Goal: Task Accomplishment & Management: Complete application form

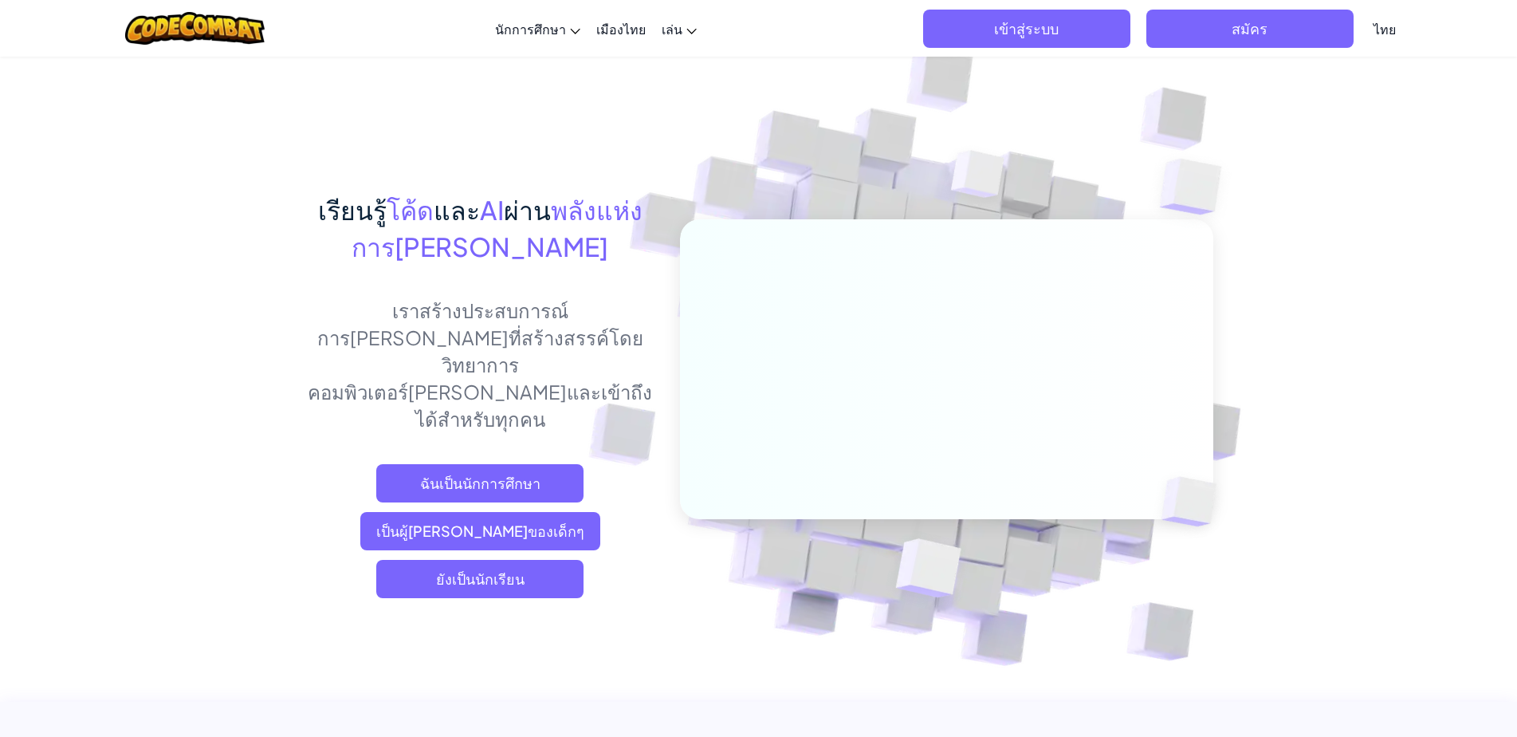
drag, startPoint x: 1442, startPoint y: 501, endPoint x: 1432, endPoint y: 494, distance: 12.2
click at [454, 569] on font "ยังเป็นนักเรียน" at bounding box center [480, 578] width 89 height 18
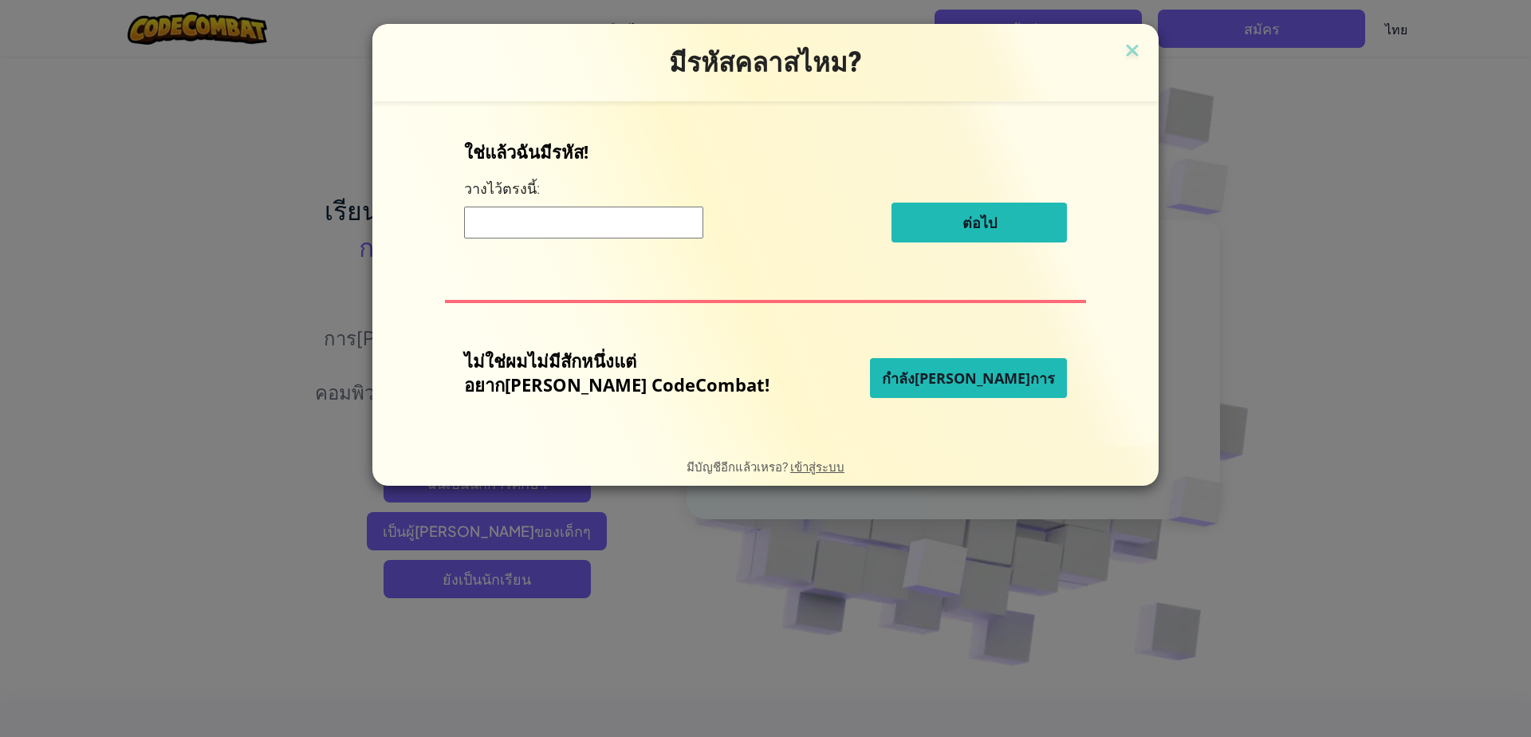
click at [678, 221] on input at bounding box center [583, 223] width 239 height 32
click at [703, 229] on input at bounding box center [583, 223] width 239 height 32
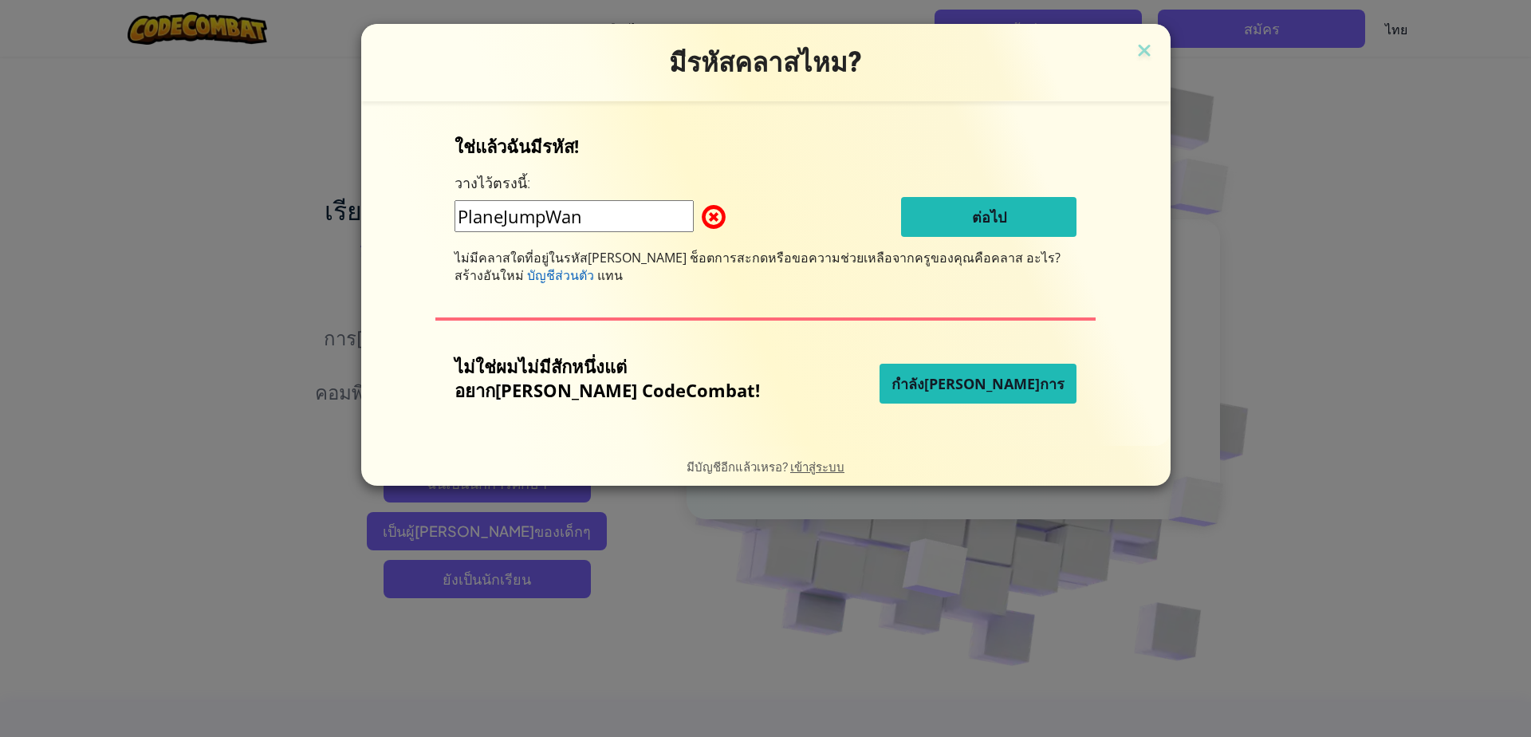
type input "PlaneJumpWant"
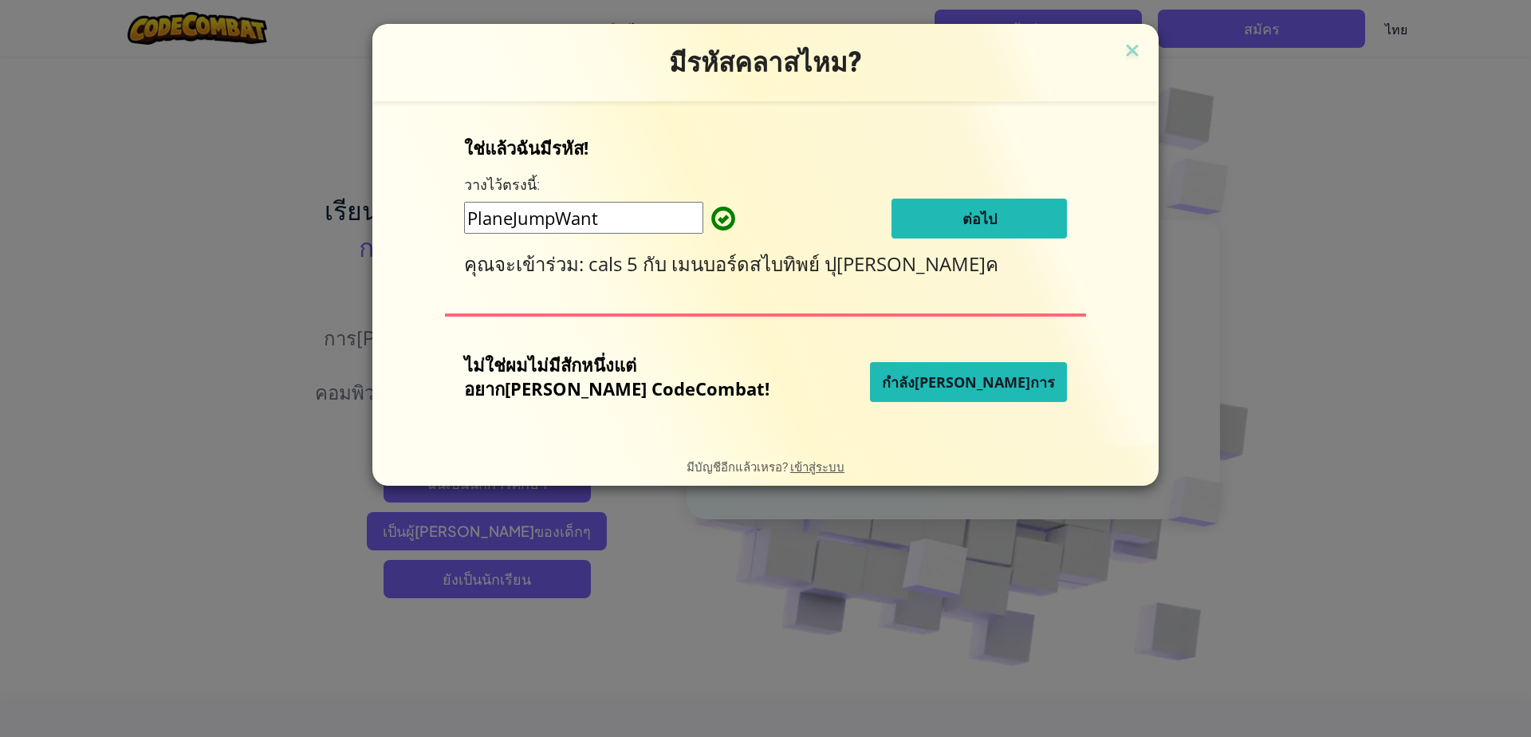
click button "ต่อไป" at bounding box center [978, 219] width 175 height 40
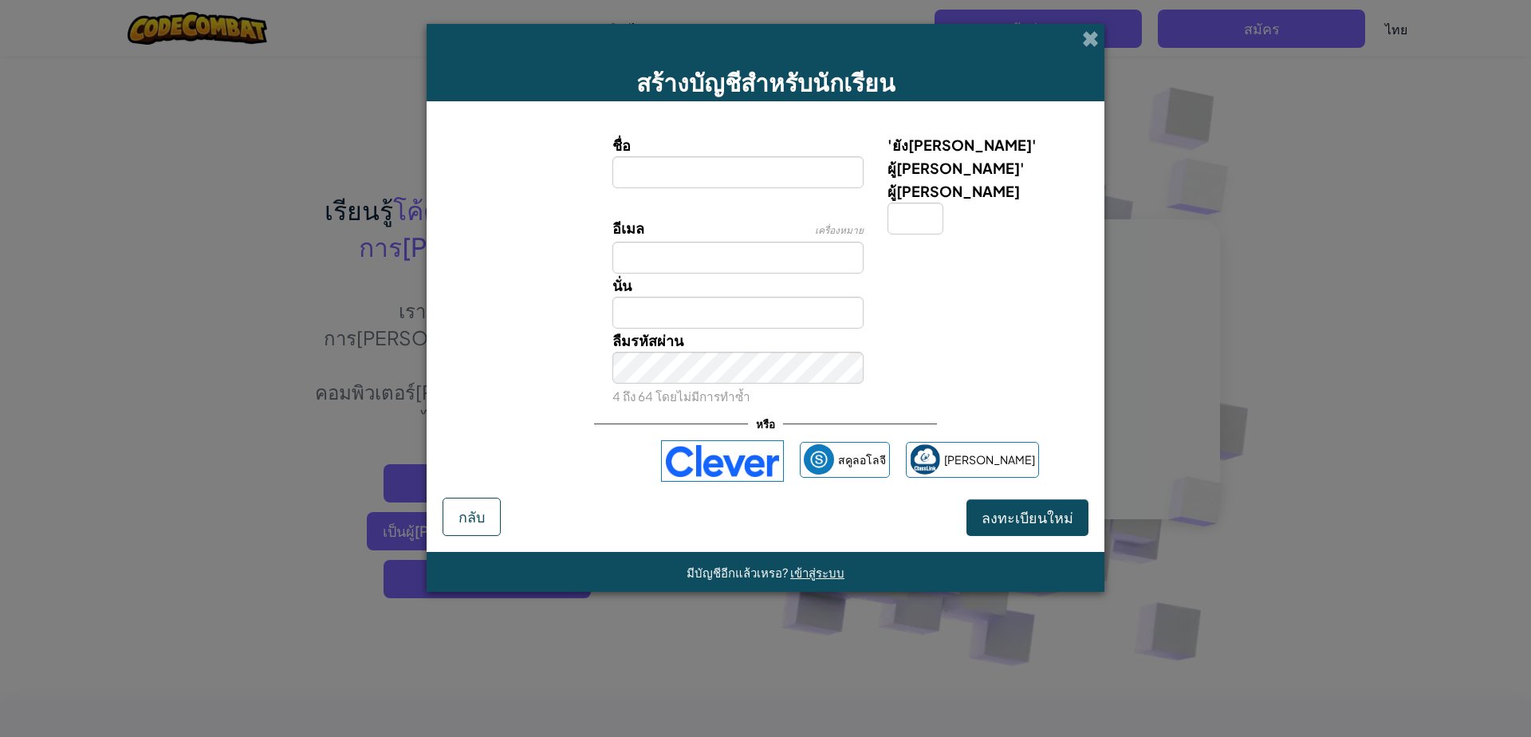
click at [726, 175] on input "ชื่อ" at bounding box center [738, 172] width 252 height 32
type input "เ"
type input "[PERSON_NAME]"
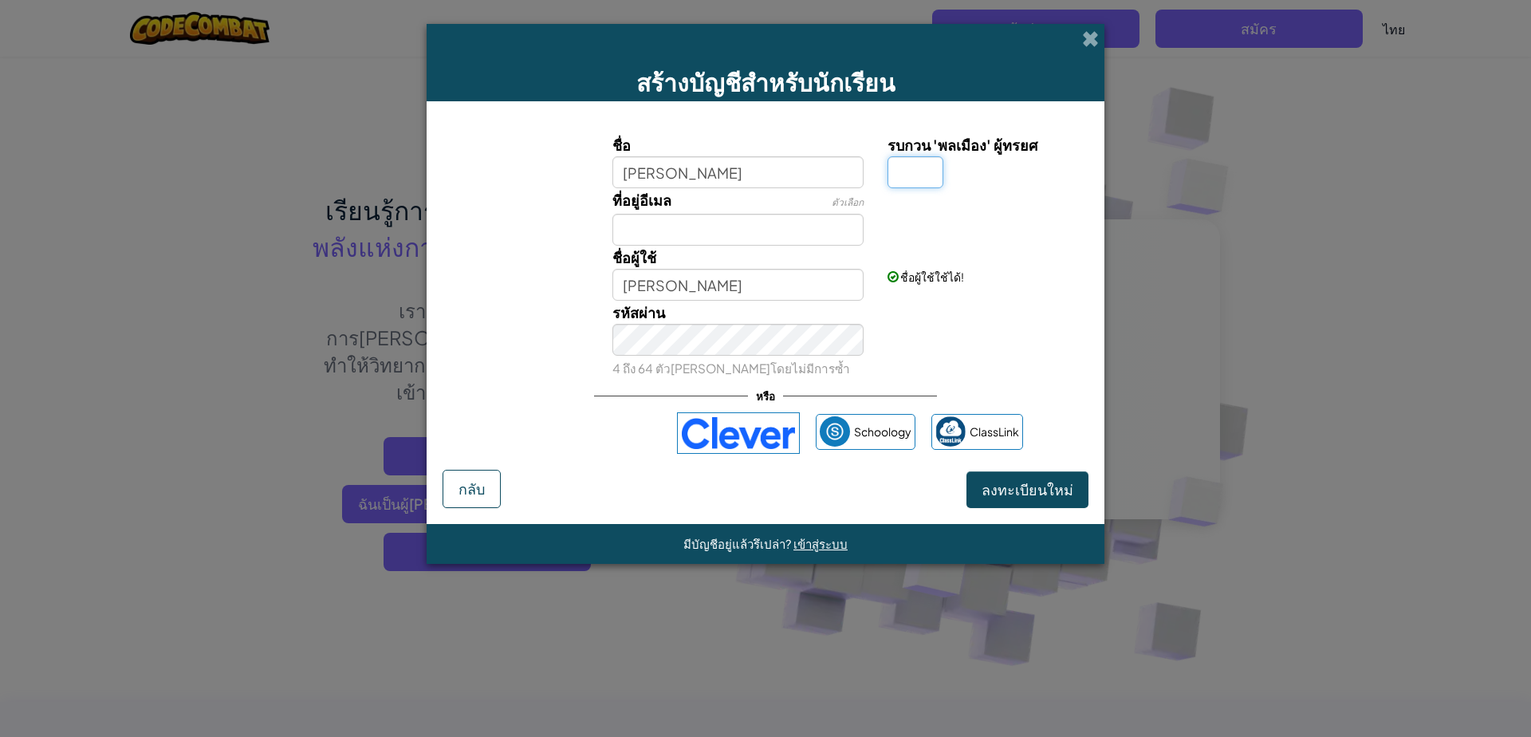
click at [911, 171] on input "รบกวน 'พลเมือง' ผู้ทรยศ" at bounding box center [915, 172] width 56 height 32
type input "3"
type input "อัครวินท์ 3"
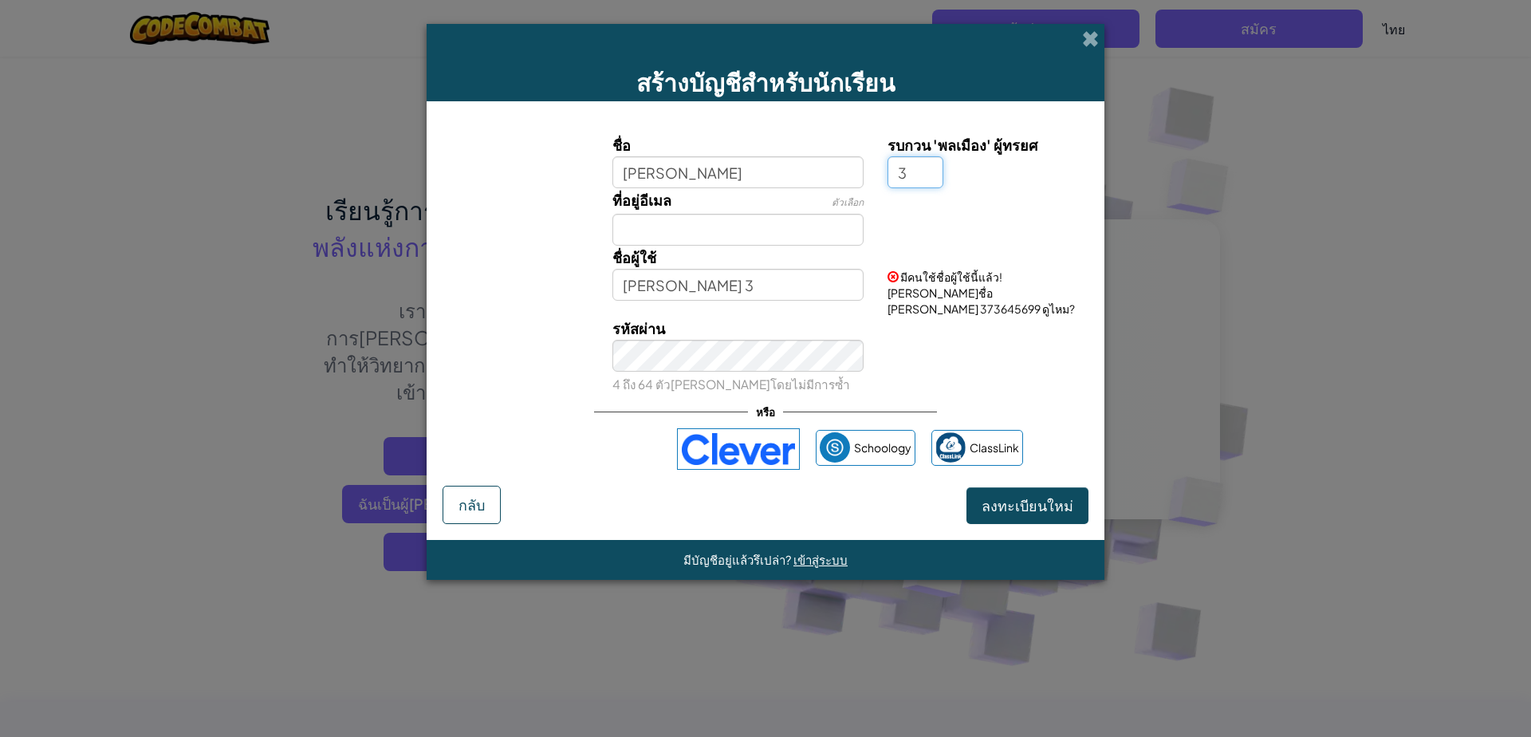
click at [923, 160] on input "3" at bounding box center [915, 172] width 56 height 32
click at [966, 487] on button "ลงทะเบียนใหม่" at bounding box center [1027, 505] width 122 height 37
click at [1046, 505] on button "ลงทะเบียนใหม่" at bounding box center [1027, 505] width 122 height 37
click at [1053, 499] on button "ลงทะเบียนใหม่" at bounding box center [1027, 505] width 122 height 37
click at [1052, 499] on button "ลงทะเบียนใหม่" at bounding box center [1027, 505] width 122 height 37
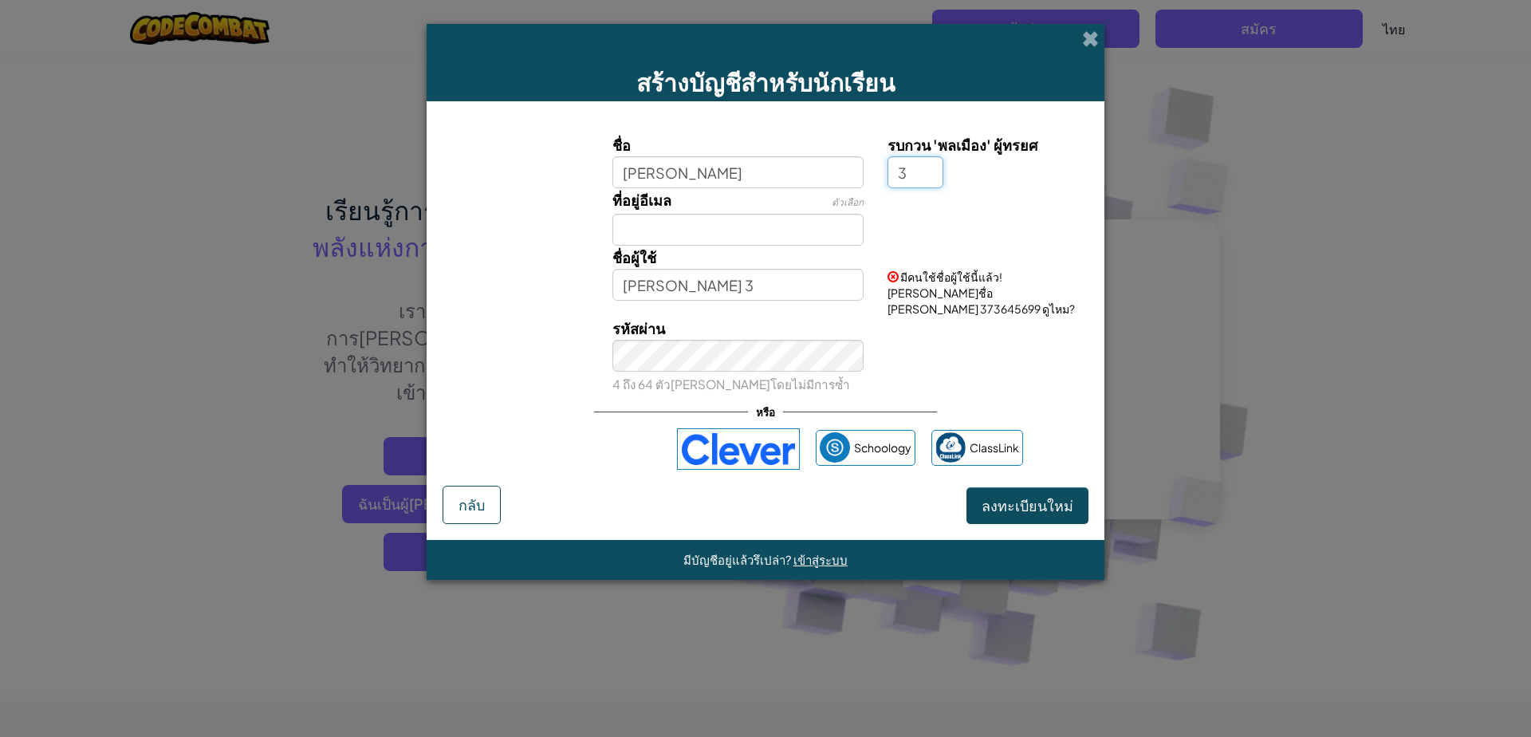
click at [915, 178] on input "3" at bounding box center [915, 172] width 56 height 32
type input "[PERSON_NAME]"
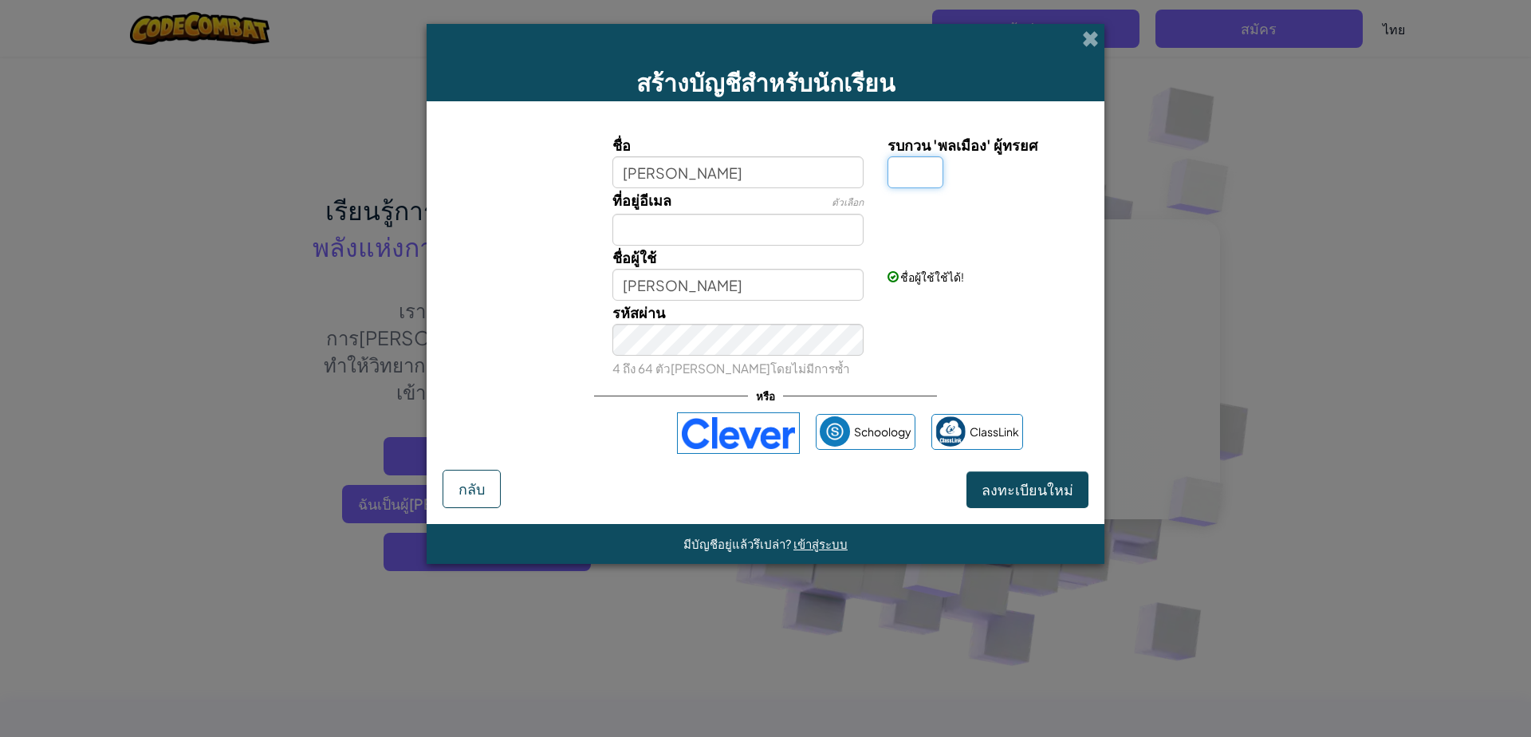
click at [924, 180] on input "รบกวน 'พลเมือง' ผู้ทรยศ" at bounding box center [915, 172] width 56 height 32
type input "7"
type input "อัครวินท์ 7"
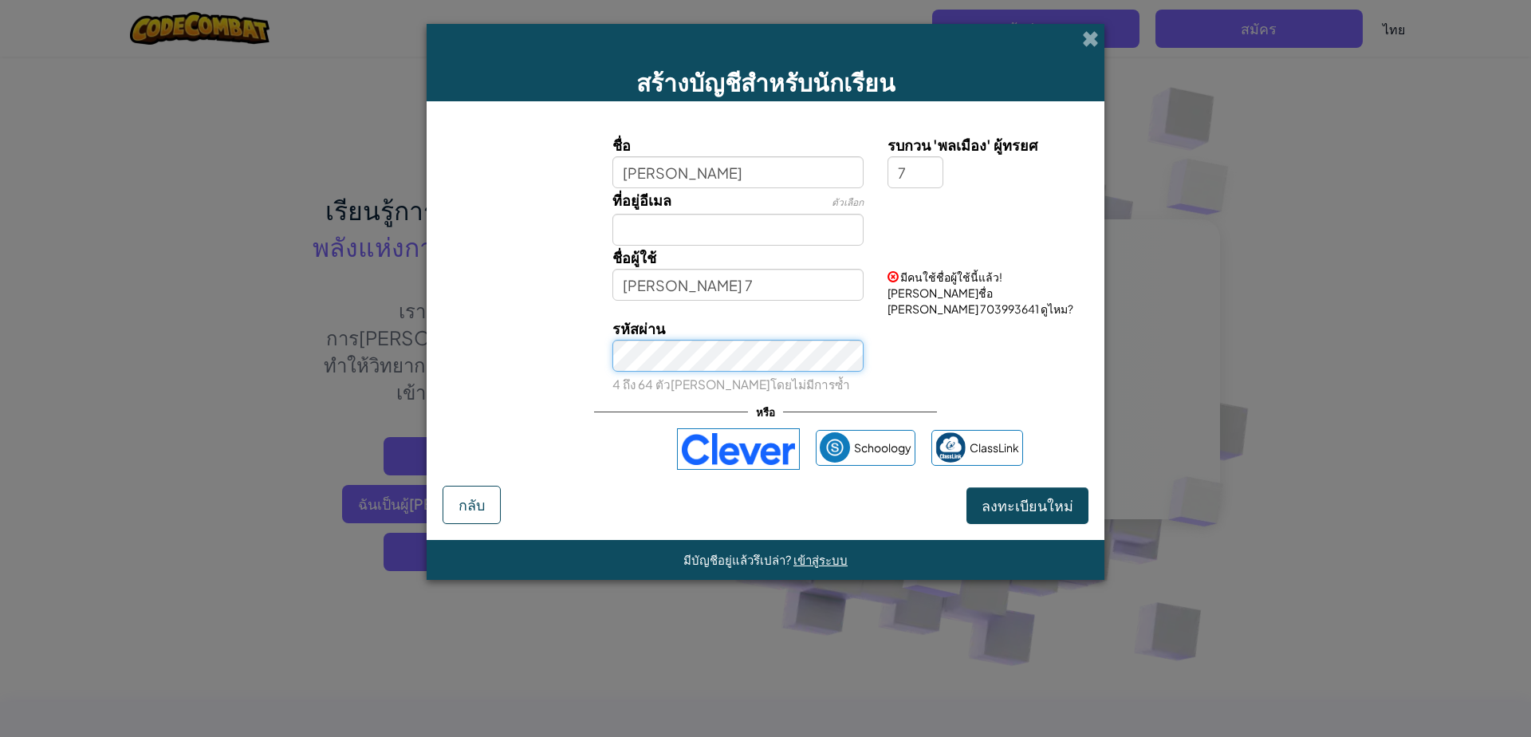
click at [966, 487] on button "ลงทะเบียนใหม่" at bounding box center [1027, 505] width 122 height 37
drag, startPoint x: 1001, startPoint y: 500, endPoint x: 1010, endPoint y: 479, distance: 22.8
click at [1010, 487] on button "ลงทะเบียนใหม่" at bounding box center [1027, 505] width 122 height 37
click at [966, 487] on button "ลงทะเบียนใหม่" at bounding box center [1027, 505] width 122 height 37
click at [900, 182] on input "7" at bounding box center [915, 172] width 56 height 32
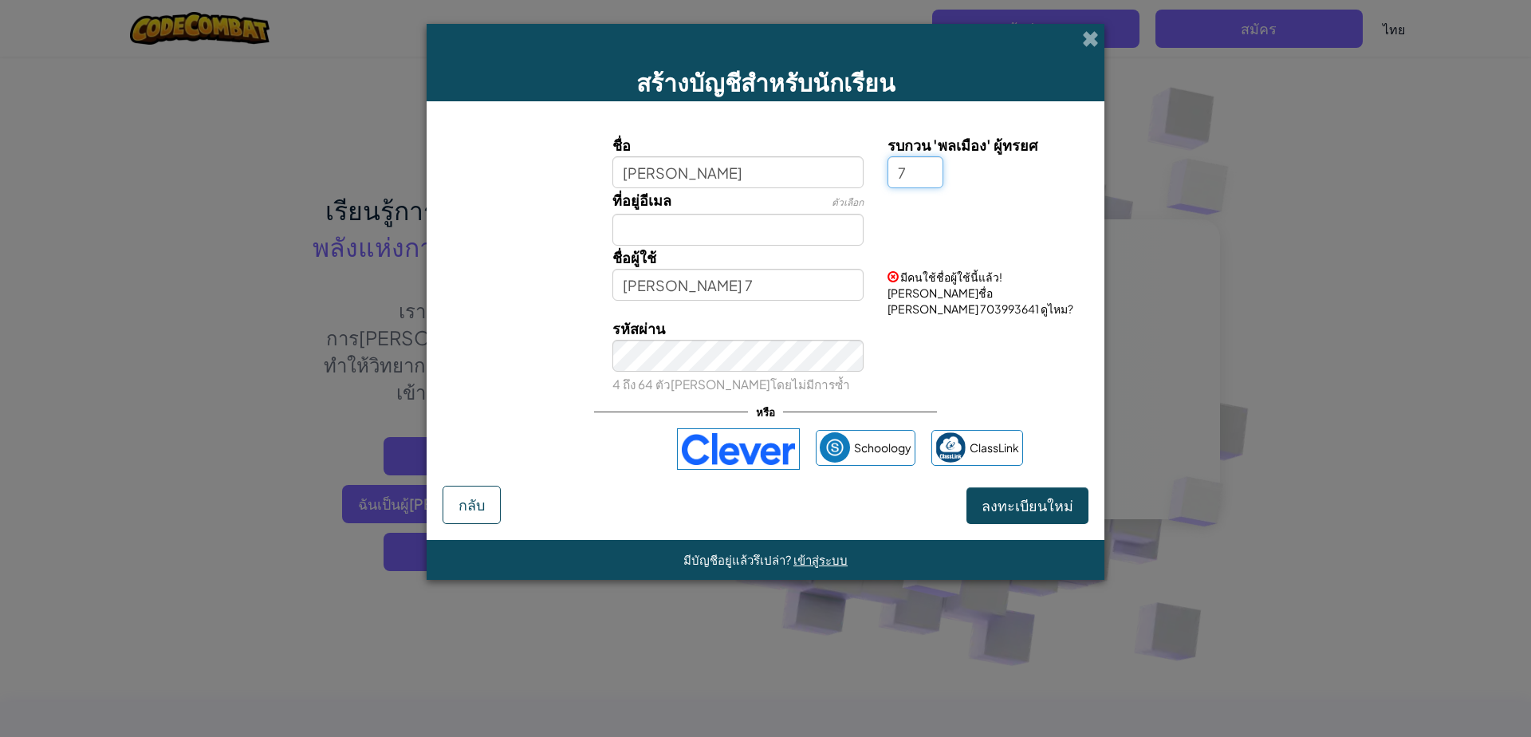
click at [907, 176] on input "7" at bounding box center [915, 172] width 56 height 32
type input "0"
type input "อัครวินท์ 0"
click at [919, 163] on input "0" at bounding box center [915, 172] width 56 height 32
type input "9"
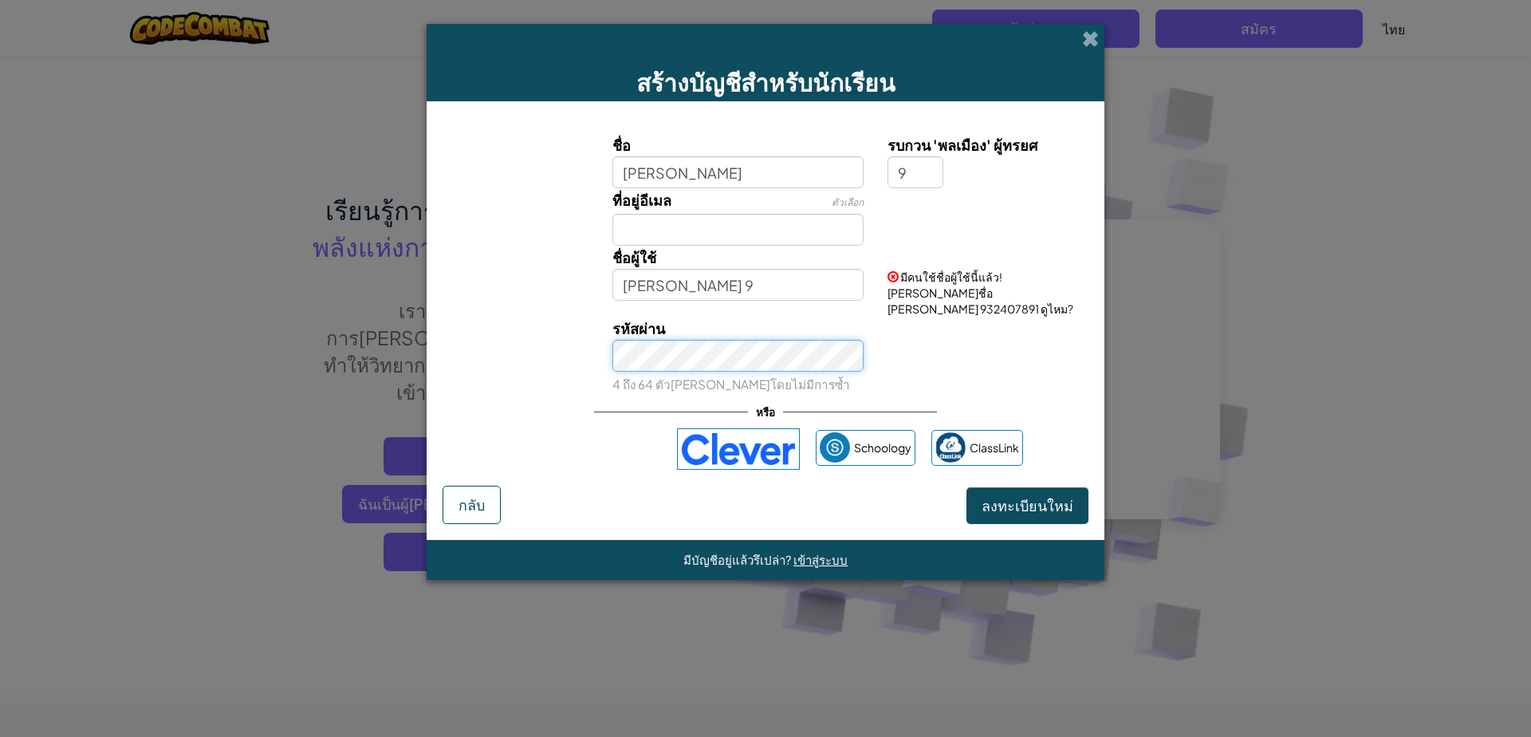
click at [966, 487] on button "ลงทะเบียนใหม่" at bounding box center [1027, 505] width 122 height 37
click at [690, 279] on input "[PERSON_NAME] 9" at bounding box center [738, 285] width 252 height 32
type input "[PERSON_NAME]"
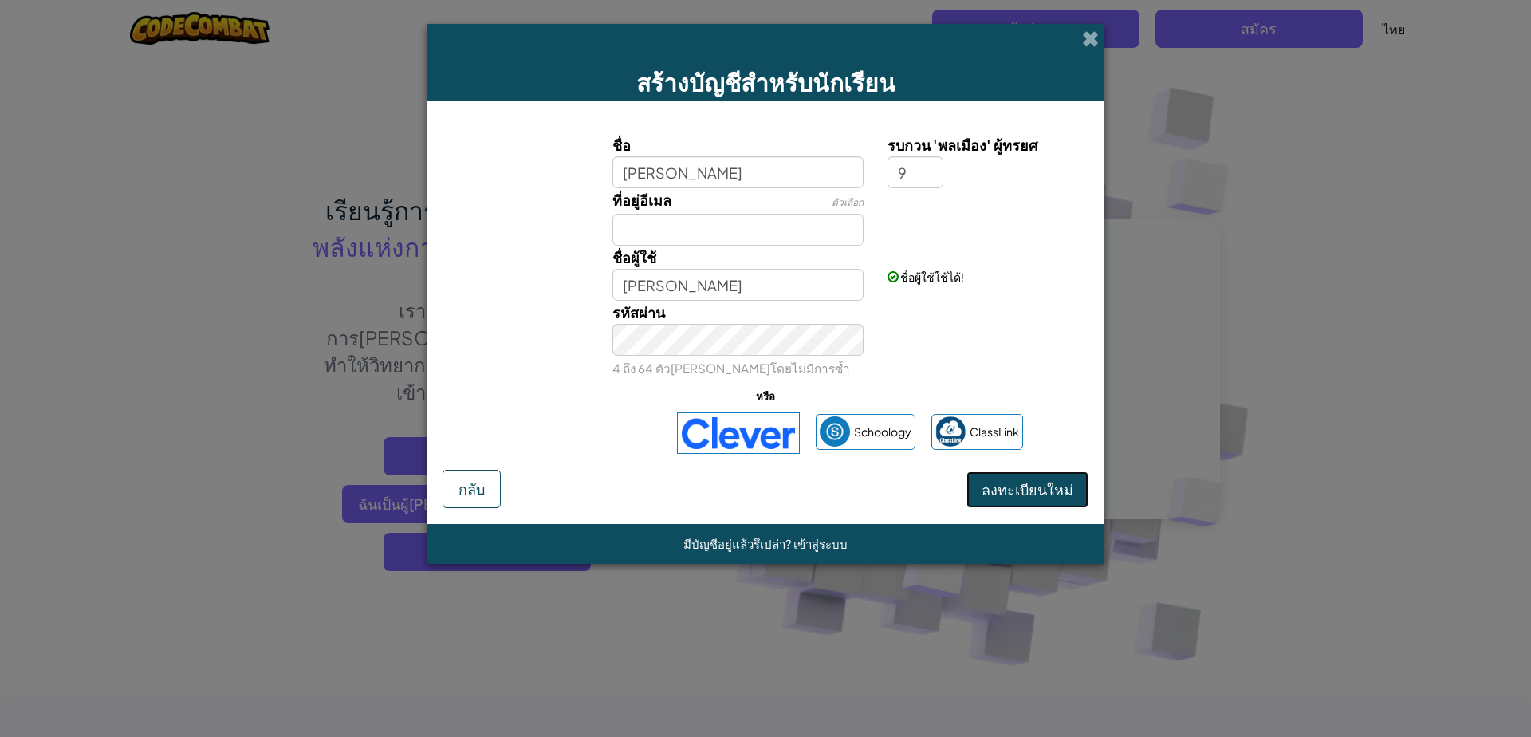
click at [1009, 498] on button "ลงทะเบียนใหม่" at bounding box center [1027, 489] width 122 height 37
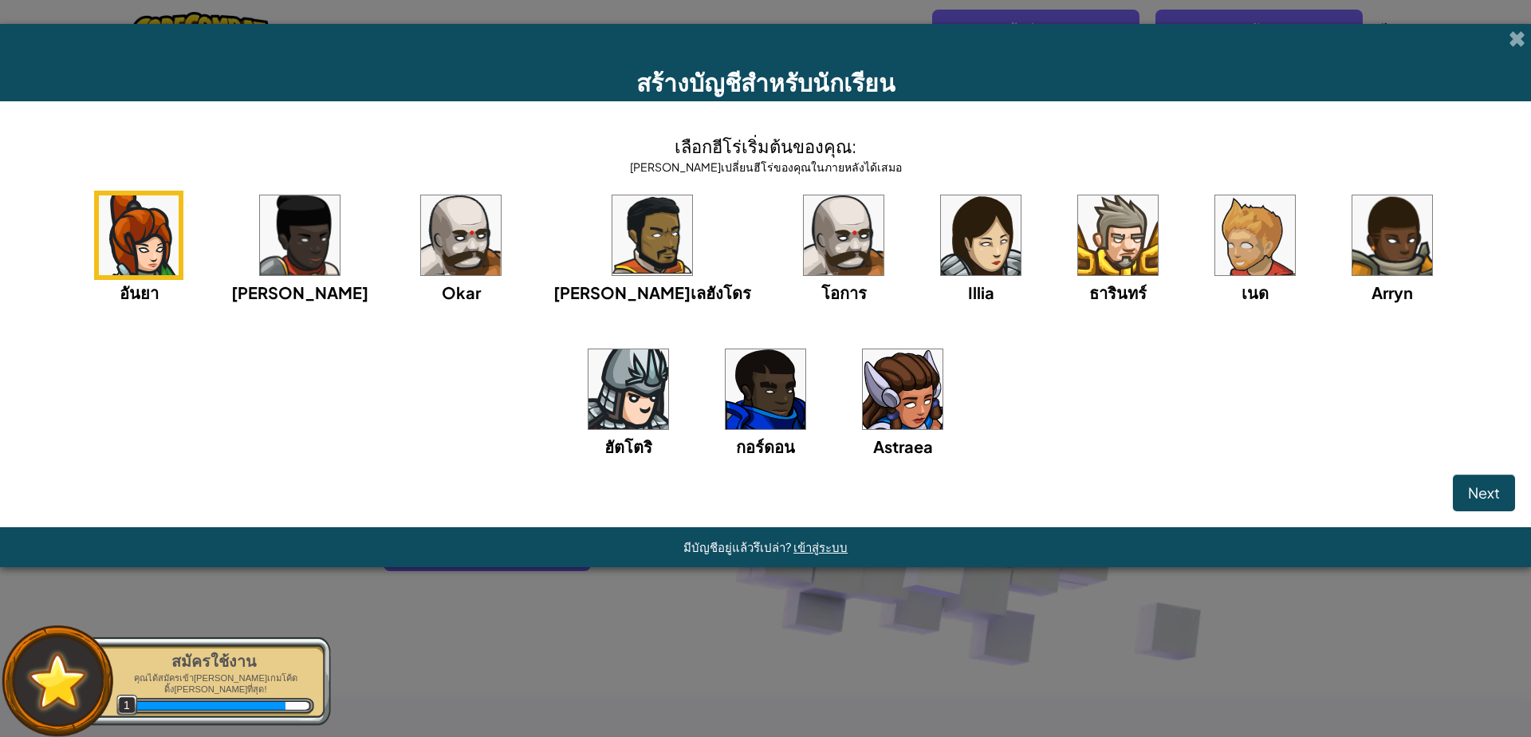
click at [441, 255] on img at bounding box center [461, 235] width 80 height 80
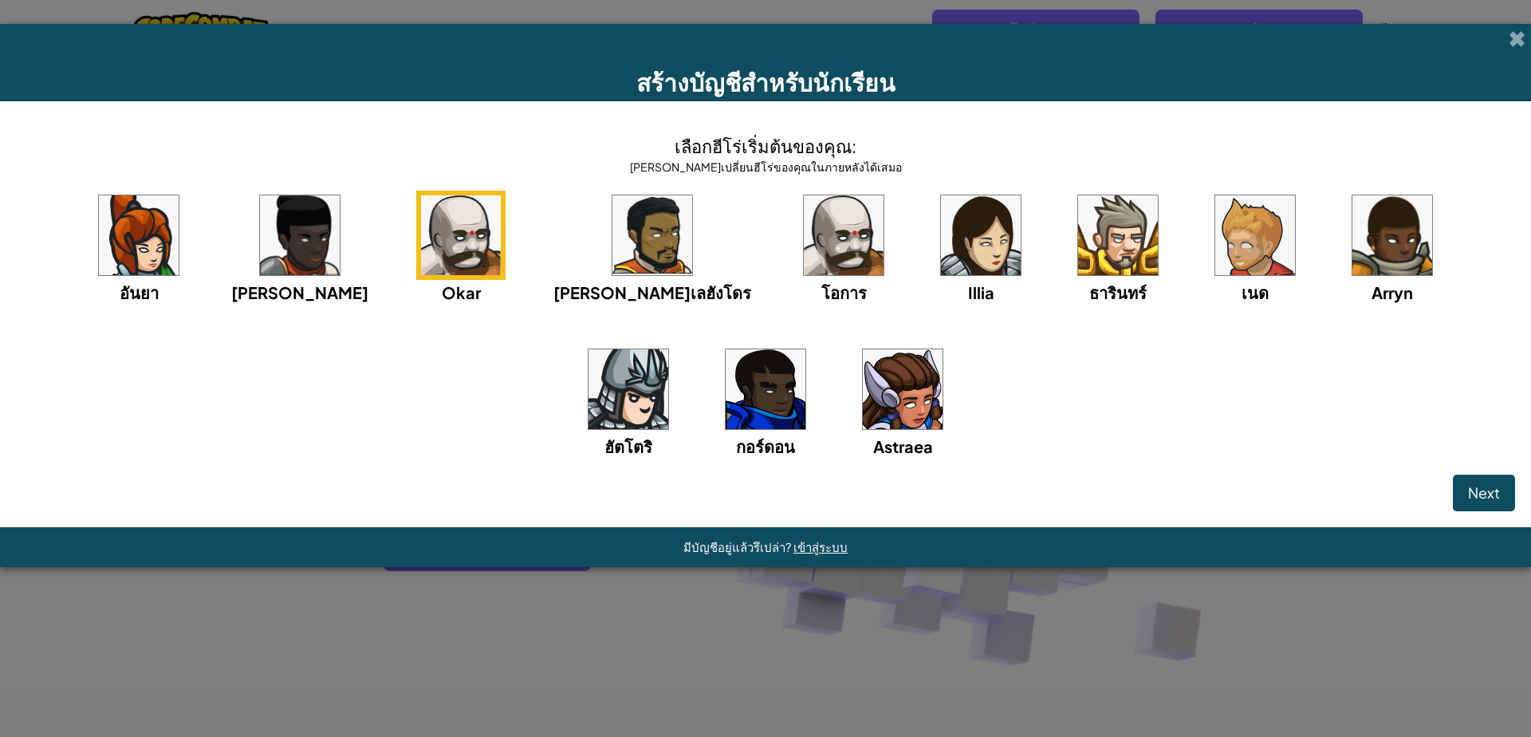
click at [1375, 458] on div "อันยา ไอด้า Okar อัลเลฮังโดร โอการ Illia ธารินทร์ เนด Arryn ฮัตโตริ กอร์ดอน Ast…" at bounding box center [765, 345] width 1499 height 308
click at [1215, 241] on img at bounding box center [1255, 235] width 80 height 80
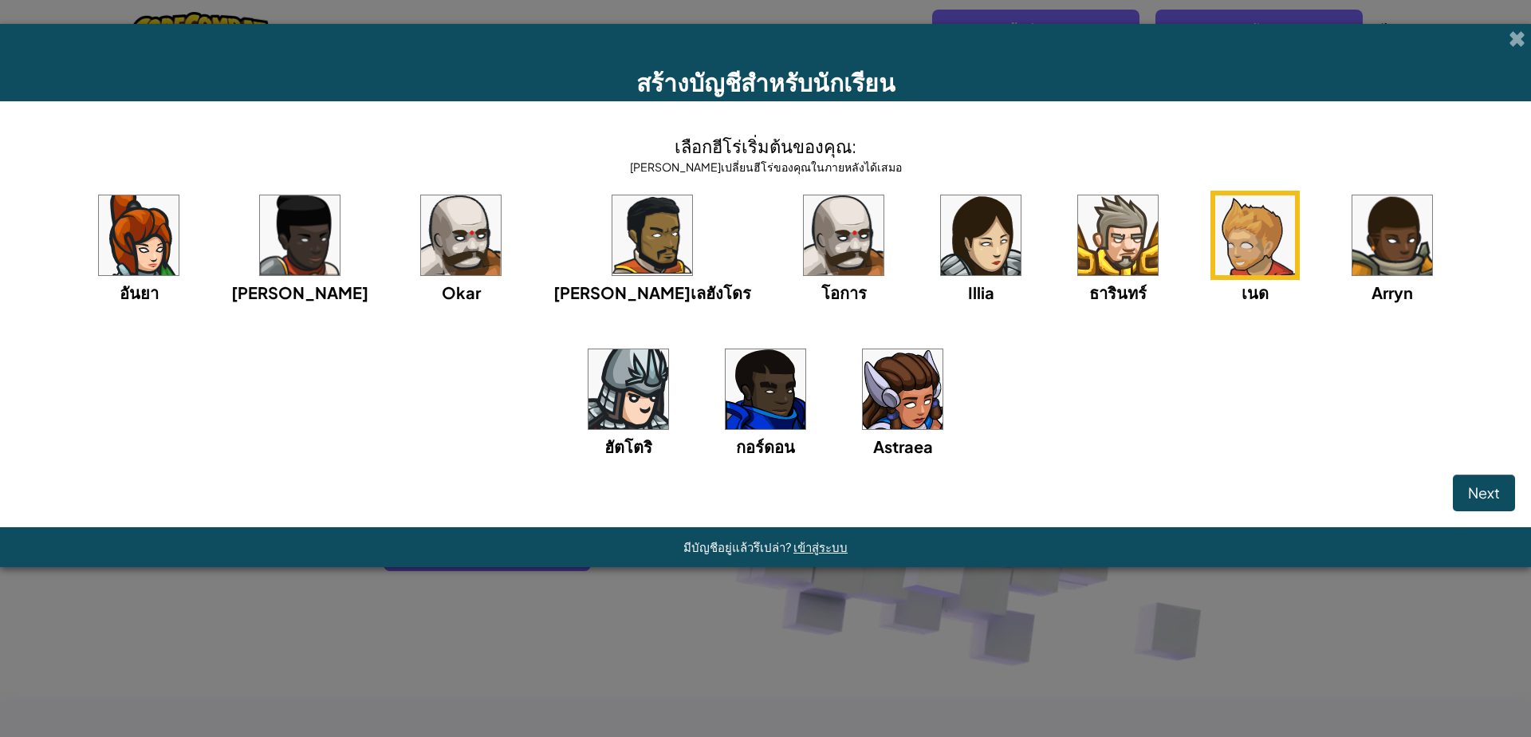
click at [1124, 41] on div "สร้างบัญชีสำหรับนักเรียน" at bounding box center [765, 62] width 1531 height 77
click at [1477, 505] on button "Next" at bounding box center [1484, 492] width 62 height 37
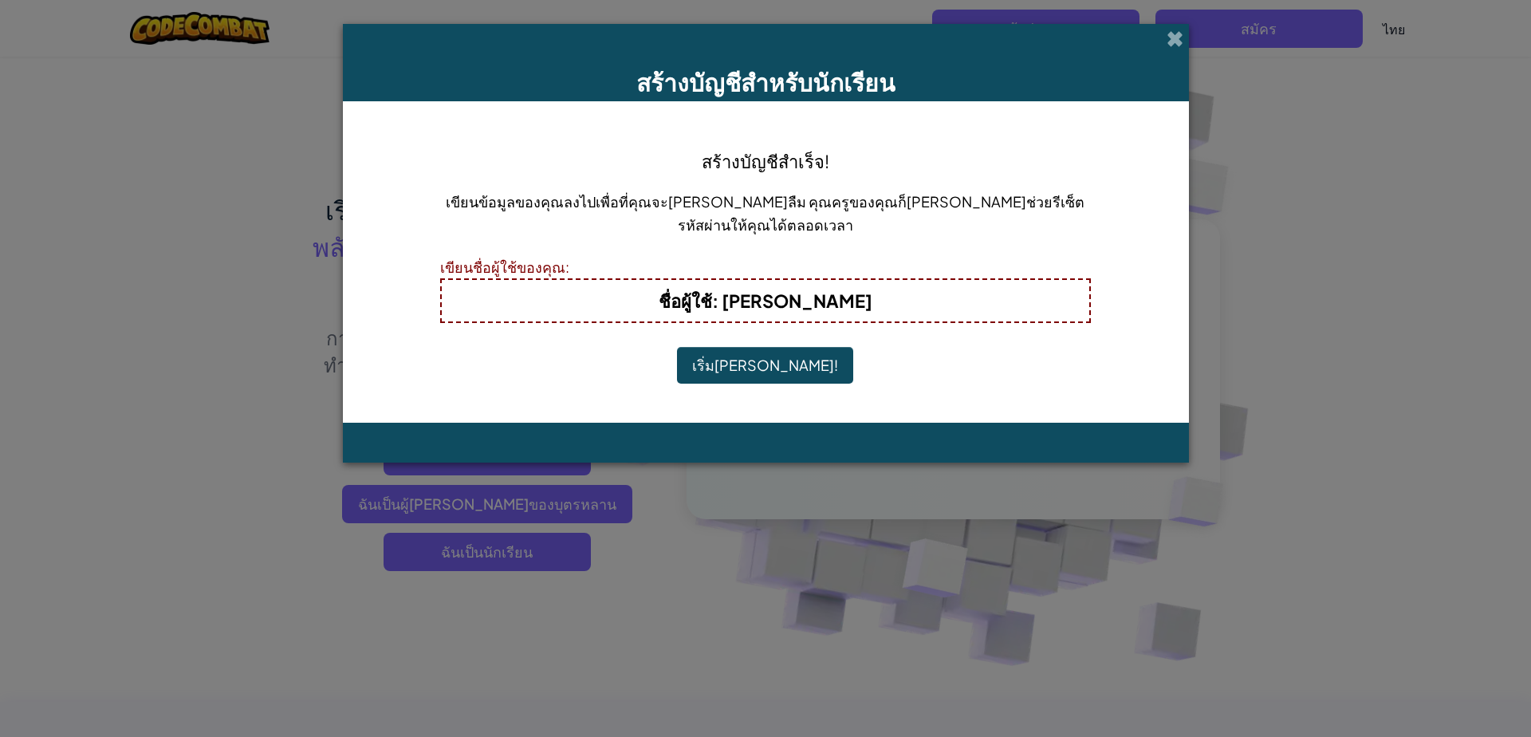
click at [768, 351] on button "เริ่มเล่น!" at bounding box center [765, 365] width 176 height 37
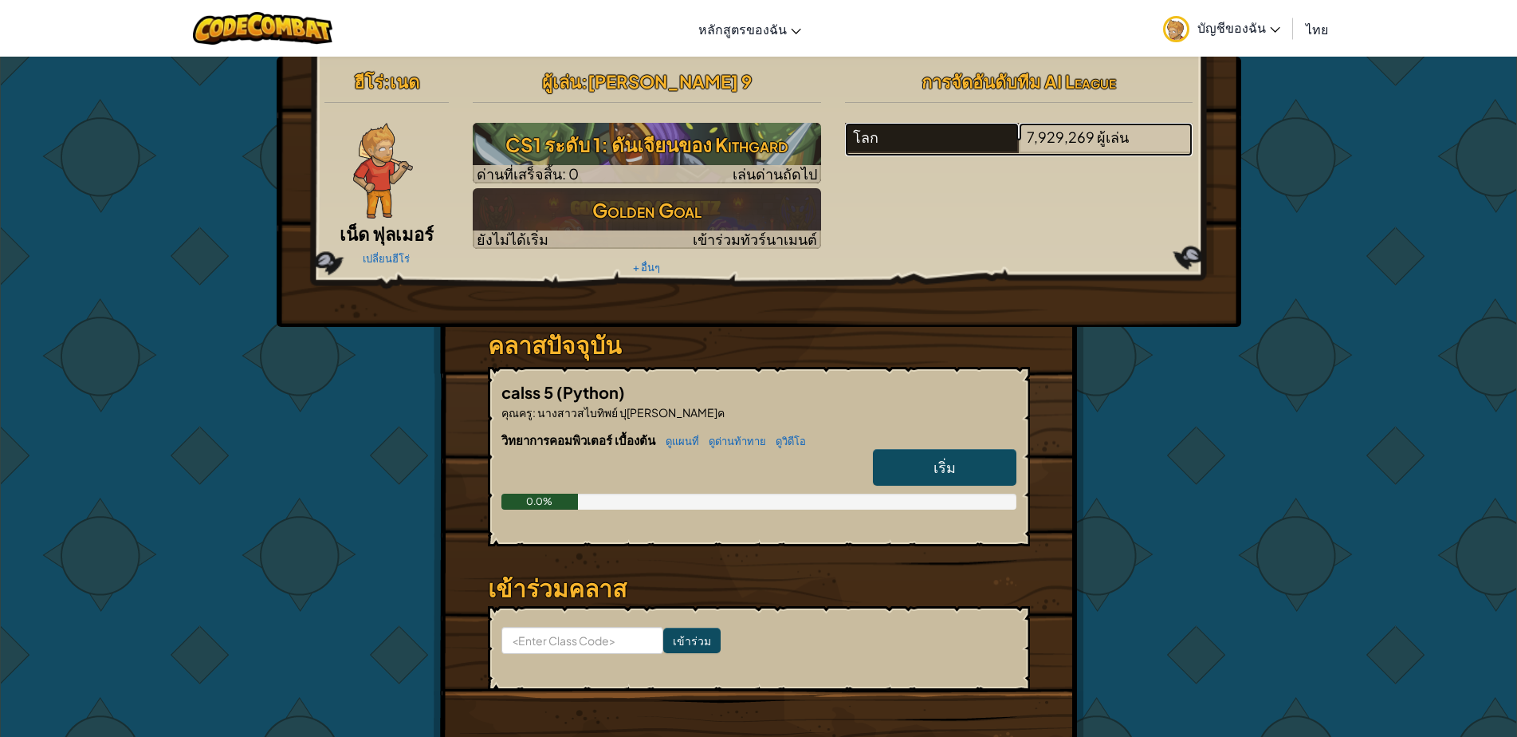
click at [871, 145] on div "โลก" at bounding box center [932, 138] width 174 height 30
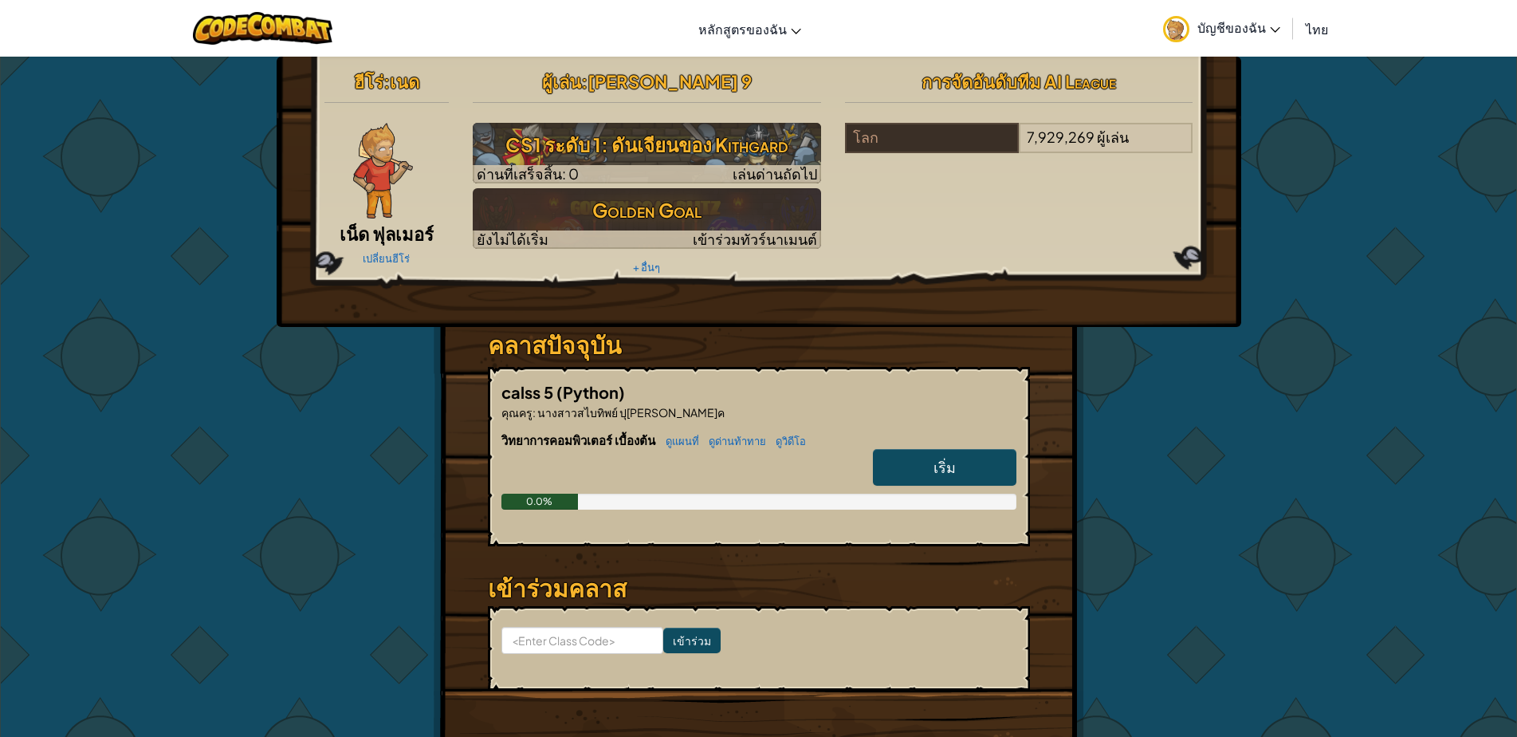
click at [996, 471] on link "เริ่ม" at bounding box center [945, 467] width 144 height 37
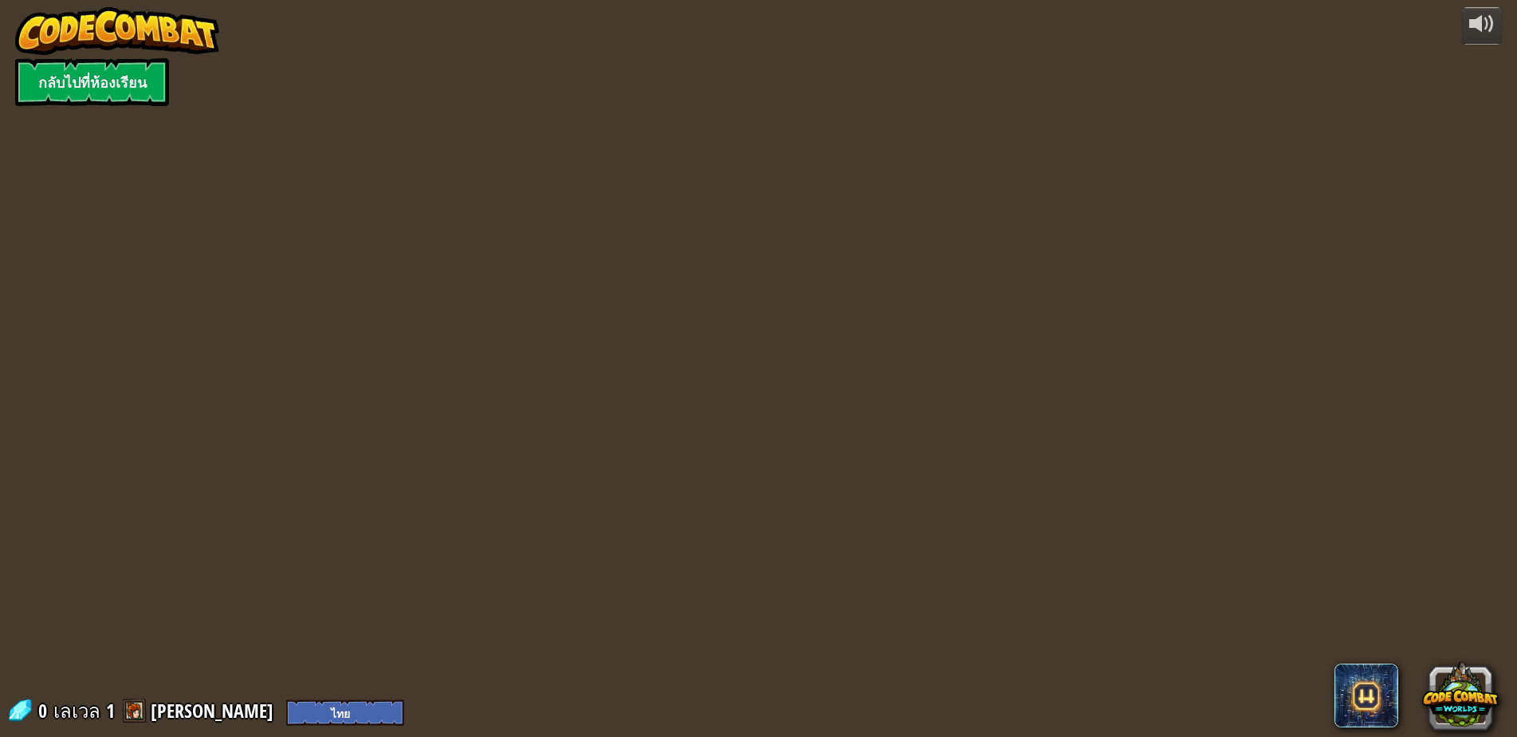
select select "th"
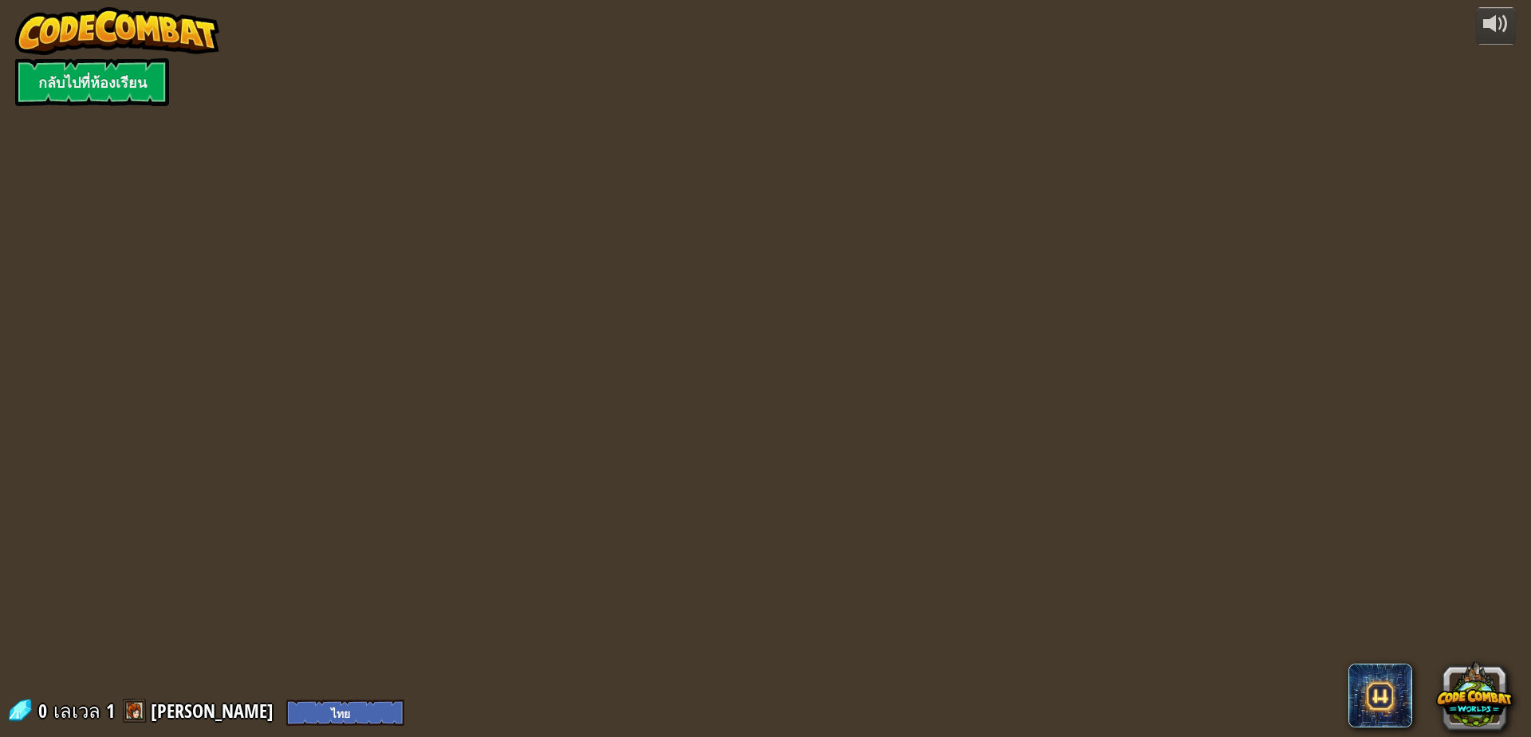
select select "th"
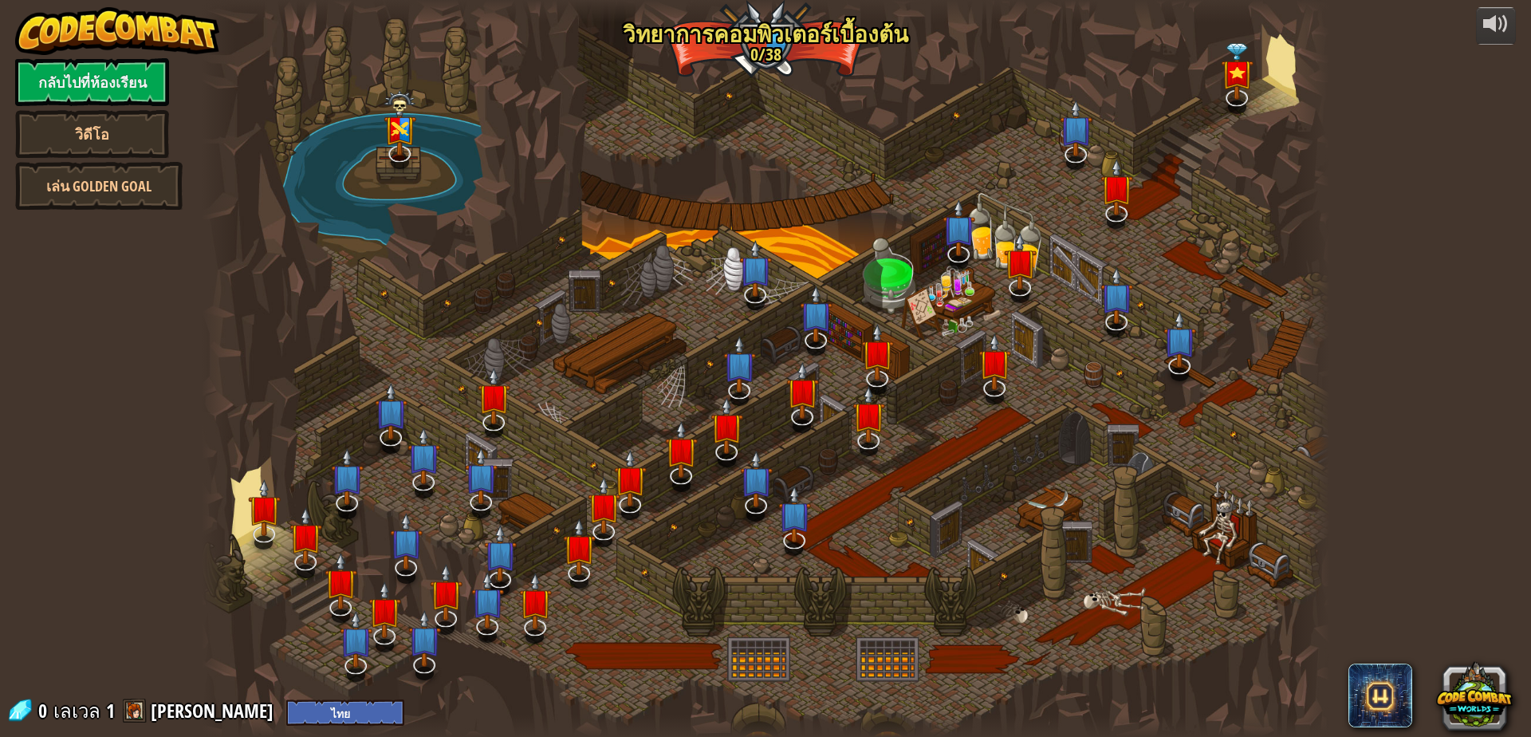
select select "th"
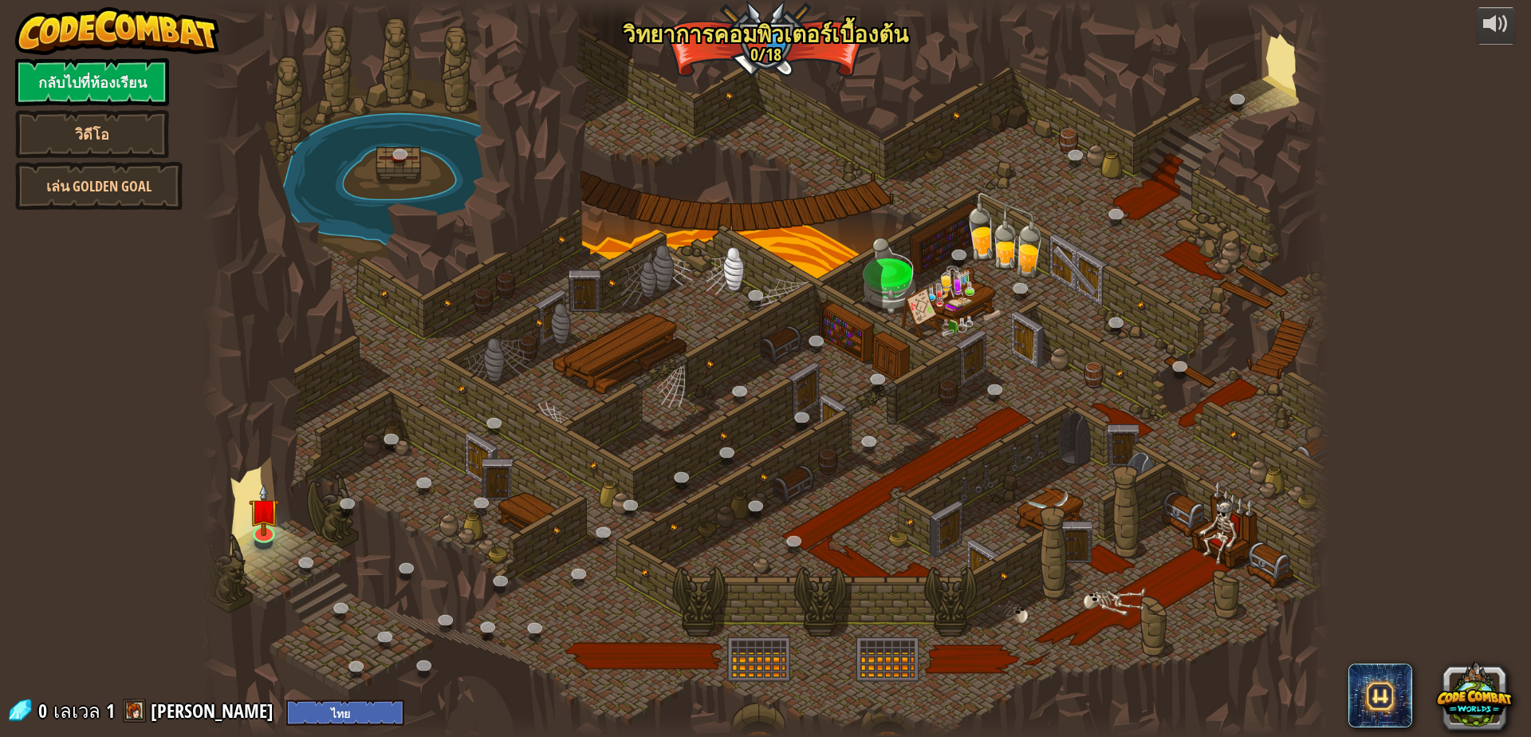
select select "th"
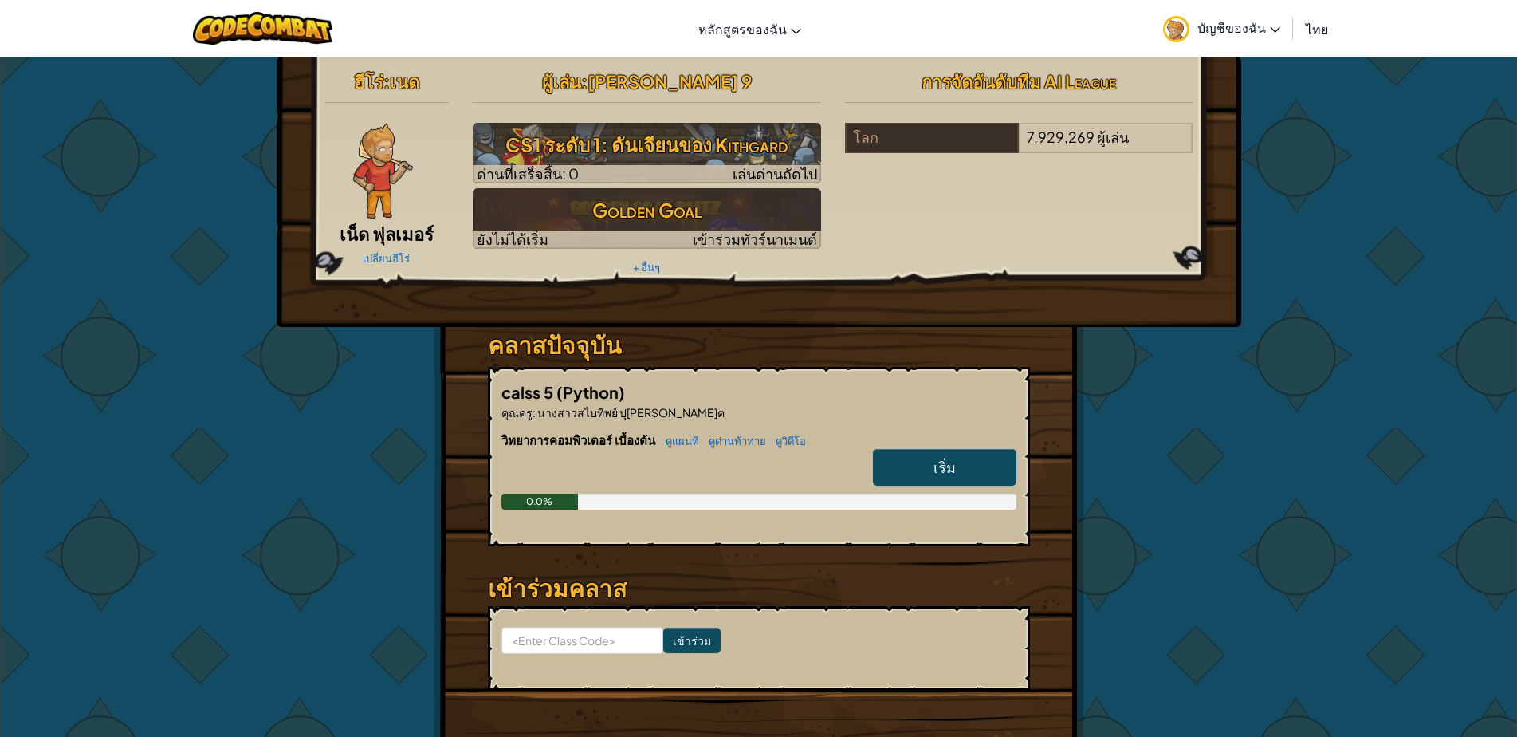
click at [1009, 462] on link "เริ่ม" at bounding box center [945, 467] width 144 height 37
select select "th"
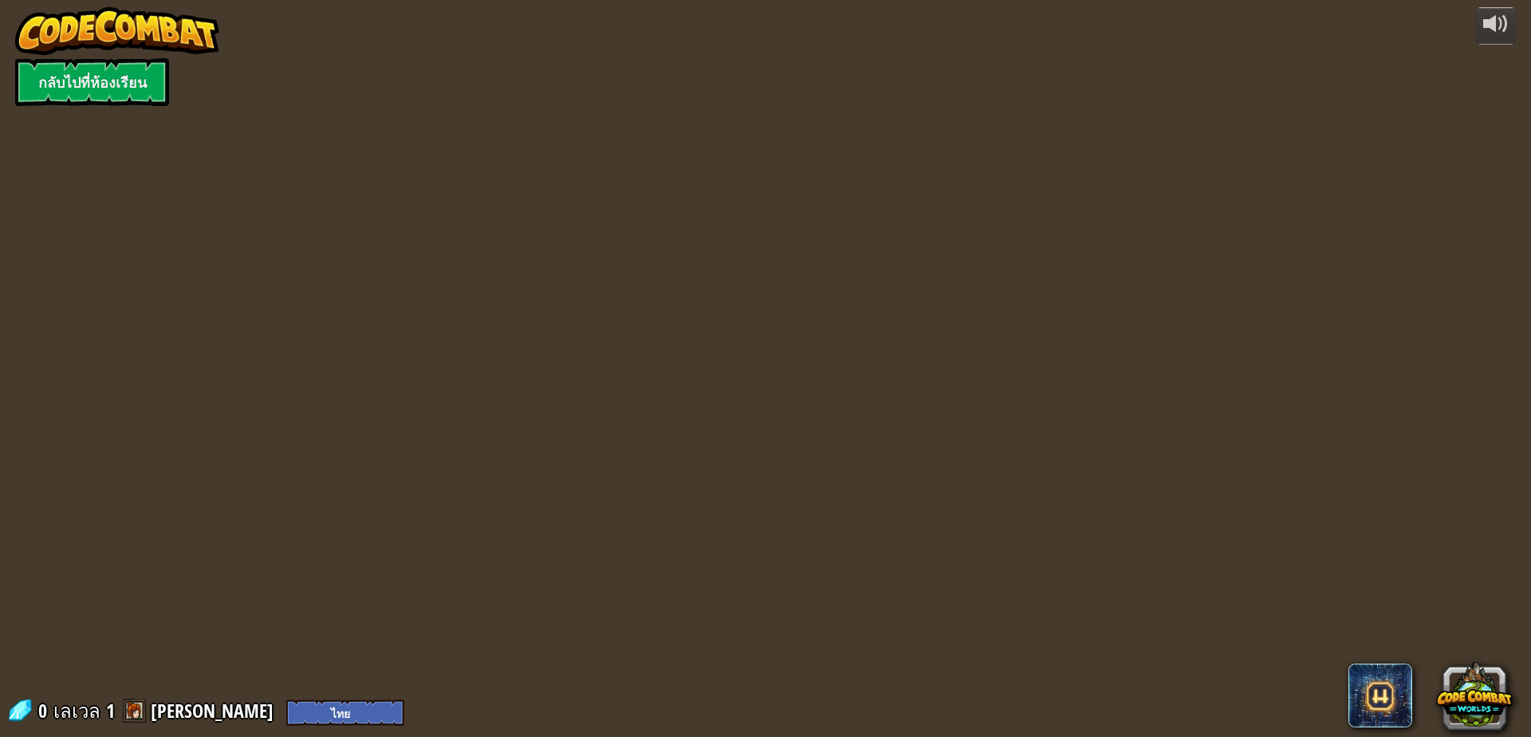
select select "th"
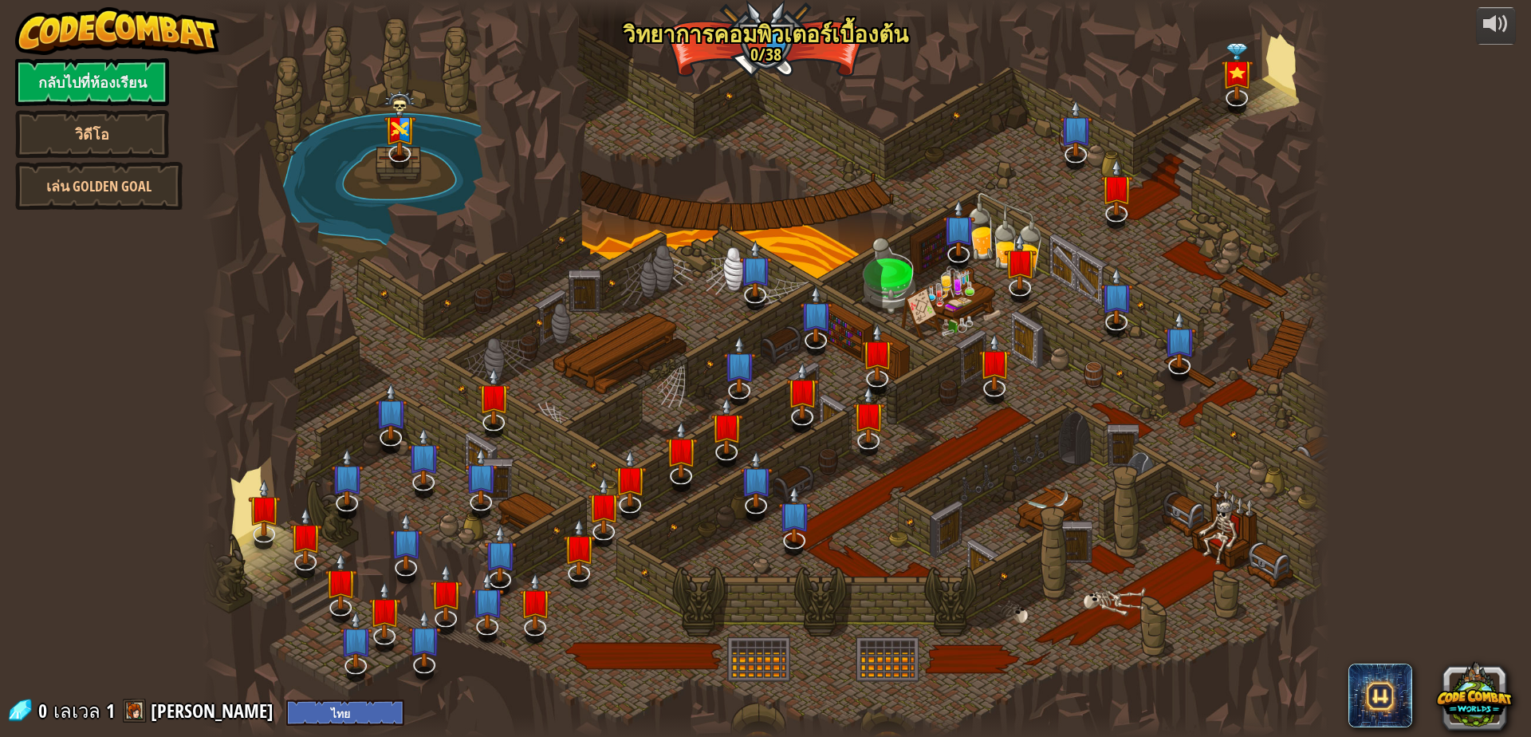
select select "th"
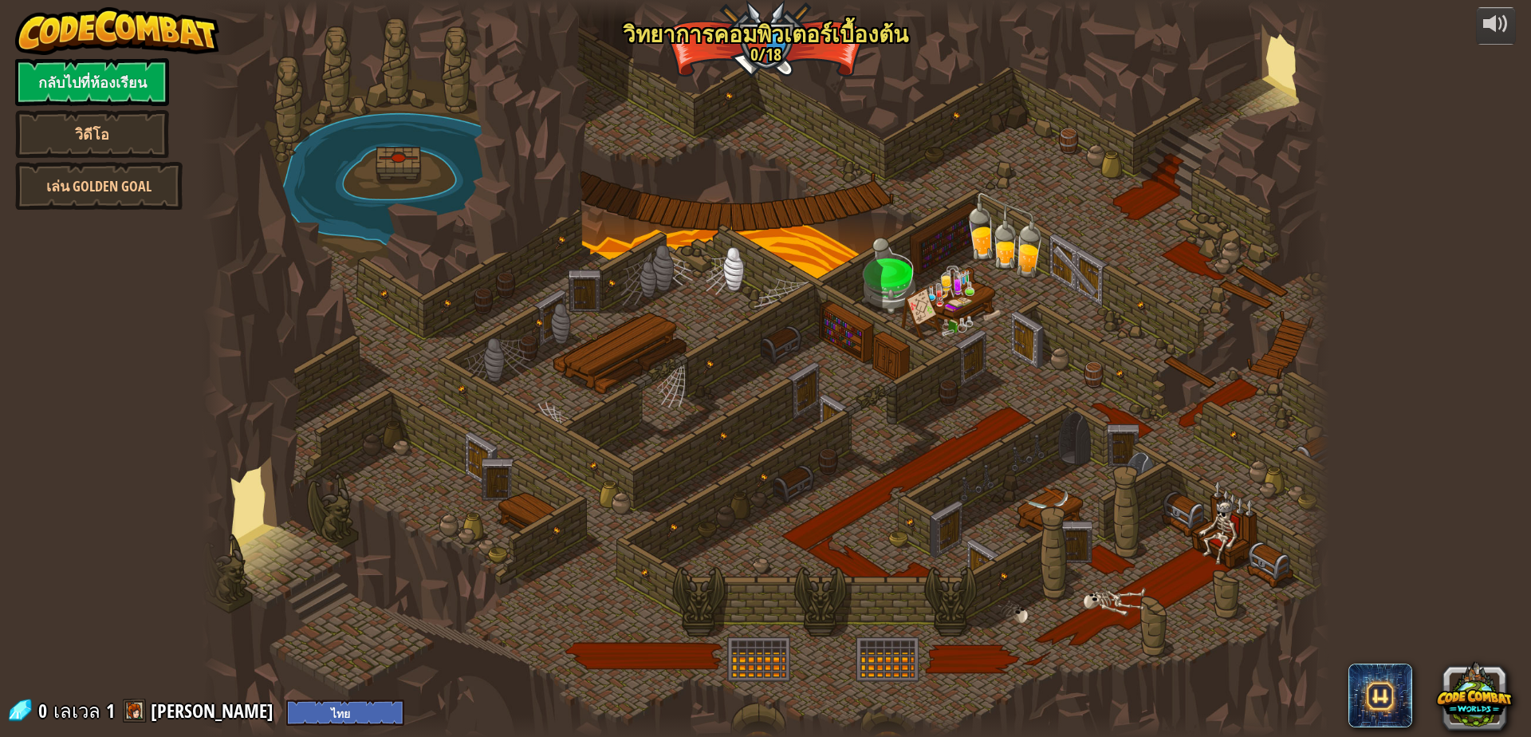
select select "th"
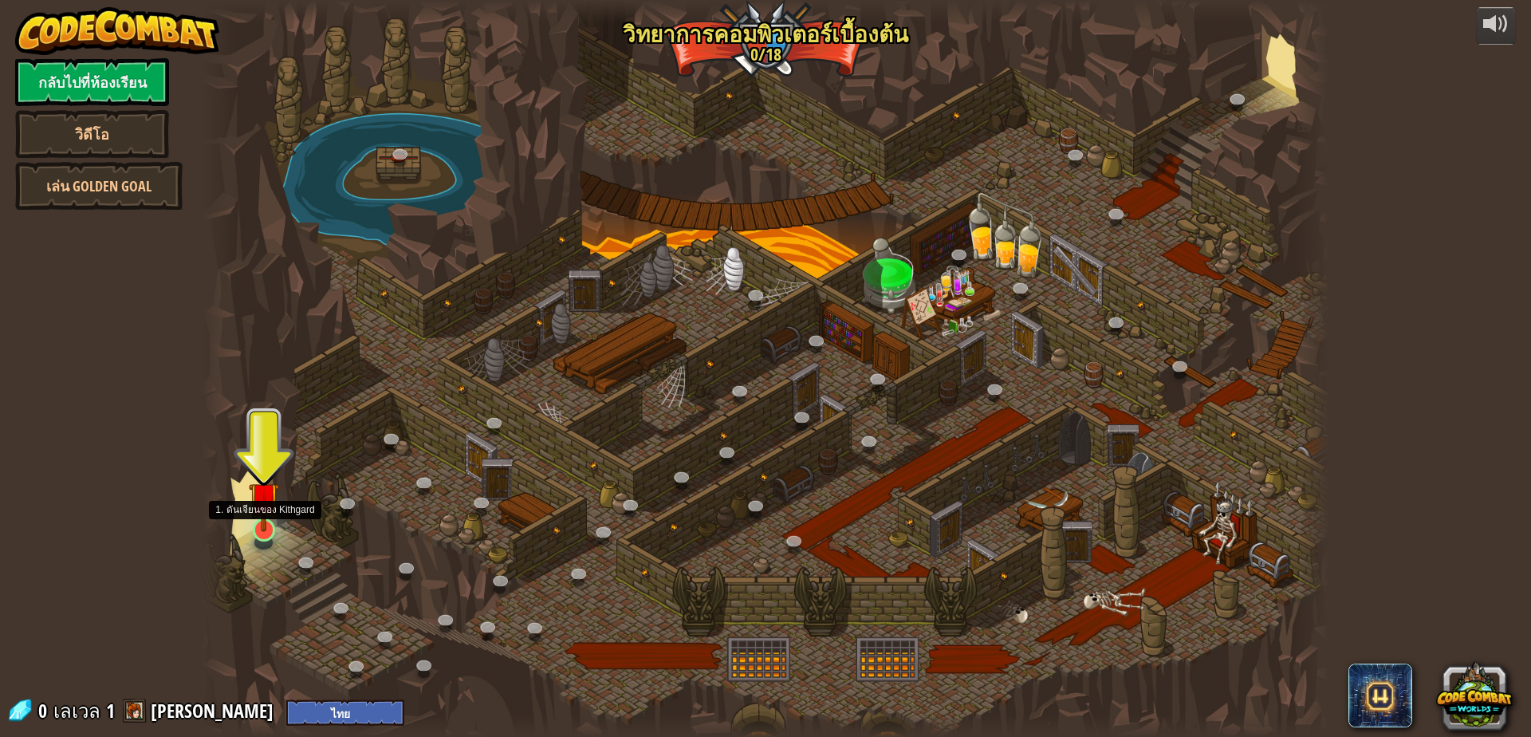
click at [258, 513] on img at bounding box center [264, 496] width 30 height 69
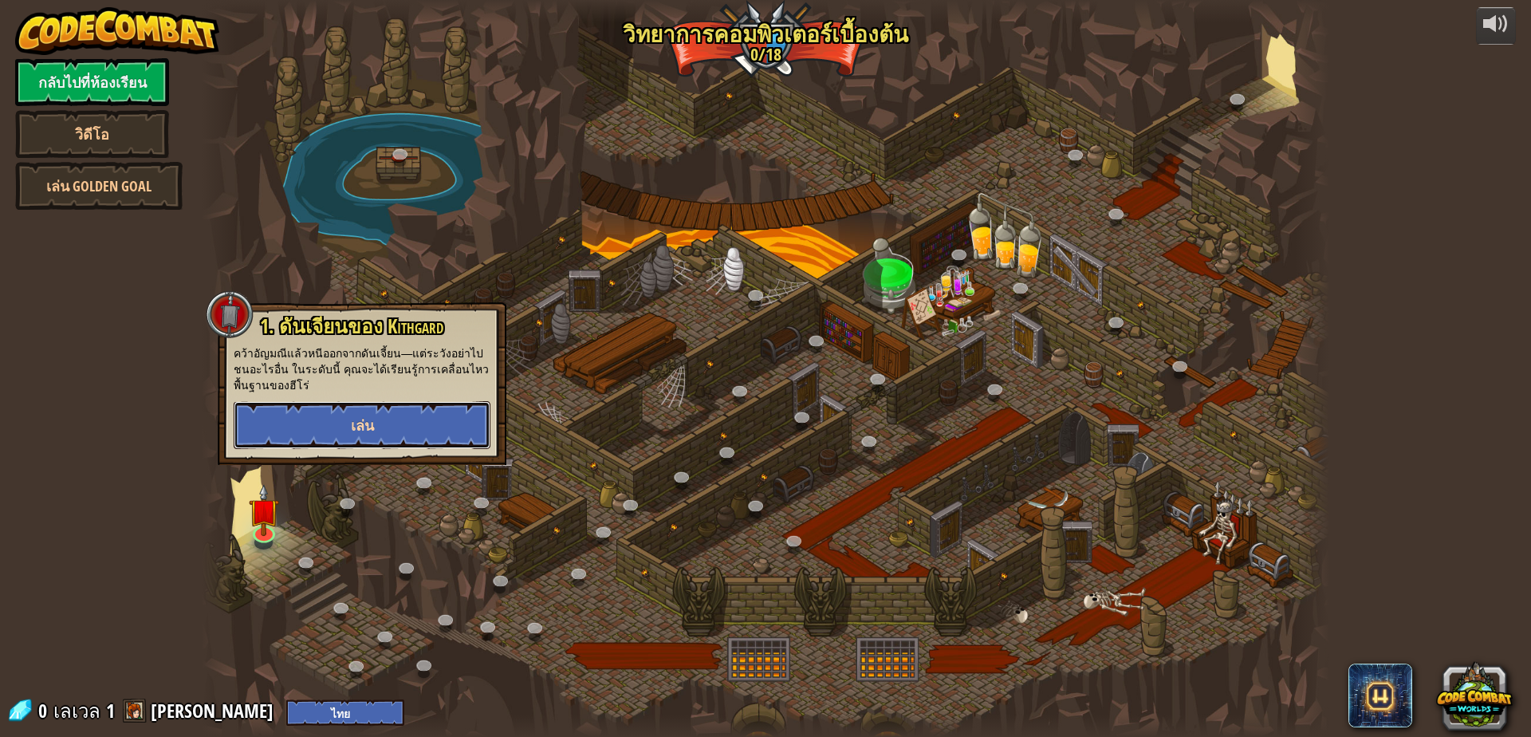
drag, startPoint x: 352, startPoint y: 440, endPoint x: 339, endPoint y: 409, distance: 33.9
click at [339, 409] on button "เล่น" at bounding box center [362, 425] width 257 height 48
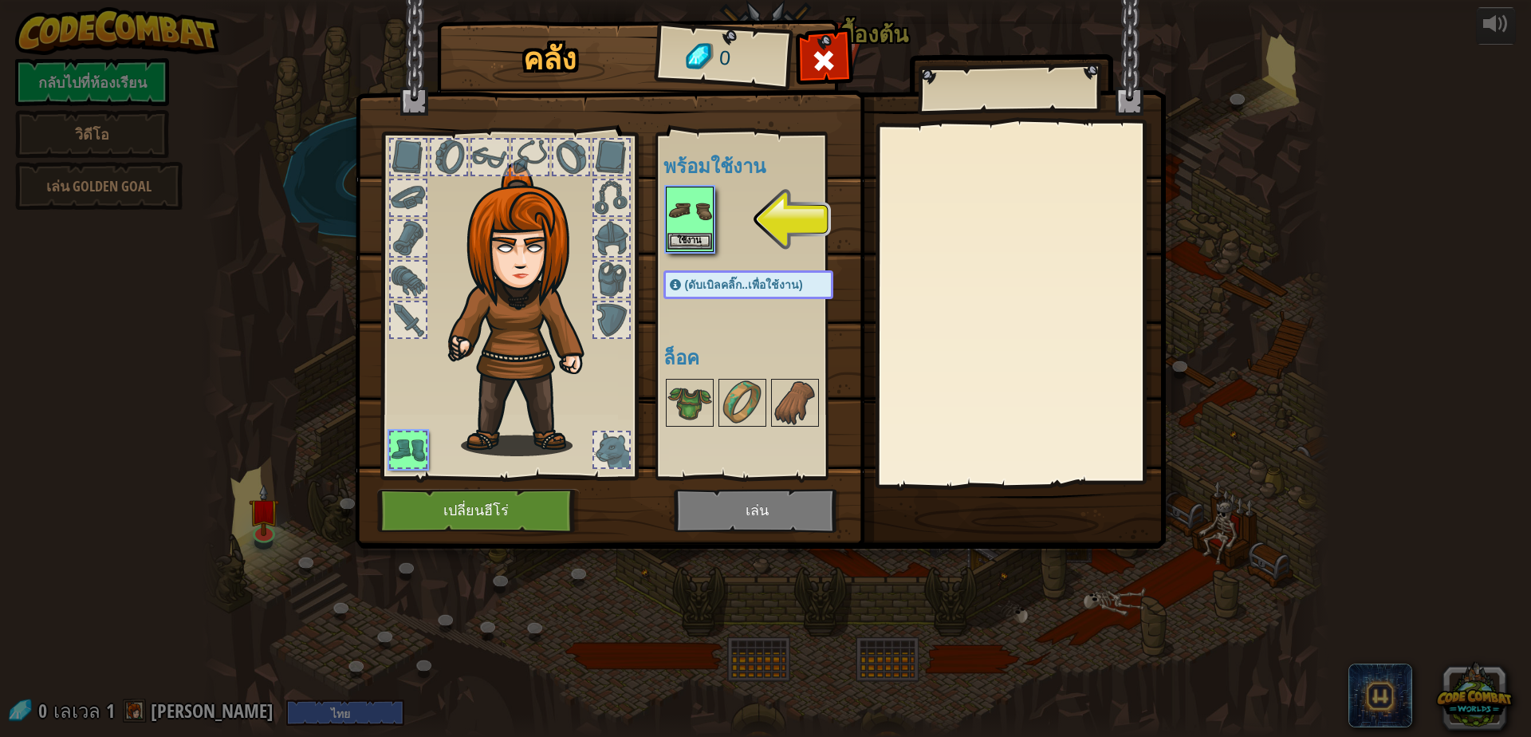
click at [686, 213] on img at bounding box center [689, 210] width 45 height 45
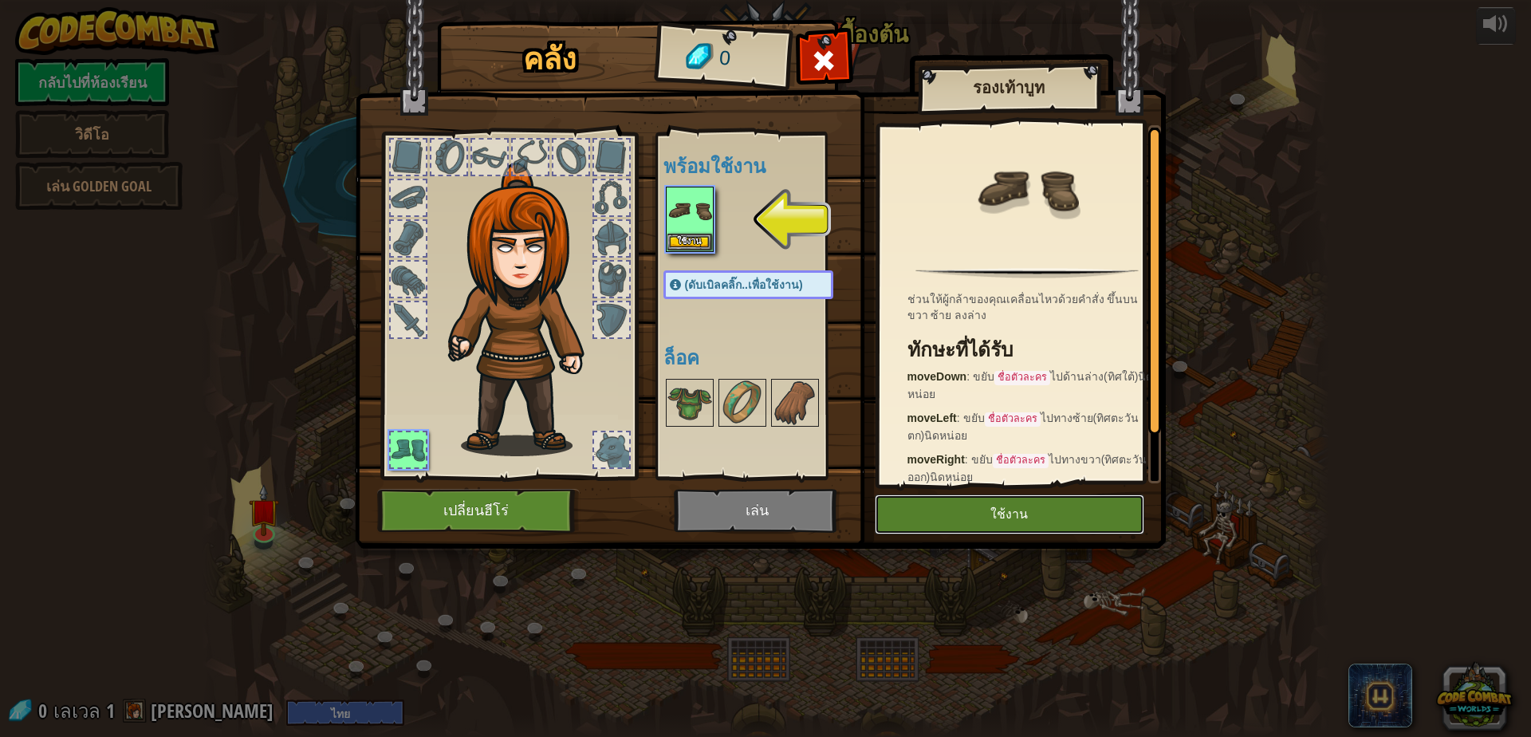
drag, startPoint x: 937, startPoint y: 523, endPoint x: 868, endPoint y: 529, distance: 68.8
click at [879, 535] on div "คลัง 0 พร้อมใช้งาน ใช้งาน (ดับเบิลคลิ๊ก..เพื่อใช้งาน) ล็อค รองเท้าบูท ช่วนให้ผู…" at bounding box center [765, 287] width 811 height 526
click at [1007, 502] on button "ใช้งาน" at bounding box center [1009, 514] width 269 height 40
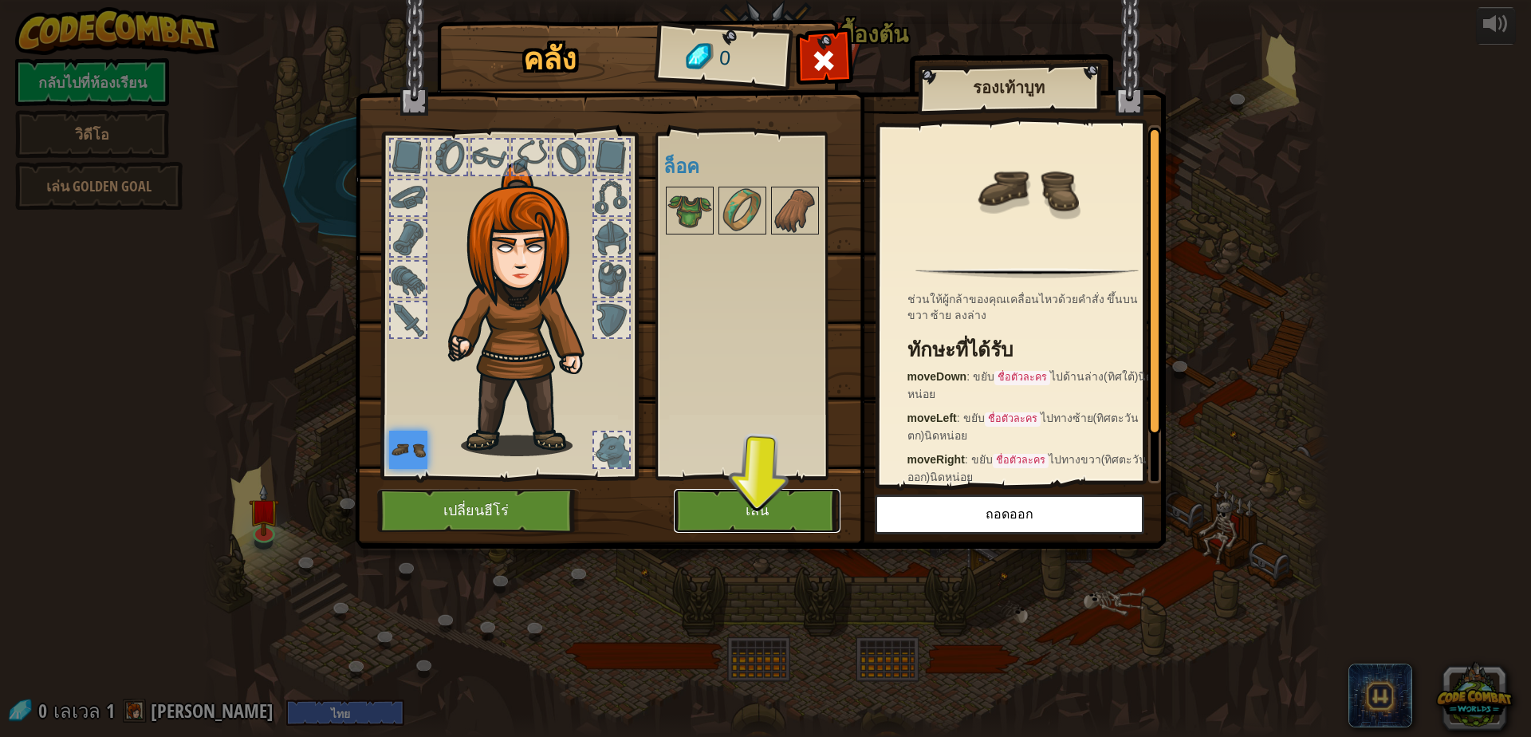
click at [738, 506] on button "เล่น" at bounding box center [757, 511] width 167 height 44
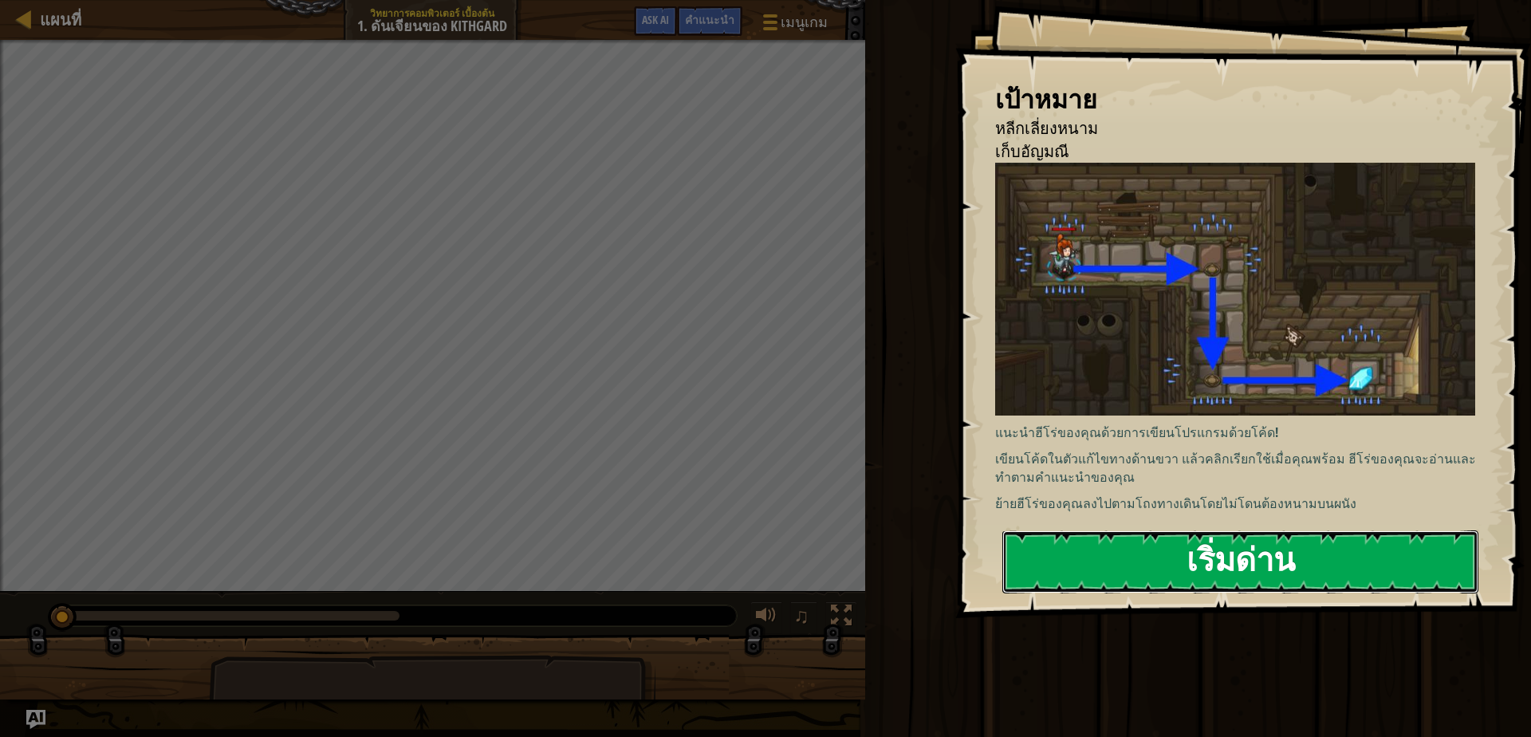
click at [1339, 591] on button "เริ่มด่าน" at bounding box center [1240, 561] width 476 height 63
click at [1275, 576] on button "เริ่มด่าน" at bounding box center [1240, 561] width 476 height 63
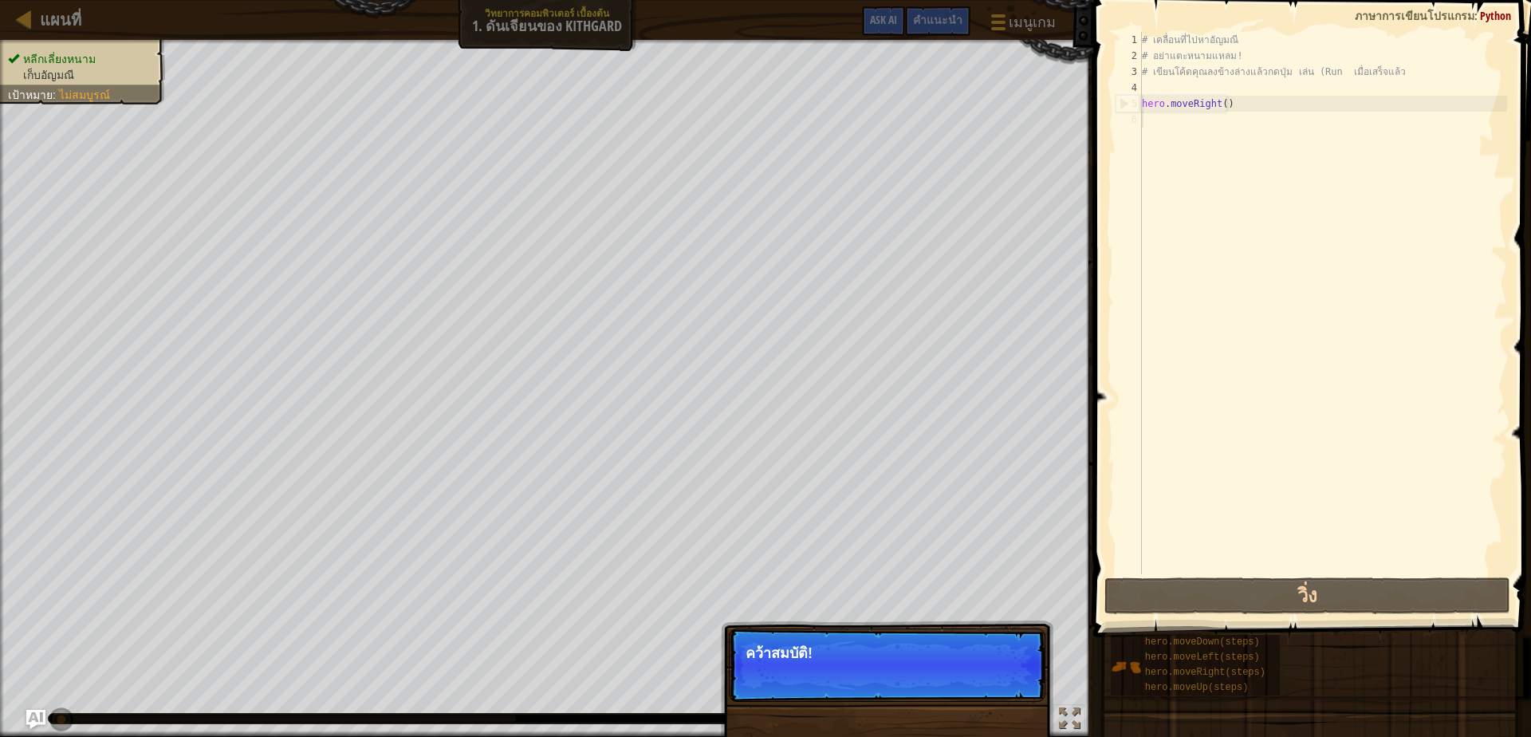
click at [948, 676] on span "ข้าม (esc)" at bounding box center [951, 674] width 49 height 13
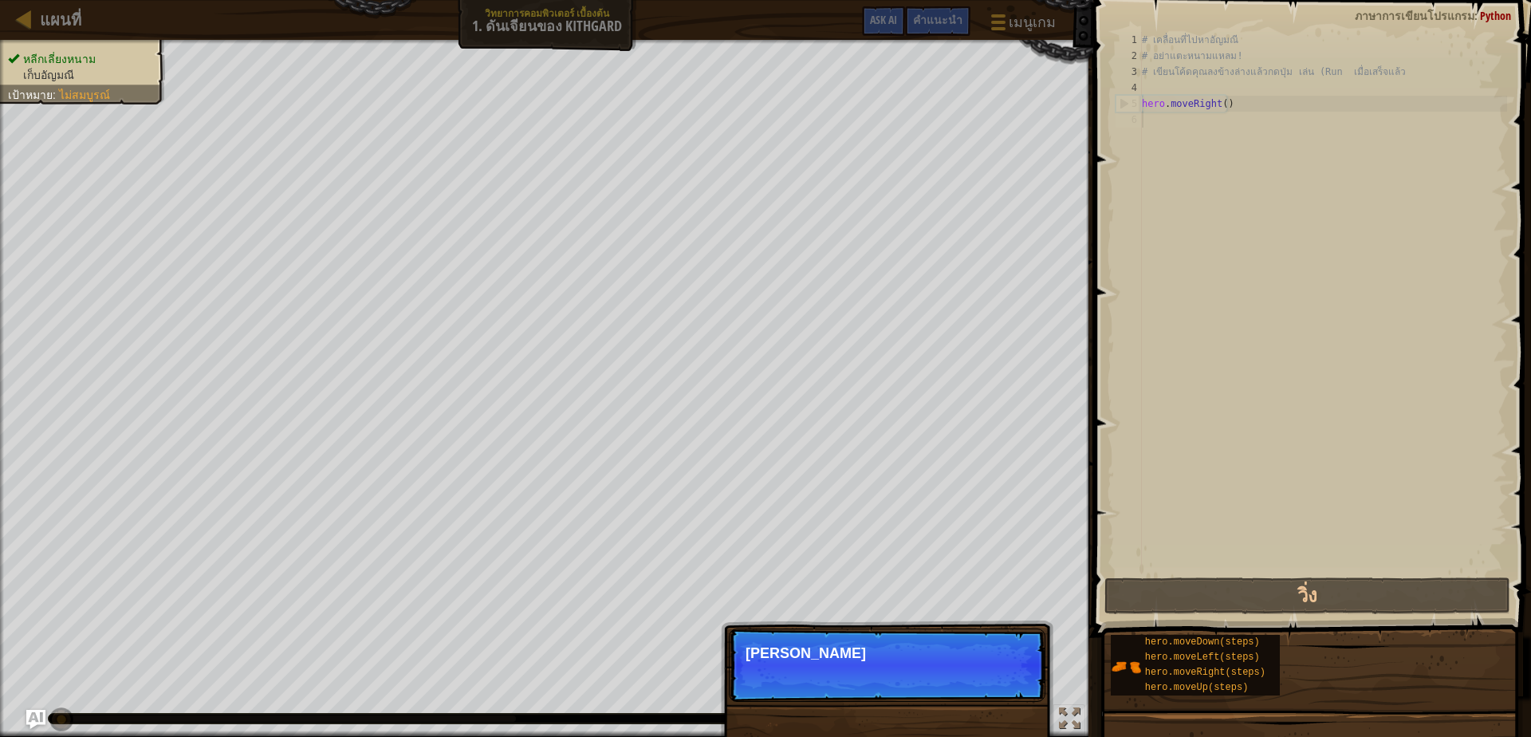
scroll to position [8, 0]
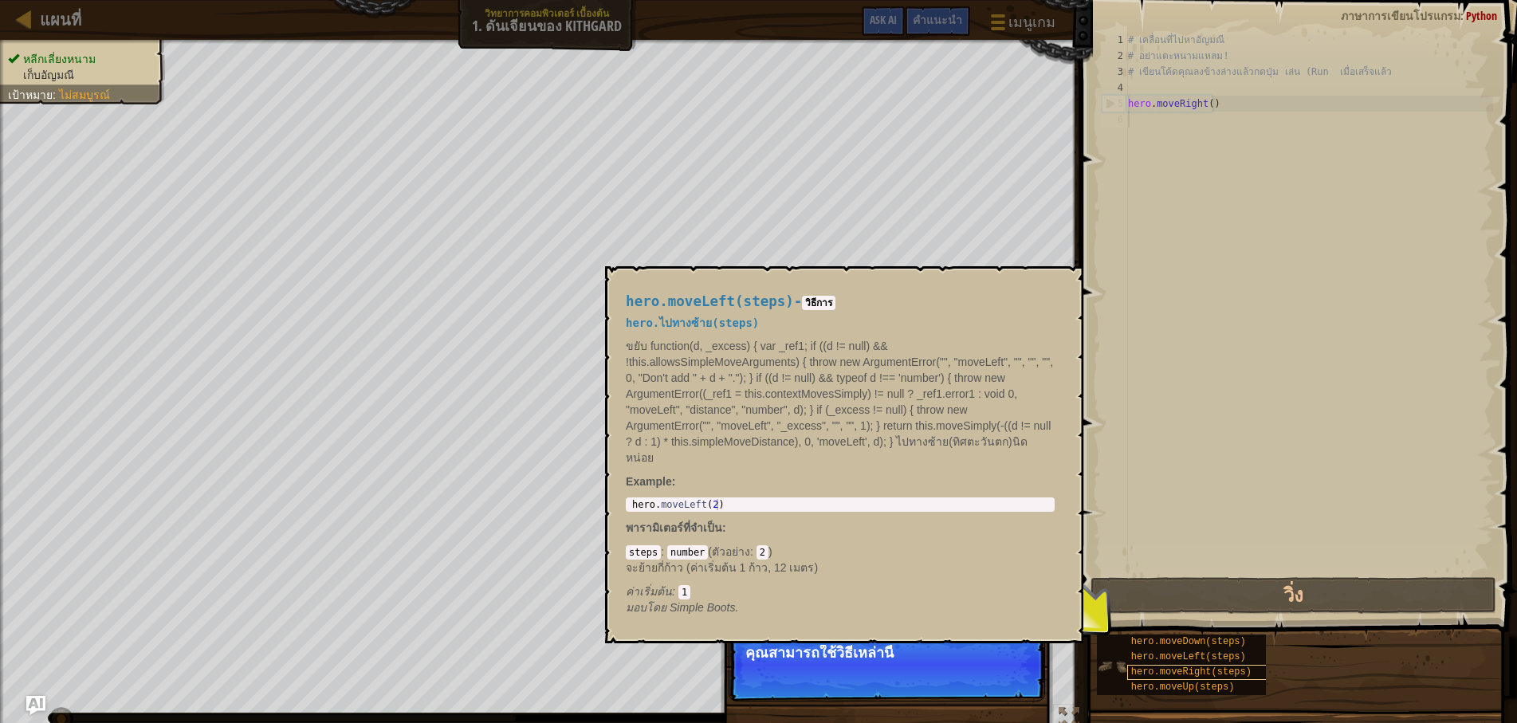
click at [1186, 672] on span "hero.moveRight(steps)" at bounding box center [1191, 672] width 120 height 11
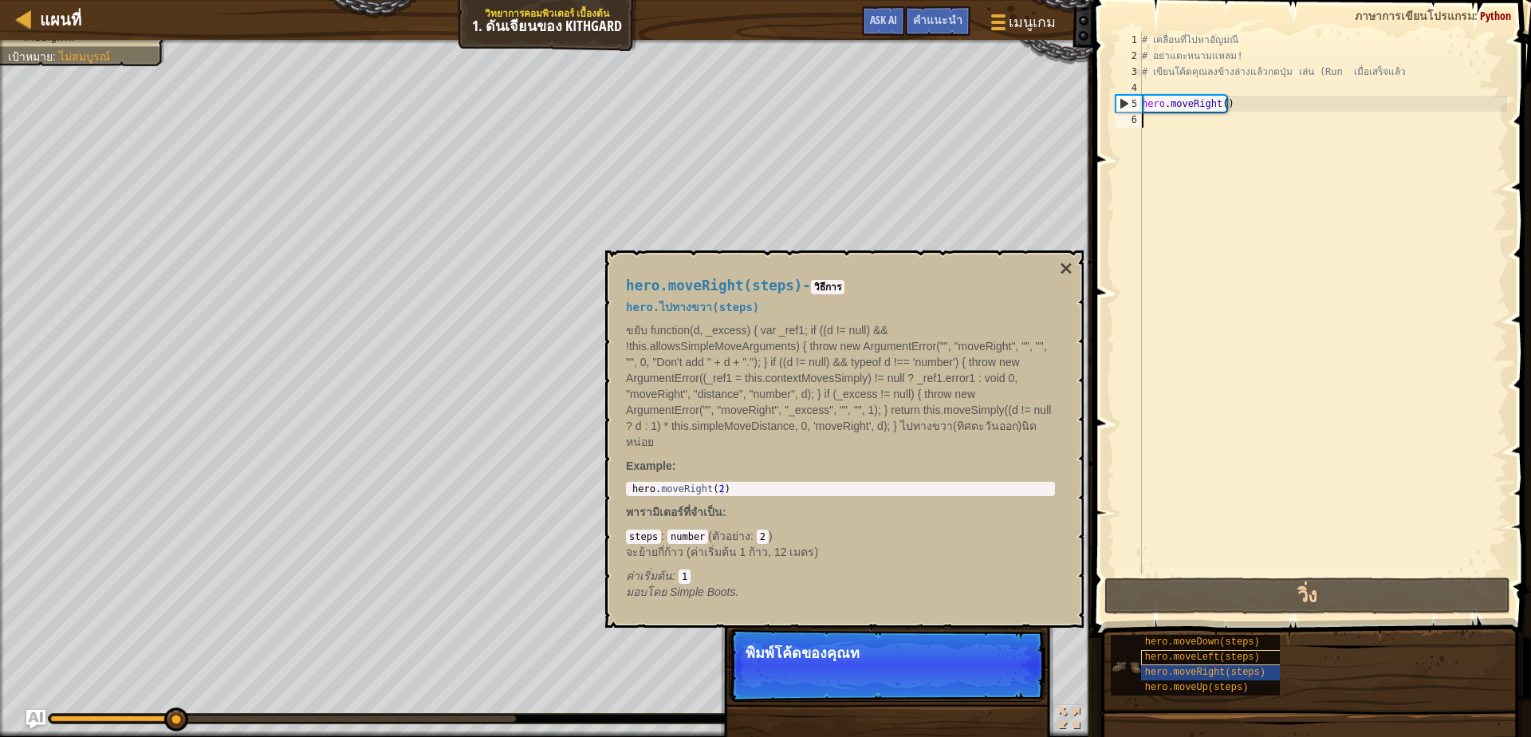
click at [1222, 659] on span "hero.moveLeft(steps)" at bounding box center [1202, 656] width 115 height 11
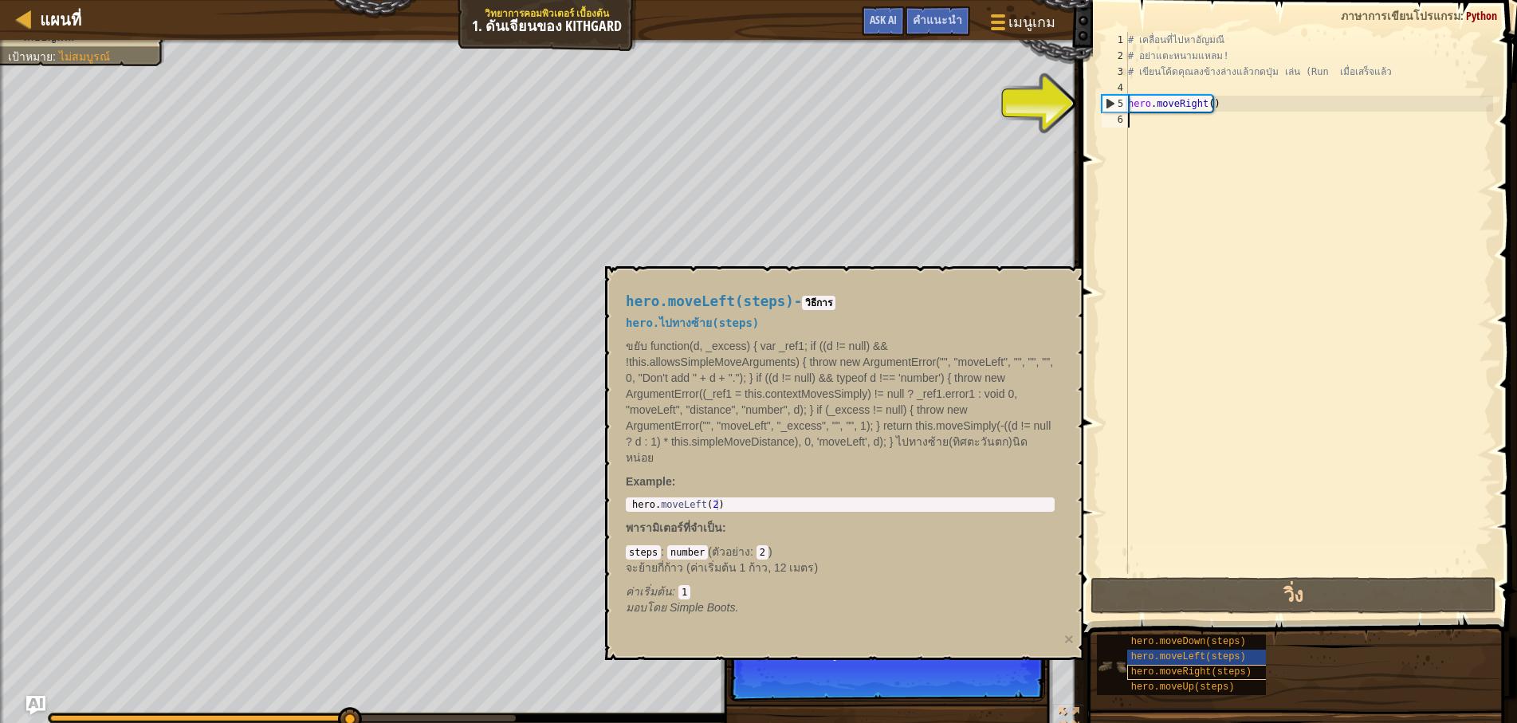
click at [1218, 667] on span "hero.moveRight(steps)" at bounding box center [1191, 672] width 120 height 11
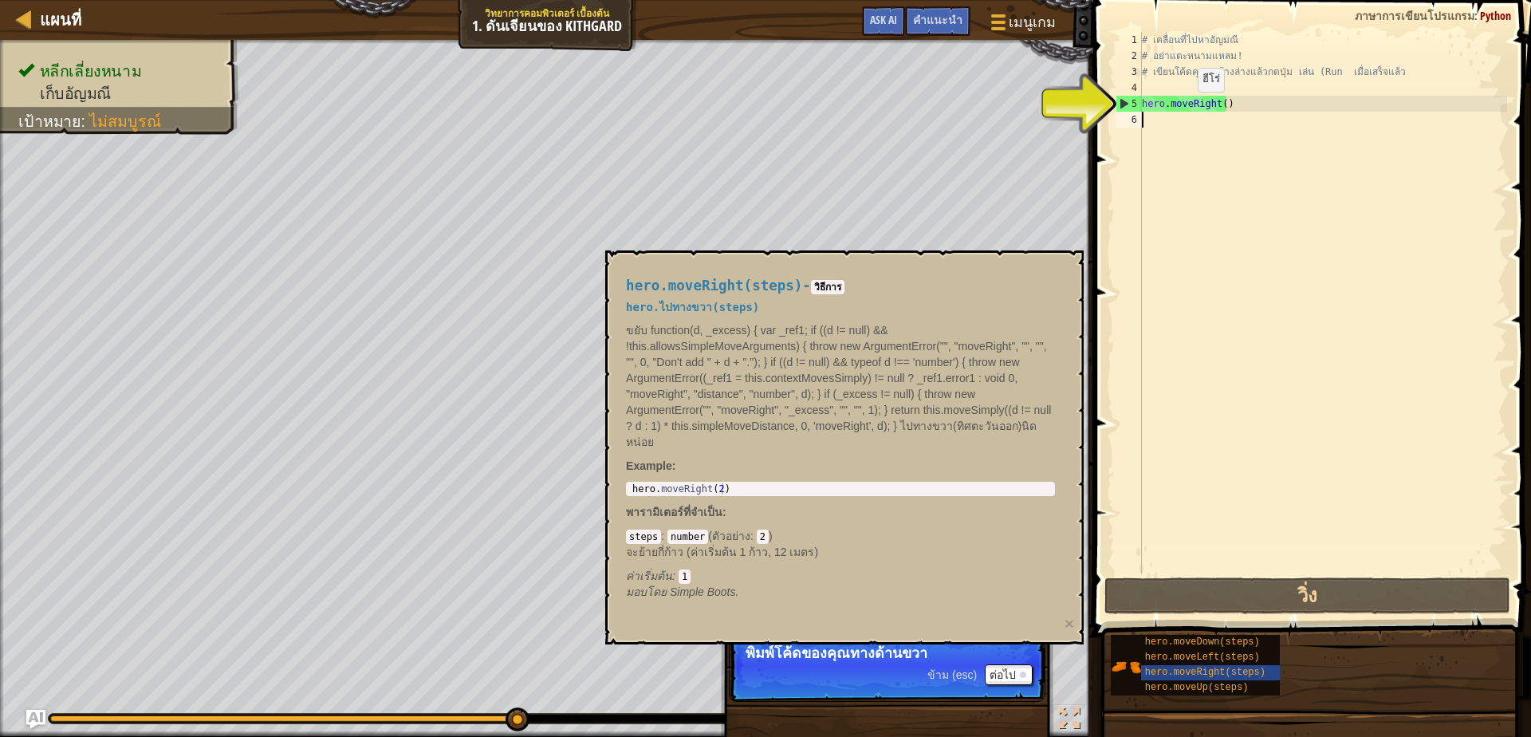
click at [1184, 108] on div "# เคลื่อนที่ไปหาอัญมณี # อย่าแตะหนามแหลม! # เขียนโค้ดคุณลงข้างล่างแล้วกดปุ่ม เล…" at bounding box center [1323, 319] width 368 height 574
type textarea "hero.moveRight()"
click at [1235, 105] on div "# เคลื่อนที่ไปหาอัญมณี # อย่าแตะหนามแหลม! # เขียนโค้ดคุณลงข้างล่างแล้วกดปุ่ม เล…" at bounding box center [1323, 319] width 368 height 574
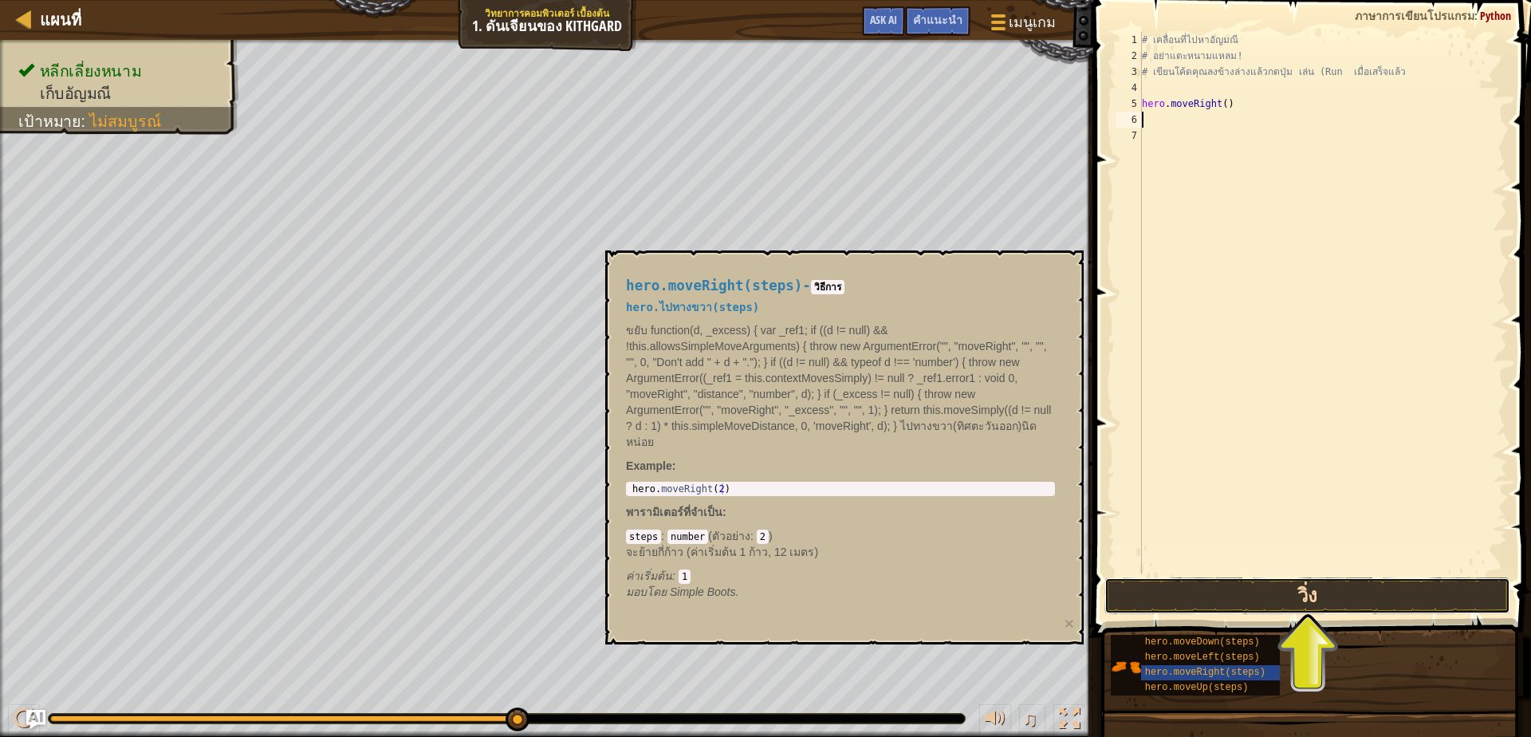
click at [1328, 604] on button "วิ่ง" at bounding box center [1307, 595] width 406 height 37
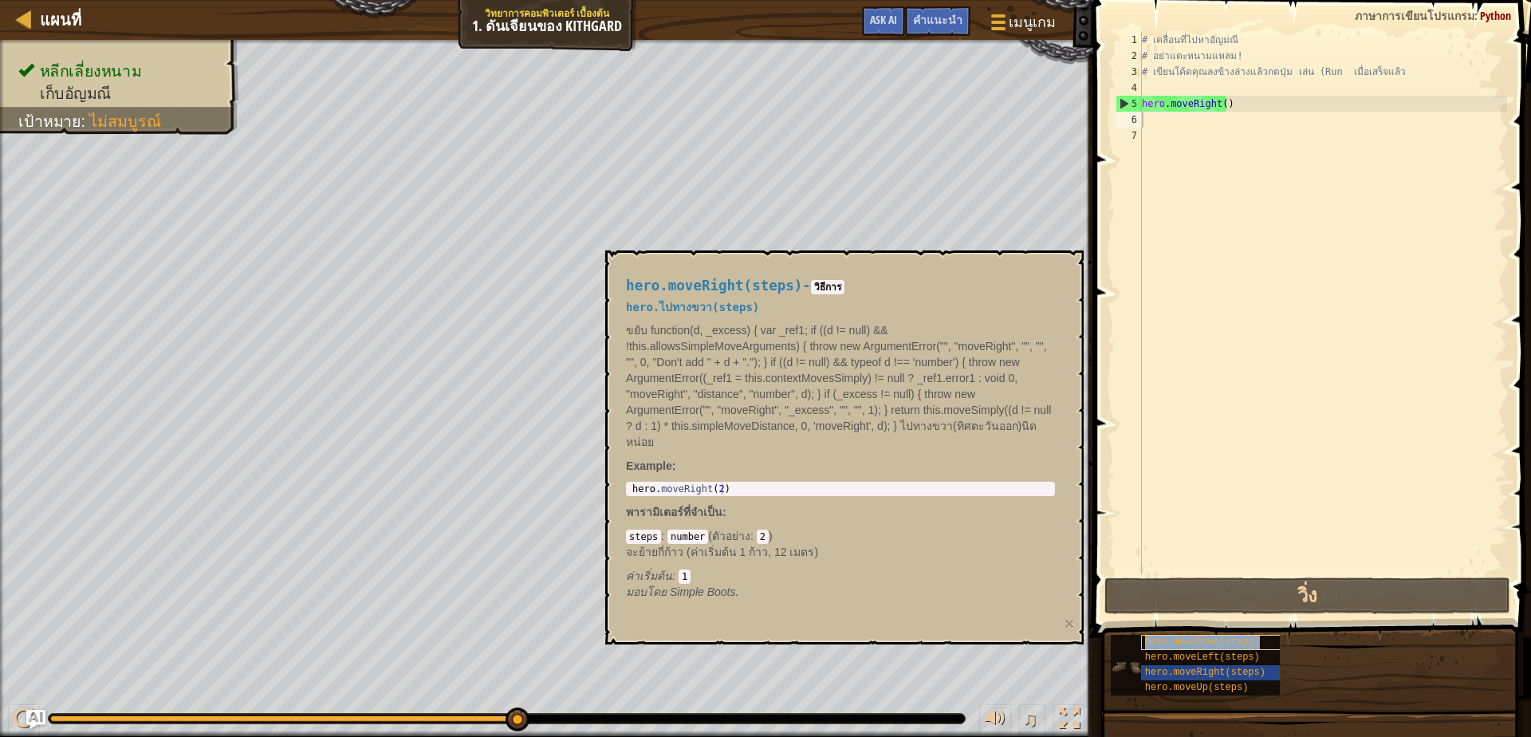
click at [1225, 647] on div "hero.moveDown(steps)" at bounding box center [1217, 642] width 153 height 15
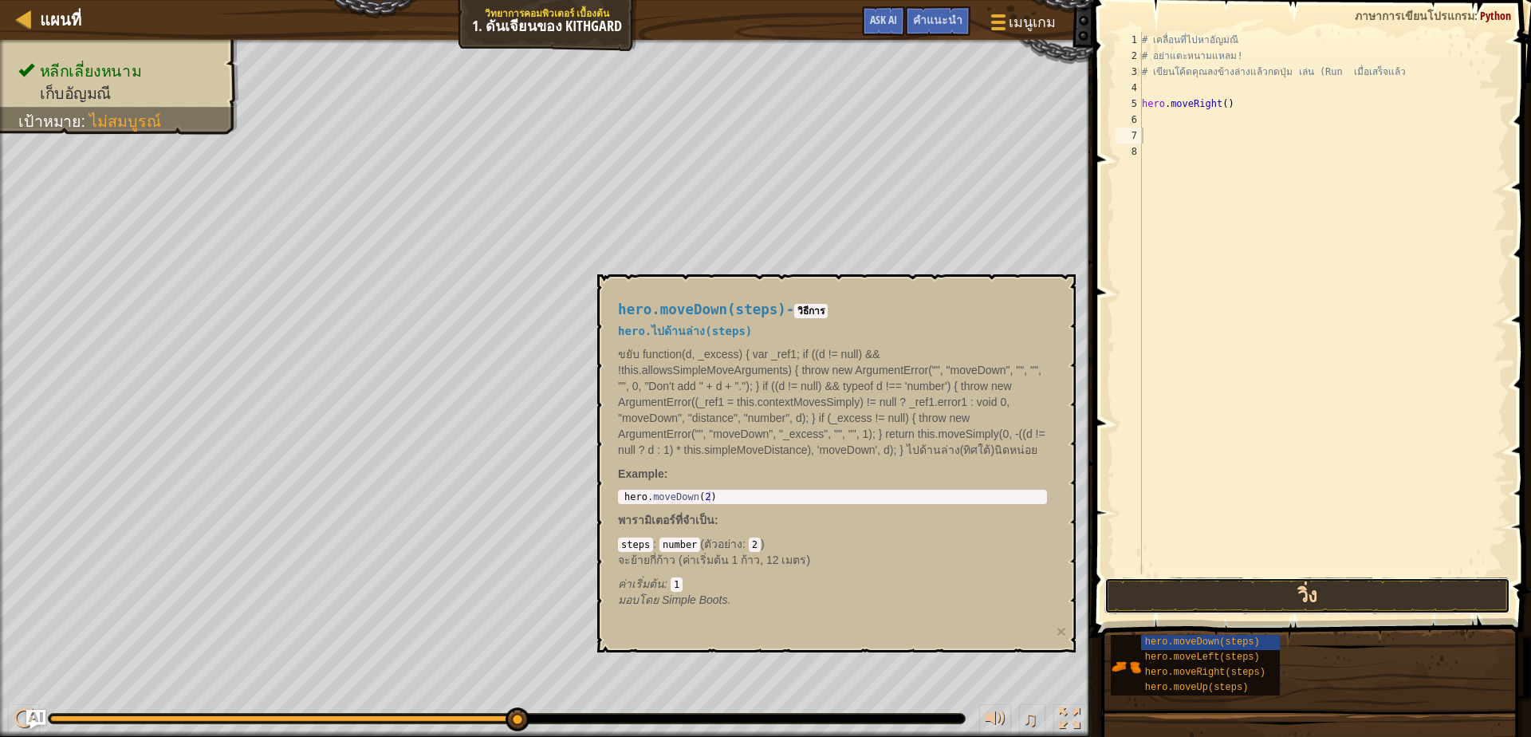
click at [1311, 585] on button "วิ่ง" at bounding box center [1307, 595] width 406 height 37
click at [1276, 607] on button "วิ่ง" at bounding box center [1307, 595] width 406 height 37
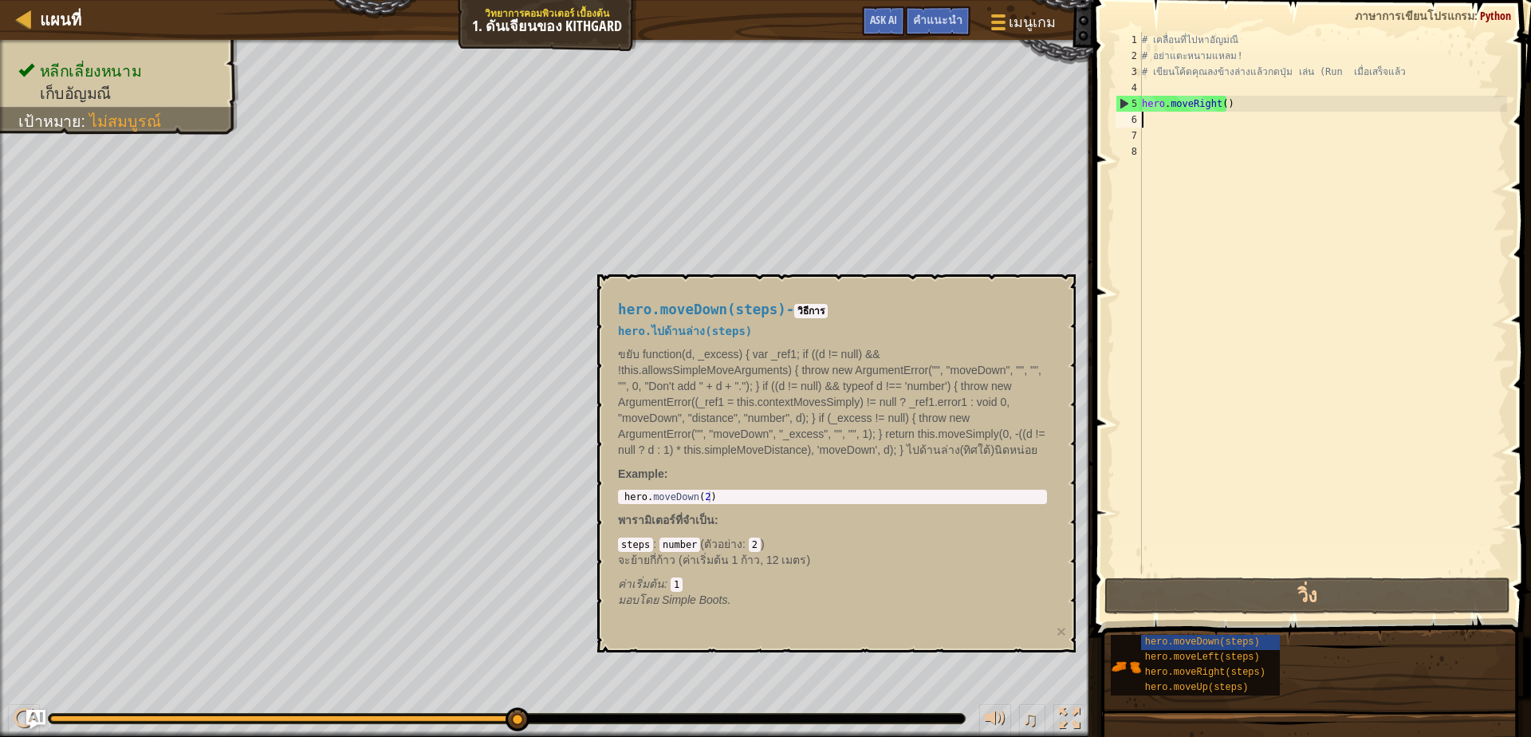
click at [1154, 120] on div "# เคลื่อนที่ไปหาอัญมณี # อย่าแตะหนามแหลม! # เขียนโค้ดคุณลงข้างล่างแล้วกดปุ่ม เล…" at bounding box center [1323, 319] width 368 height 574
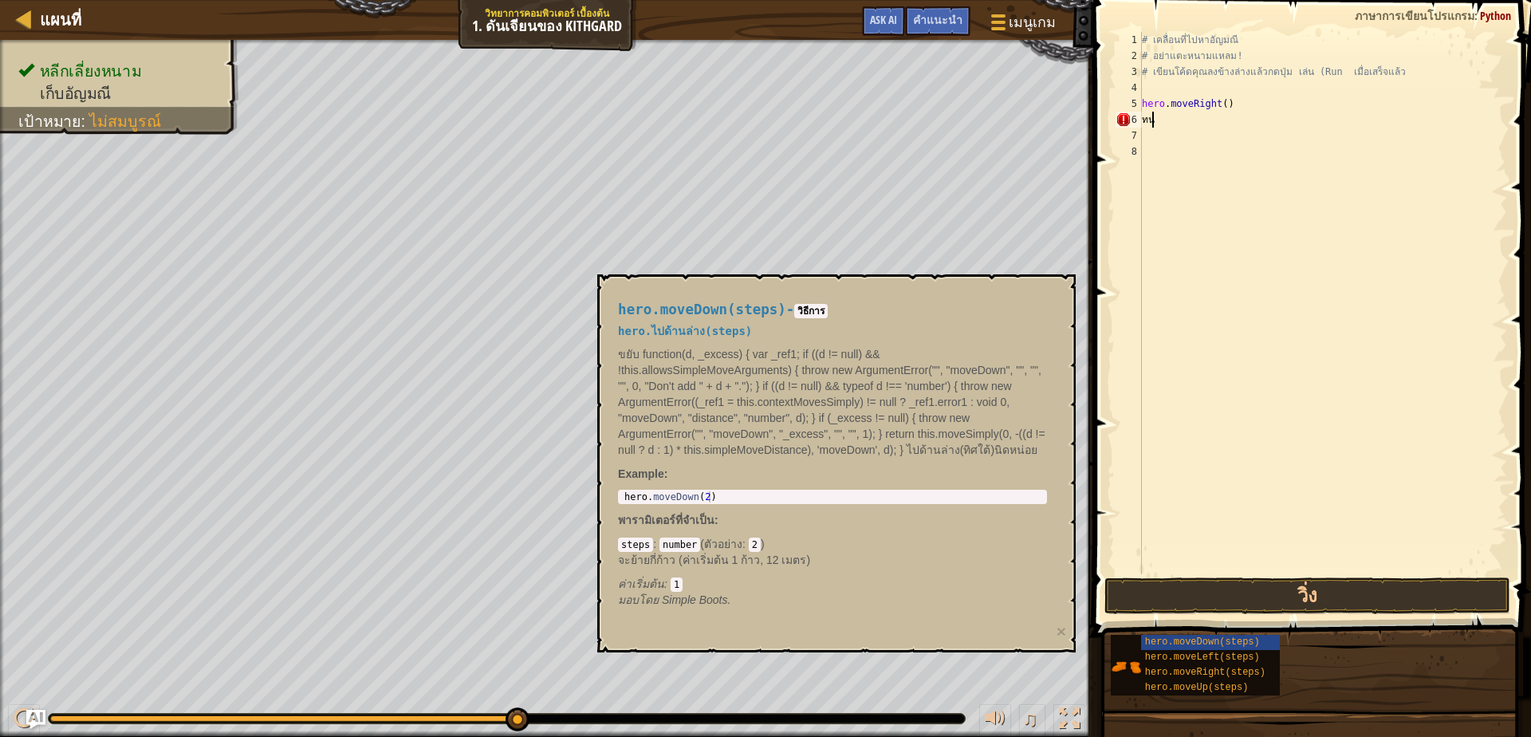
scroll to position [8, 14]
type textarea "ท"
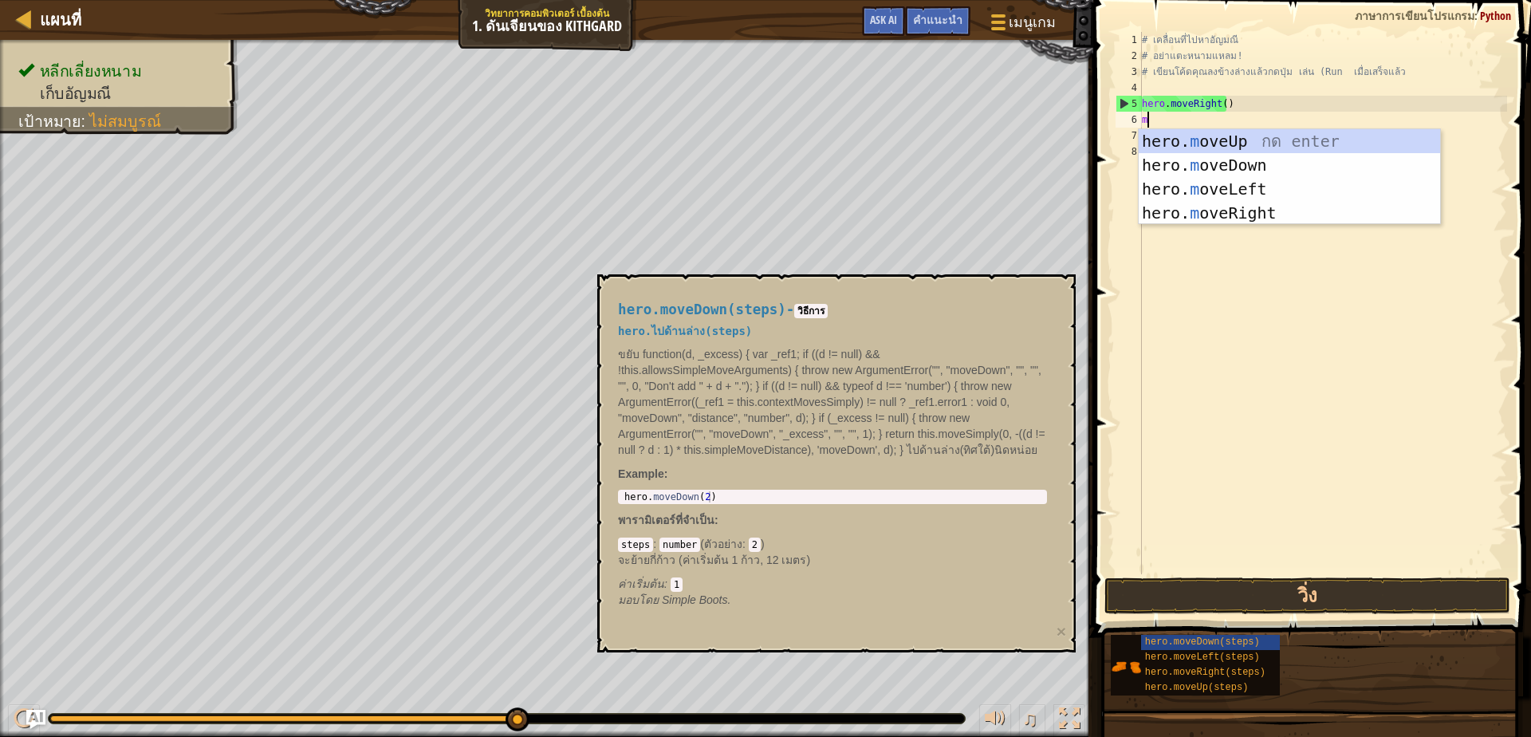
type textarea "mov"
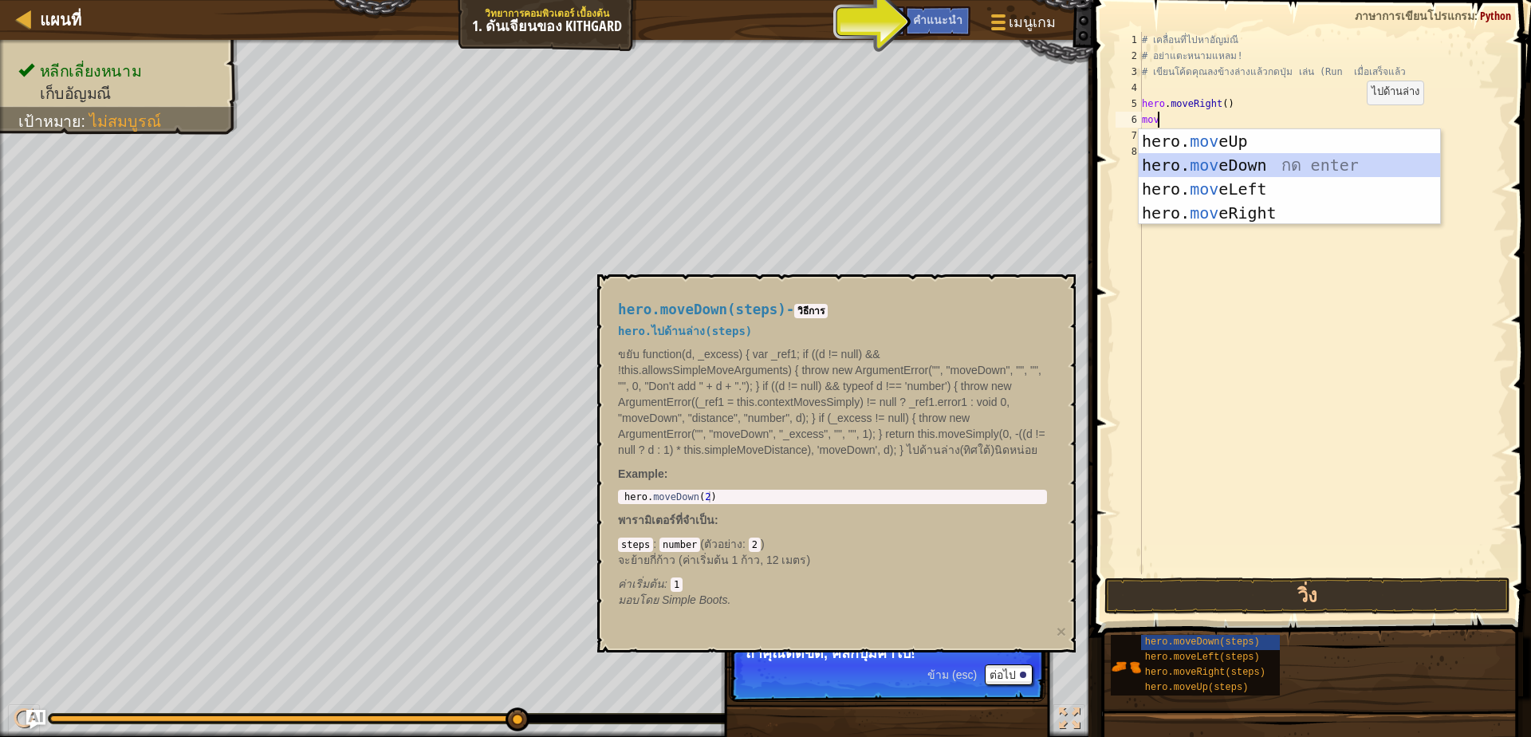
click at [1363, 171] on div "hero. mov eUp กด enter hero. mov eDown กด enter hero. mov eLeft กด enter hero. …" at bounding box center [1289, 201] width 301 height 144
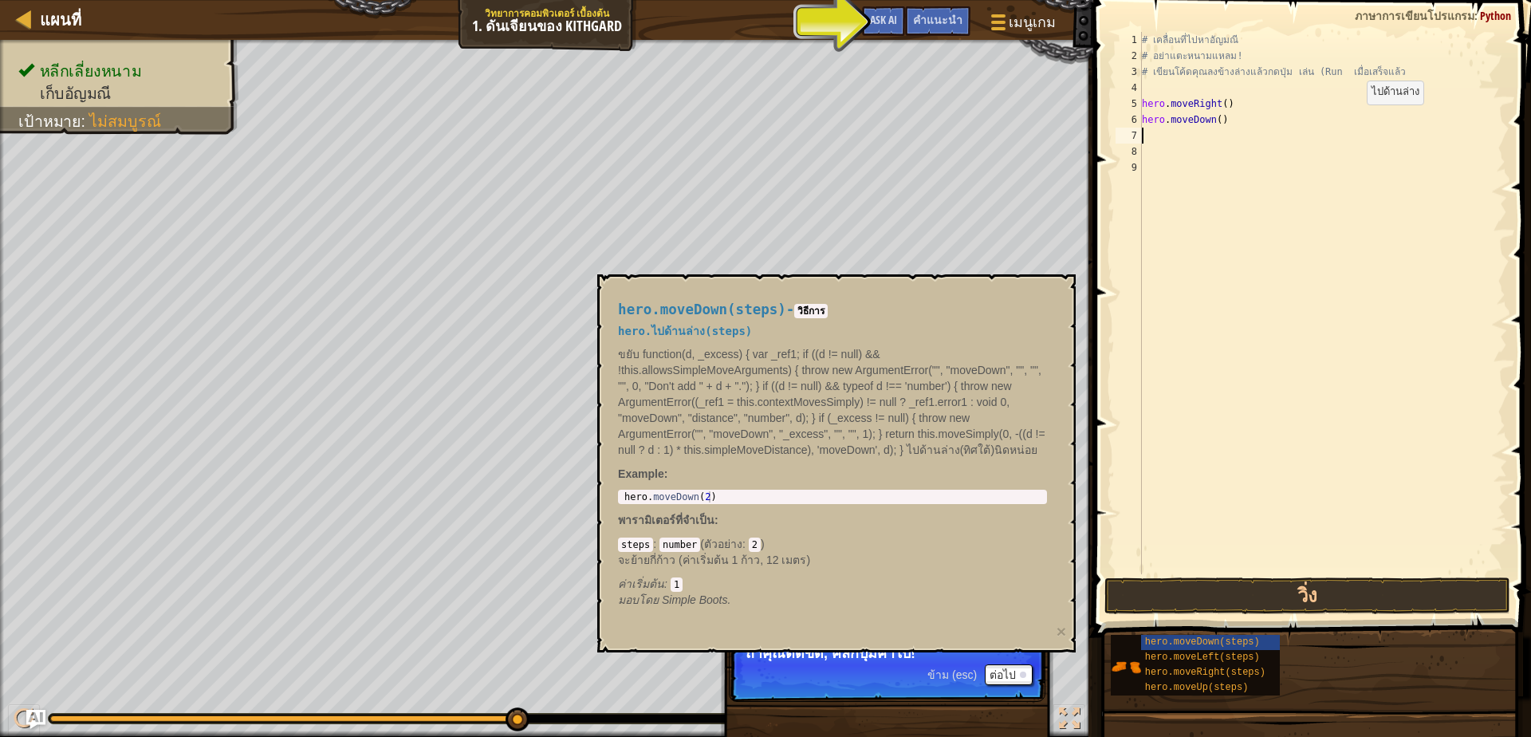
scroll to position [8, 0]
click at [1284, 584] on button "วิ่ง" at bounding box center [1307, 595] width 406 height 37
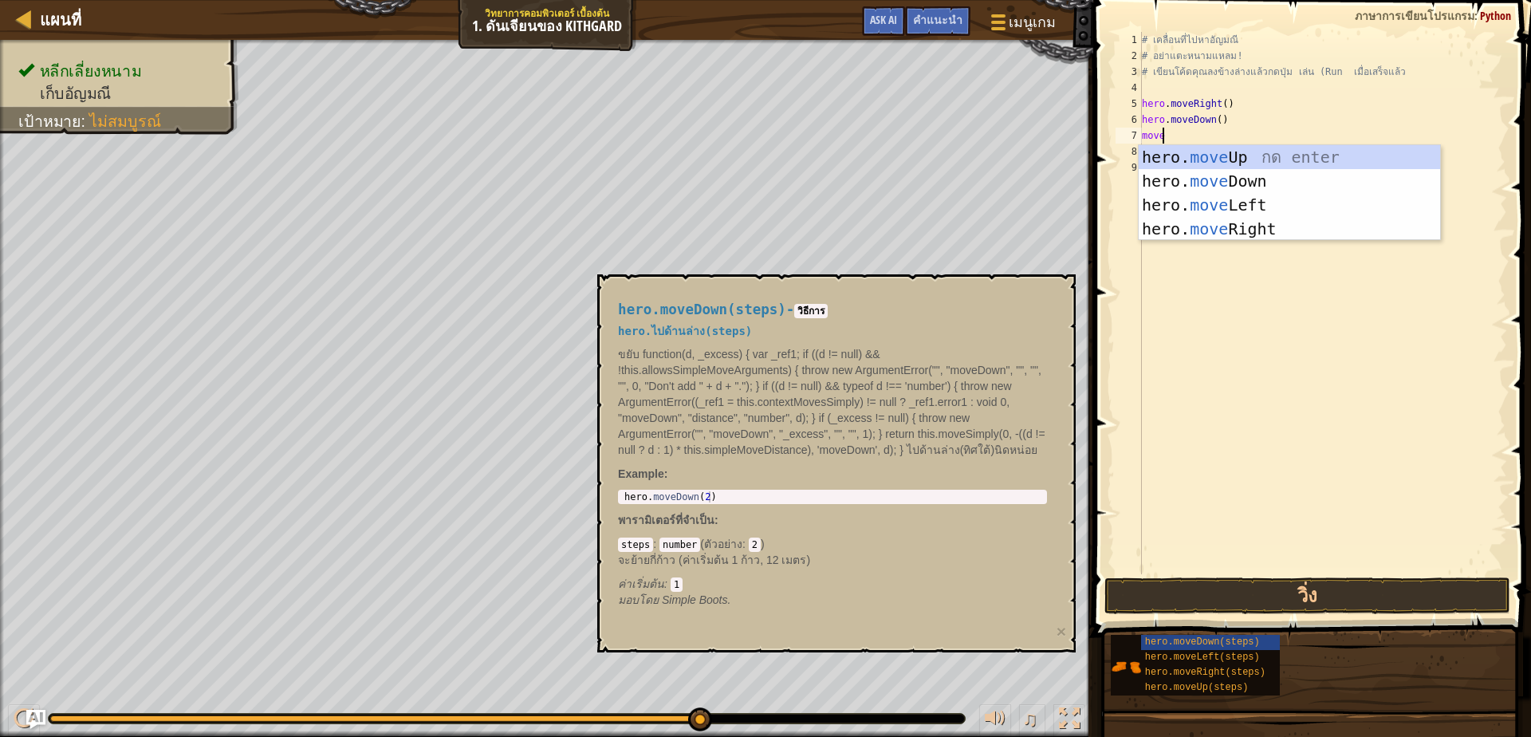
scroll to position [8, 17]
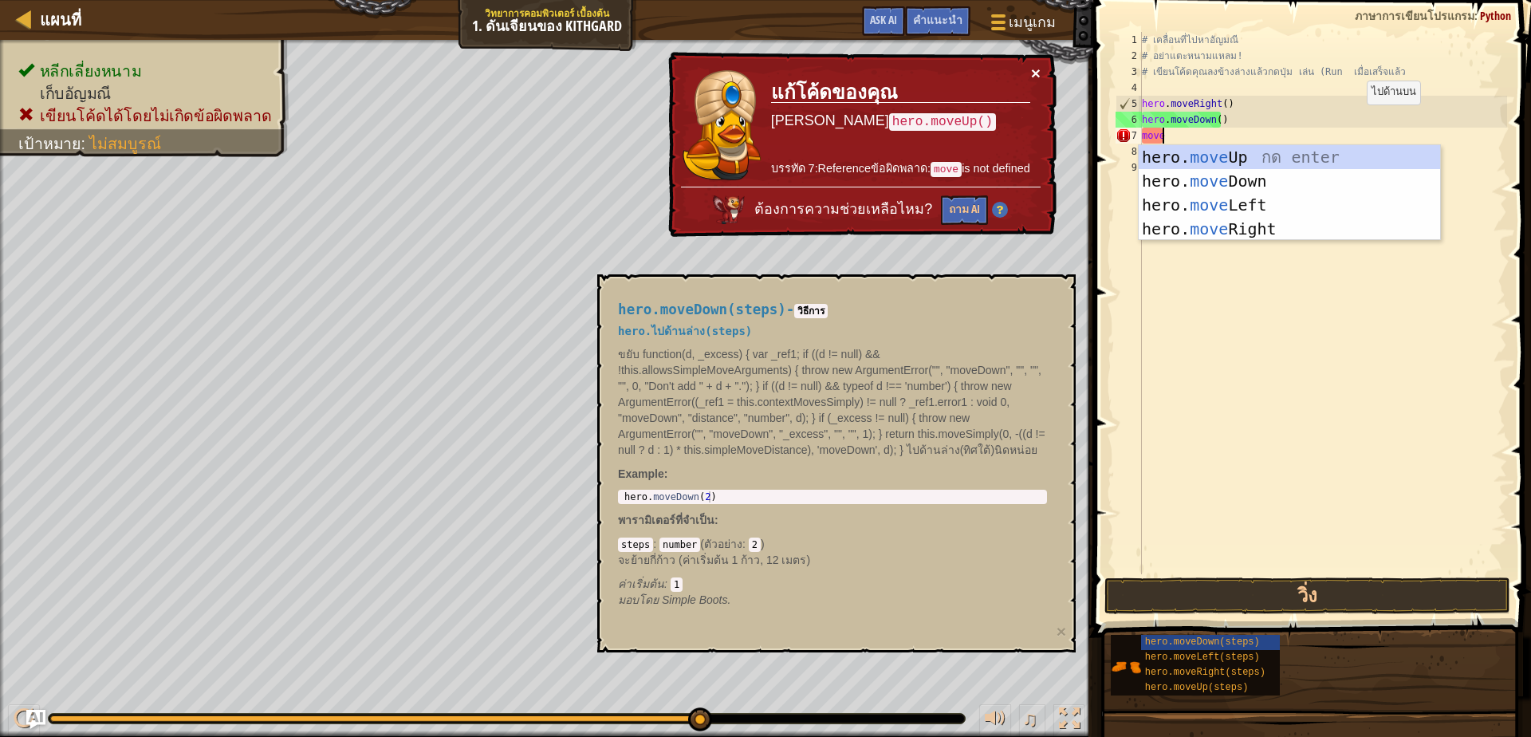
click at [1033, 69] on button "×" at bounding box center [1036, 73] width 10 height 17
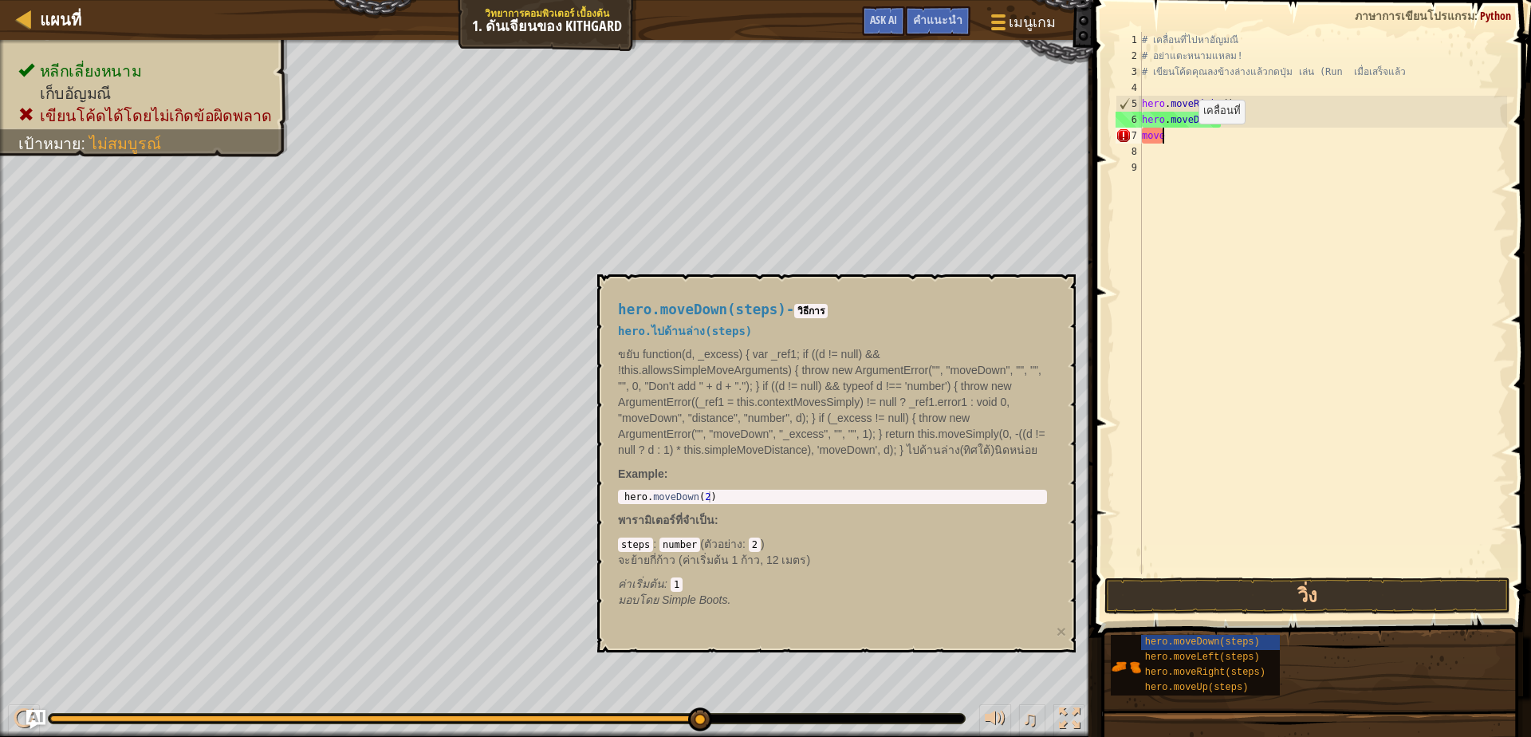
click at [1185, 140] on div "# เคลื่อนที่ไปหา[PERSON_NAME] # อย่าแตะหนามแหลม! # เขียนโค้ดคุณลงข้างล่างแล้วกด…" at bounding box center [1323, 319] width 368 height 574
click at [1185, 133] on div "# เคลื่อนที่ไปหา[PERSON_NAME] # อย่าแตะหนามแหลม! # เขียนโค้ดคุณลงข้างล่างแล้วกด…" at bounding box center [1323, 319] width 368 height 574
type textarea "m"
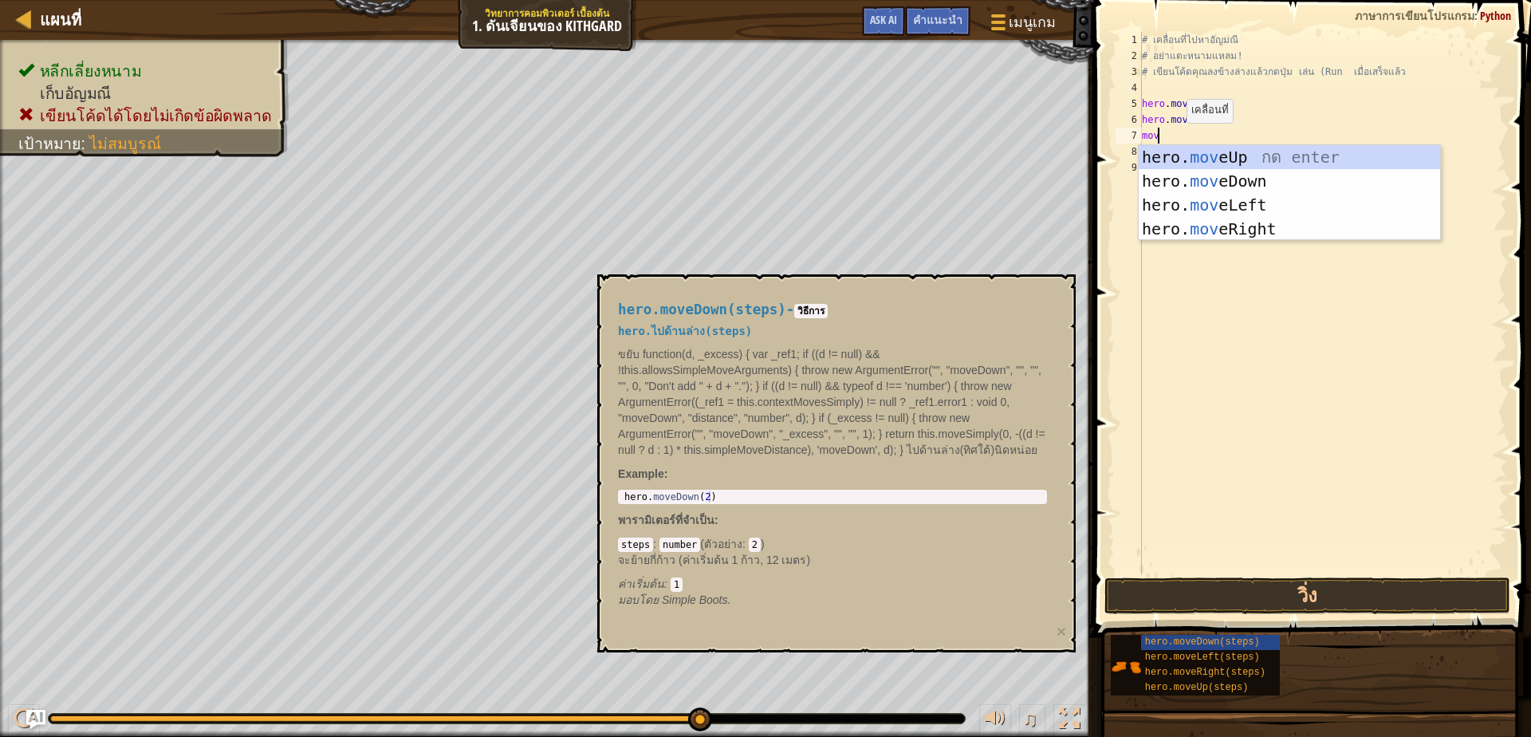
type textarea "move"
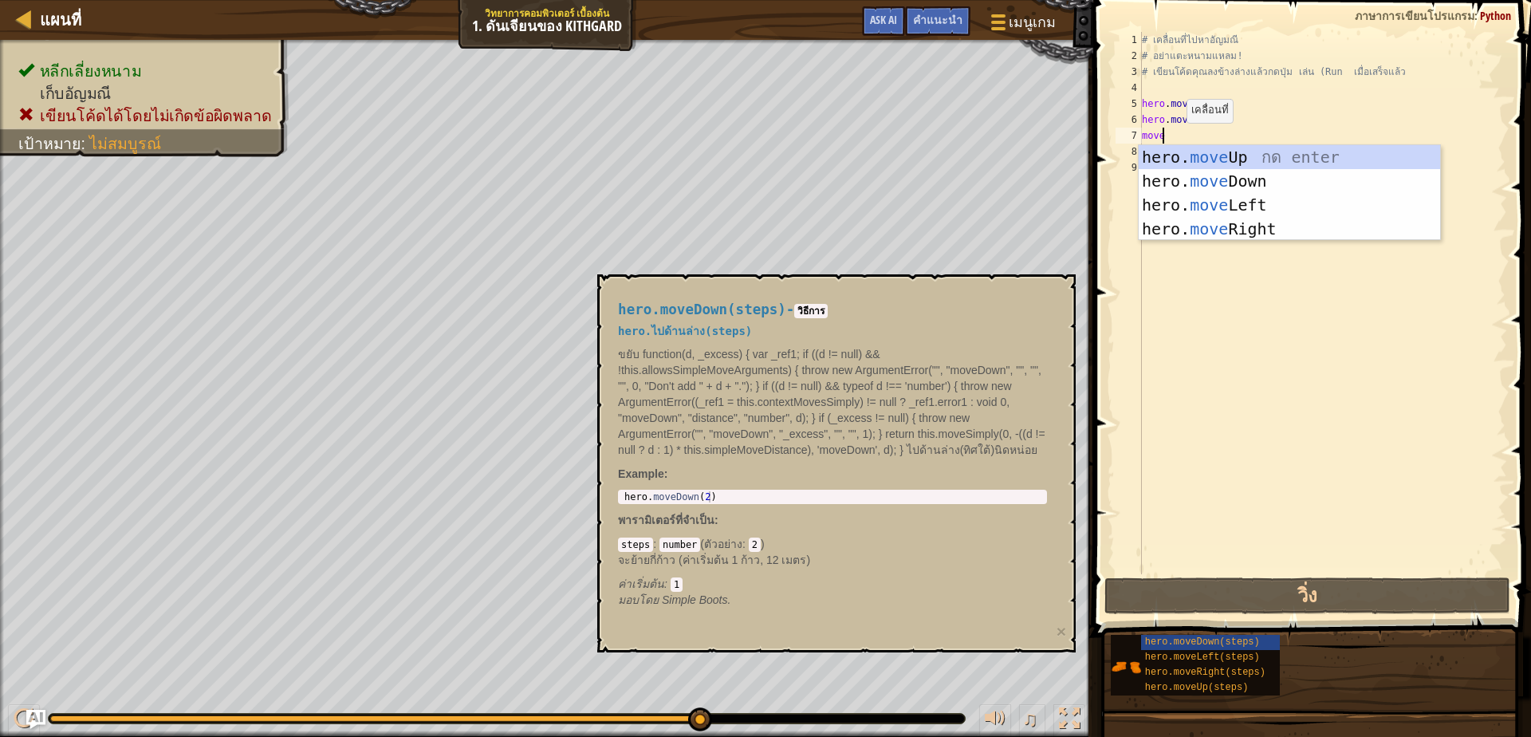
scroll to position [8, 17]
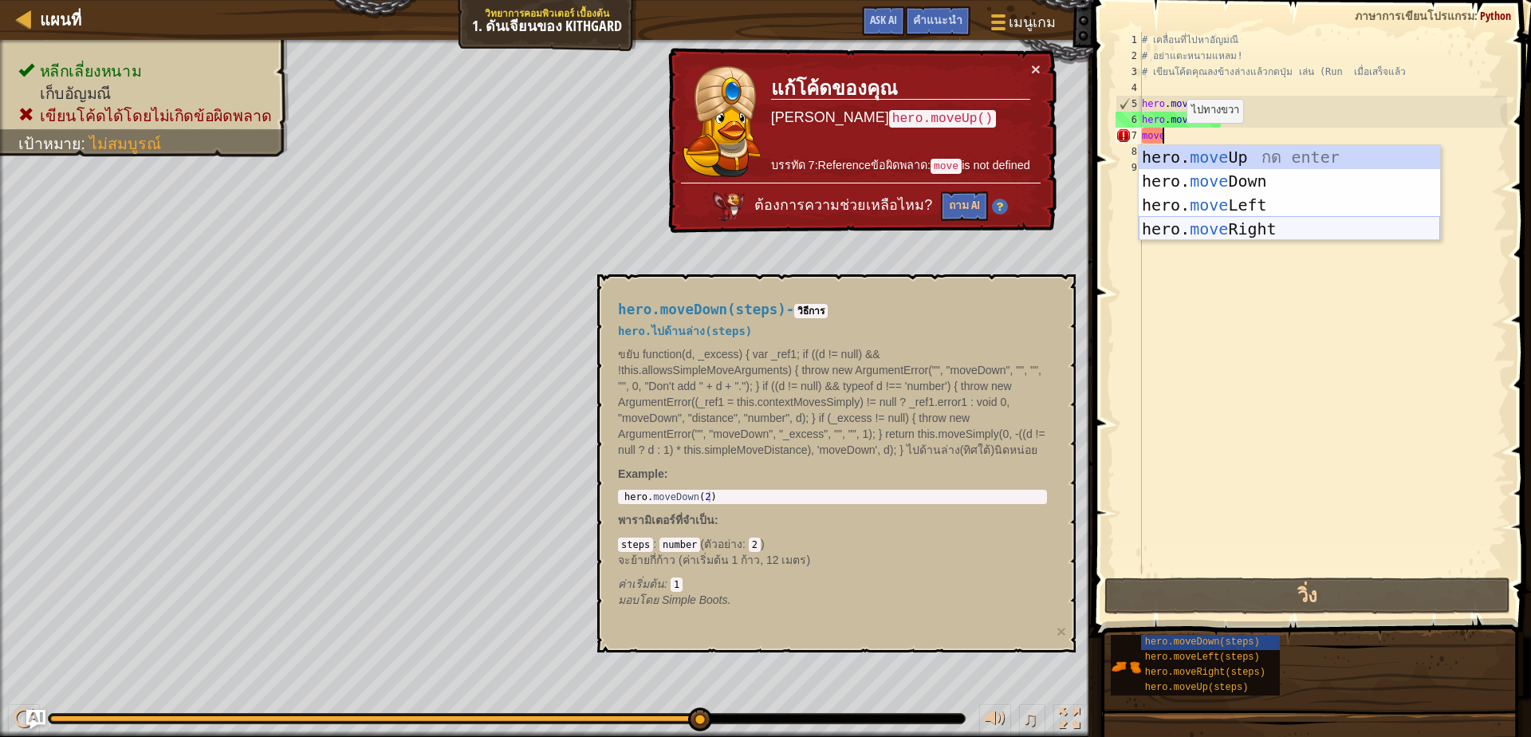
click at [1239, 231] on div "hero. move Up กด enter hero. move Down กด enter hero. move Left กด enter hero. …" at bounding box center [1289, 217] width 301 height 144
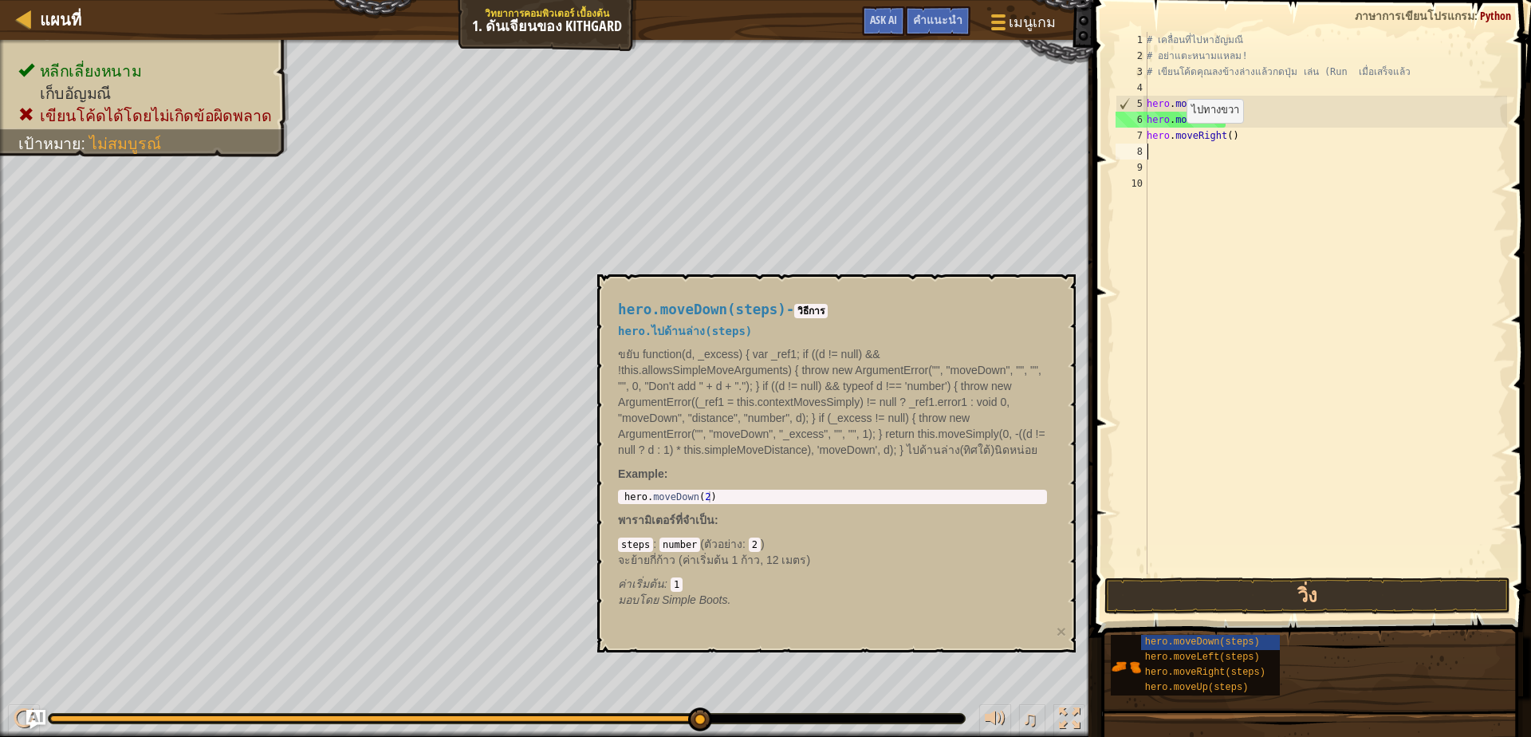
scroll to position [8, 0]
drag, startPoint x: 1470, startPoint y: 598, endPoint x: 1481, endPoint y: 613, distance: 18.8
click at [1469, 600] on button "วิ่ง" at bounding box center [1307, 595] width 406 height 37
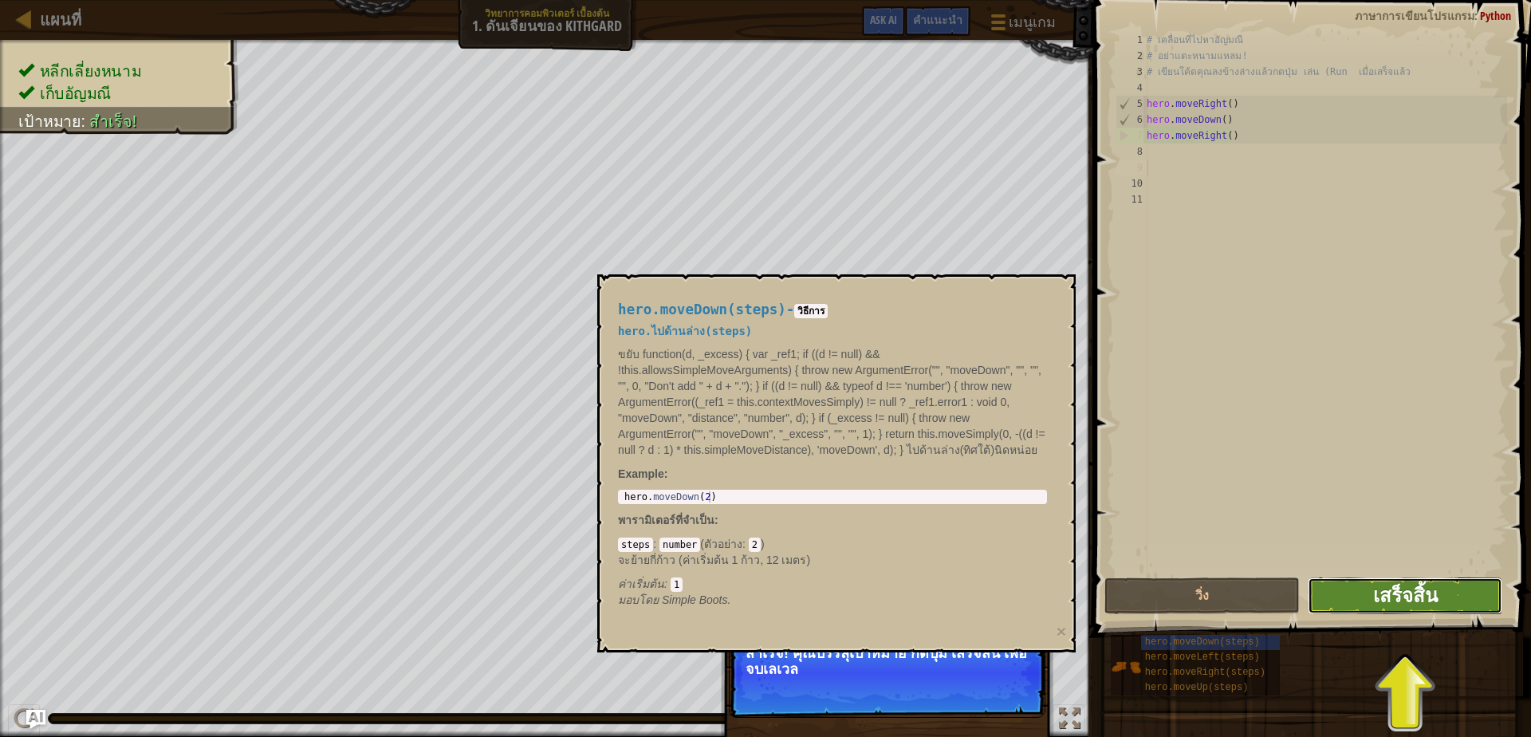
click at [1407, 593] on span "เสร็จสิ้น" at bounding box center [1405, 595] width 65 height 26
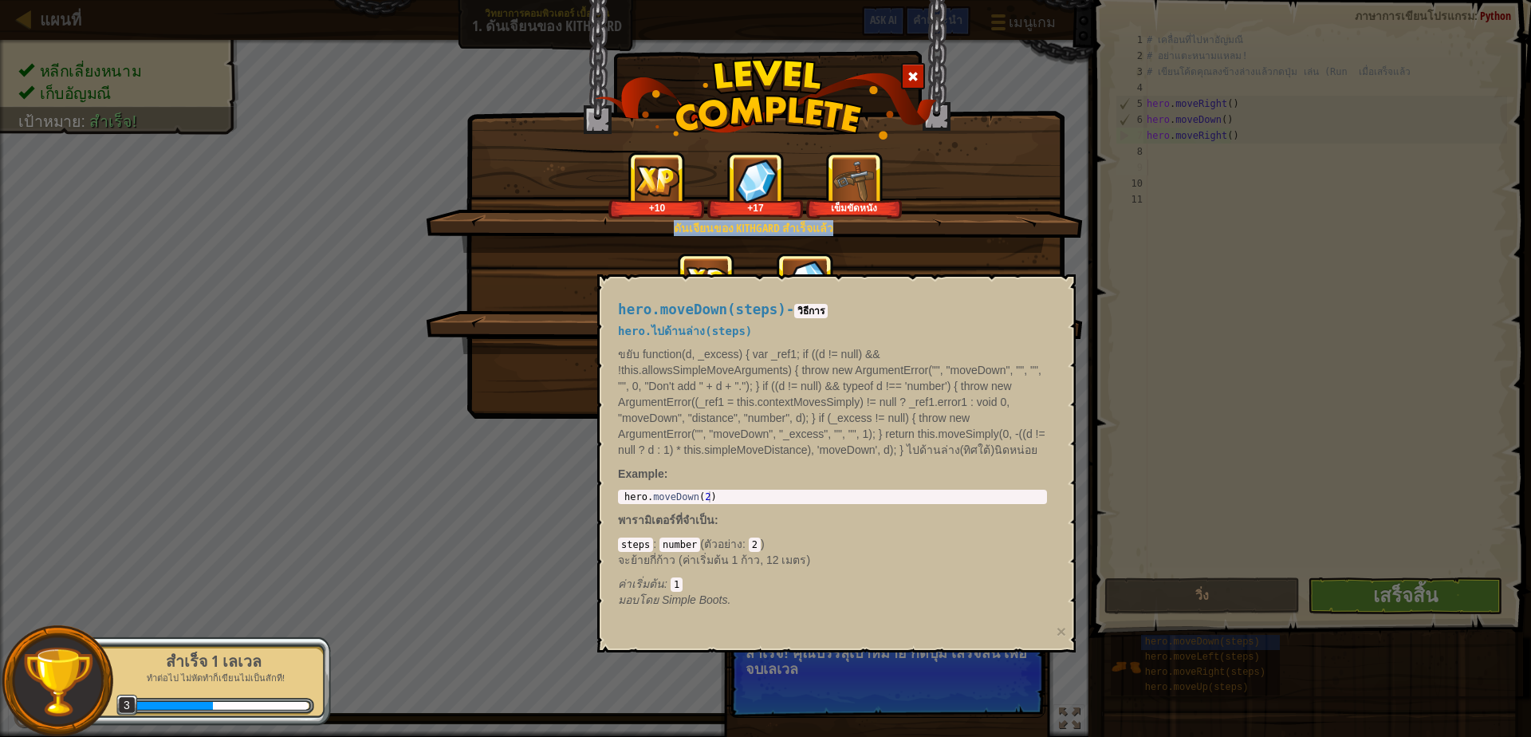
click at [982, 235] on div "ดันเจียนของ Kithgard สำเร็จแล้ว +10 +17 เข็มขัดหนัง" at bounding box center [754, 201] width 657 height 101
click at [911, 66] on div at bounding box center [913, 76] width 24 height 26
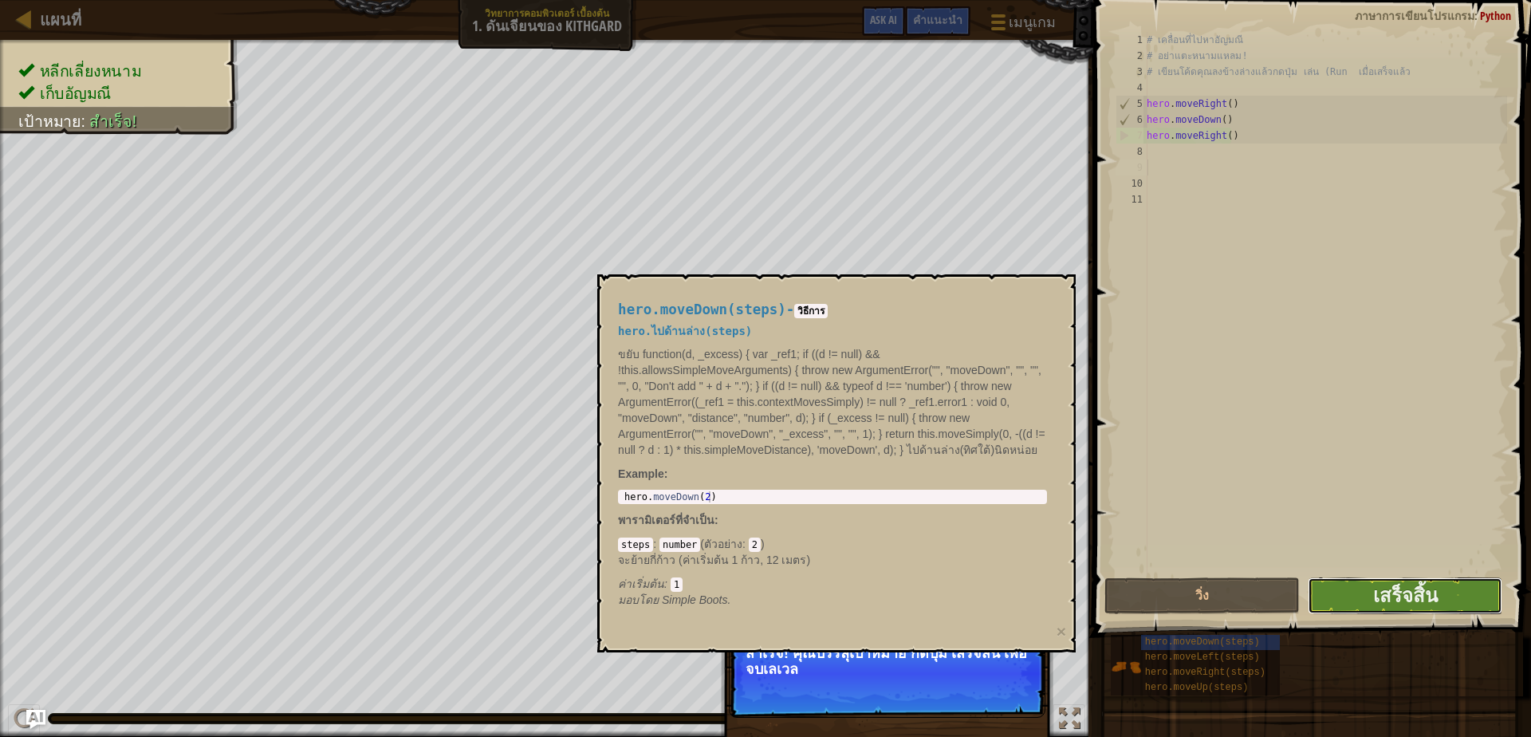
click at [1371, 587] on button "เสร็จสิ้น" at bounding box center [1405, 595] width 195 height 37
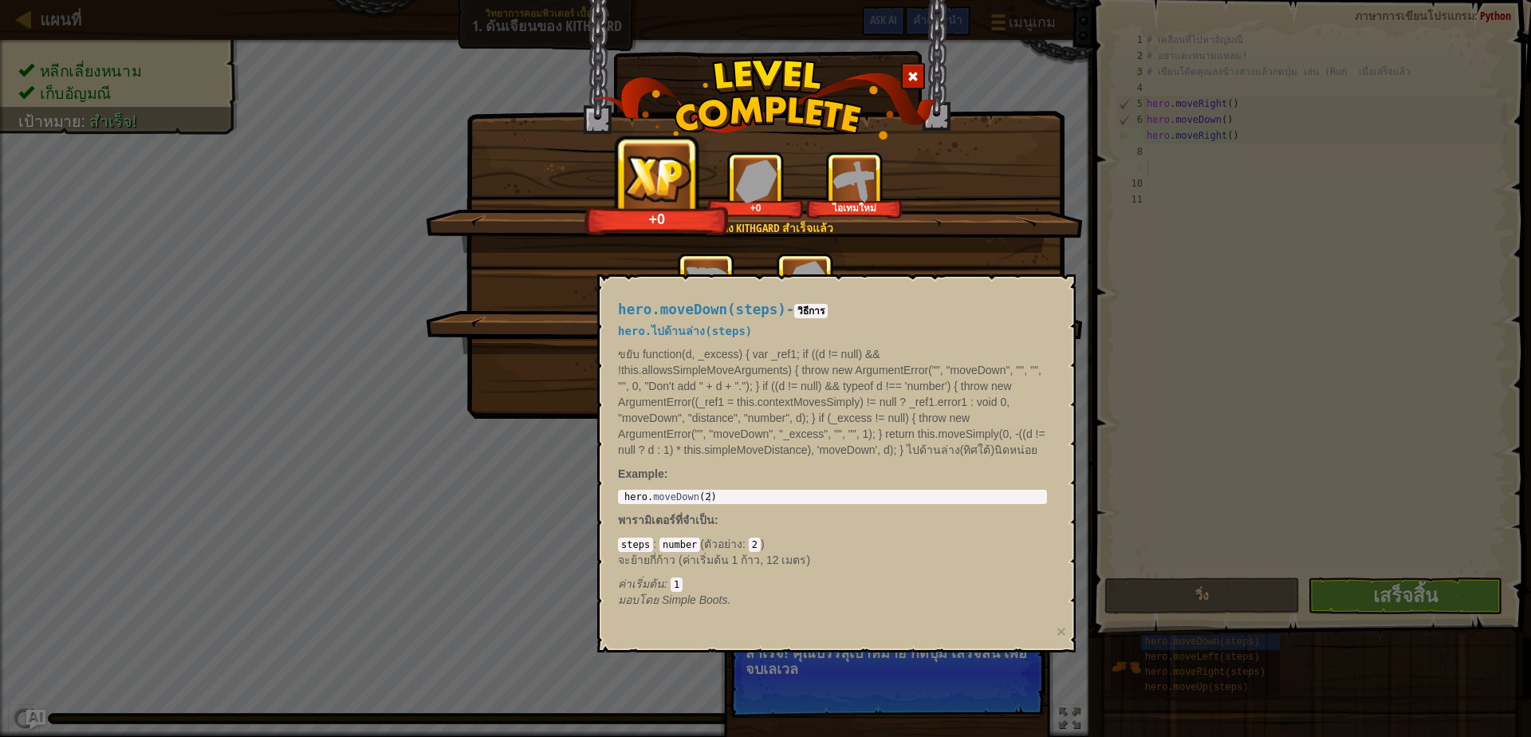
click at [863, 706] on div "ดันเจียนของ Kithgard สำเร็จแล้ว +0 +0 ไอเทมใหม่ คลีนโค้ด: ไม่มีข้อผิดพลาดหรือแจ…" at bounding box center [765, 368] width 1531 height 737
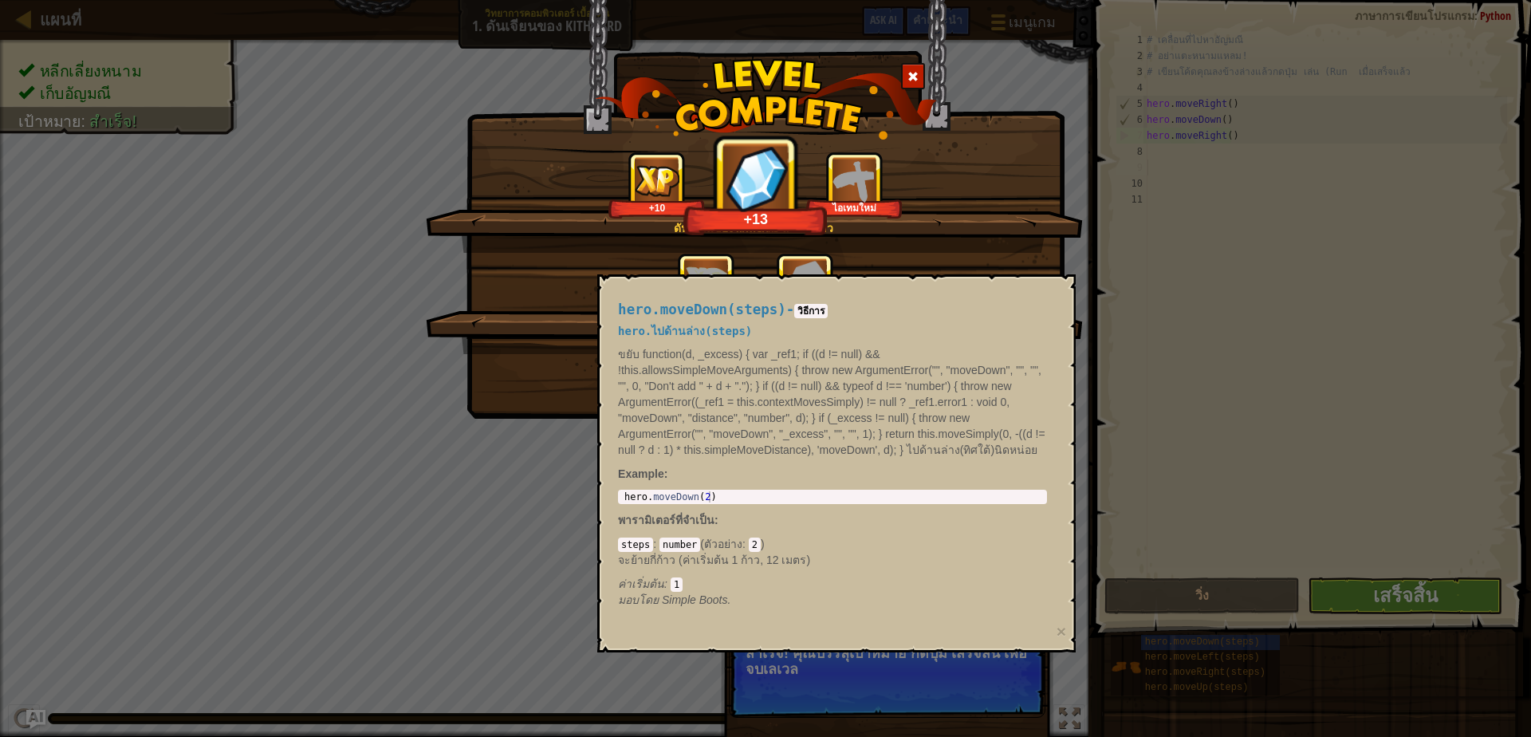
click at [974, 294] on div "hero.moveDown(steps) - วิธีการ hero.ไปด้านล่าง(steps) ขยับ function(d, _excess)…" at bounding box center [832, 455] width 451 height 336
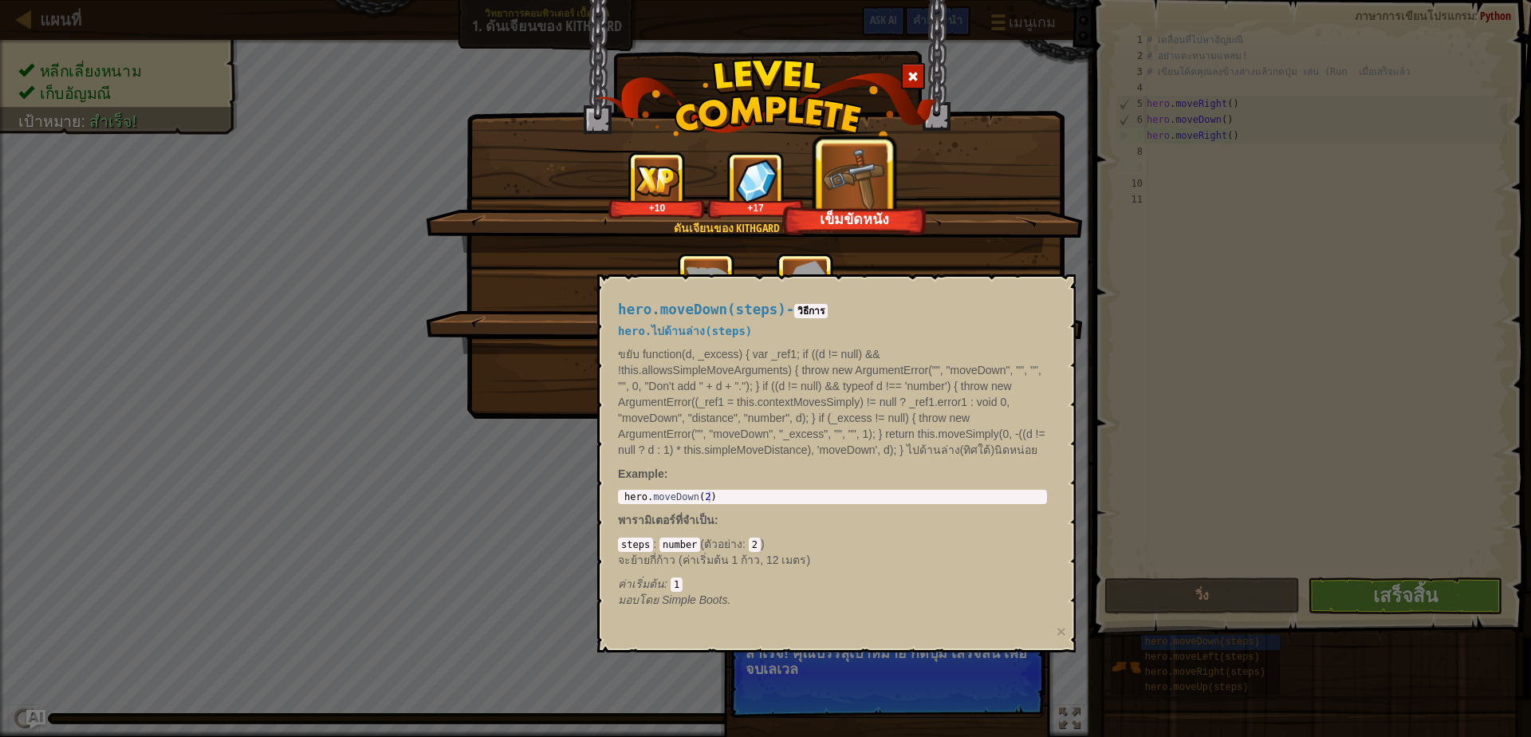
drag, startPoint x: 989, startPoint y: 233, endPoint x: 860, endPoint y: 325, distance: 158.9
click at [966, 247] on div "ดันเจียนของ Kithgard สำเร็จแล้ว +10 +17 เข็มขัดหนัง" at bounding box center [754, 201] width 657 height 101
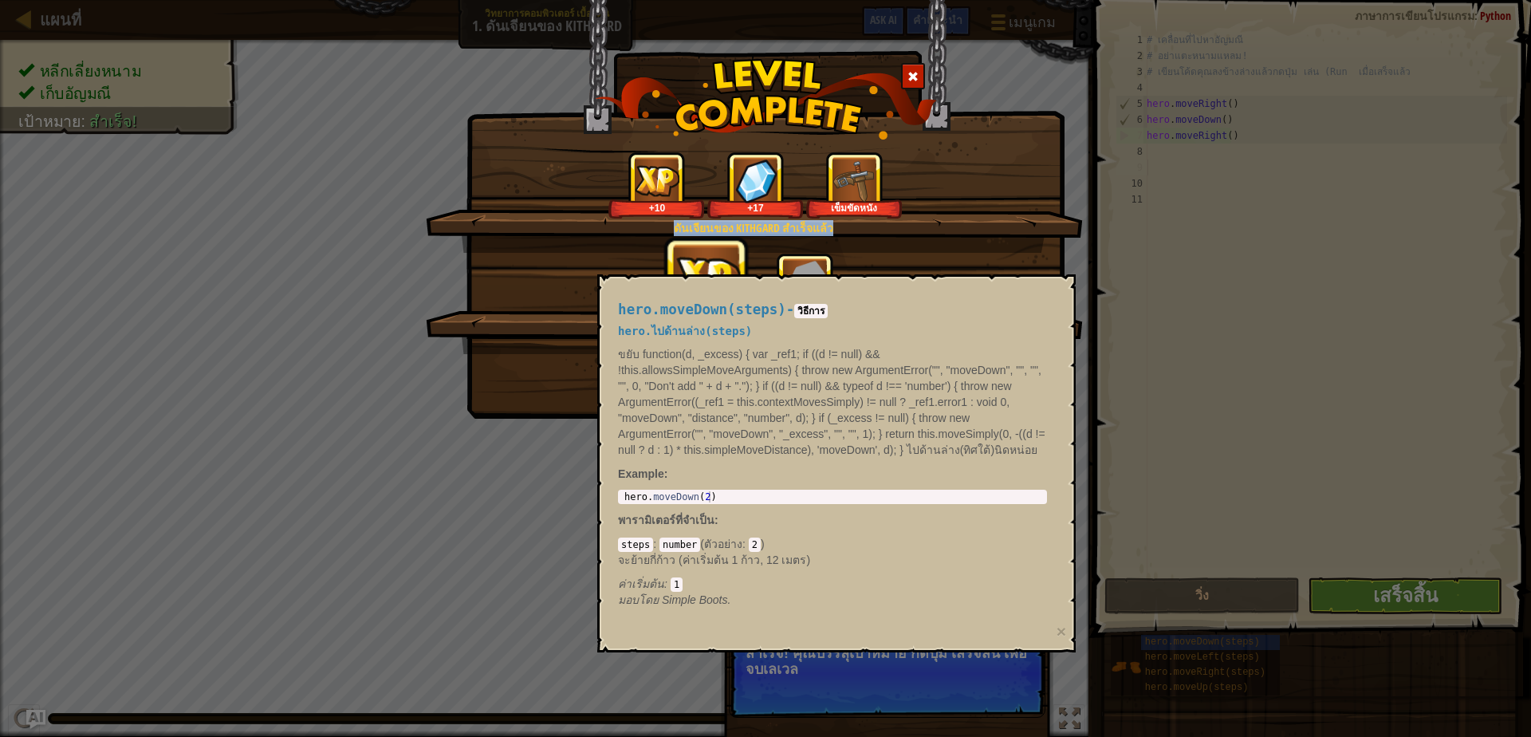
click at [525, 509] on div "ดันเจียนของ Kithgard สำเร็จแล้ว +10 +17 เข็มขัดหนัง คลีนโค้ด: ไม่มีข้อผิดพลาดหร…" at bounding box center [765, 368] width 1531 height 737
click at [789, 228] on div "ดันเจียนของ Kithgard สำเร็จแล้ว" at bounding box center [753, 228] width 503 height 16
click at [1419, 594] on div "ดันเจียนของ Kithgard สำเร็จแล้ว +10 +17 เข็มขัดหนัง คลีนโค้ด: ไม่มีข้อผิดพลาดหร…" at bounding box center [765, 368] width 1531 height 737
click at [962, 686] on div "ดันเจียนของ Kithgard สำเร็จแล้ว +10 +17 เข็มขัดหนัง คลีนโค้ด: ไม่มีข้อผิดพลาดหร…" at bounding box center [765, 368] width 1531 height 737
click at [911, 77] on span at bounding box center [912, 76] width 11 height 11
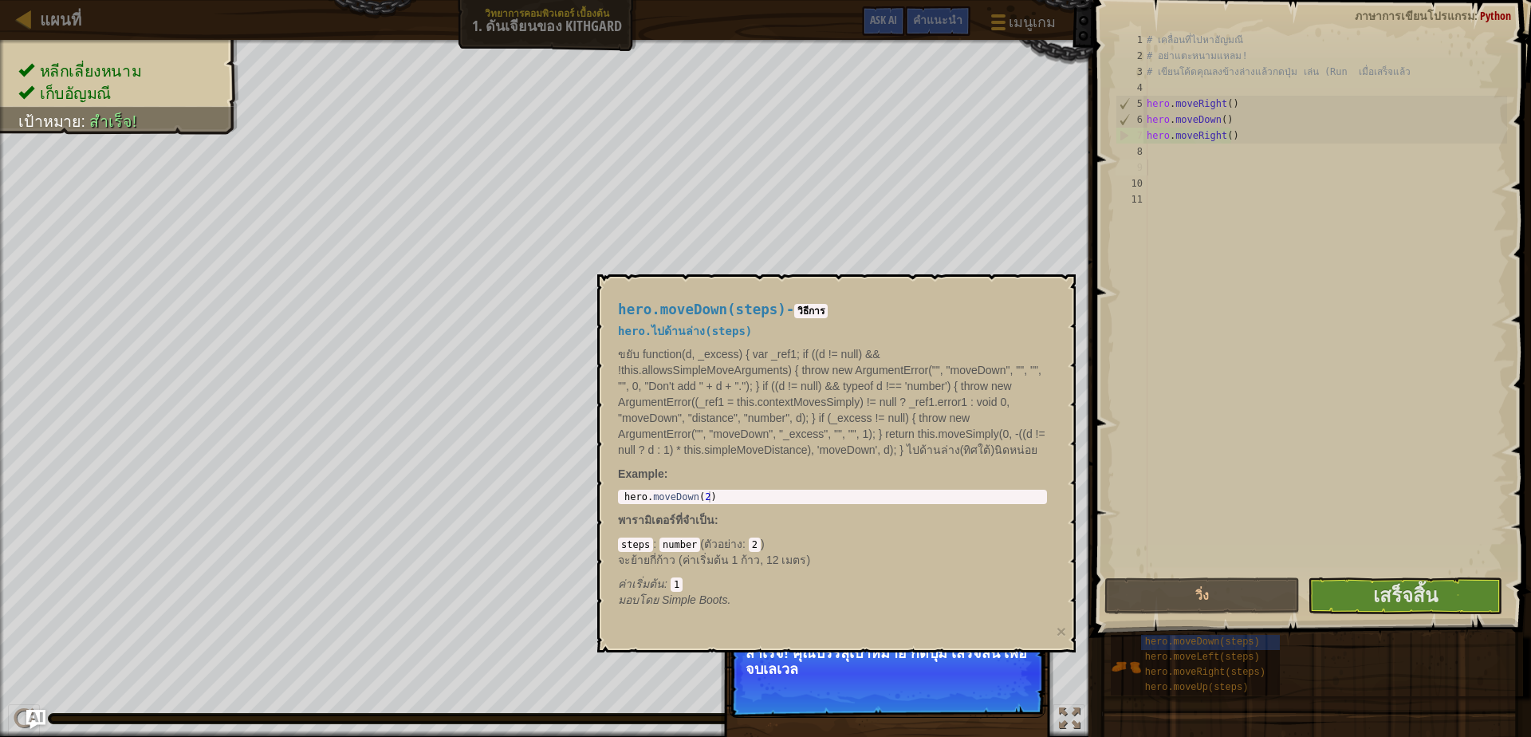
click at [863, 681] on p "สำเร็จ! คุณบรรลุเป้าหมาย กดปุ่ม เสร็จสิ้น เพื่อจบเลเวล" at bounding box center [887, 672] width 317 height 89
click at [924, 599] on p "มอบโดย Simple Boots." at bounding box center [832, 600] width 429 height 16
click at [1454, 591] on button "เสร็จสิ้น" at bounding box center [1405, 595] width 195 height 37
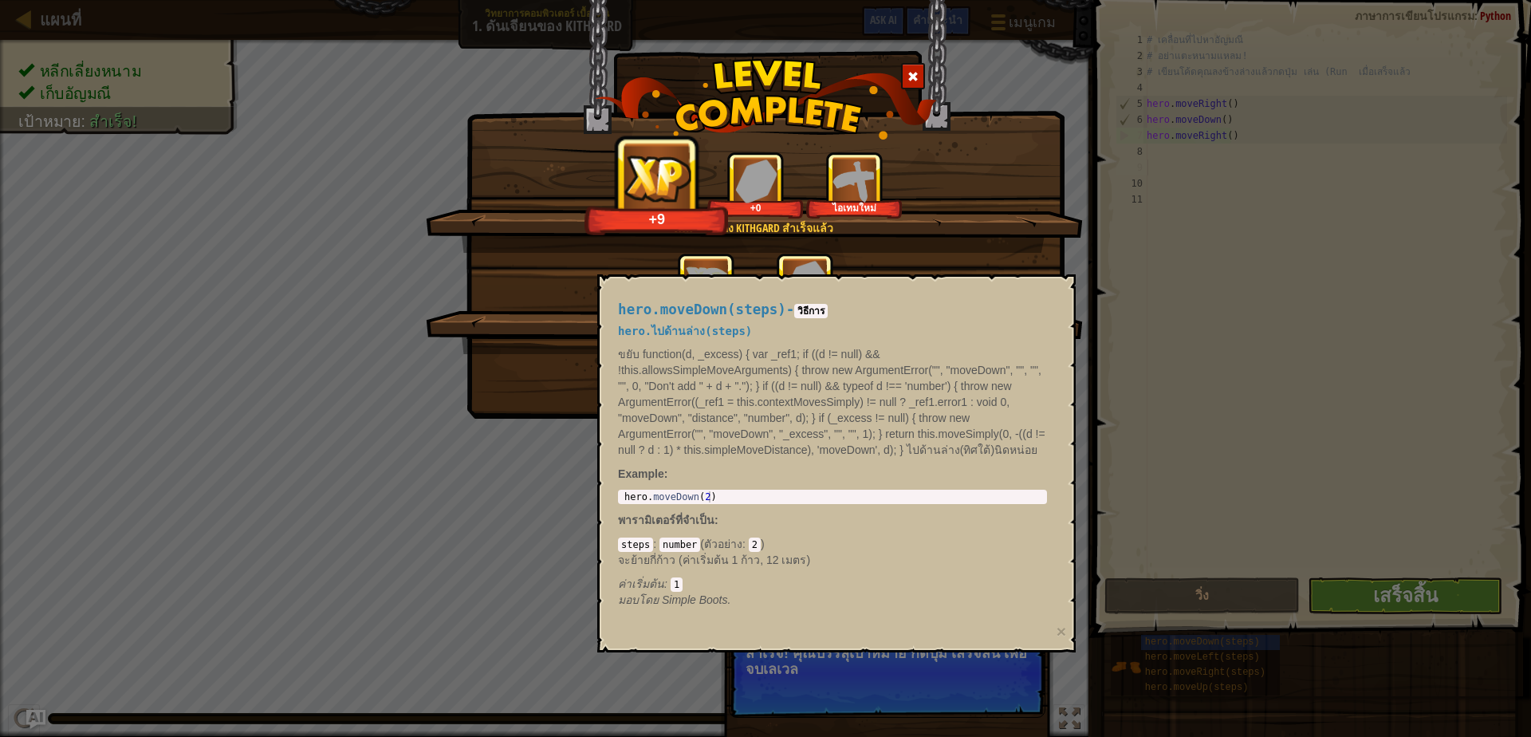
click at [1064, 258] on div "+0 +0" at bounding box center [755, 286] width 619 height 67
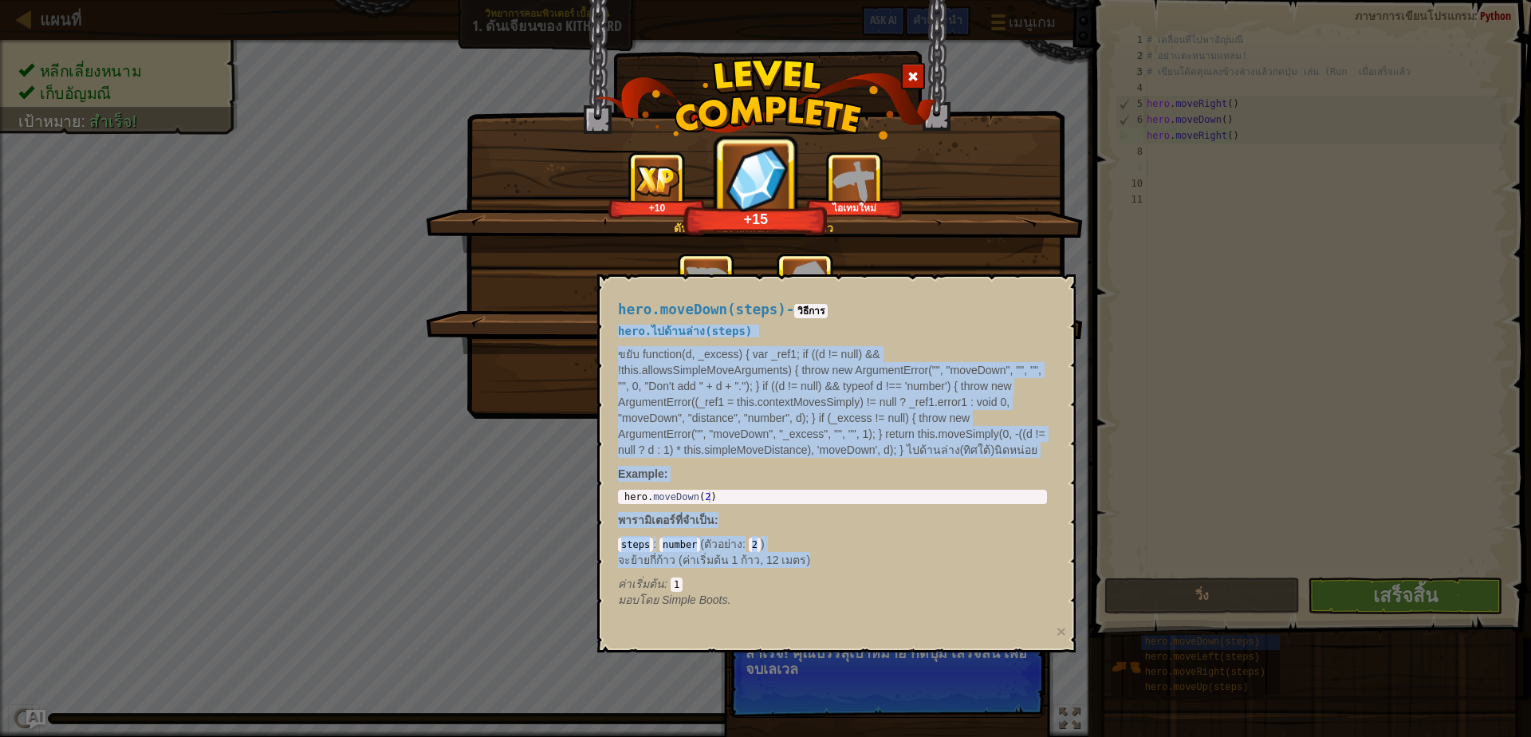
drag, startPoint x: 1055, startPoint y: 285, endPoint x: 776, endPoint y: 544, distance: 380.8
click at [776, 544] on div "hero.moveDown(steps) - วิธีการ hero.ไปด้านล่าง(steps) ขยับ function(d, _excess)…" at bounding box center [836, 463] width 478 height 378
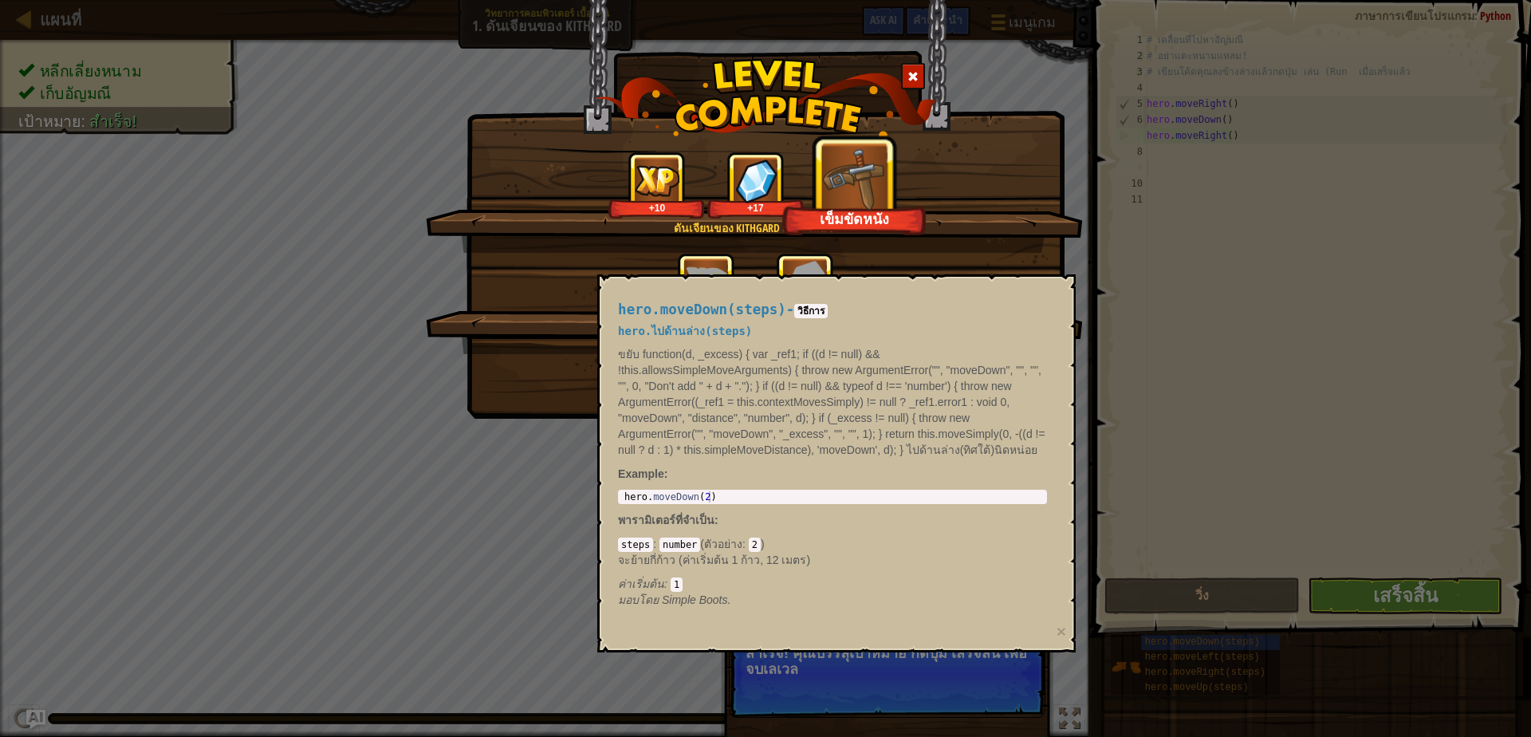
click at [1176, 349] on div "ดันเจียนของ Kithgard สำเร็จแล้ว +10 +17 เข็มขัดหนัง คลีนโค้ด: ไม่มีข้อผิดพลาดหร…" at bounding box center [765, 368] width 1531 height 737
click at [907, 269] on div "+5 +9" at bounding box center [755, 286] width 619 height 67
click at [901, 66] on div at bounding box center [913, 76] width 24 height 26
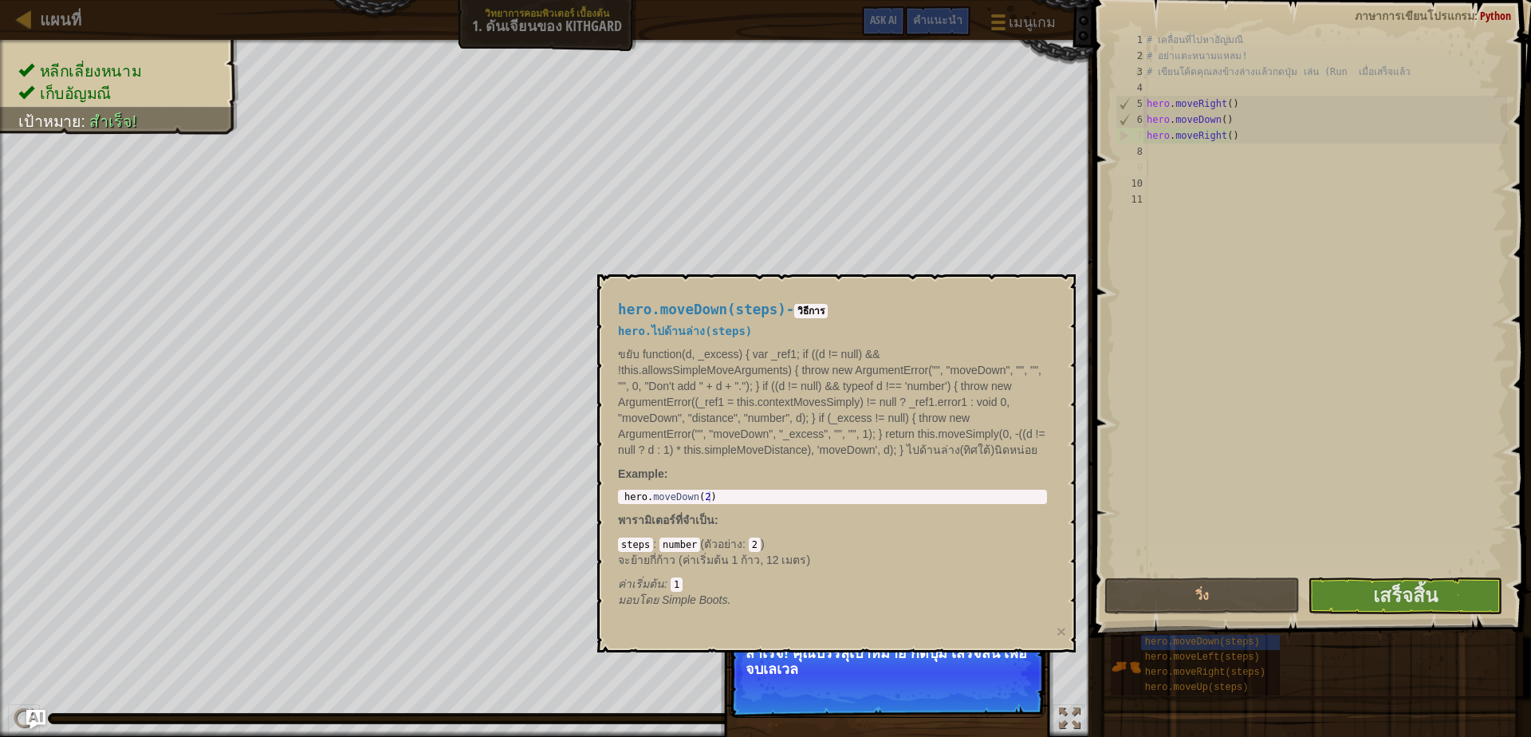
click at [795, 690] on p "สำเร็จ! คุณบรรลุเป้าหมาย กดปุ่ม เสร็จสิ้น เพื่อจบเลเวล" at bounding box center [887, 672] width 317 height 89
click at [808, 684] on p "สำเร็จ! คุณบรรลุเป้าหมาย กดปุ่ม เสร็จสิ้น เพื่อจบเลเวล" at bounding box center [887, 672] width 317 height 89
click at [844, 686] on p "สำเร็จ! คุณบรรลุเป้าหมาย กดปุ่ม เสร็จสิ้น เพื่อจบเลเวล" at bounding box center [887, 672] width 317 height 89
drag, startPoint x: 856, startPoint y: 685, endPoint x: 775, endPoint y: 635, distance: 95.6
click at [775, 0] on body "แผนที่ วิทยาการคอมพิวเตอร์ เบื้องต้น 1. ดันเจียนของ Kithgard เมนูเกม เสร็จ[PERS…" at bounding box center [765, 0] width 1531 height 0
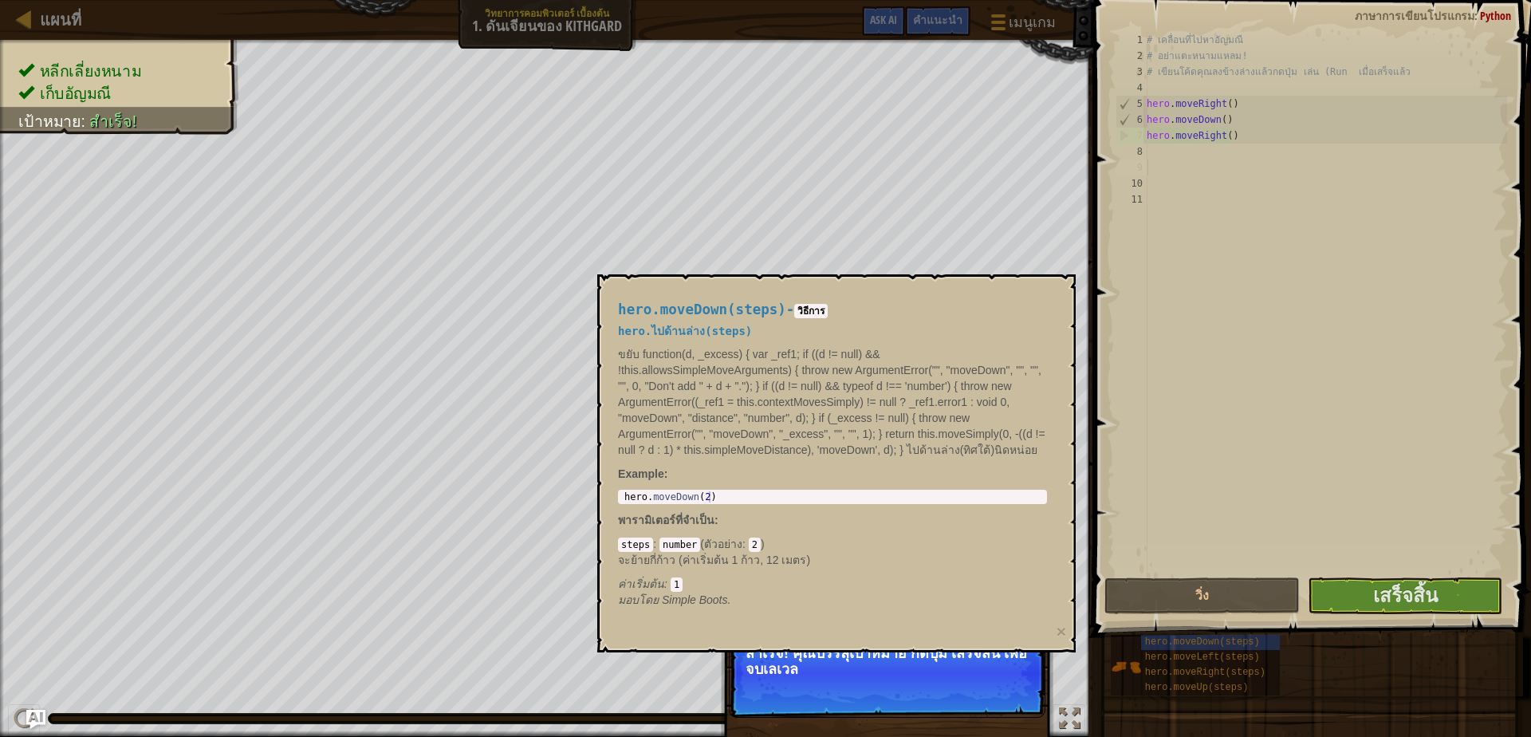
drag, startPoint x: 763, startPoint y: 627, endPoint x: 658, endPoint y: 619, distance: 105.6
click at [675, 634] on div "hero.moveDown(steps) - วิธีการ hero.ไปด้านล่าง(steps) ขยับ function(d, _excess)…" at bounding box center [836, 463] width 478 height 378
click at [750, 539] on code "2" at bounding box center [755, 544] width 12 height 14
click at [774, 541] on div "steps : number ( ตัวอย่าง : 2 ) จะย้ายกี่ก้าว (ค่าเริ่มต้น 1 ก้าว, 12 เมตร) ค่า…" at bounding box center [832, 564] width 429 height 56
click at [1252, 587] on button "วิ่ง" at bounding box center [1201, 595] width 195 height 37
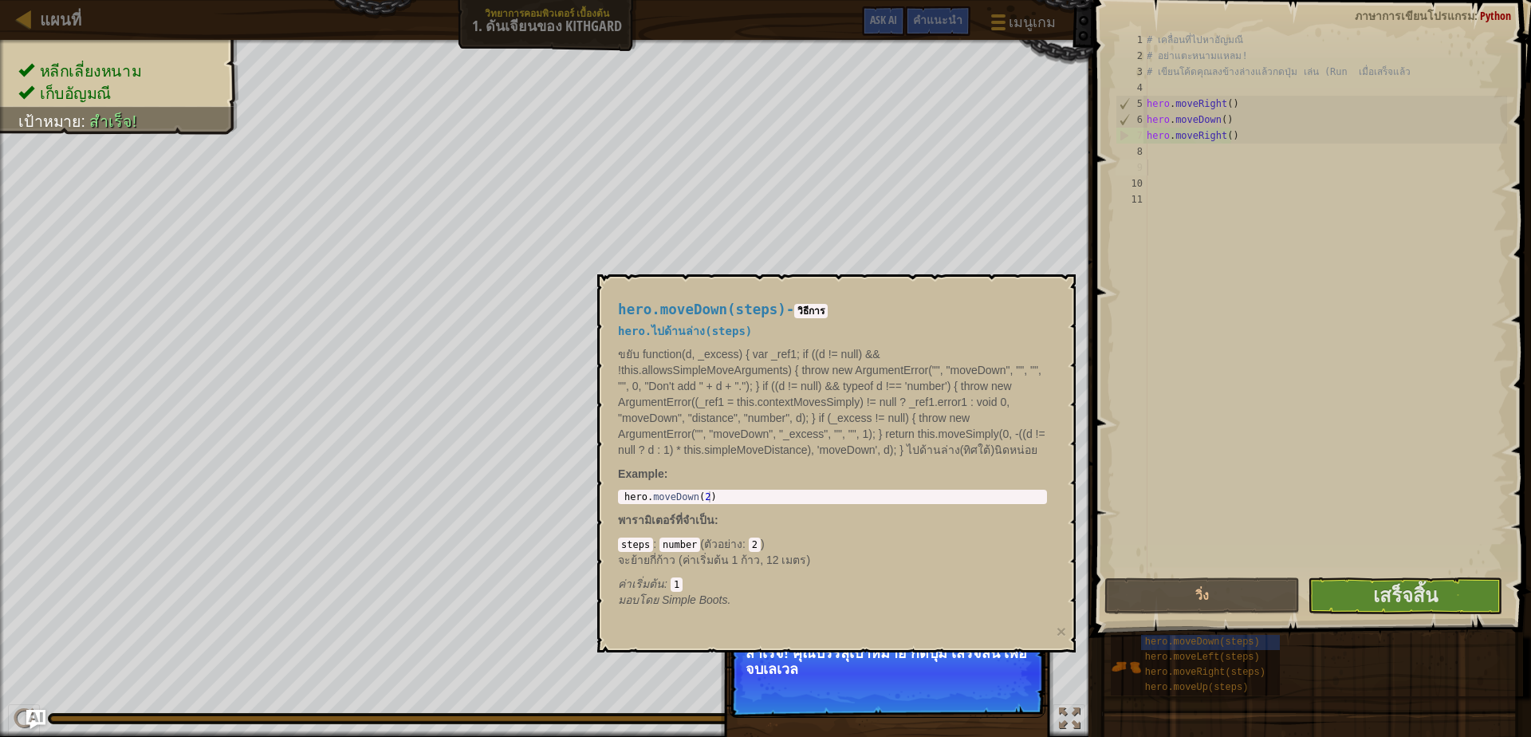
click at [1414, 614] on span at bounding box center [1313, 296] width 450 height 684
click at [1412, 608] on button "เสร็จสิ้น" at bounding box center [1405, 595] width 195 height 37
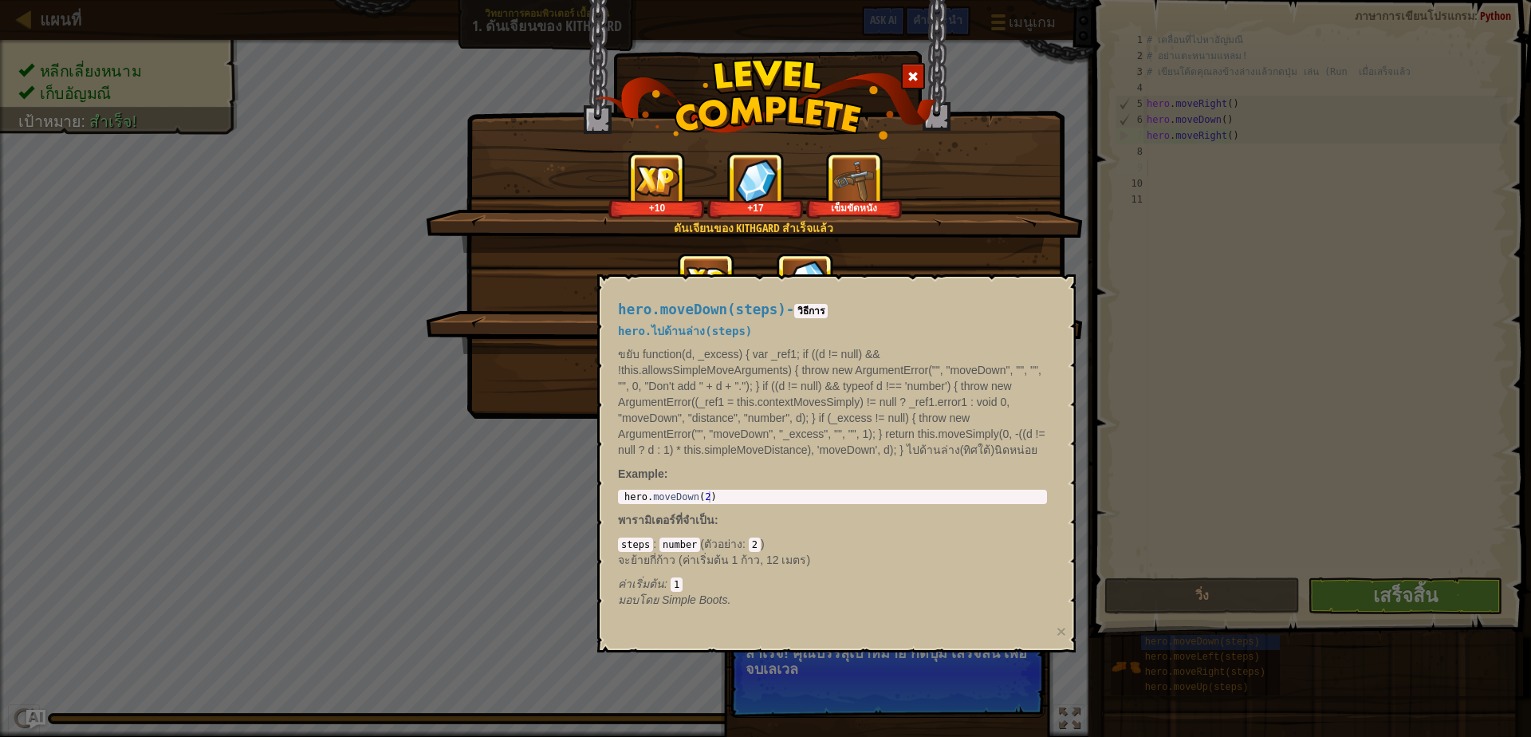
drag, startPoint x: 1378, startPoint y: 357, endPoint x: 1354, endPoint y: 320, distance: 44.5
drag, startPoint x: 1354, startPoint y: 320, endPoint x: 1060, endPoint y: 313, distance: 293.5
drag, startPoint x: 1060, startPoint y: 313, endPoint x: 1111, endPoint y: 123, distance: 197.3
click at [1116, 129] on div "ดันเจียนของ Kithgard สำเร็จแล้ว +10 +17 เข็มขัดหนัง คลีนโค้ด: ไม่มีข้อผิดพลาดหร…" at bounding box center [765, 368] width 1531 height 737
click at [912, 73] on span at bounding box center [912, 76] width 11 height 11
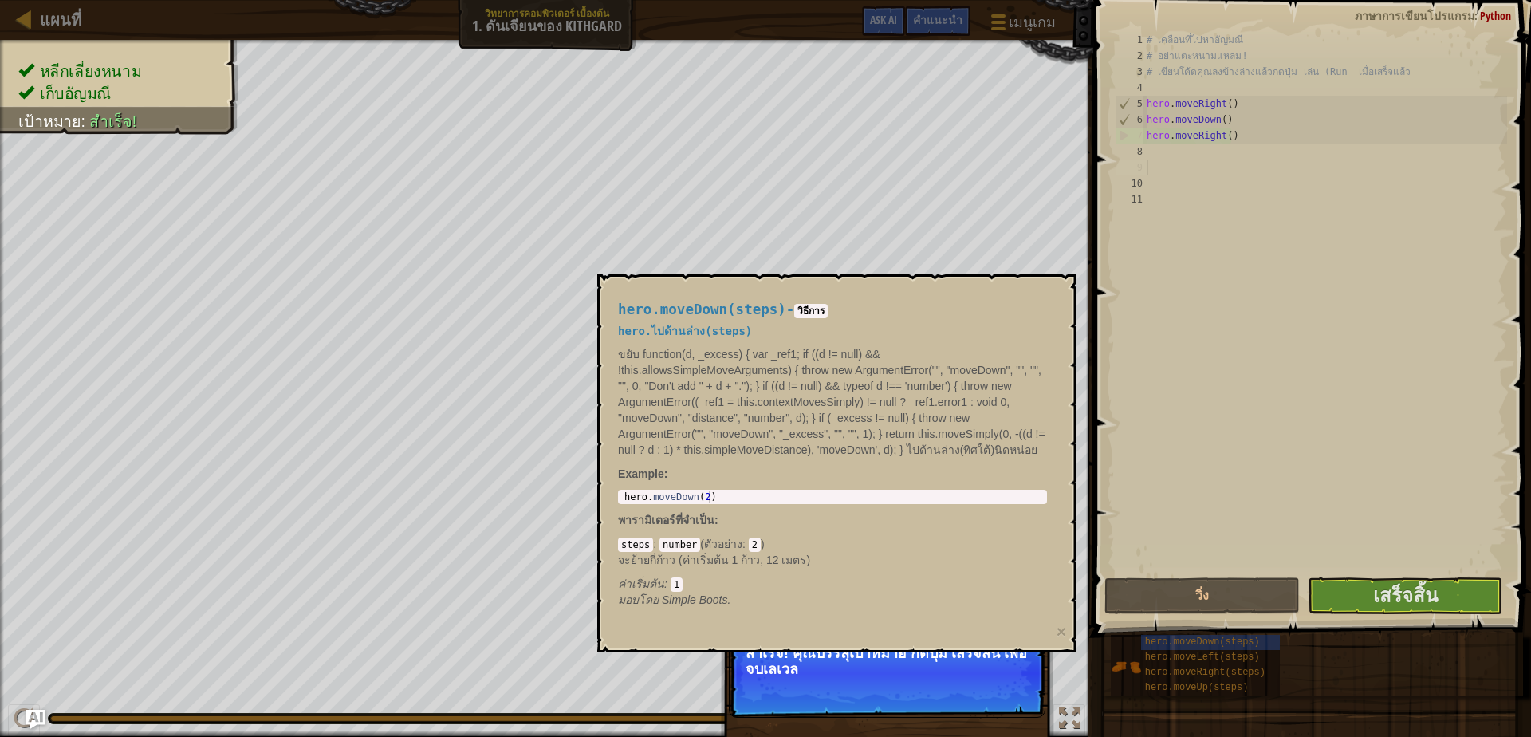
drag, startPoint x: 1117, startPoint y: 196, endPoint x: 1108, endPoint y: 180, distance: 18.2
click at [1111, 183] on div "1 2 3 4 5 6 7 8 9 10 11 # เคลื่อนที่ไปหา[PERSON_NAME] # อย่าแตะหนามแหลม! # เขีย…" at bounding box center [1309, 350] width 443 height 684
select select "th"
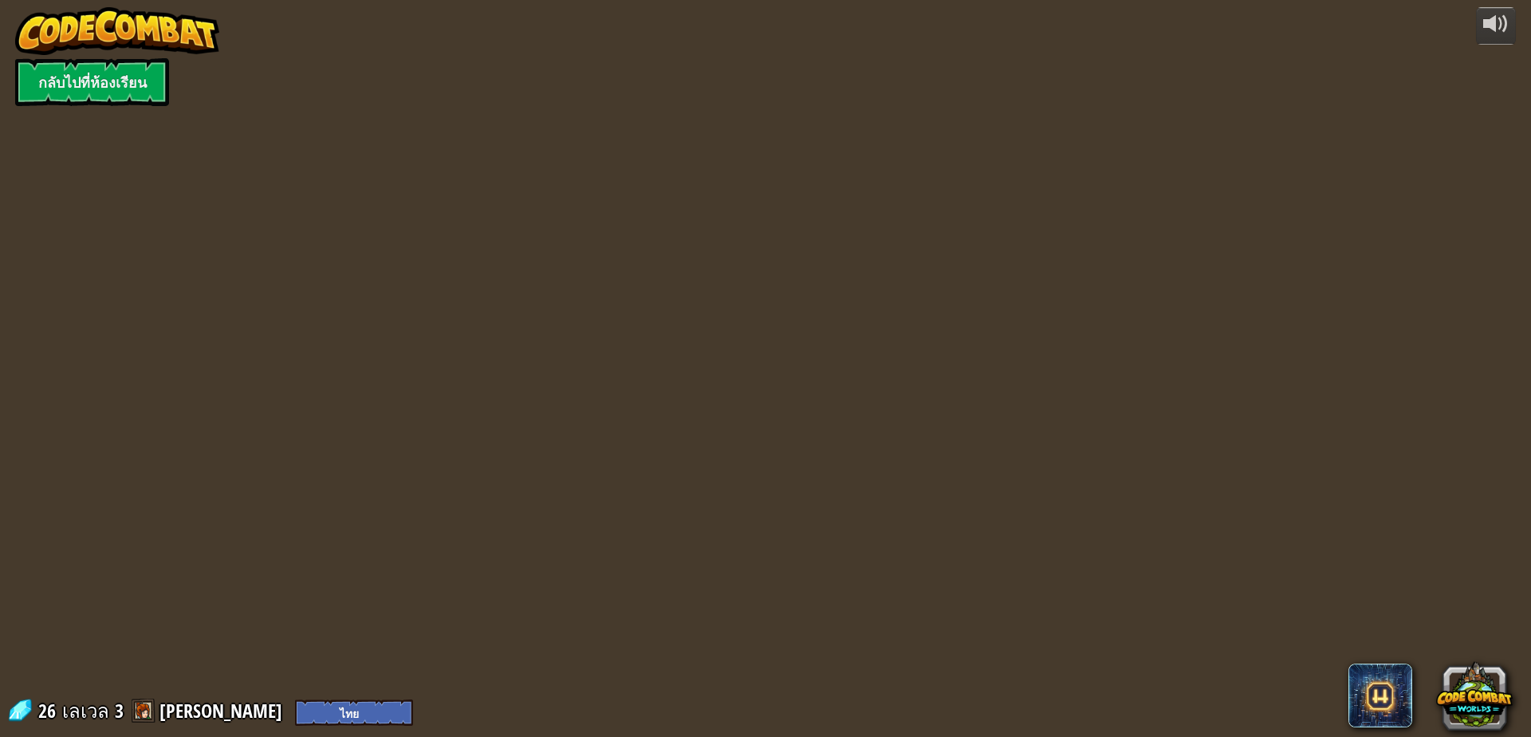
select select "th"
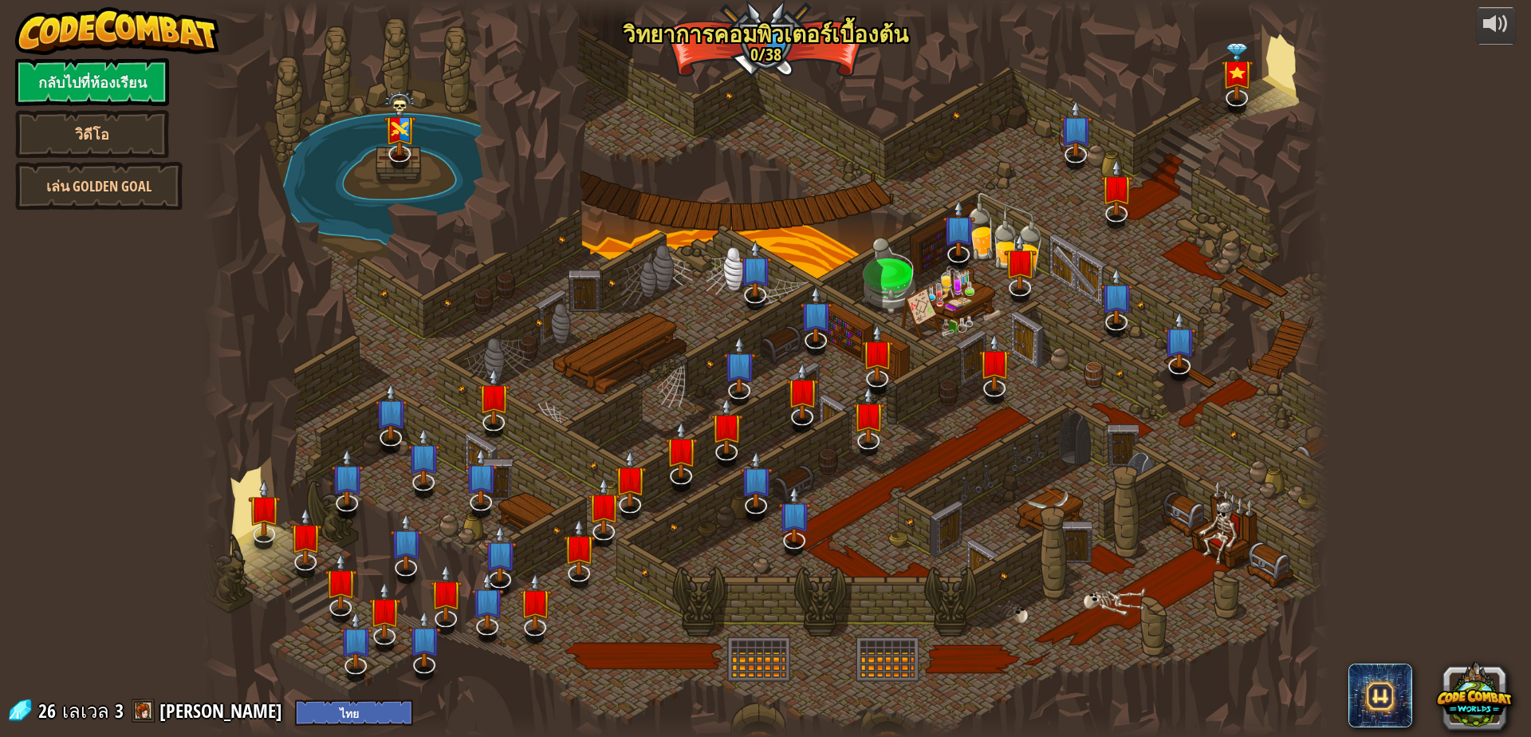
select select "th"
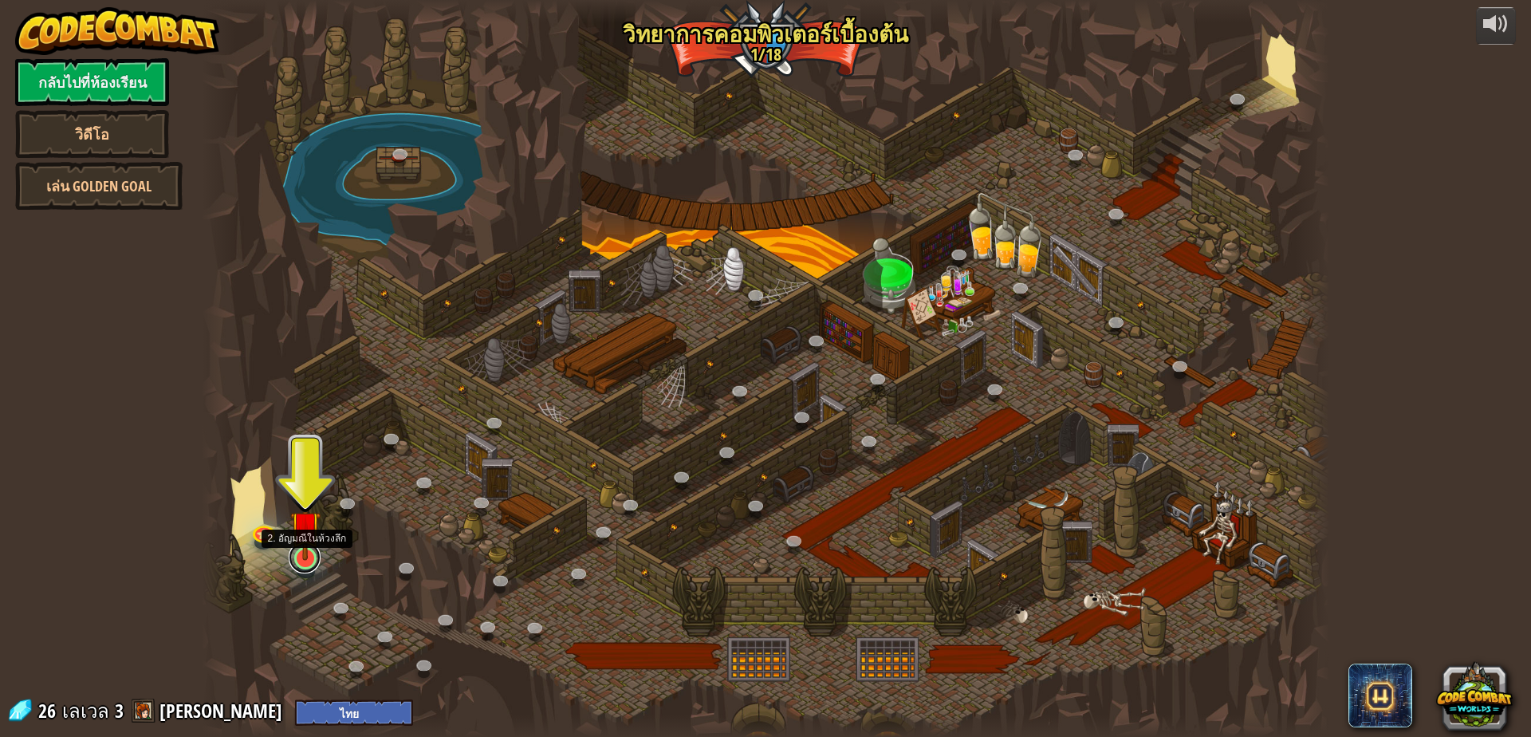
click at [297, 561] on link at bounding box center [305, 557] width 32 height 32
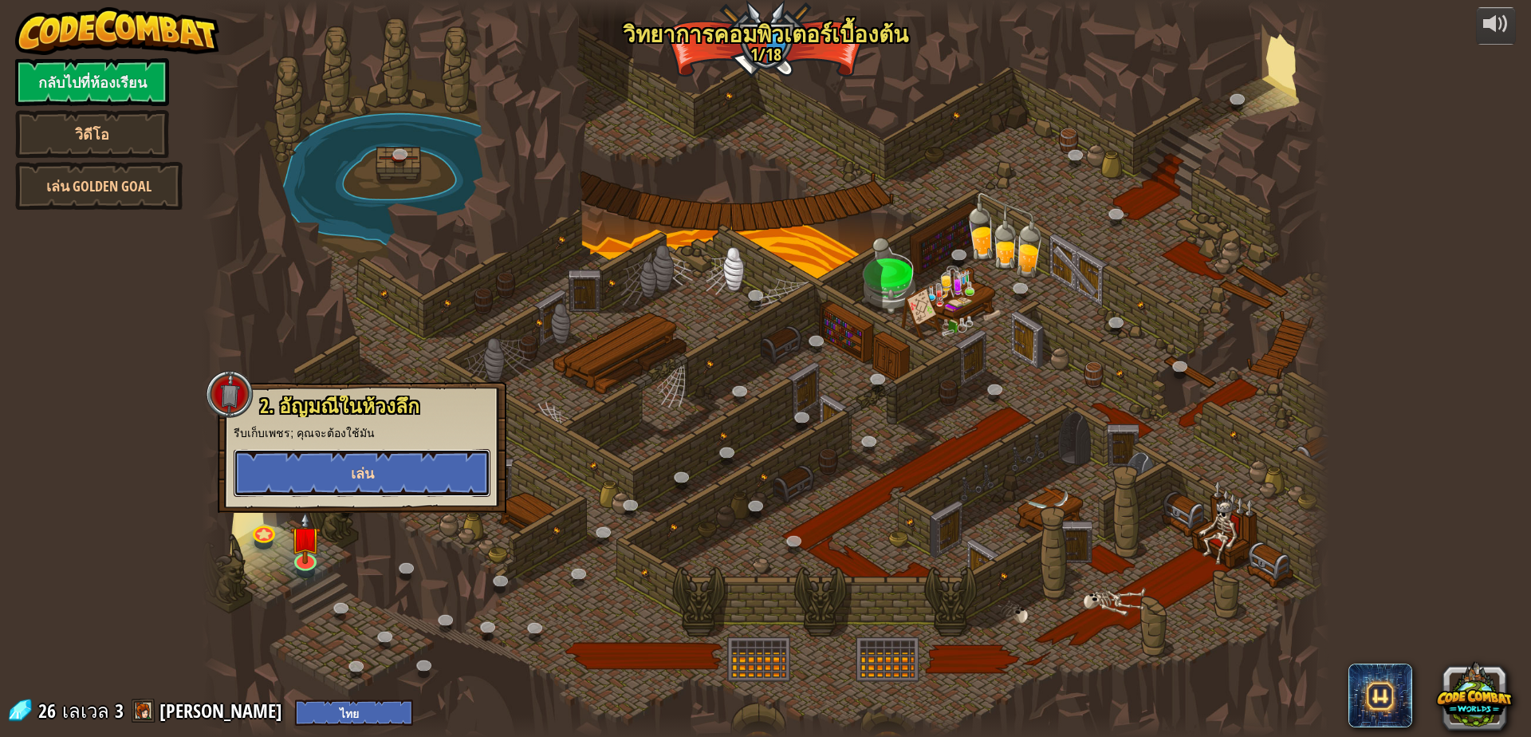
click at [368, 466] on span "เล่น" at bounding box center [362, 473] width 23 height 20
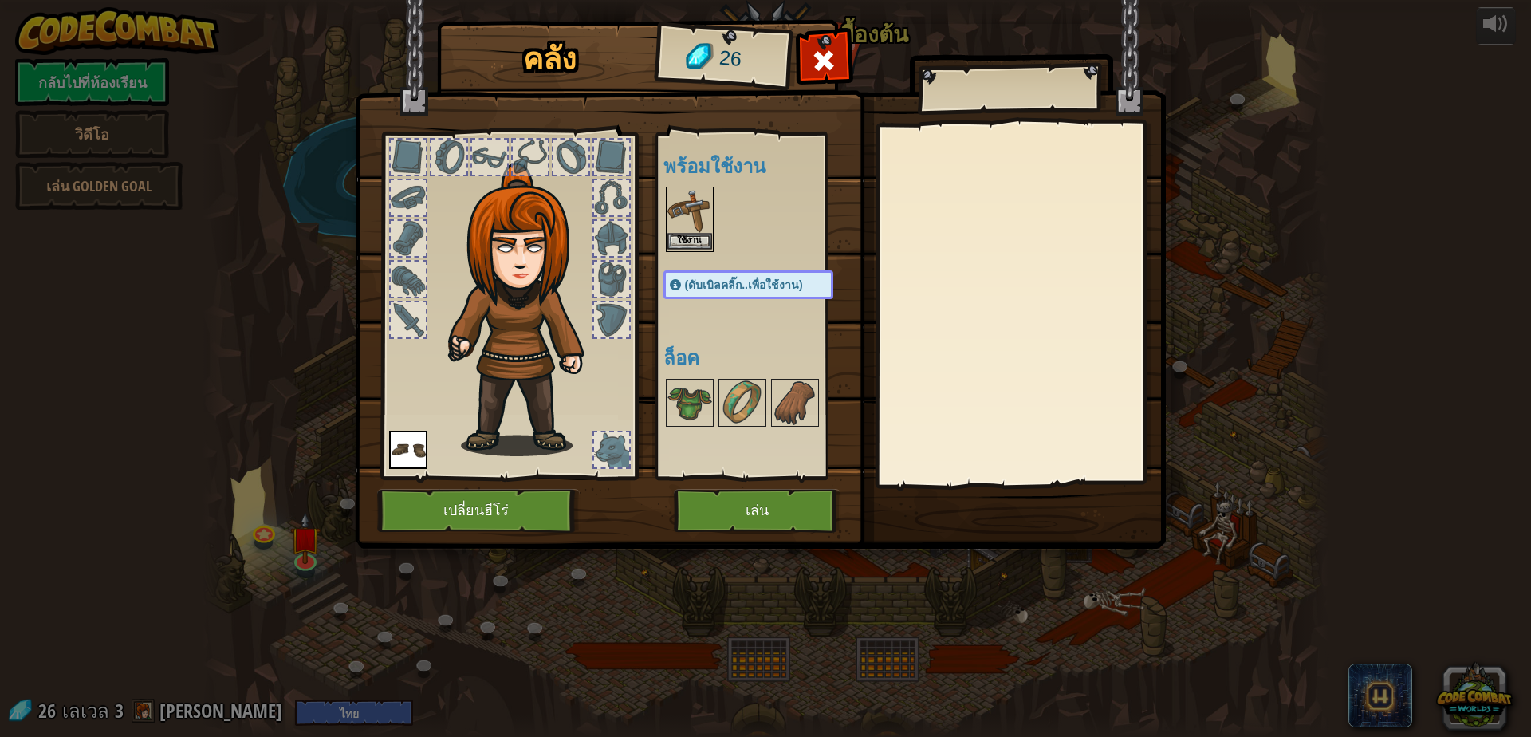
click at [670, 227] on img at bounding box center [689, 210] width 45 height 45
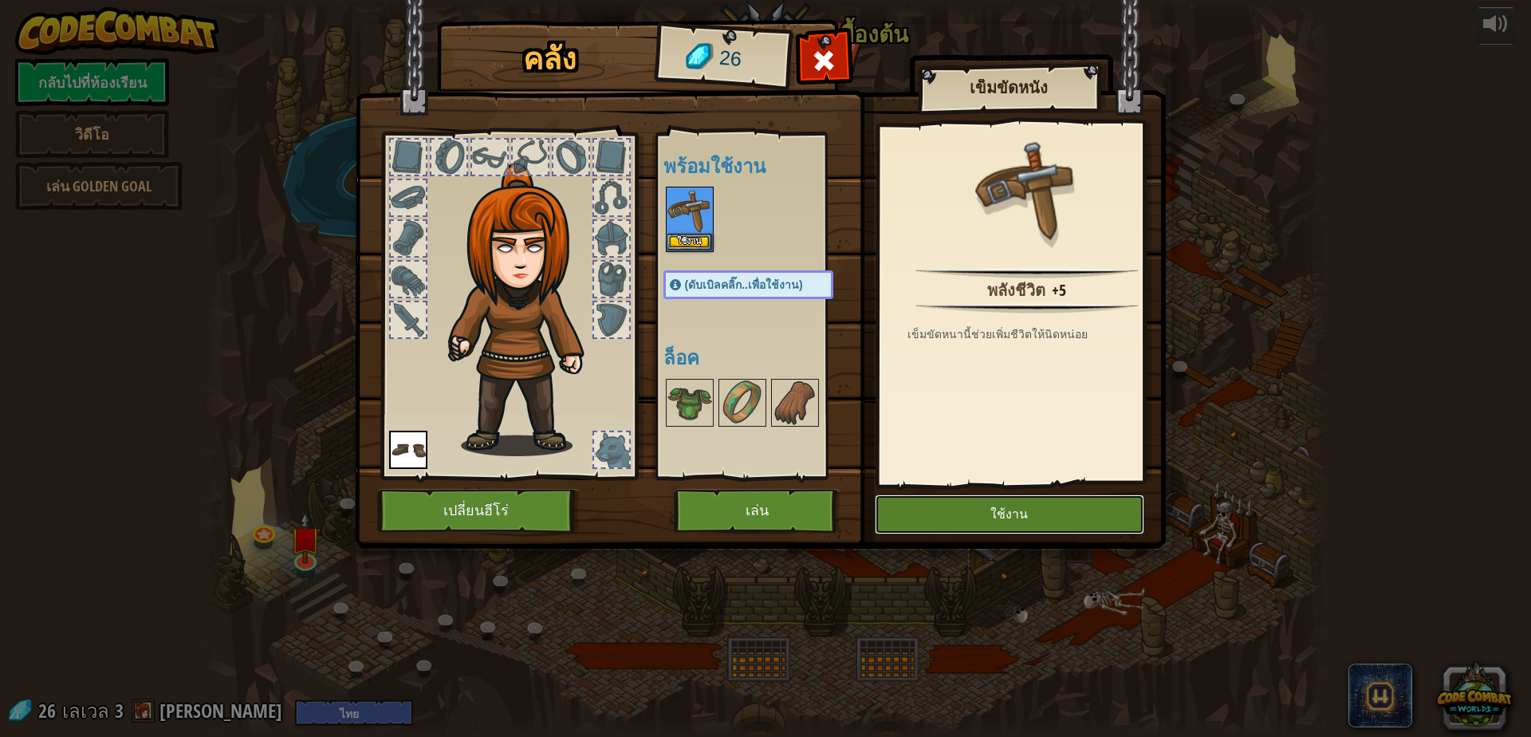
click at [944, 517] on button "ใช้งาน" at bounding box center [1009, 514] width 269 height 40
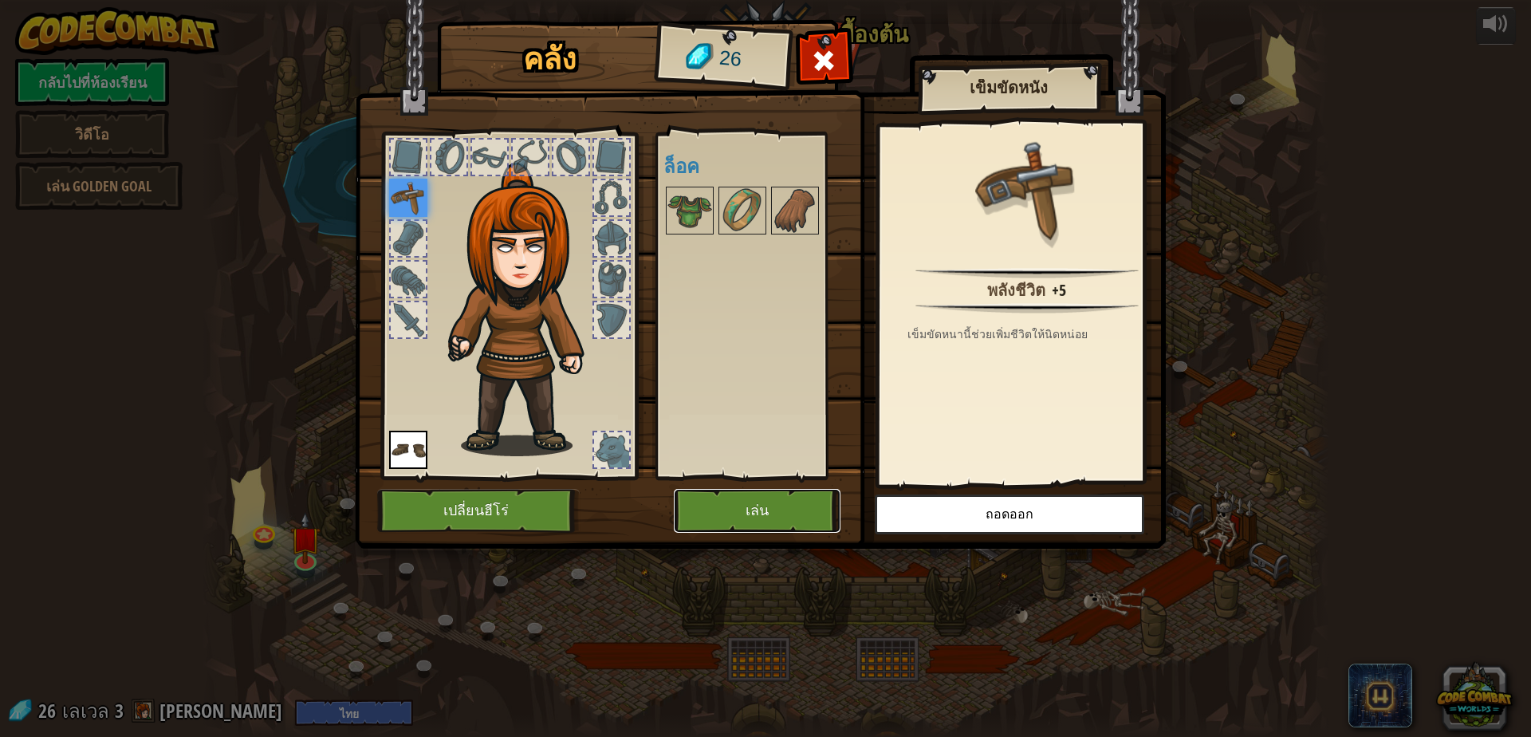
click at [812, 505] on button "เล่น" at bounding box center [757, 511] width 167 height 44
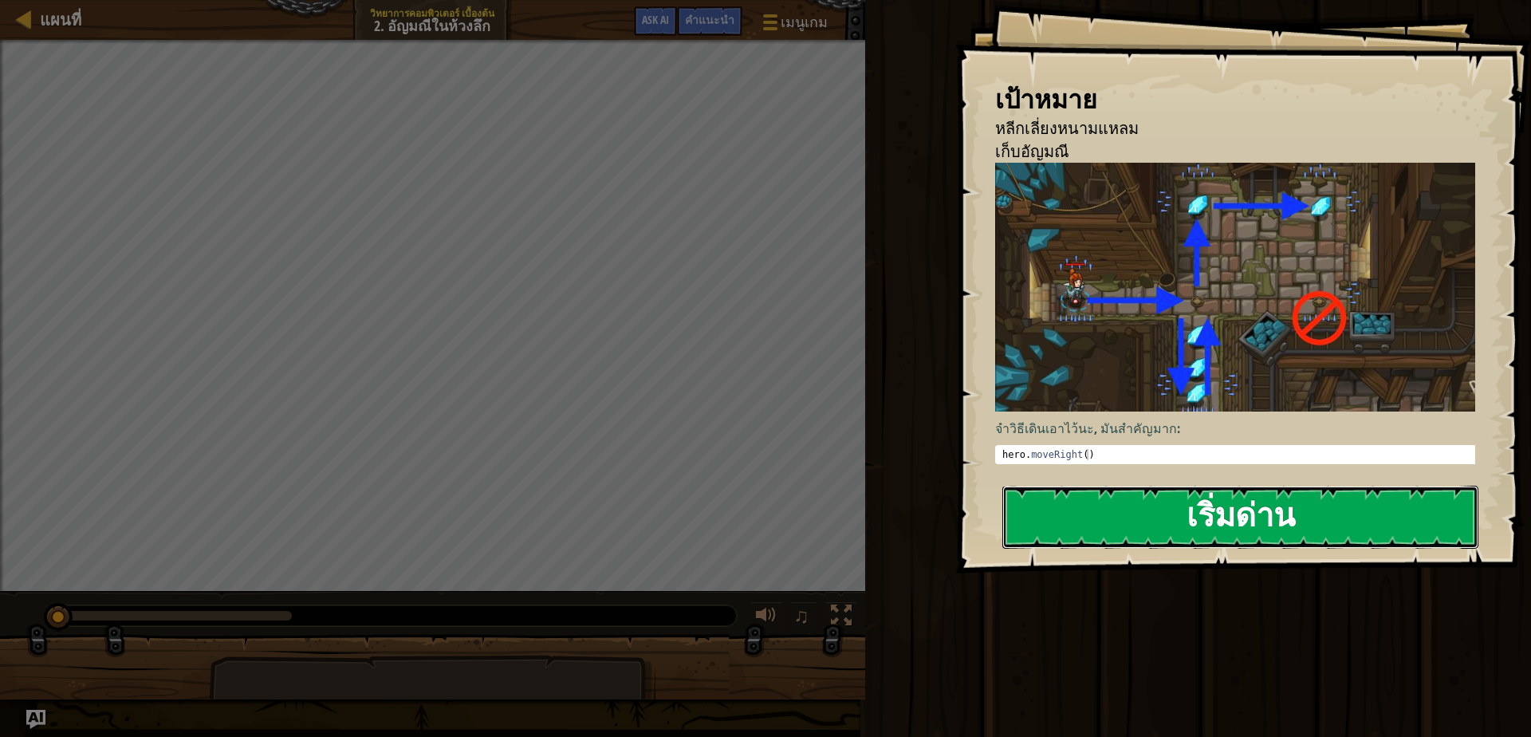
click at [1131, 536] on button "เริ่มด่าน" at bounding box center [1240, 517] width 476 height 63
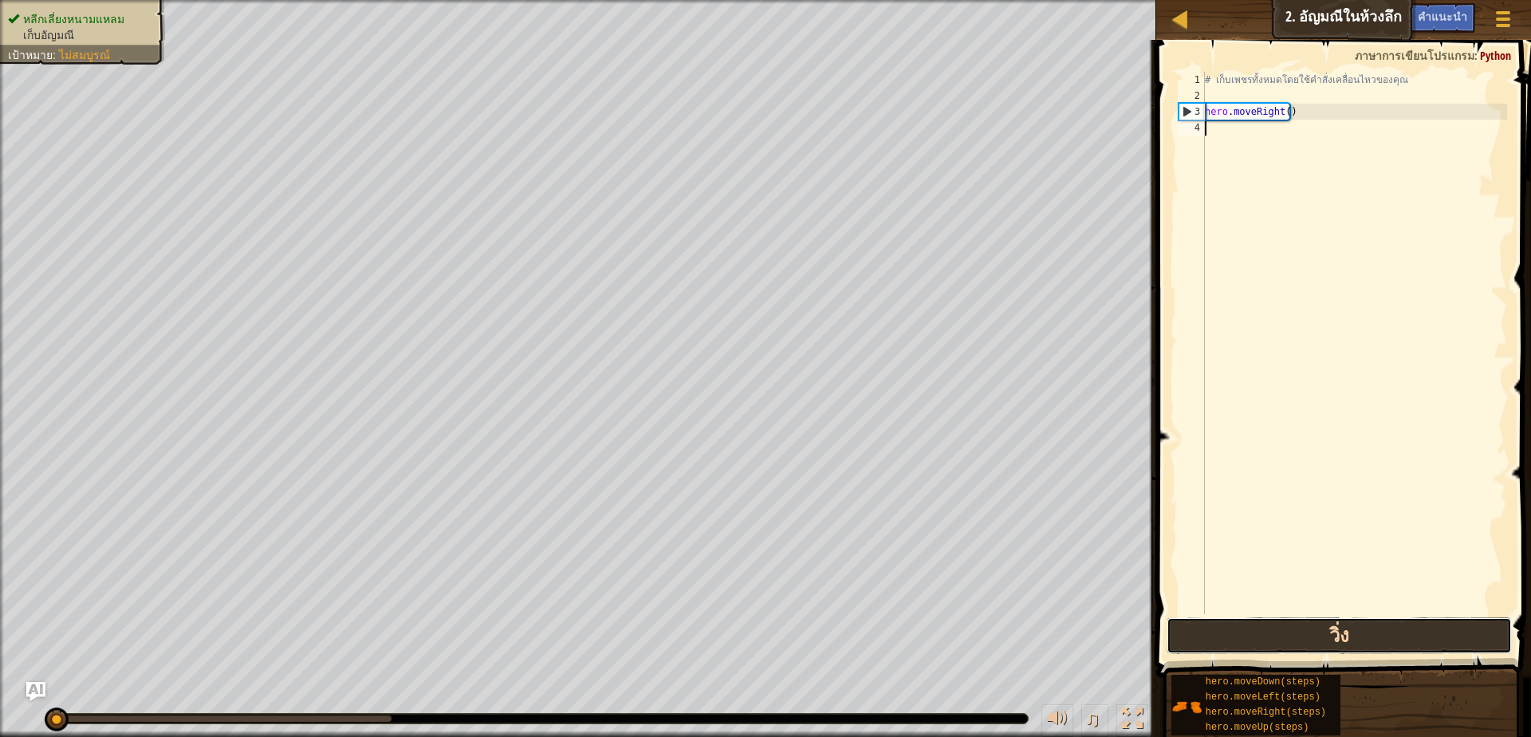
click at [1294, 652] on button "วิ่ง" at bounding box center [1338, 635] width 345 height 37
click at [1378, 646] on button "วิ่ง" at bounding box center [1338, 635] width 345 height 37
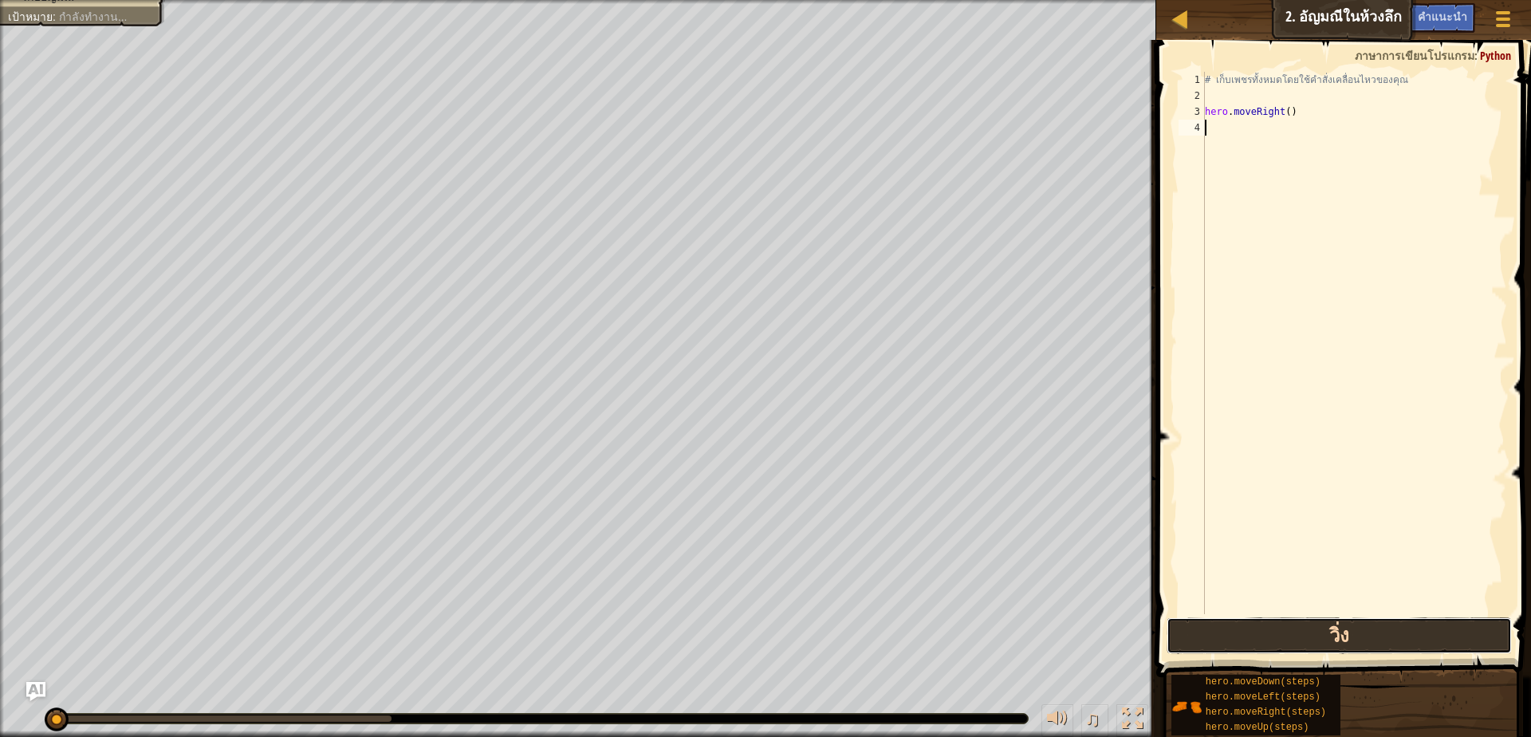
click at [1363, 649] on button "วิ่ง" at bounding box center [1338, 635] width 345 height 37
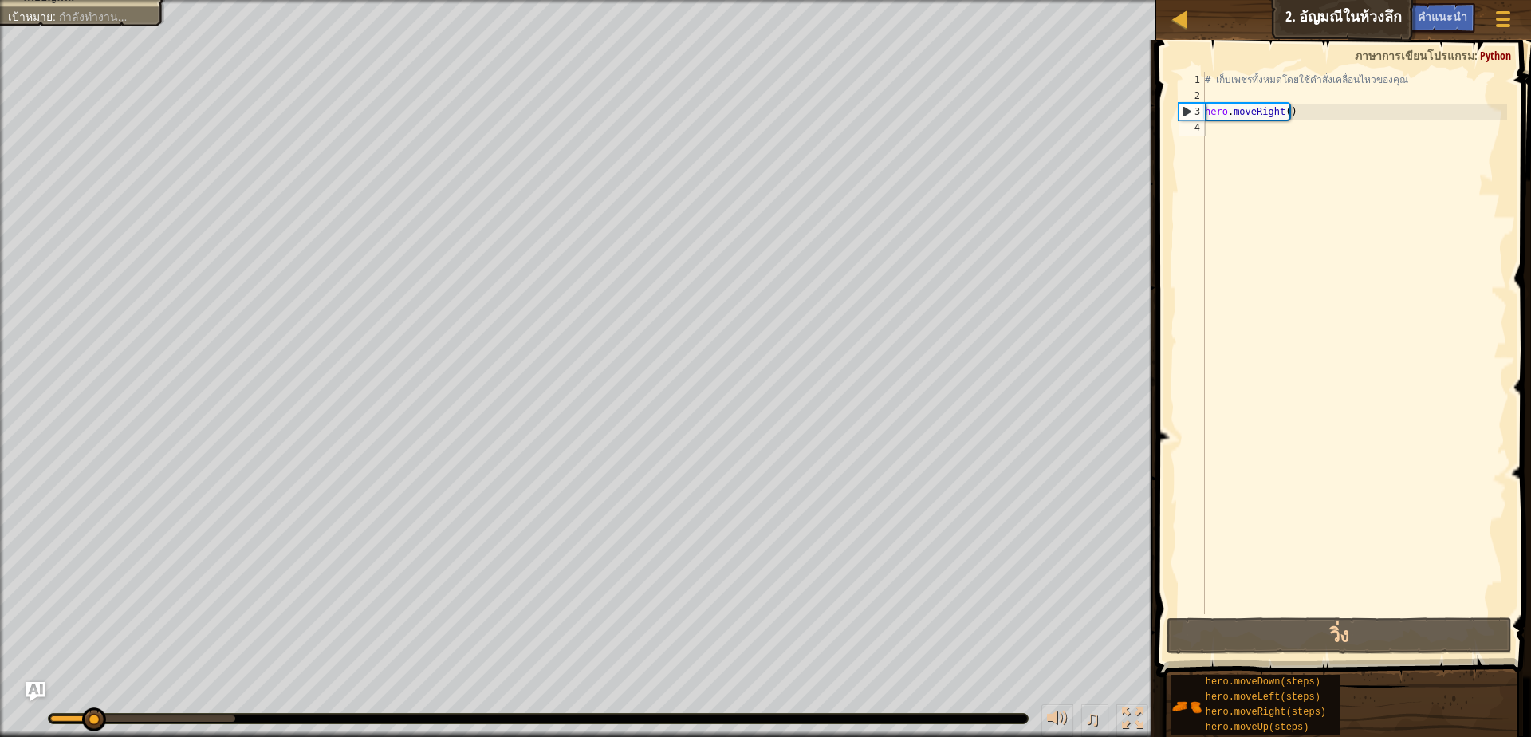
click at [1313, 616] on span at bounding box center [1344, 336] width 387 height 684
click at [1216, 125] on div "# เก็บเพชรทั้งหมดโดยใช้คำสั่งเคลื่อนไหวของคุณ hero . moveRight ( )" at bounding box center [1354, 359] width 305 height 574
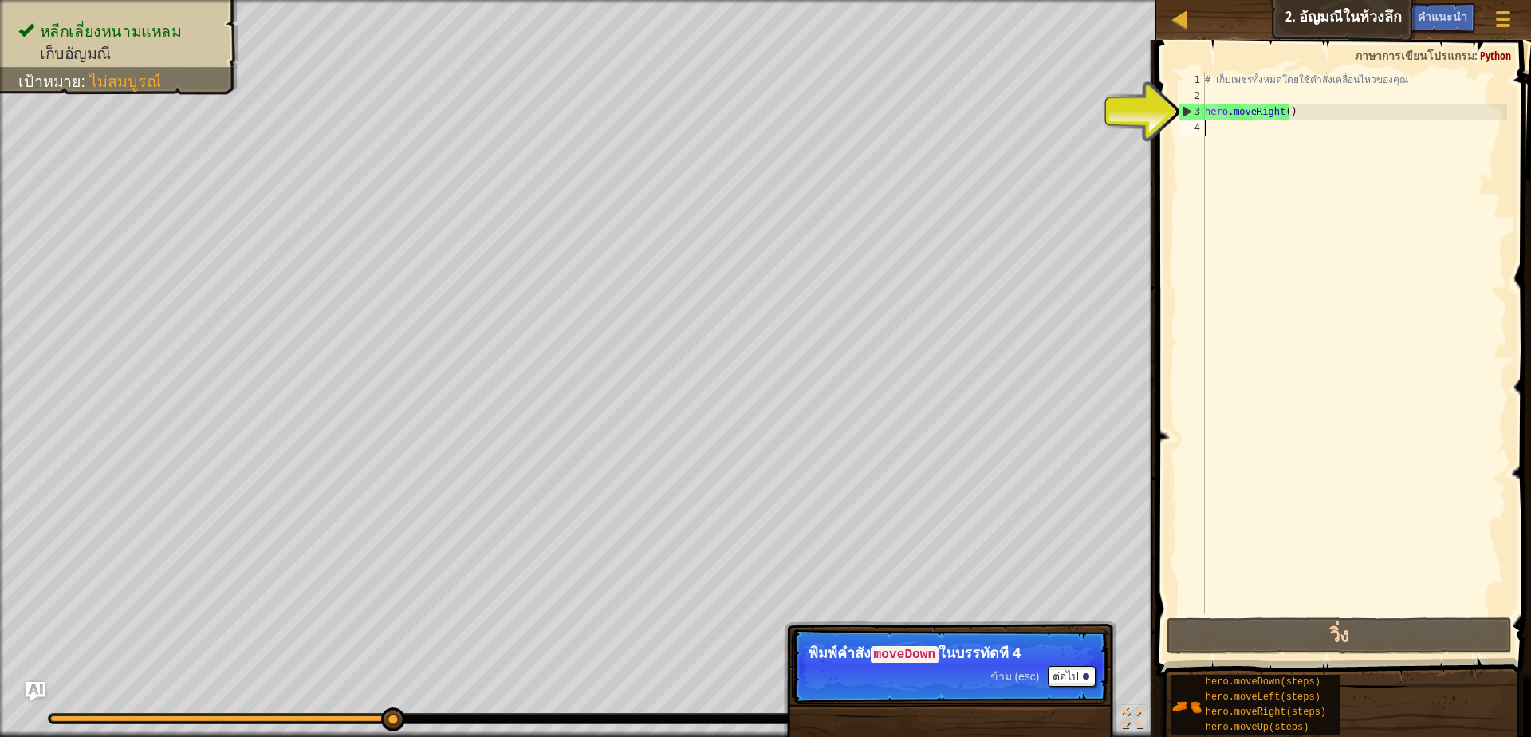
click at [1292, 138] on div "# เก็บเพชรทั้งหมดโดยใช้คำสั่งเคลื่อนไหวของคุณ hero . moveRight ( )" at bounding box center [1354, 359] width 305 height 574
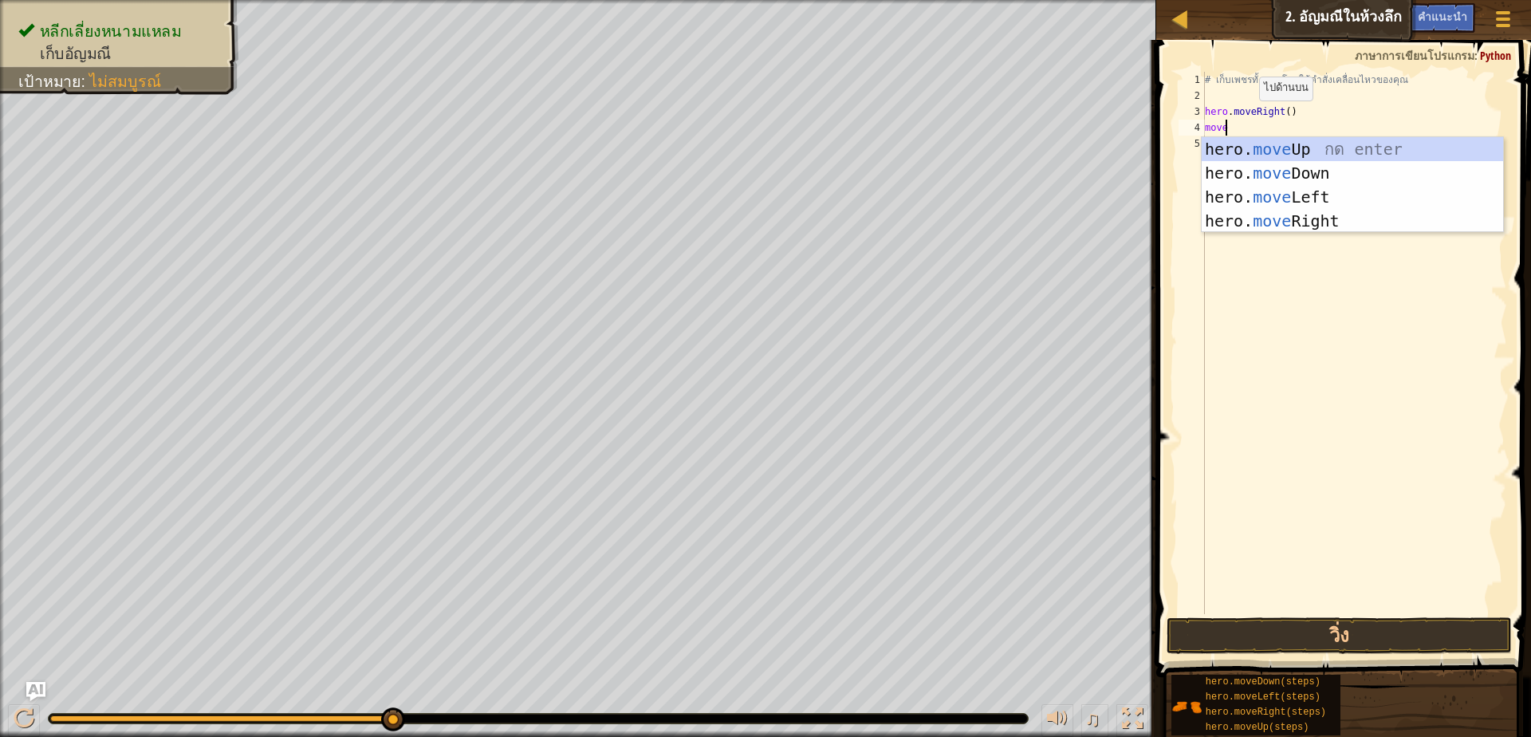
type textarea "move"
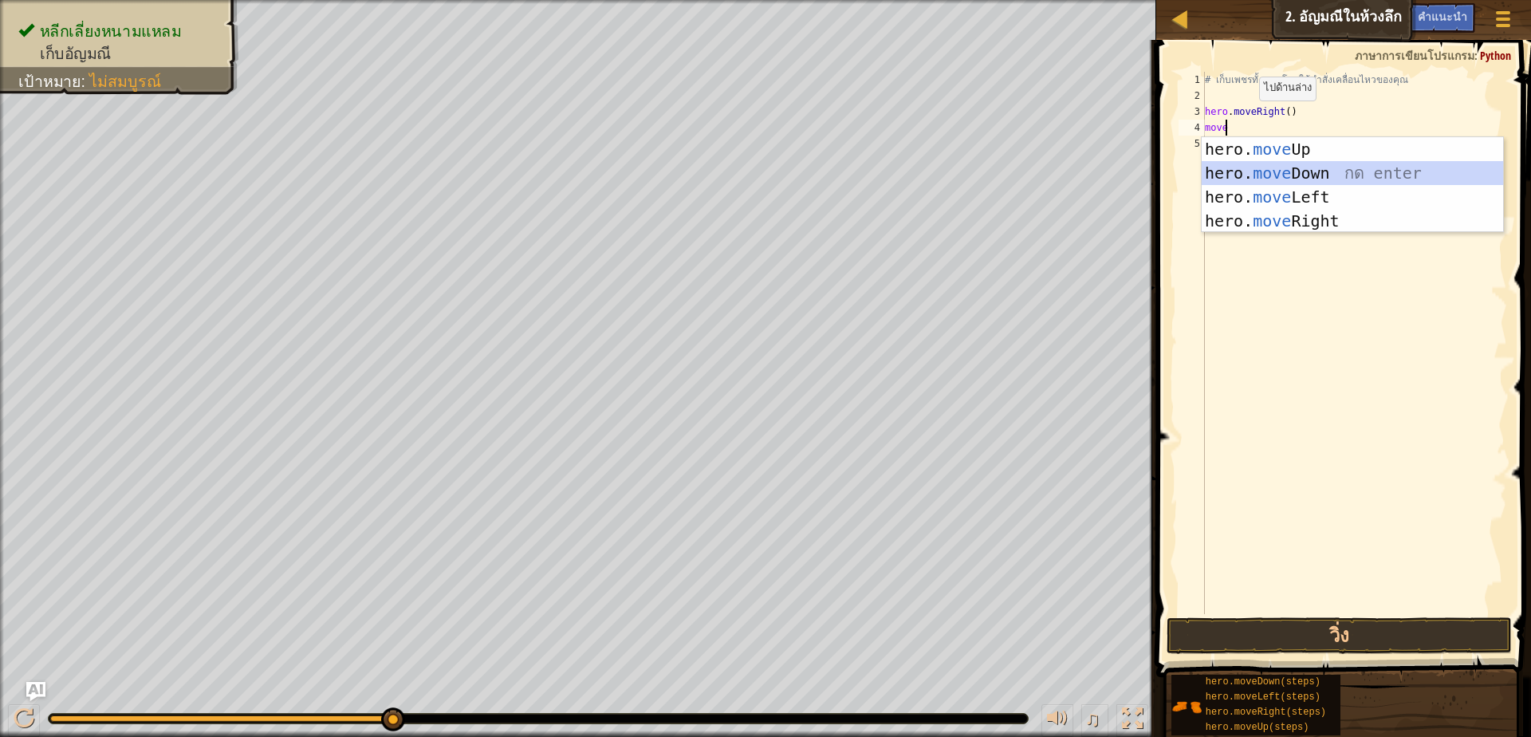
click at [1321, 178] on div "hero. move Up กด enter hero. move Down กด enter hero. move Left กด enter hero. …" at bounding box center [1352, 209] width 301 height 144
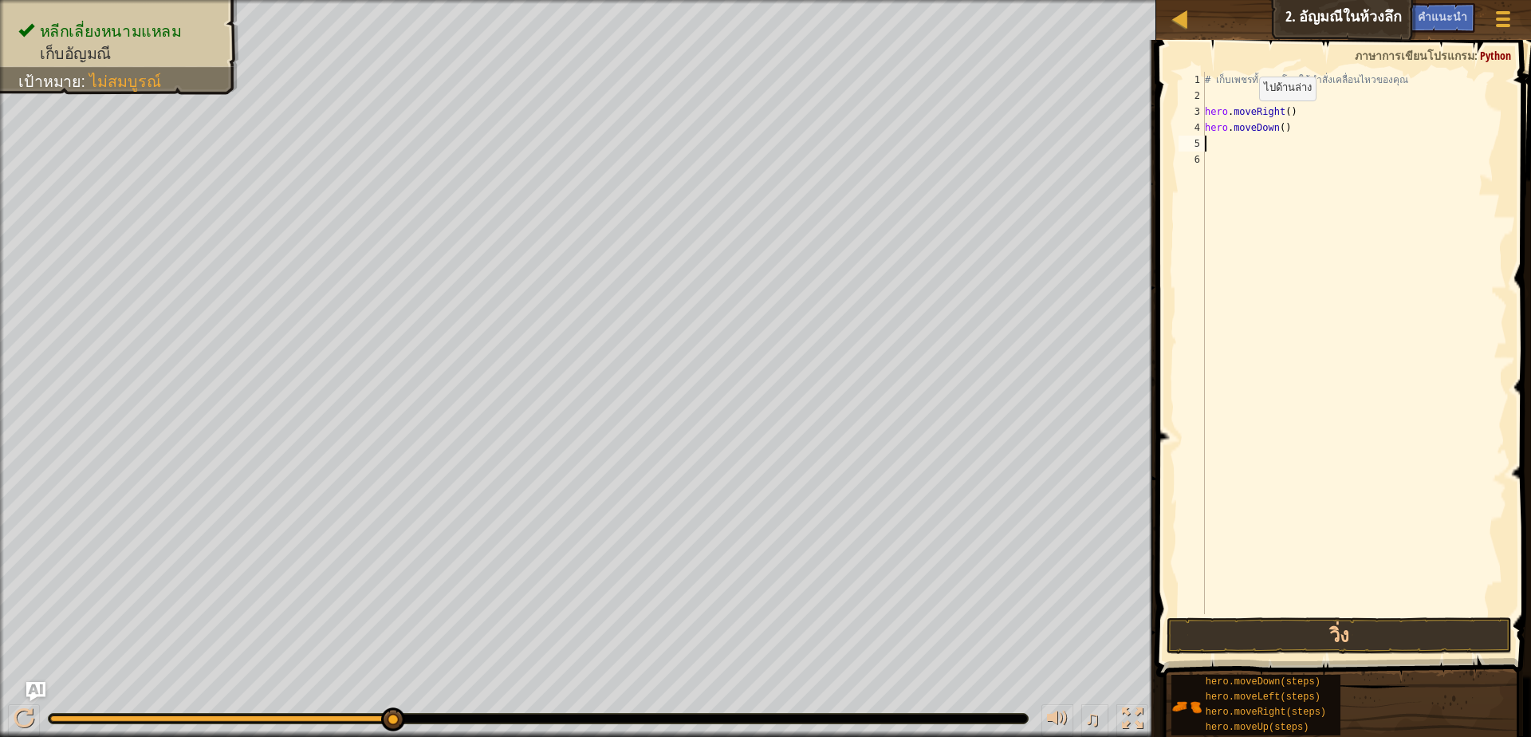
scroll to position [3, 0]
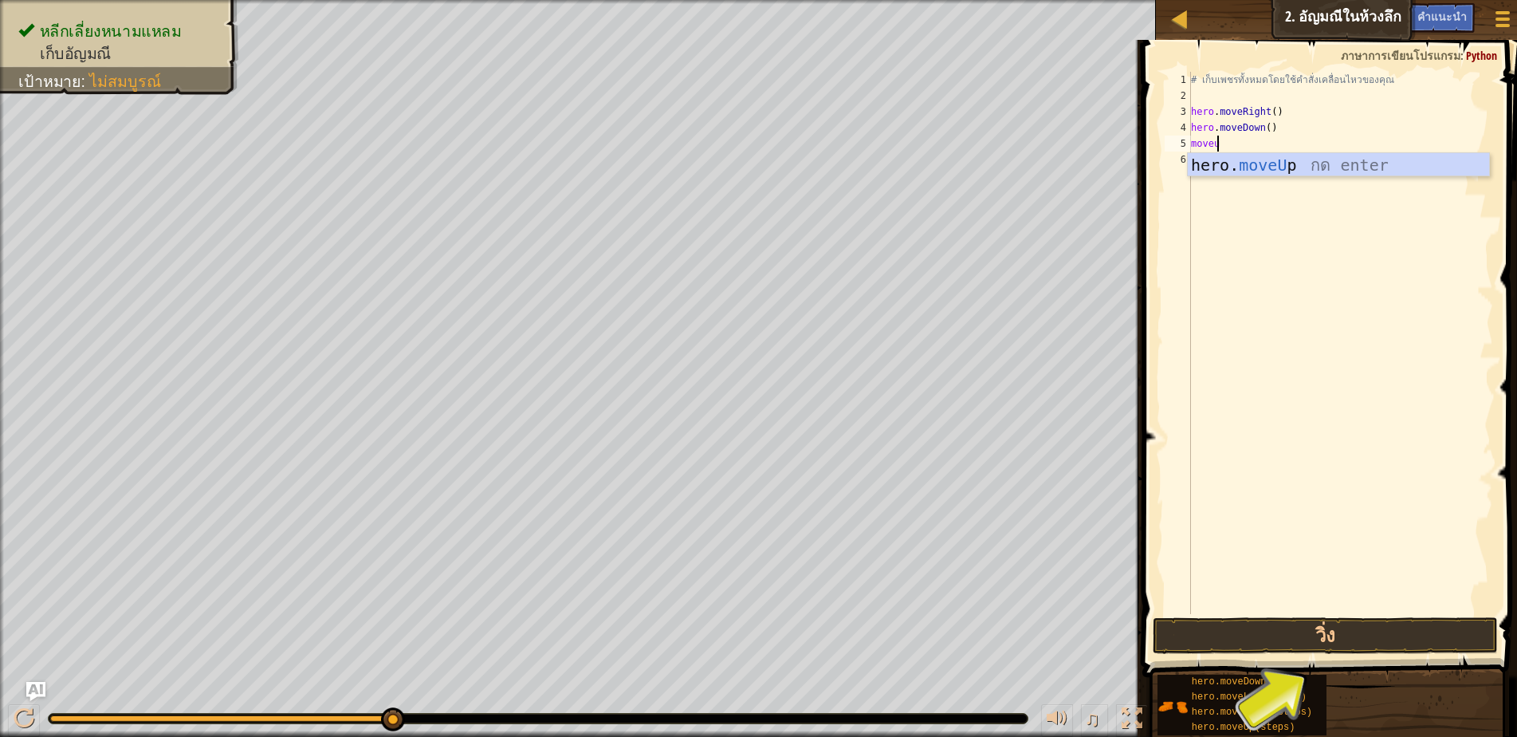
type textarea "moveup"
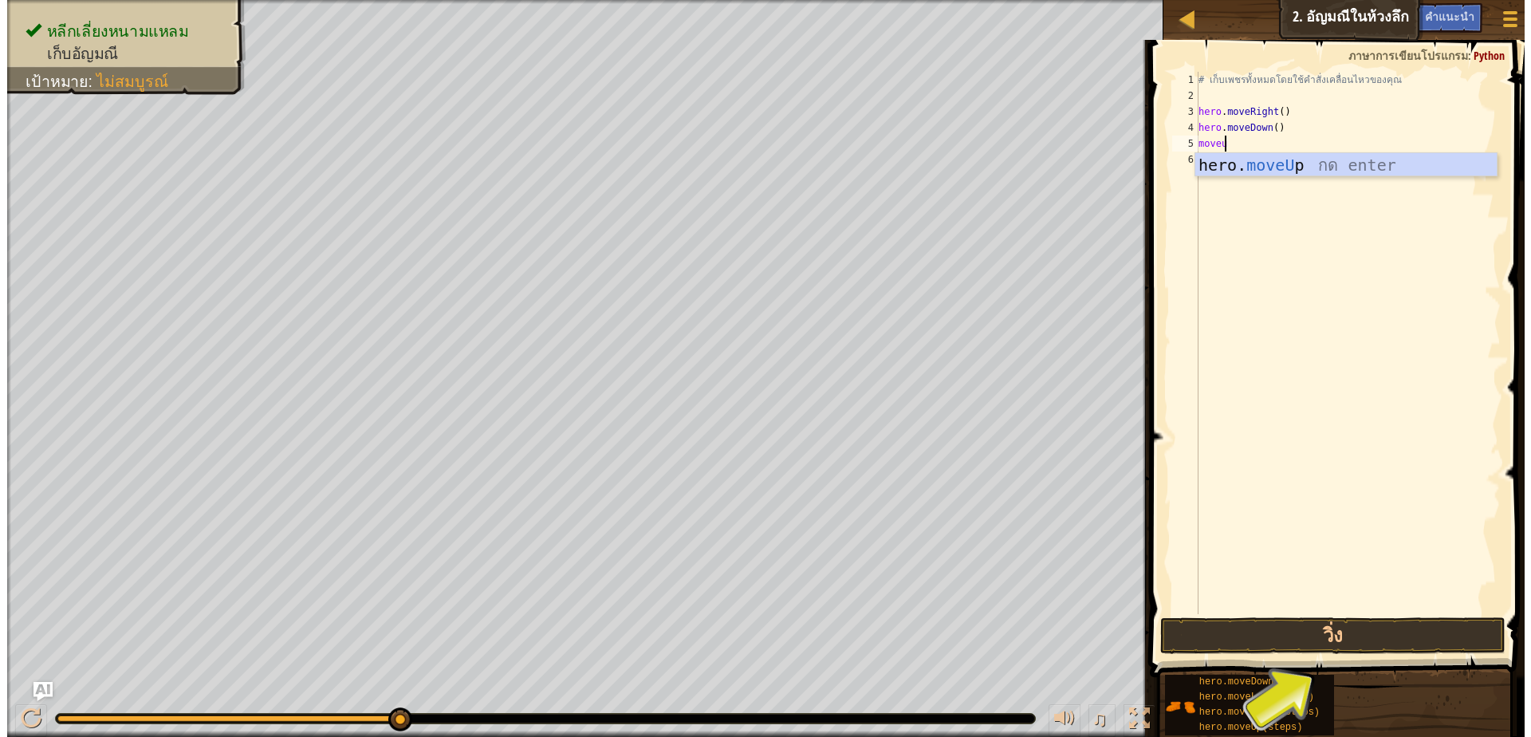
scroll to position [3, 26]
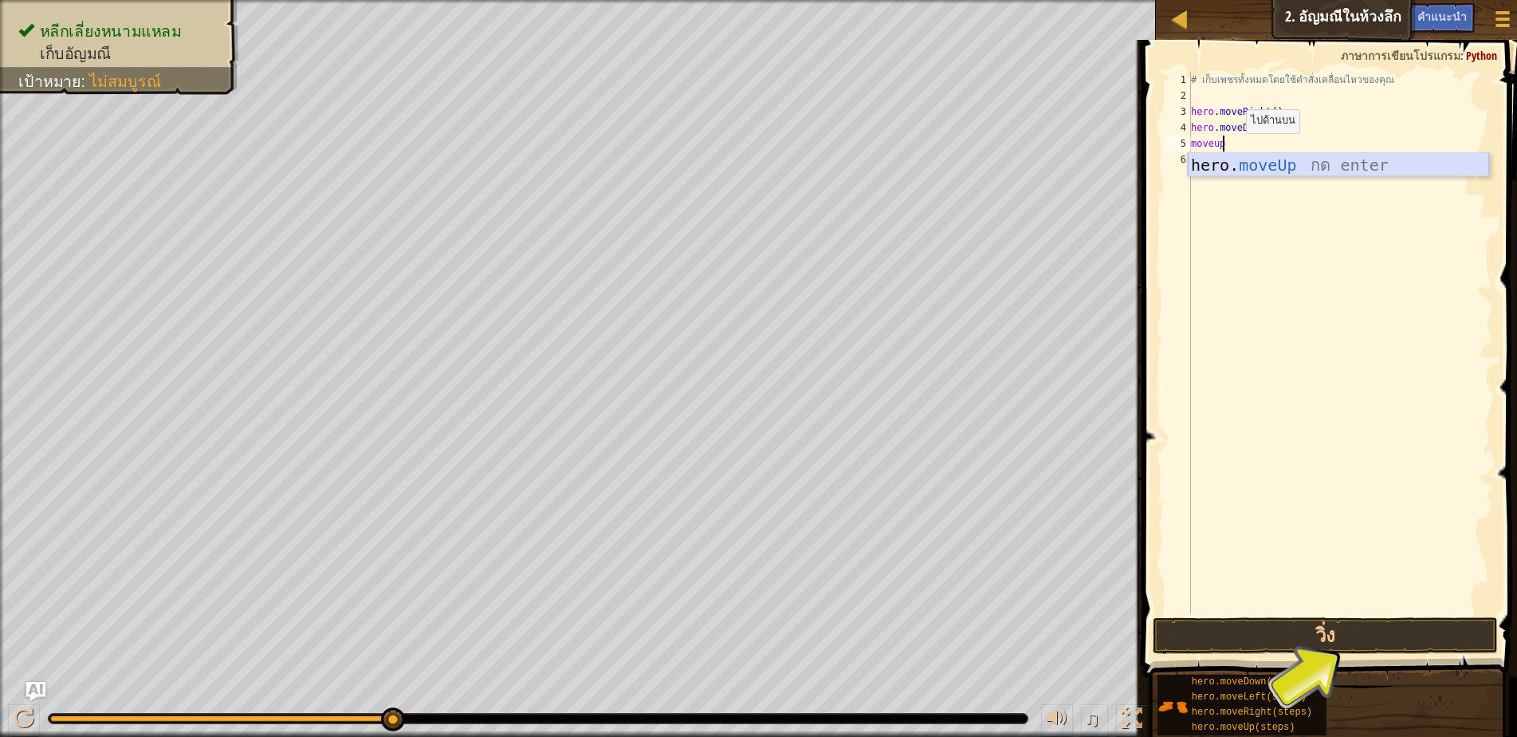
click at [1284, 174] on div "hero. moveUp กด enter" at bounding box center [1338, 189] width 301 height 72
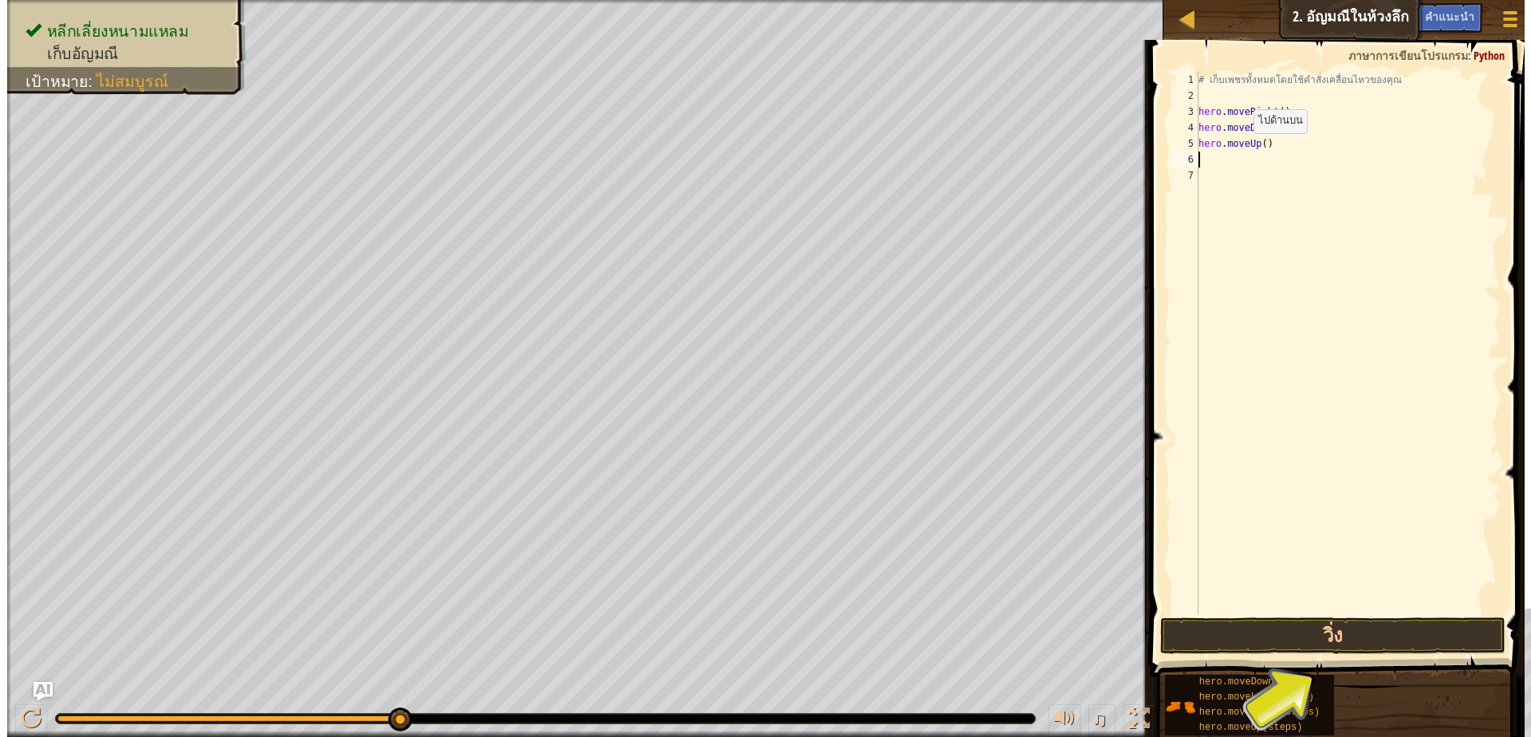
scroll to position [3, 0]
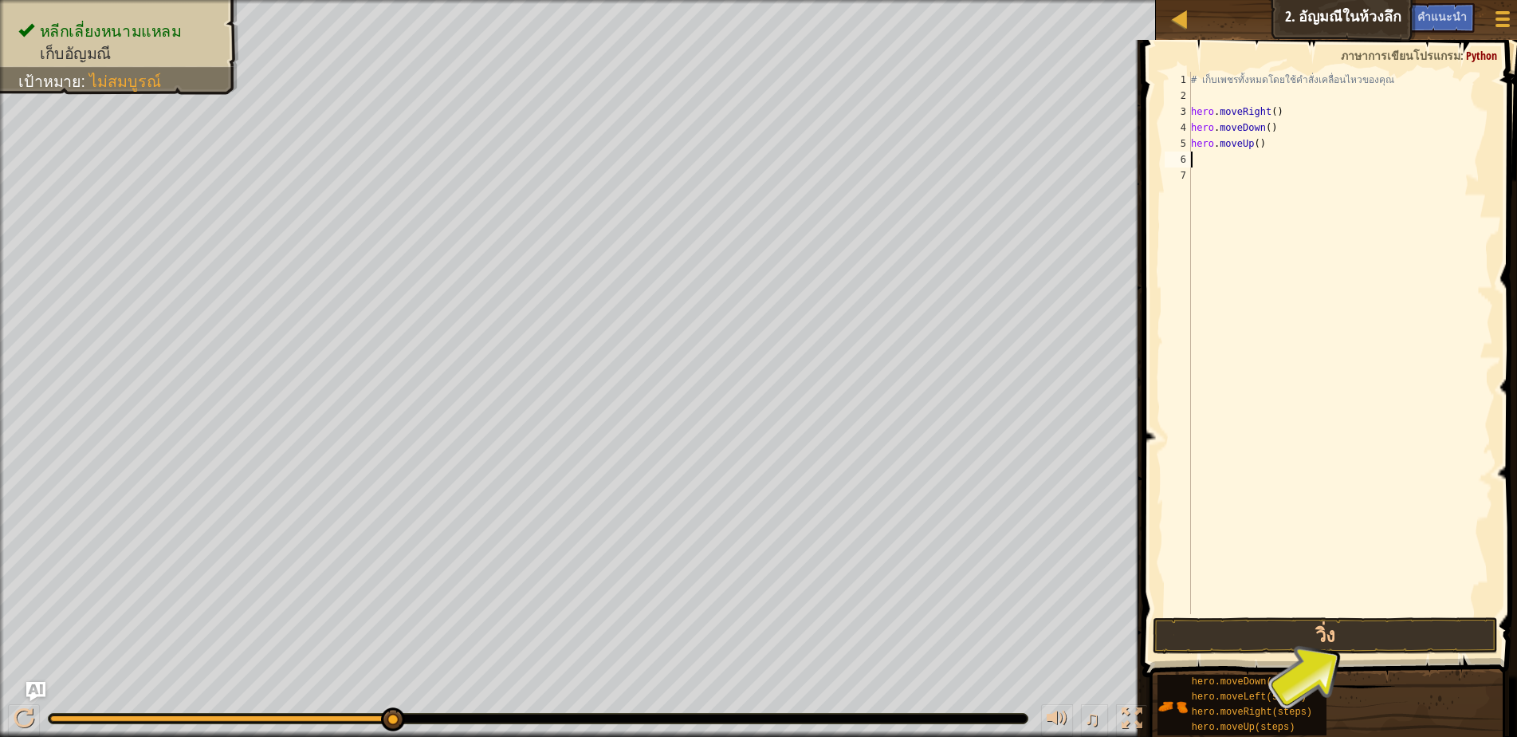
click at [1221, 159] on div "# เก็บเพชรทั้งหมดโดยใช้คำสั่งเคลื่อนไหวของคุณ hero . moveRight ( ) hero . moveD…" at bounding box center [1340, 359] width 305 height 574
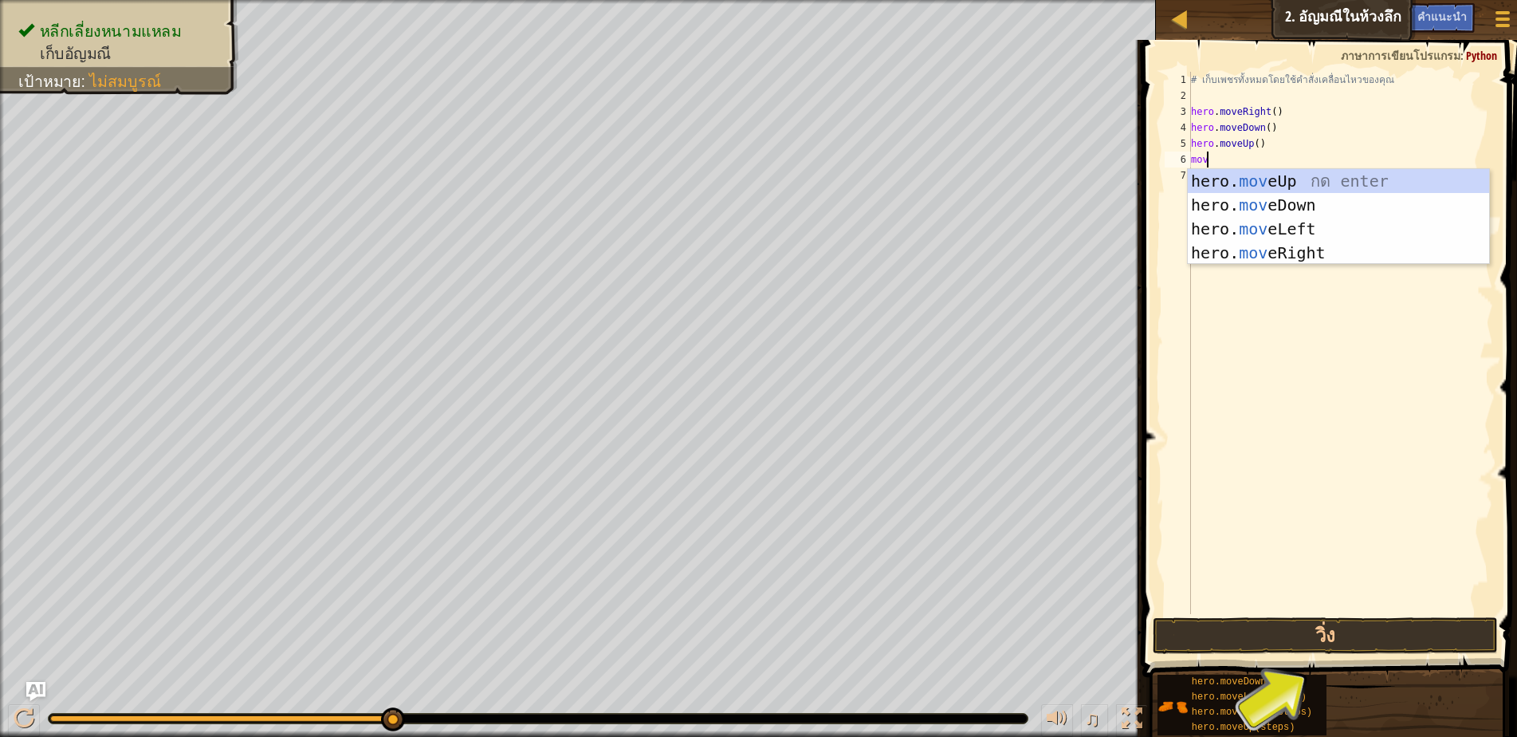
type textarea "move"
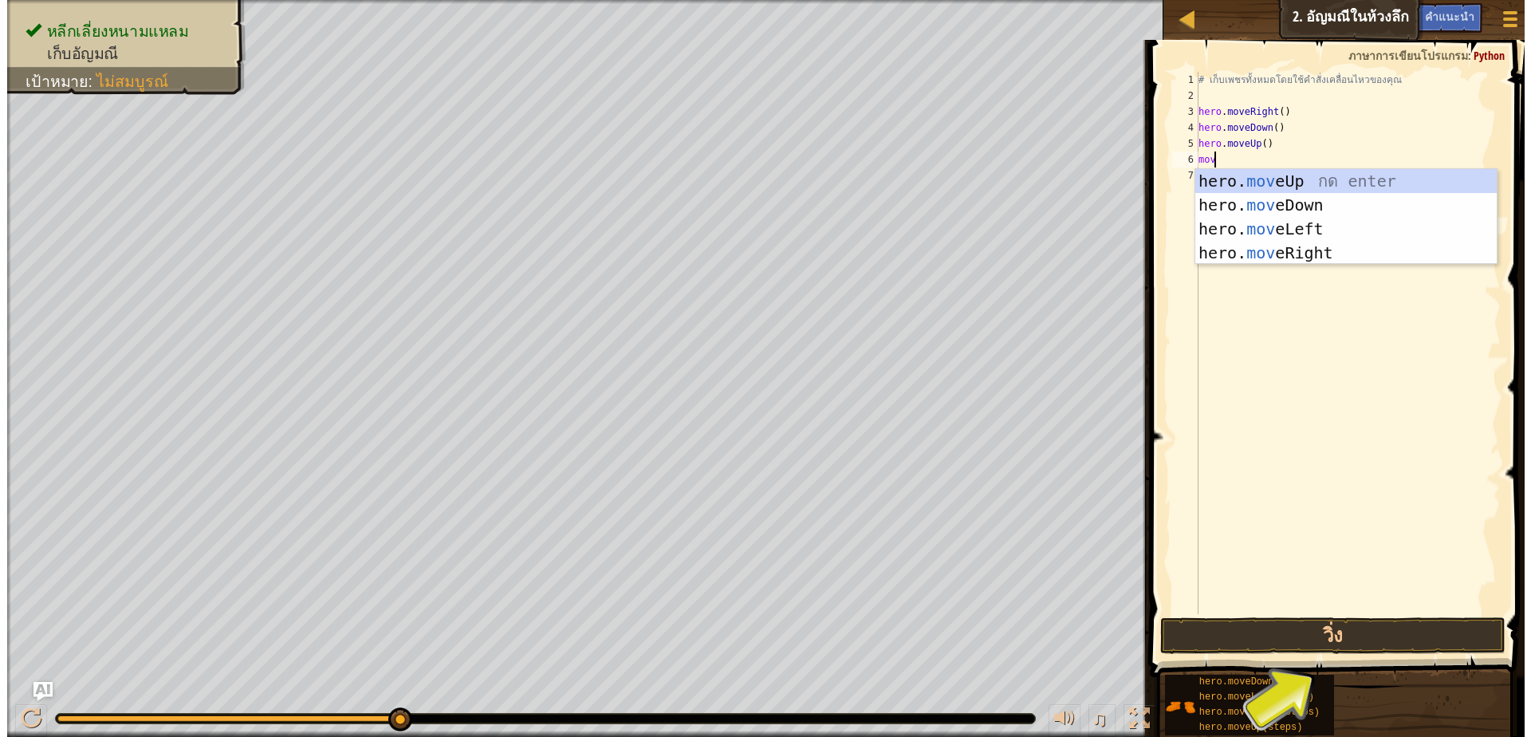
scroll to position [3, 17]
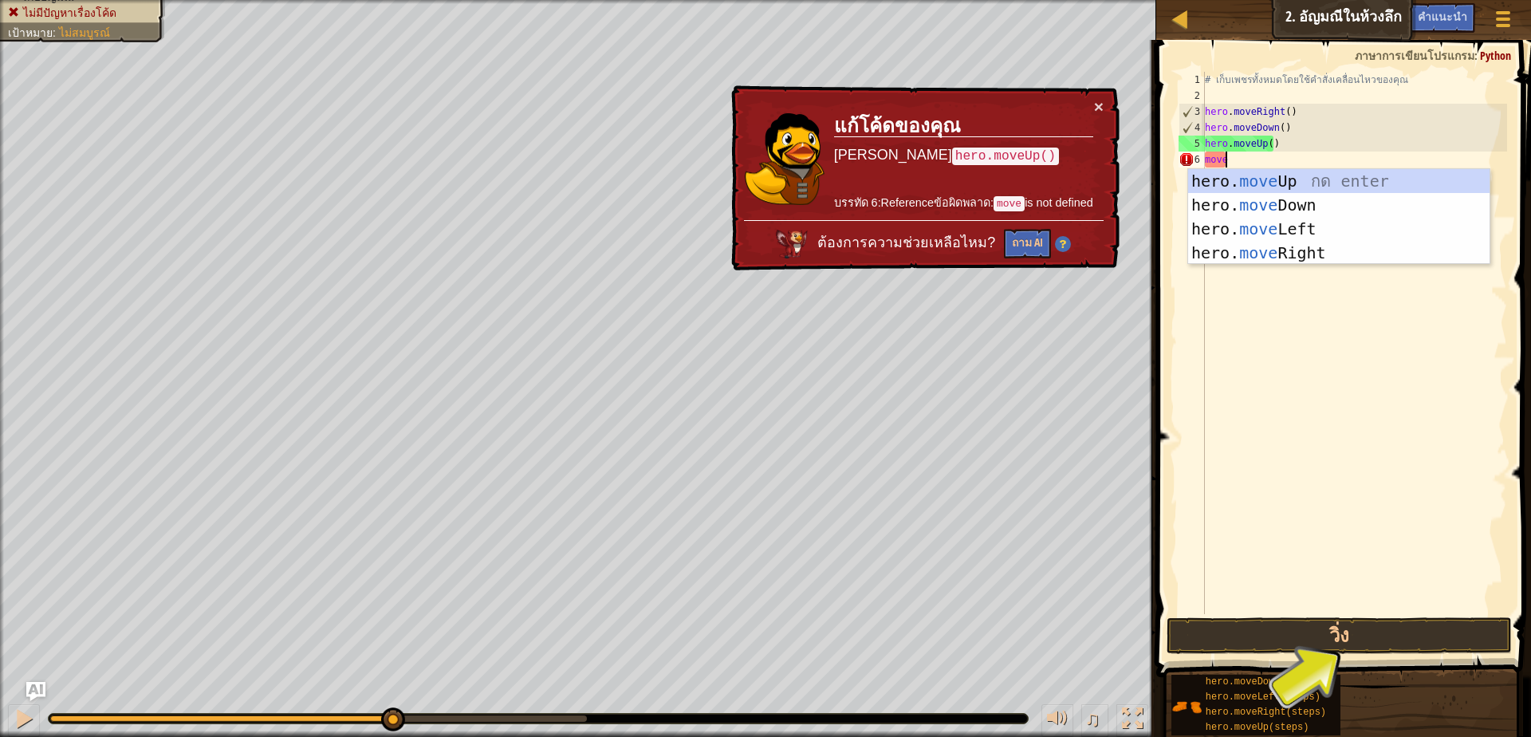
click at [1365, 171] on div "hero. move Up กด enter hero. move Down กด enter hero. move Left กด enter hero. …" at bounding box center [1338, 241] width 301 height 144
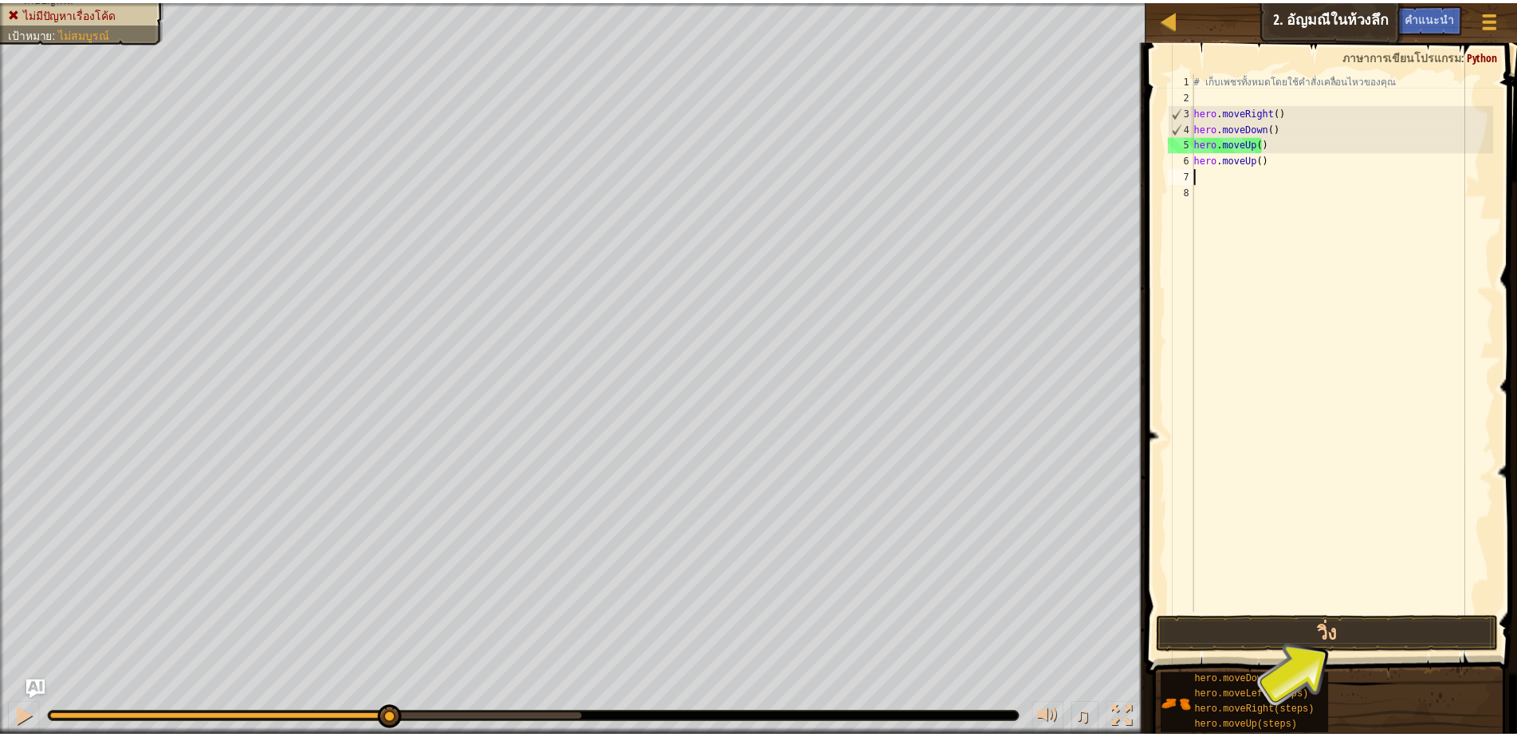
scroll to position [3, 0]
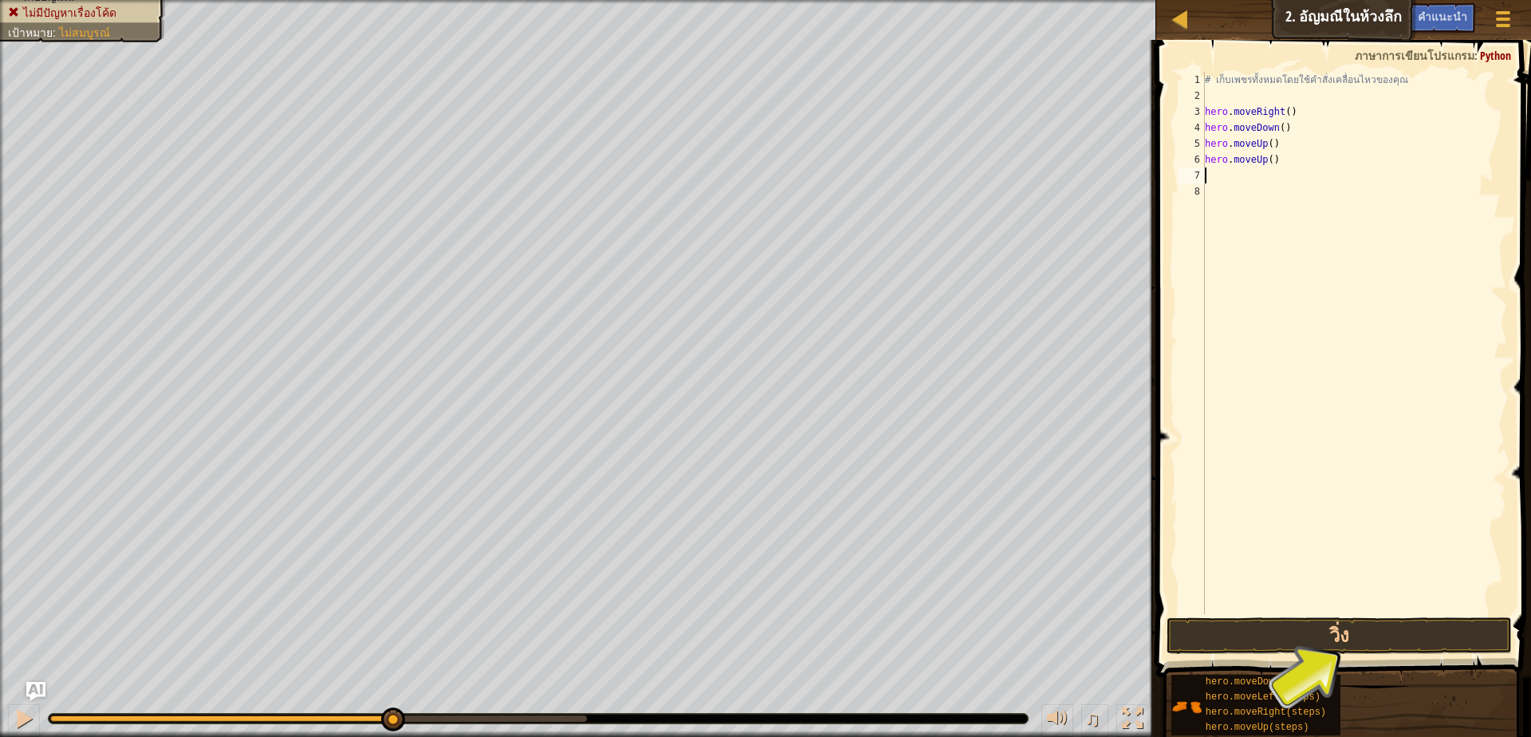
click at [1221, 175] on div "# เก็บเพชรทั้งหมดโดยใช้คำสั่งเคลื่อนไหวของคุณ hero . moveRight ( ) hero . moveD…" at bounding box center [1354, 359] width 305 height 574
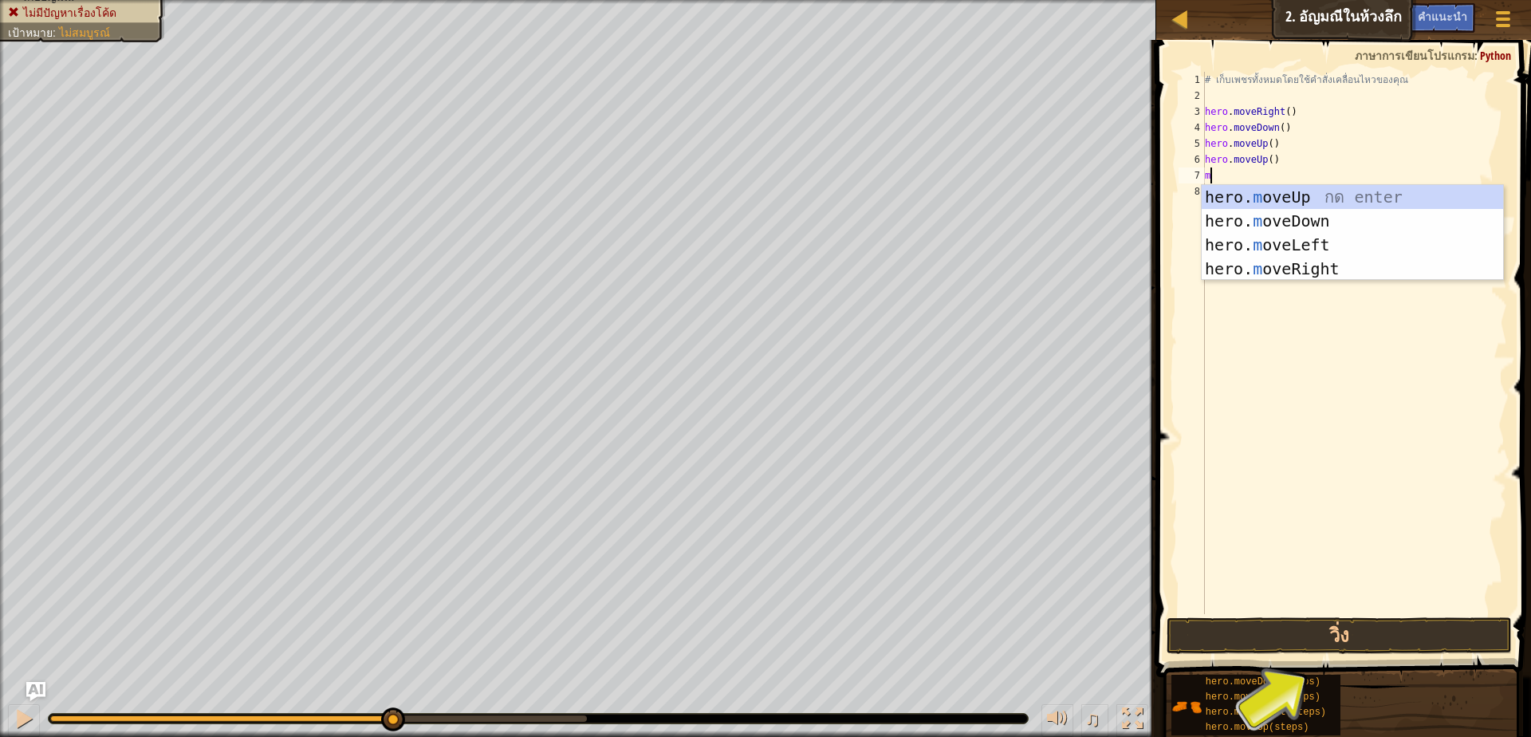
type textarea "mo"
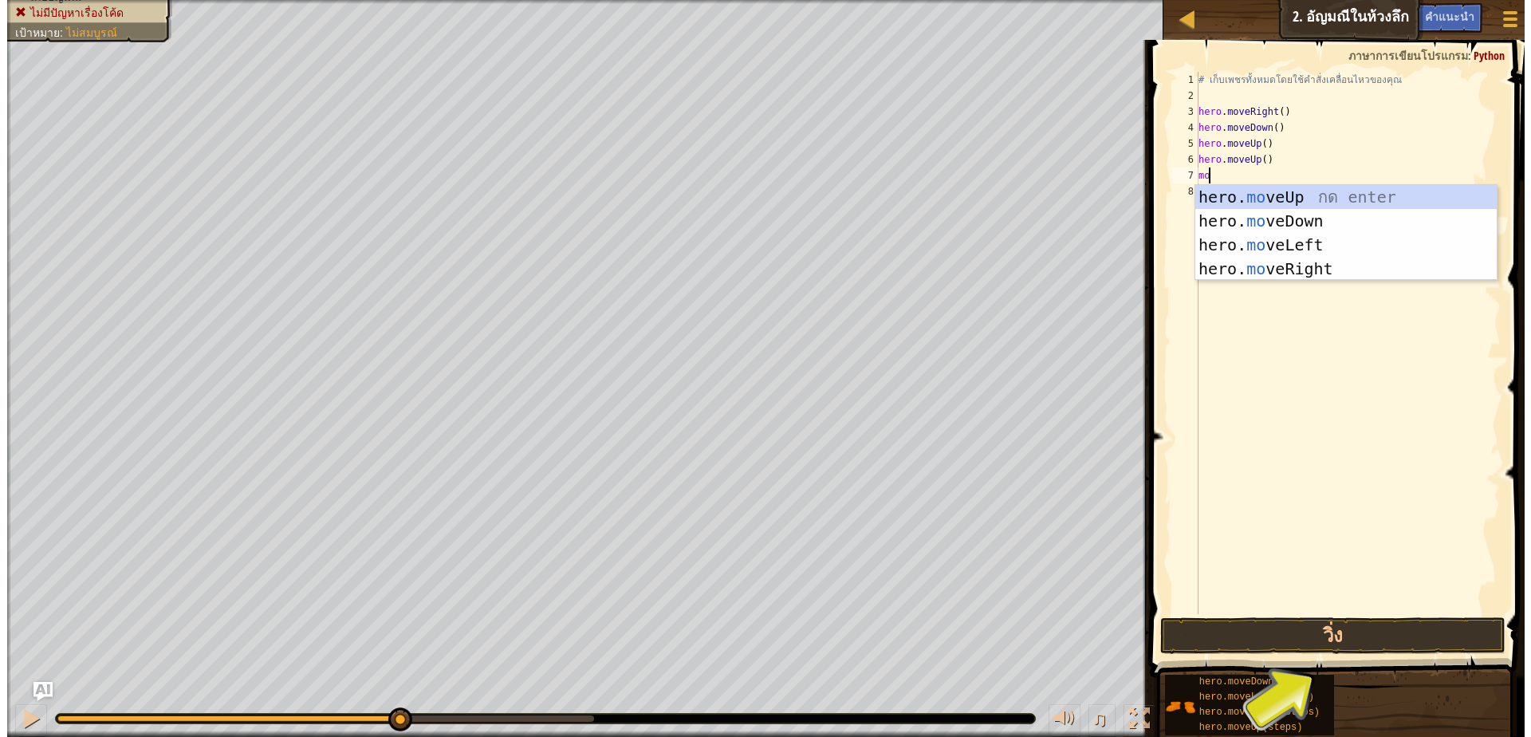
scroll to position [3, 8]
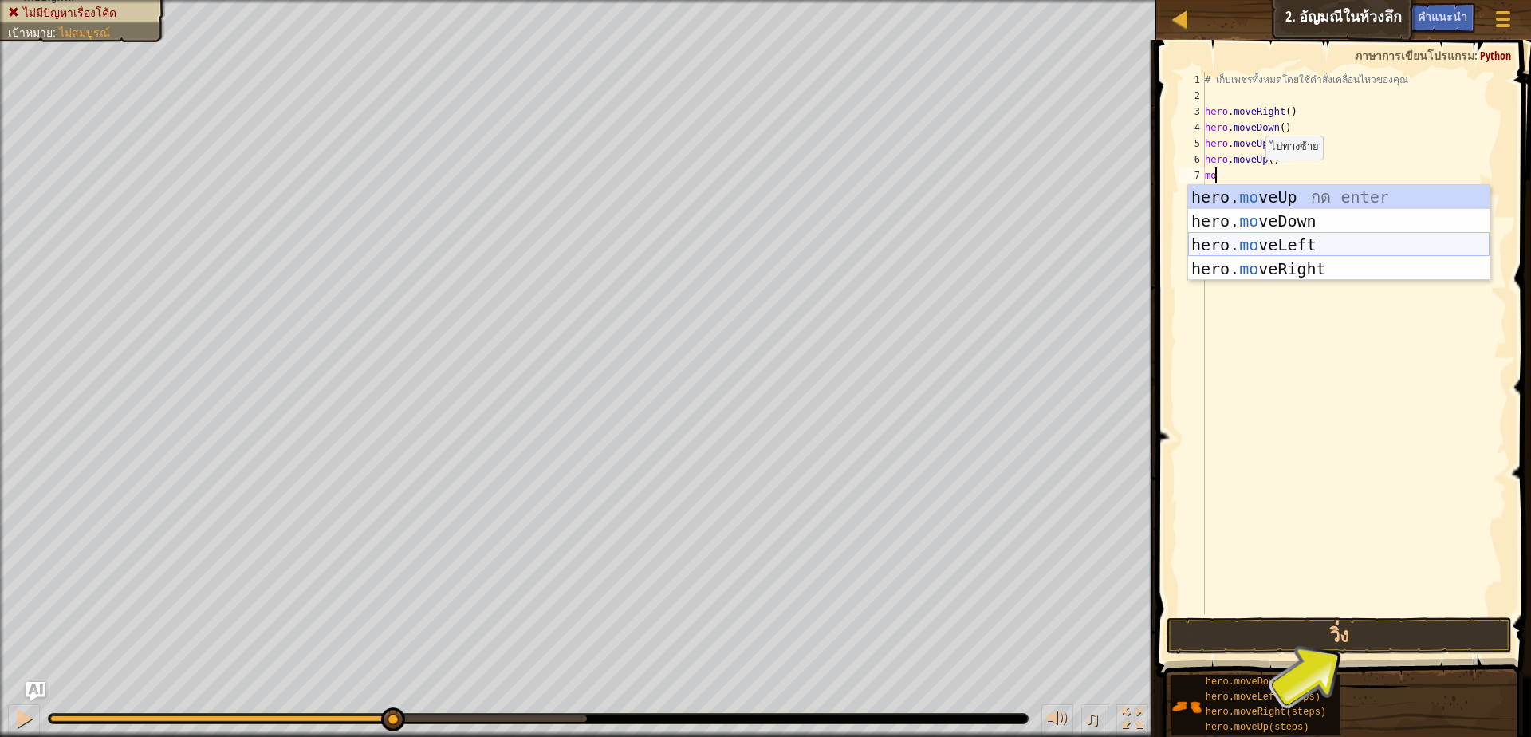
drag, startPoint x: 1269, startPoint y: 256, endPoint x: 1250, endPoint y: 271, distance: 23.8
click at [1253, 269] on div "hero. mo veUp กด enter hero. mo veDown กด enter hero. mo veLeft กด enter hero. …" at bounding box center [1338, 257] width 301 height 144
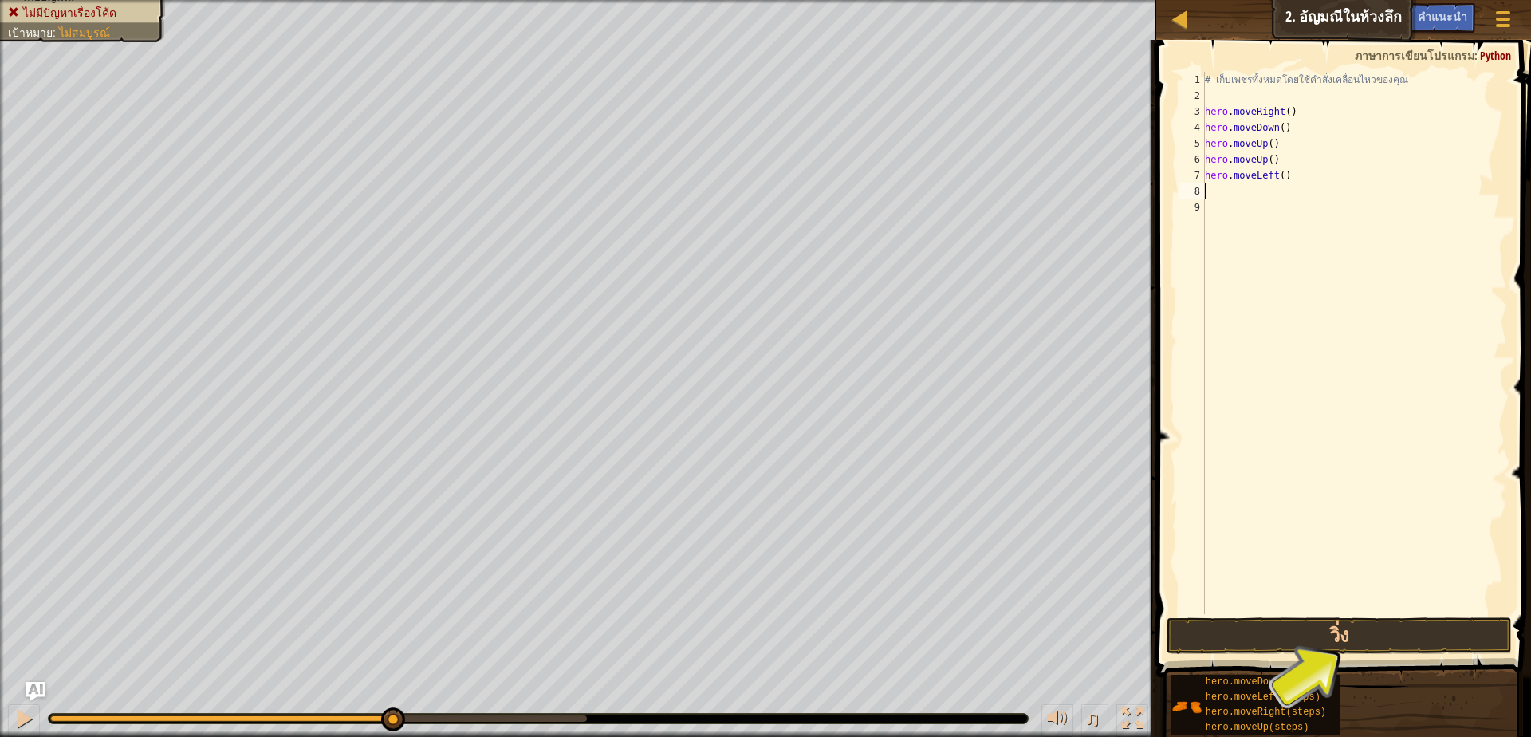
scroll to position [3, 0]
click at [1439, 630] on button "วิ่ง" at bounding box center [1338, 635] width 345 height 37
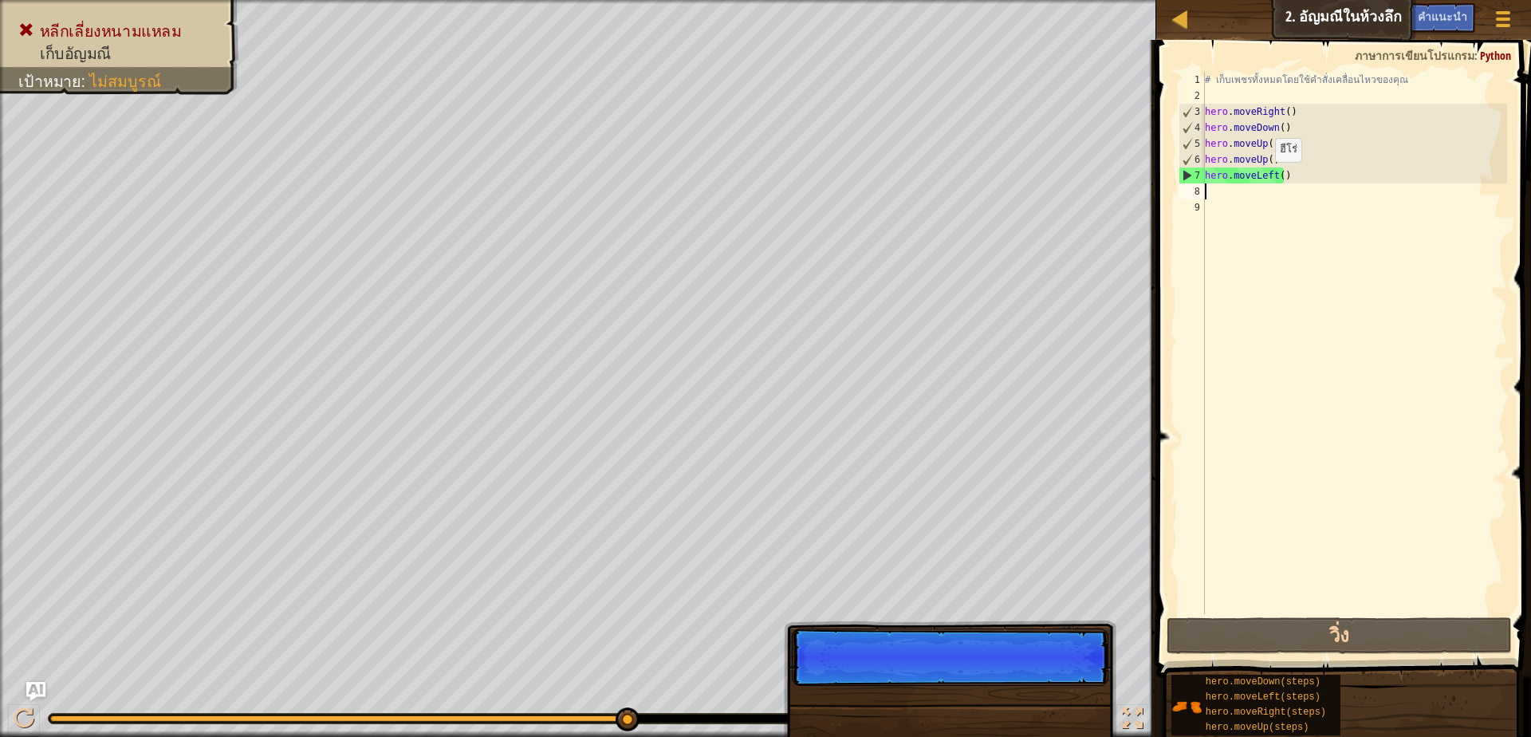
click at [1269, 175] on div "# เก็บเพชรทั้งหมดโดยใช้คำสั่งเคลื่อนไหวของคุณ hero . moveRight ( ) hero . moveD…" at bounding box center [1354, 359] width 305 height 574
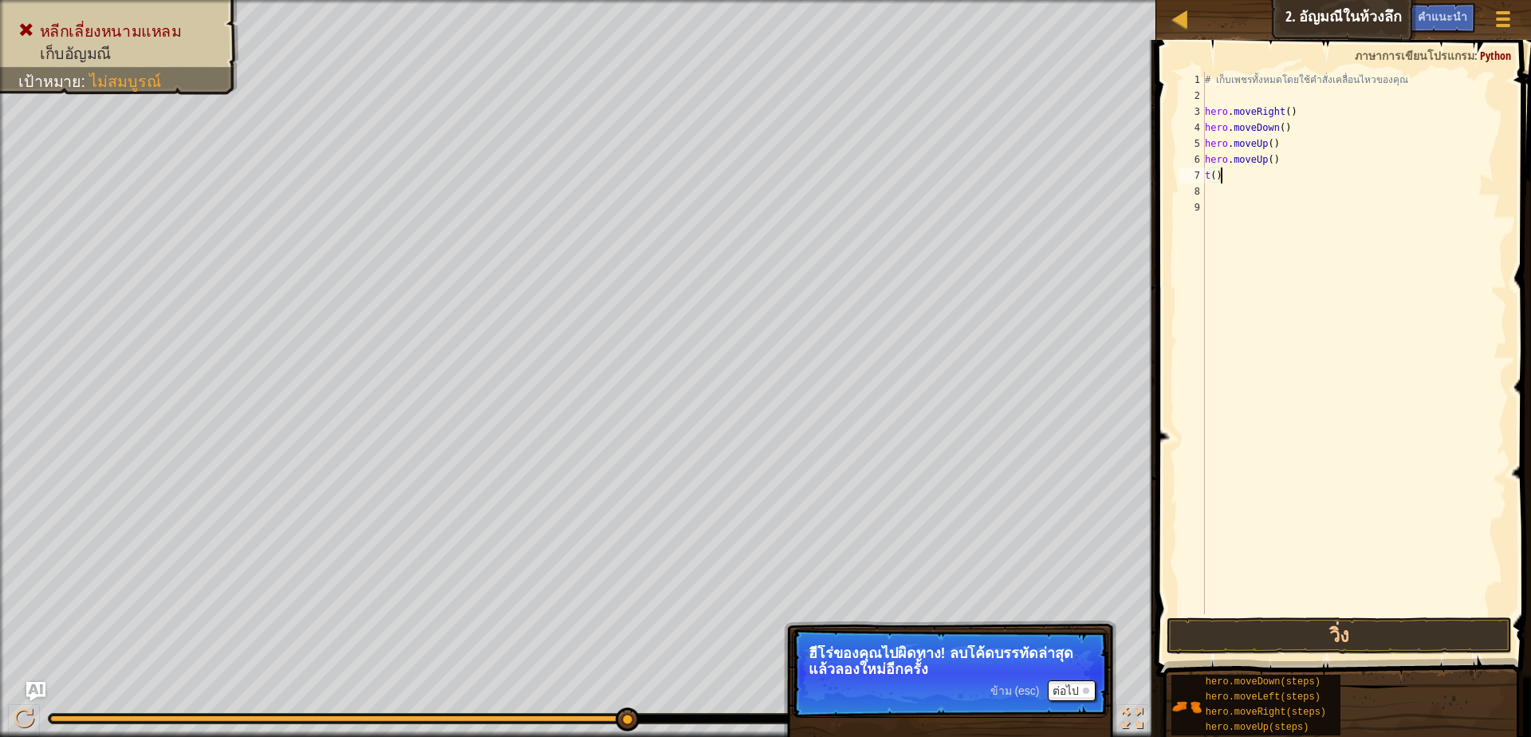
click at [1277, 174] on div "# เก็บเพชรทั้งหมดโดยใช้คำสั่งเคลื่อนไหวของคุณ hero . moveRight ( ) hero . moveD…" at bounding box center [1354, 359] width 305 height 574
type textarea "t"
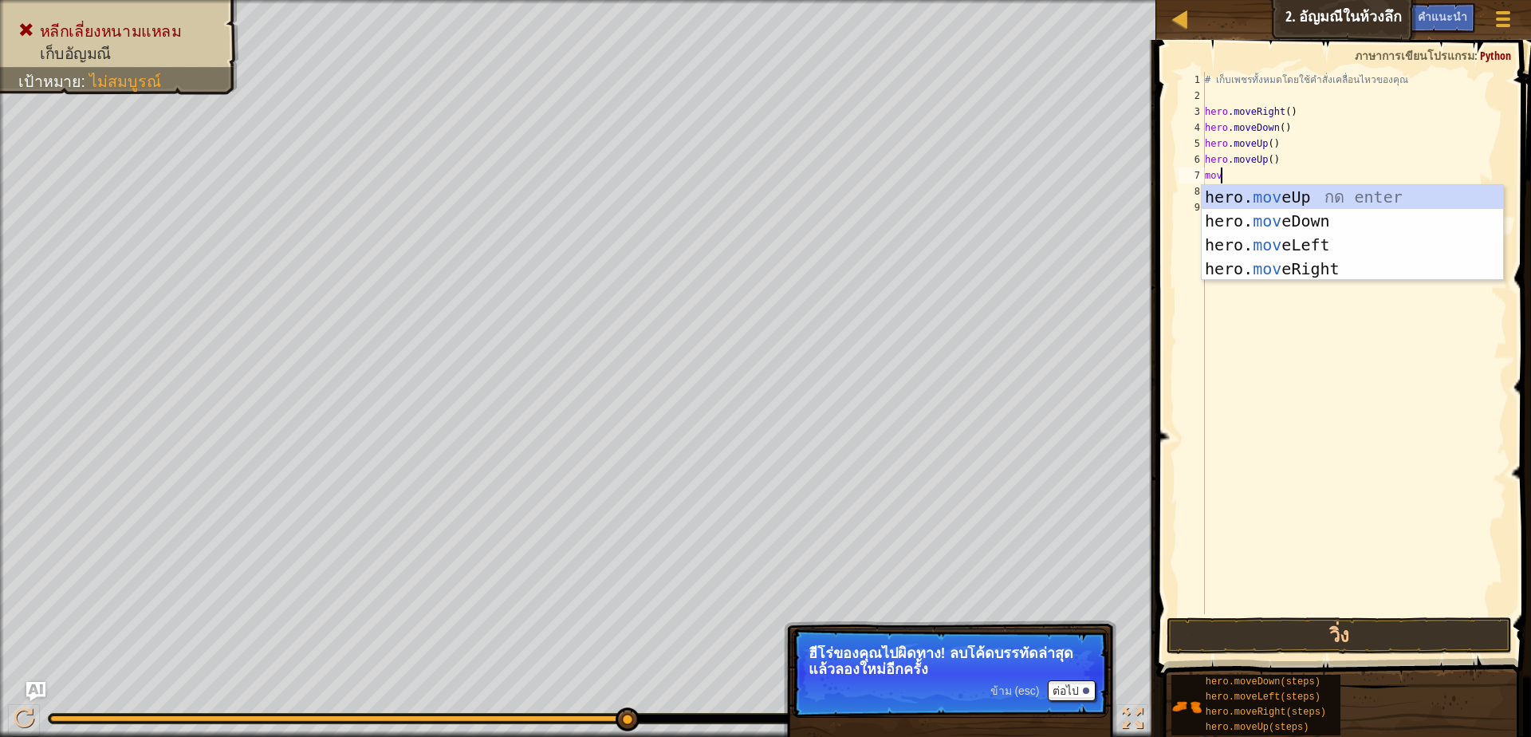
type textarea "move"
click at [1348, 267] on div "hero. move Up กด enter hero. move Down กด enter hero. move Left กด enter hero. …" at bounding box center [1352, 257] width 301 height 144
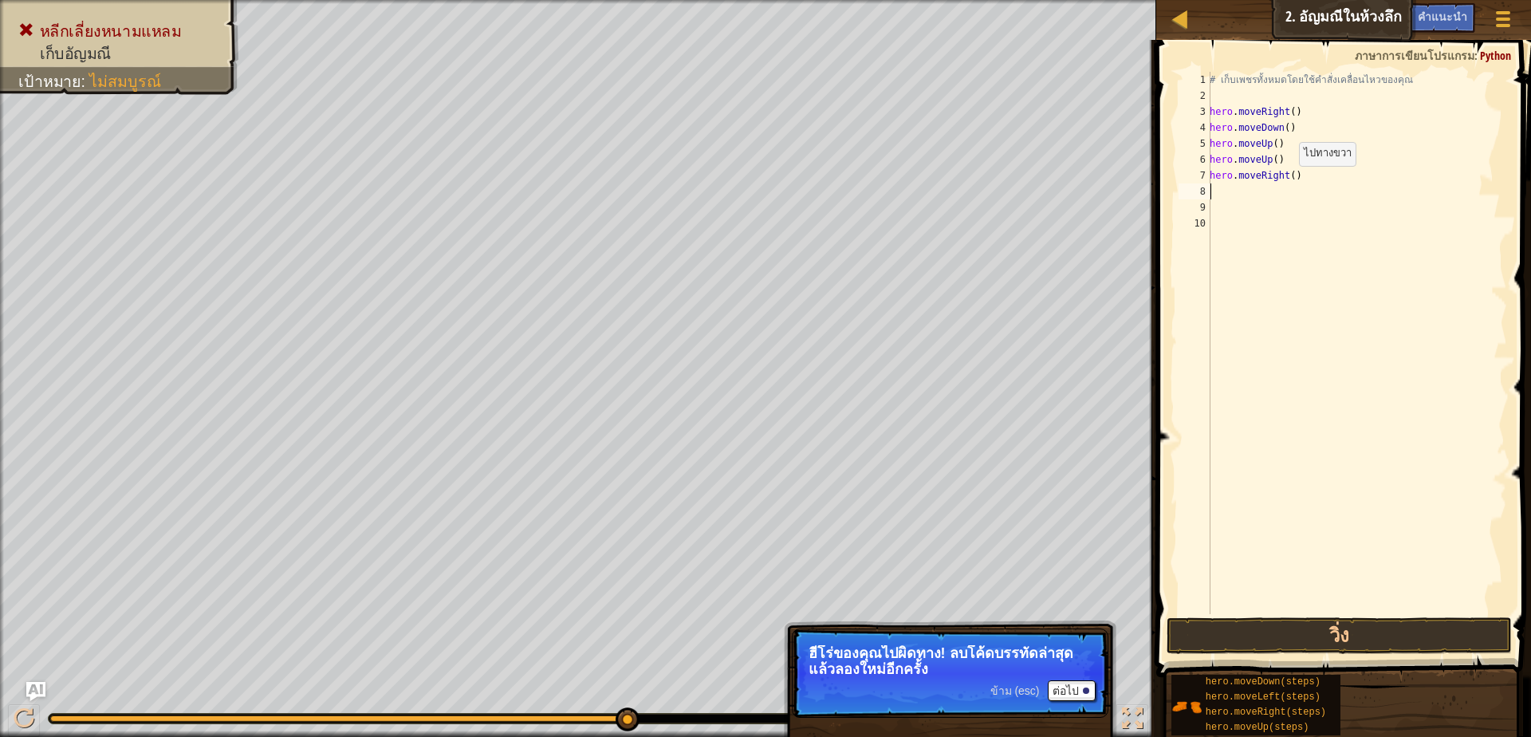
scroll to position [3, 0]
click at [1068, 694] on button "ต่อไป" at bounding box center [1072, 690] width 48 height 21
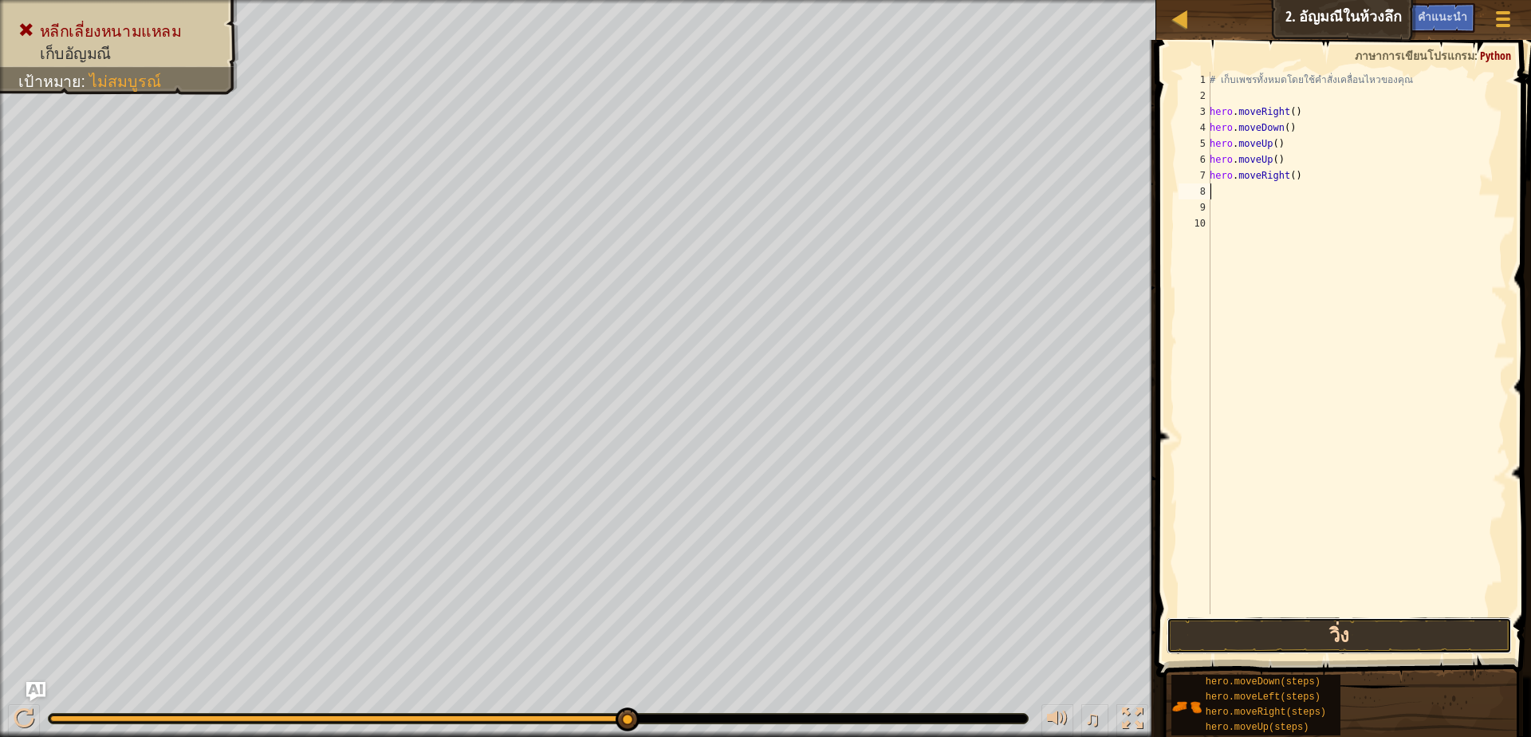
click at [1231, 647] on button "วิ่ง" at bounding box center [1338, 635] width 345 height 37
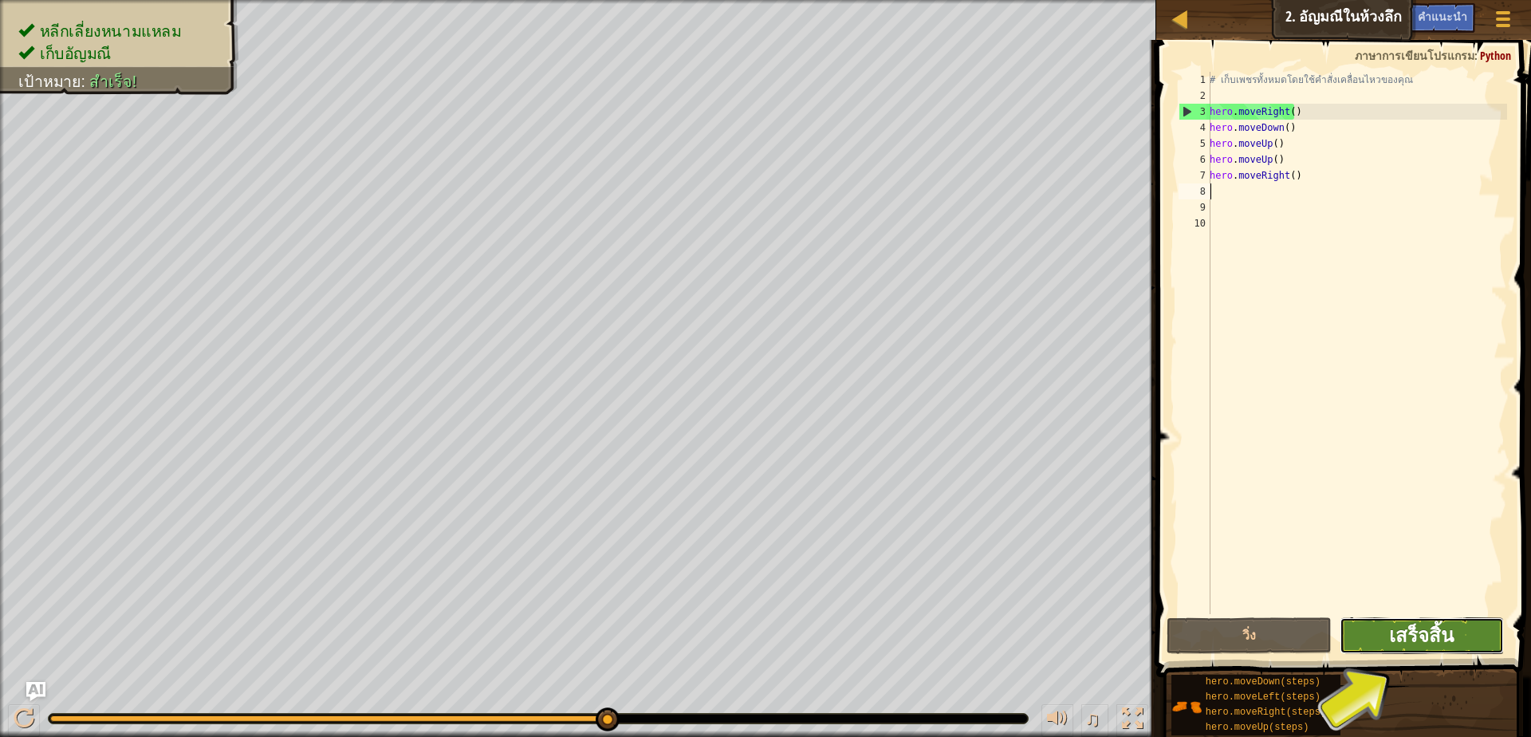
click at [1416, 630] on span "เสร็จสิ้น" at bounding box center [1421, 635] width 65 height 26
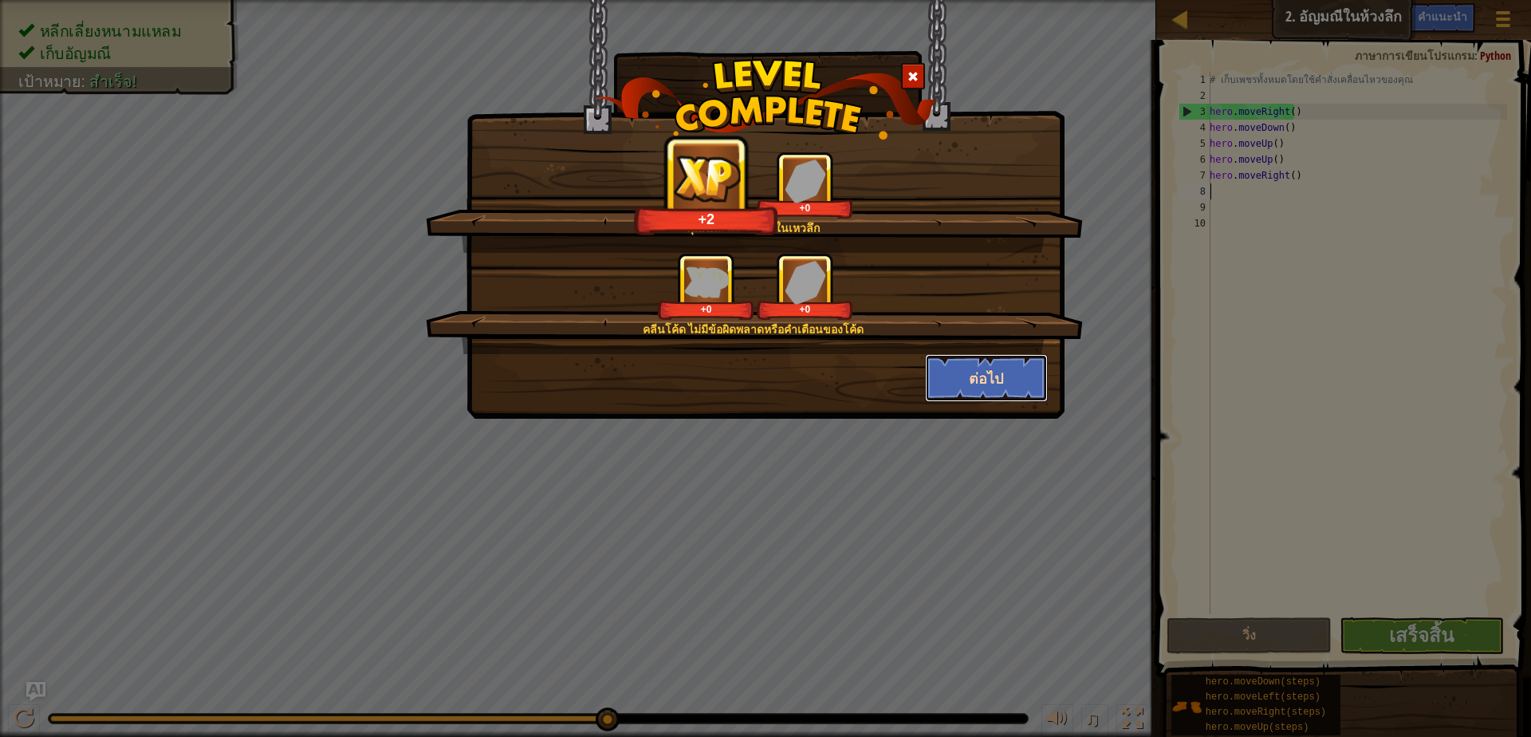
click at [1005, 360] on button "ต่อไป" at bounding box center [987, 378] width 124 height 48
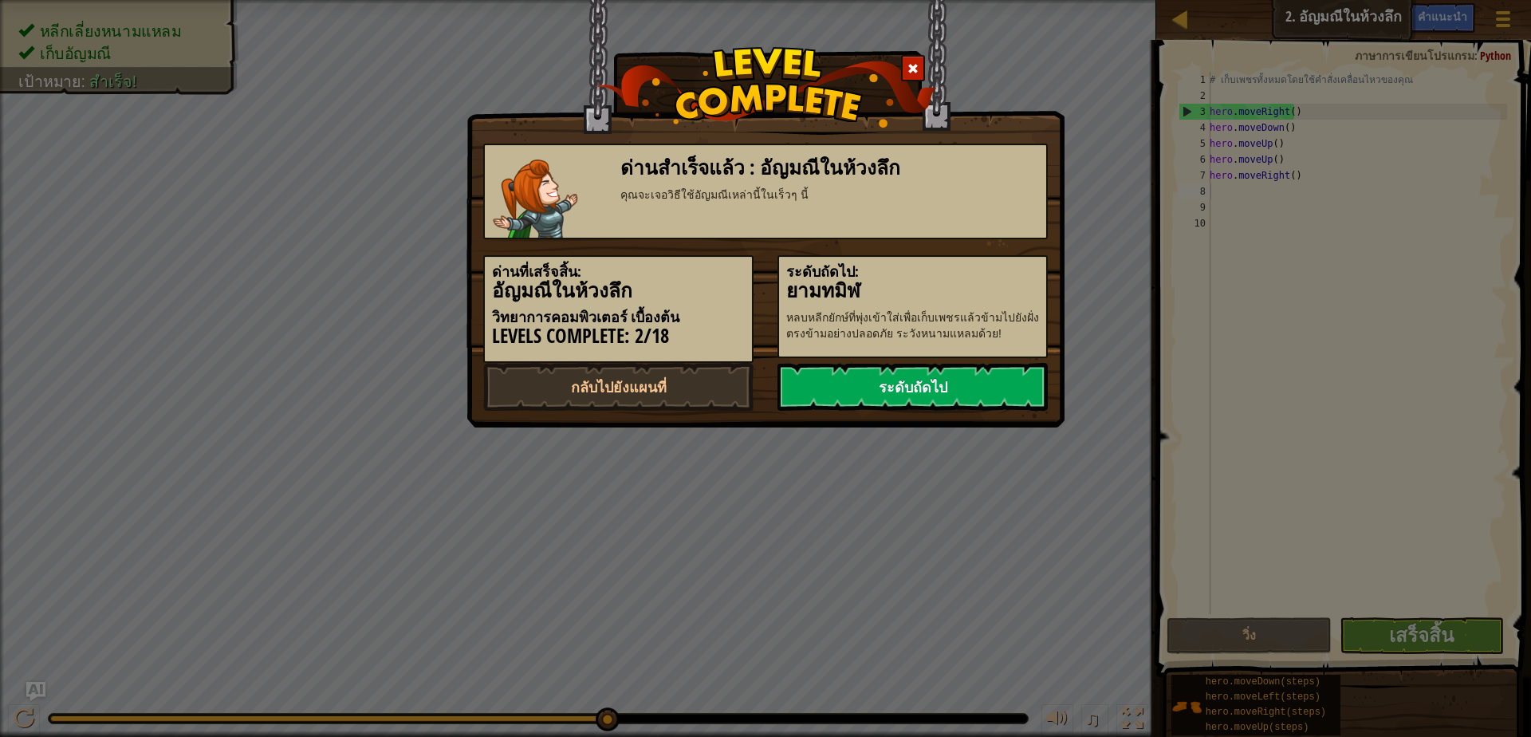
click at [1001, 378] on link "ระดับถัดไป" at bounding box center [912, 387] width 270 height 48
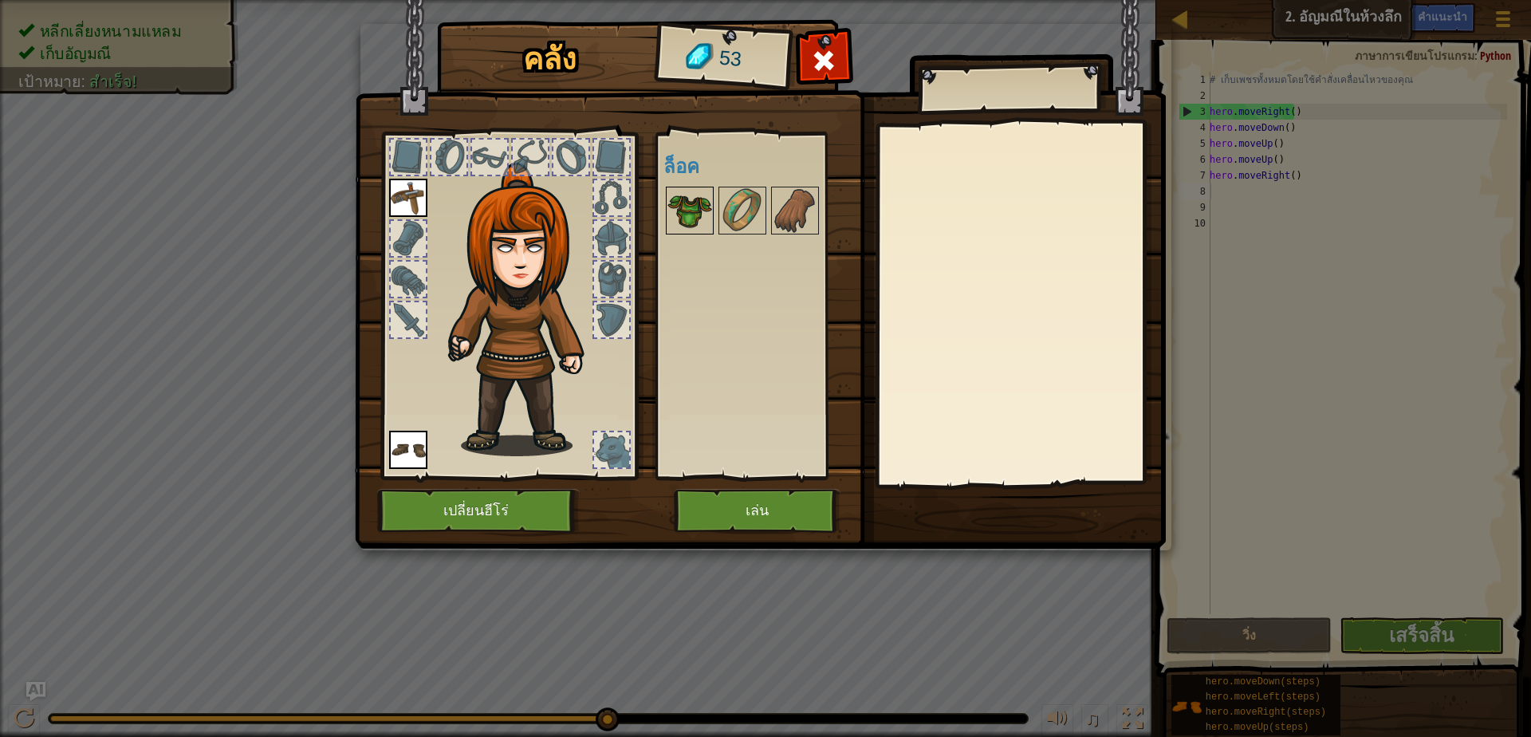
click at [684, 218] on img at bounding box center [689, 210] width 45 height 45
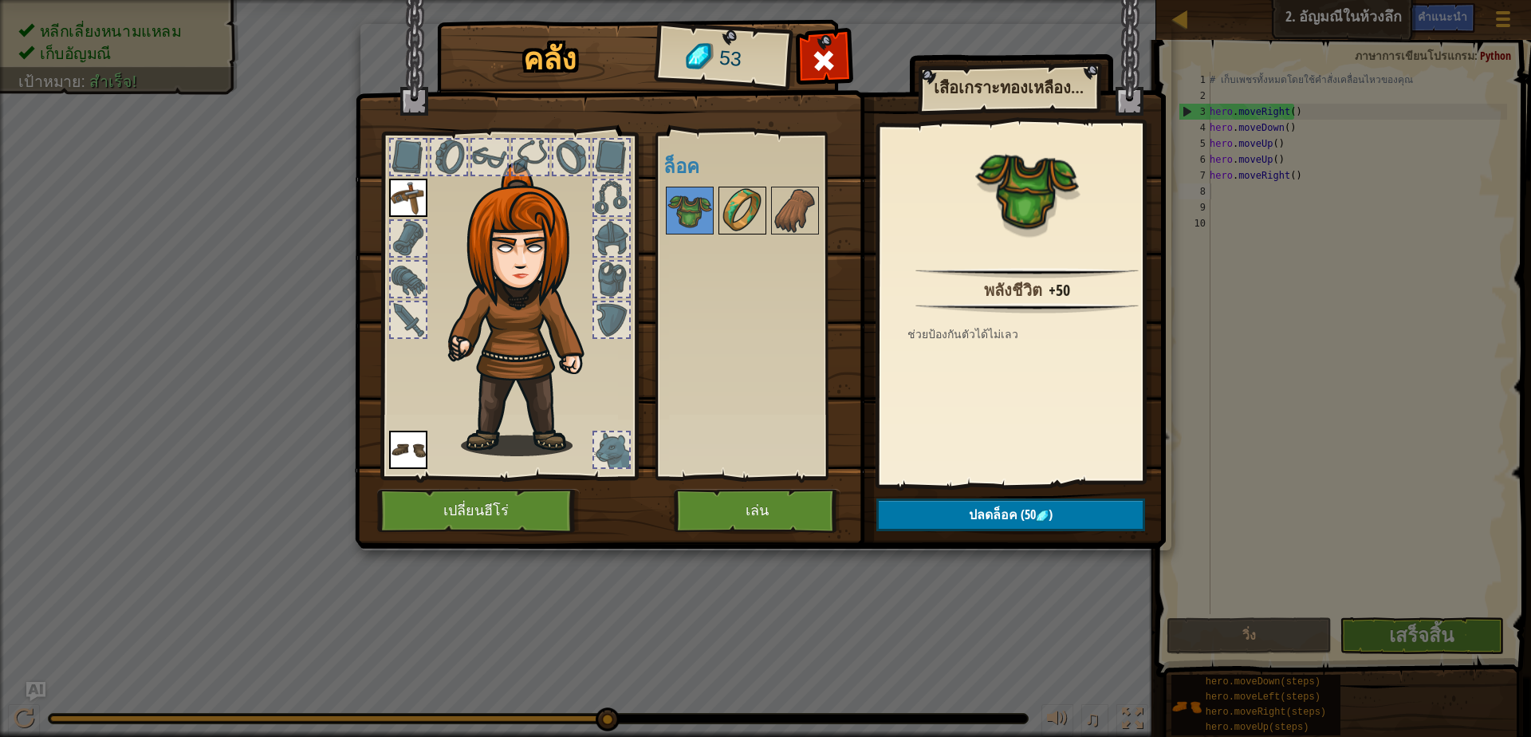
click at [763, 207] on img at bounding box center [742, 210] width 45 height 45
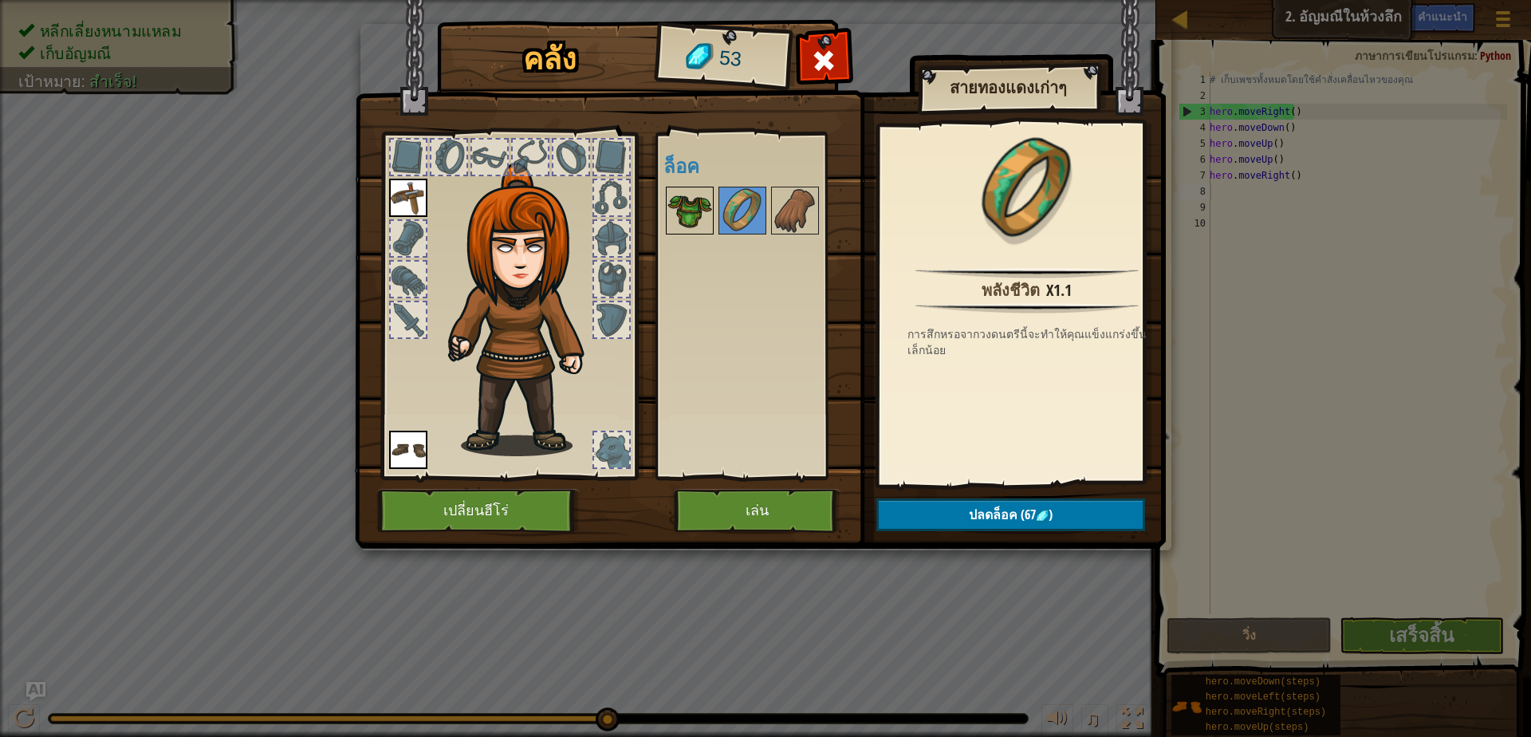
click at [694, 214] on img at bounding box center [689, 210] width 45 height 45
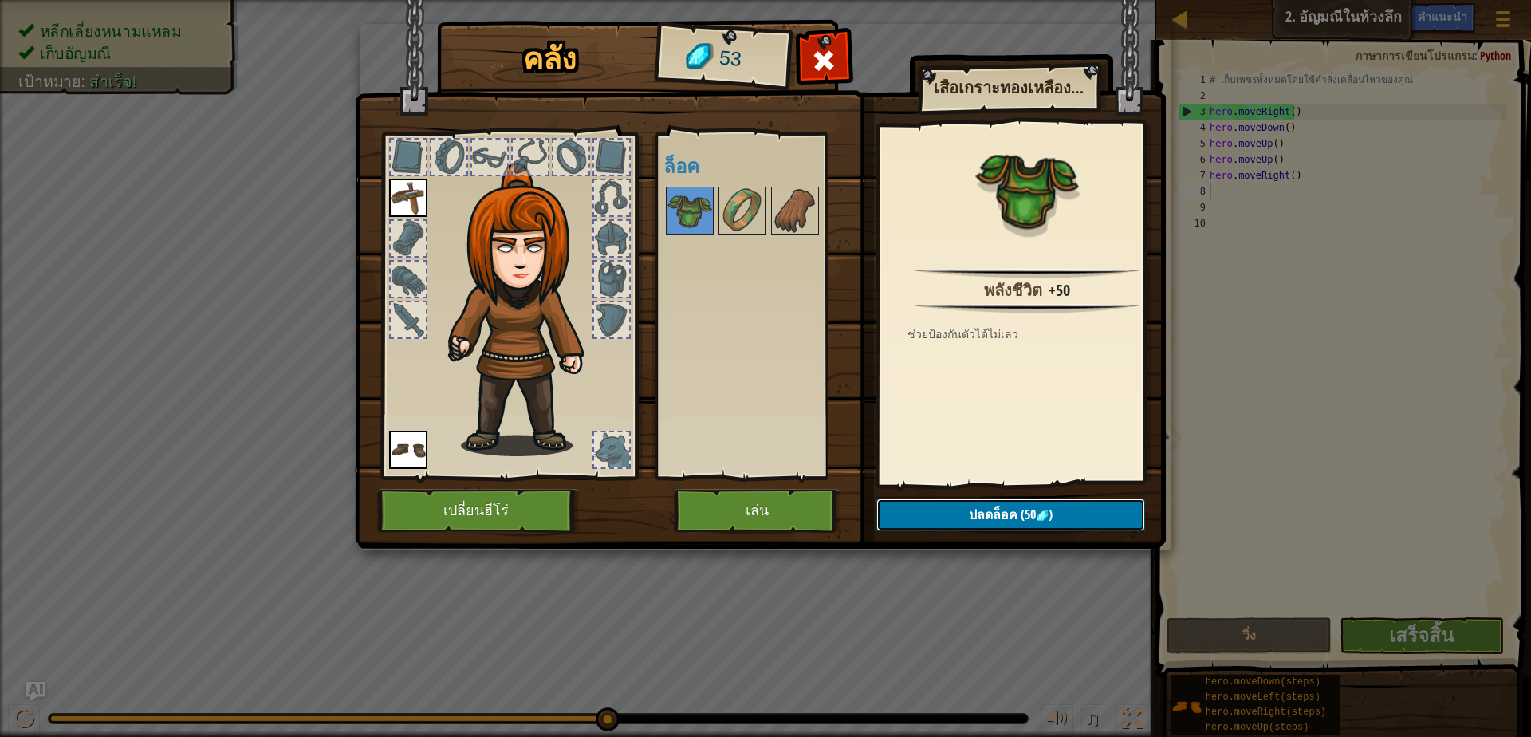
click at [1034, 526] on button "ปลดล็อค (50 )" at bounding box center [1010, 514] width 269 height 33
click at [1034, 526] on button "ยืนยัน" at bounding box center [1010, 514] width 269 height 33
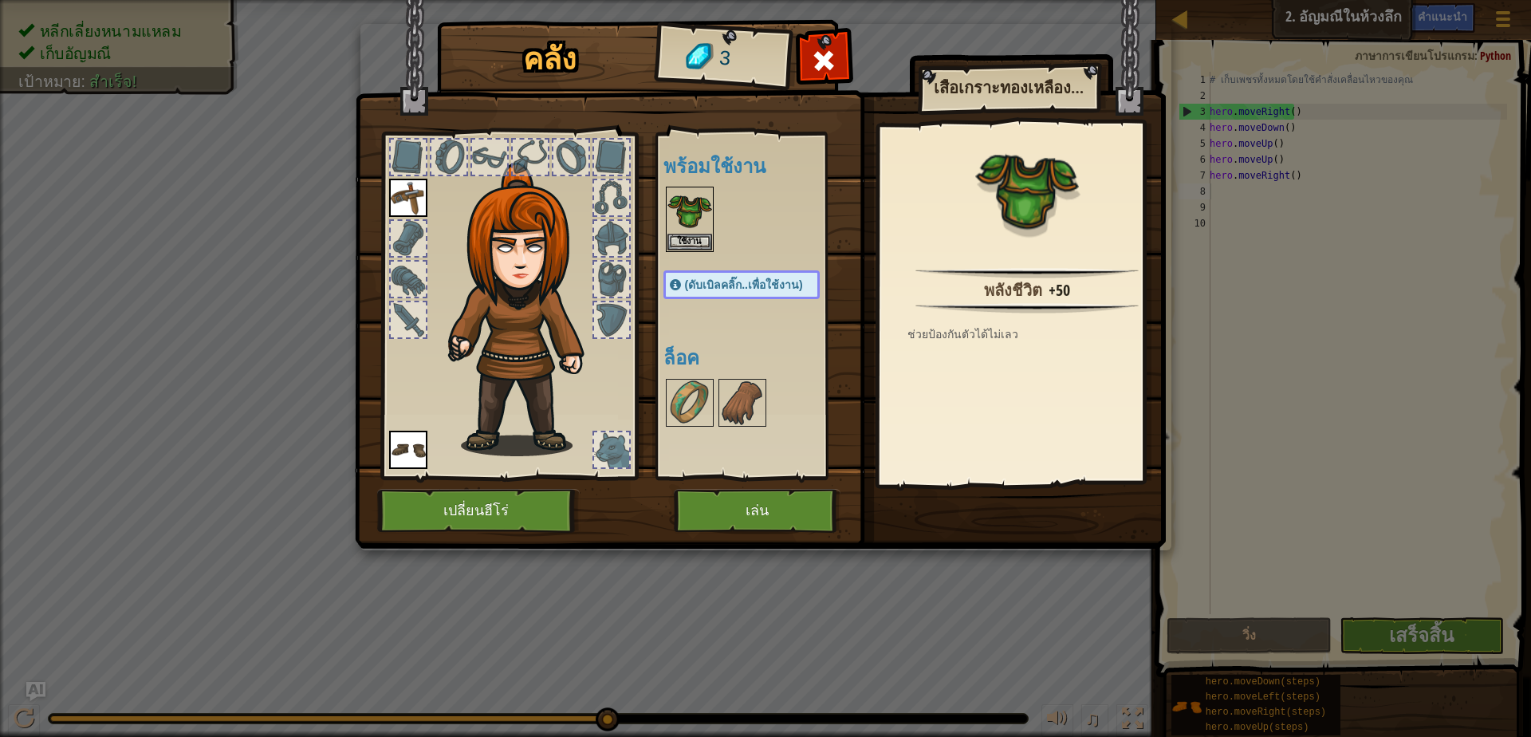
click at [676, 192] on img at bounding box center [689, 210] width 45 height 45
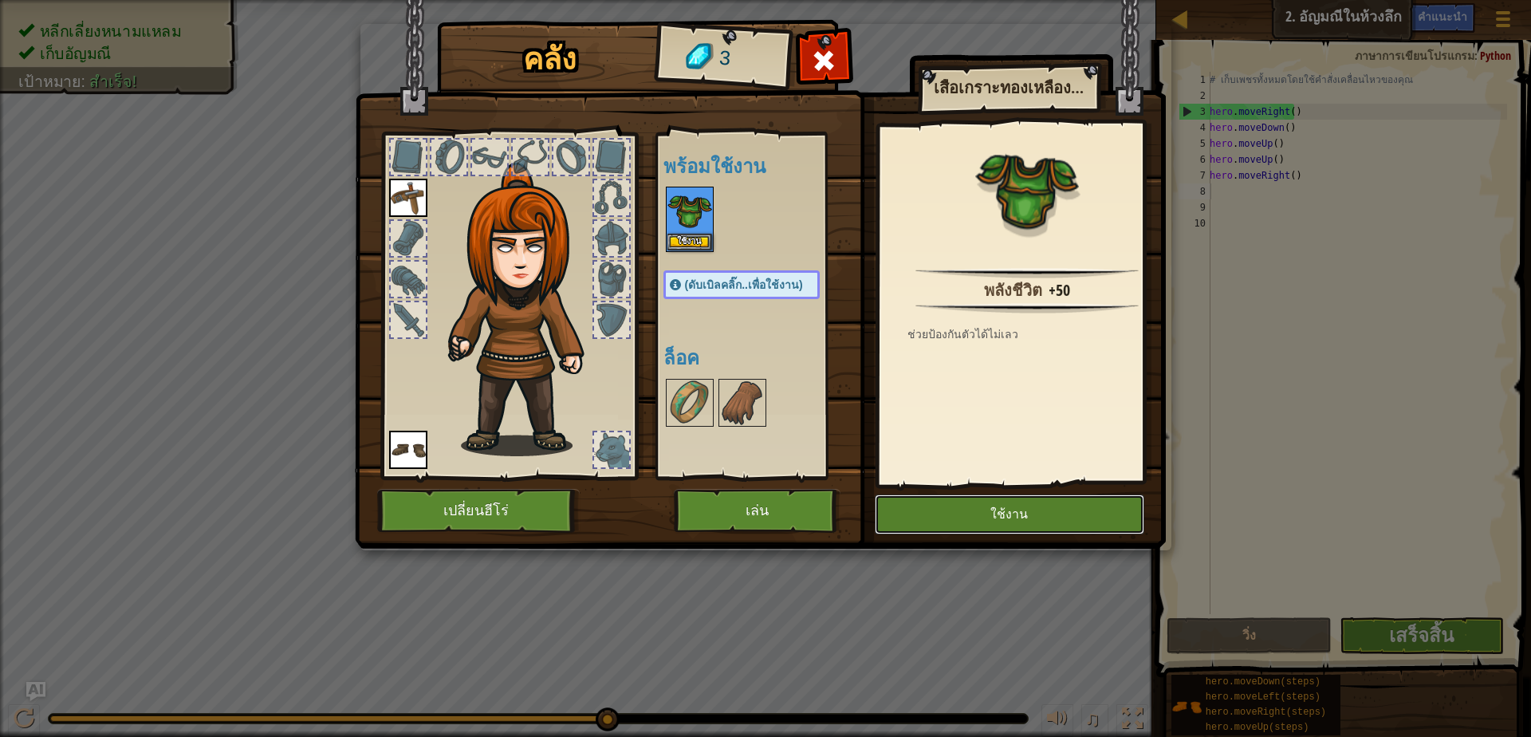
click at [1015, 528] on button "ใช้งาน" at bounding box center [1009, 514] width 269 height 40
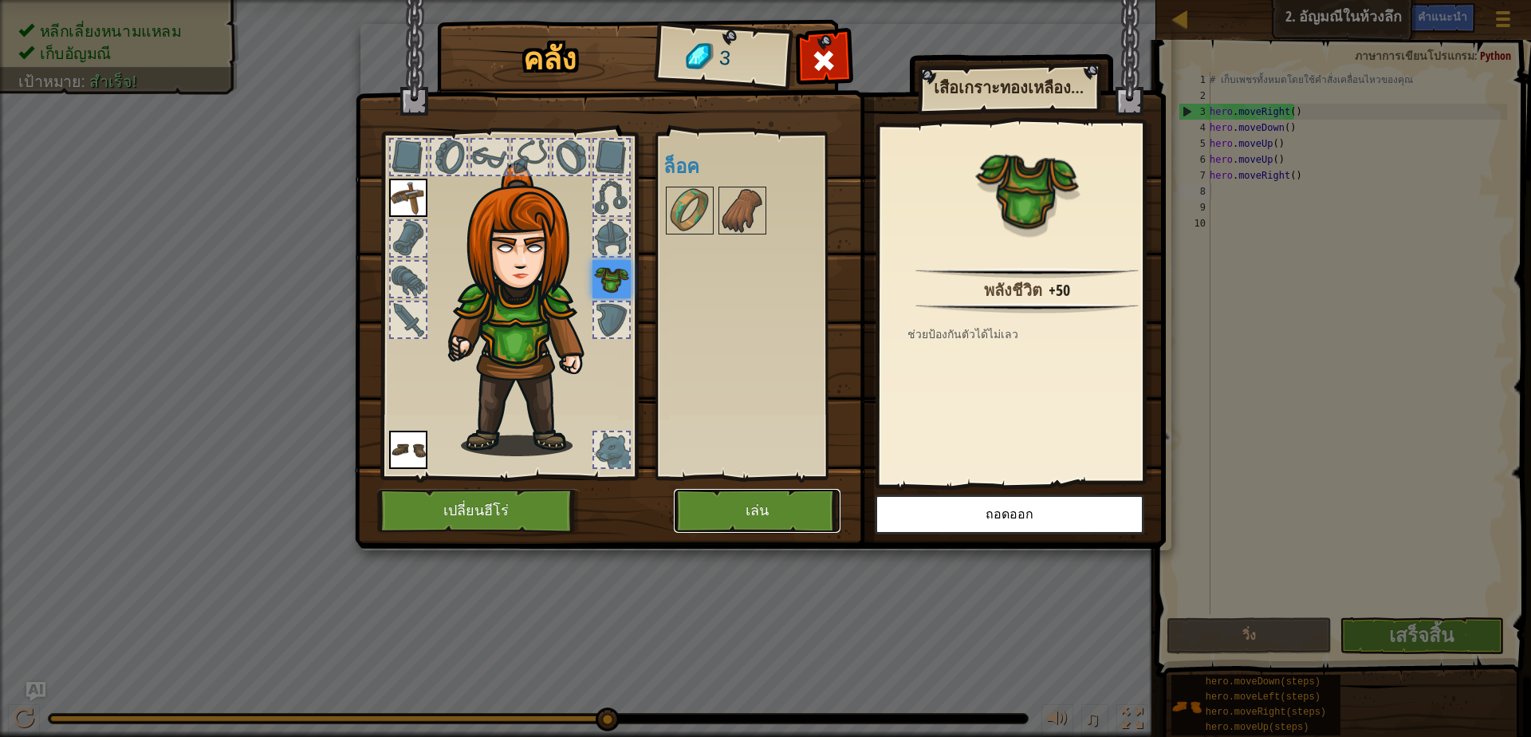
click at [791, 518] on button "เล่น" at bounding box center [757, 511] width 167 height 44
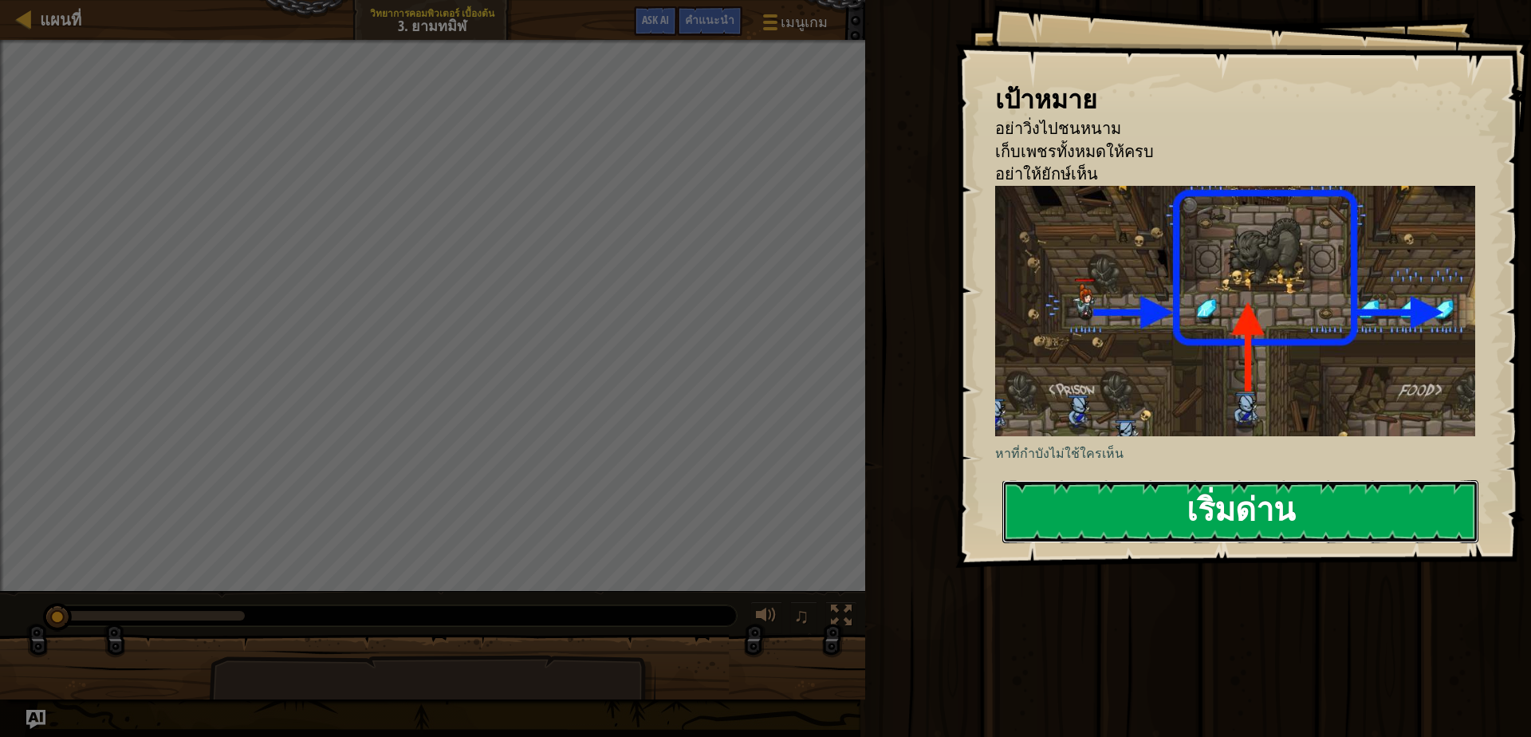
click at [1223, 490] on button "เริ่มด่าน" at bounding box center [1240, 511] width 476 height 63
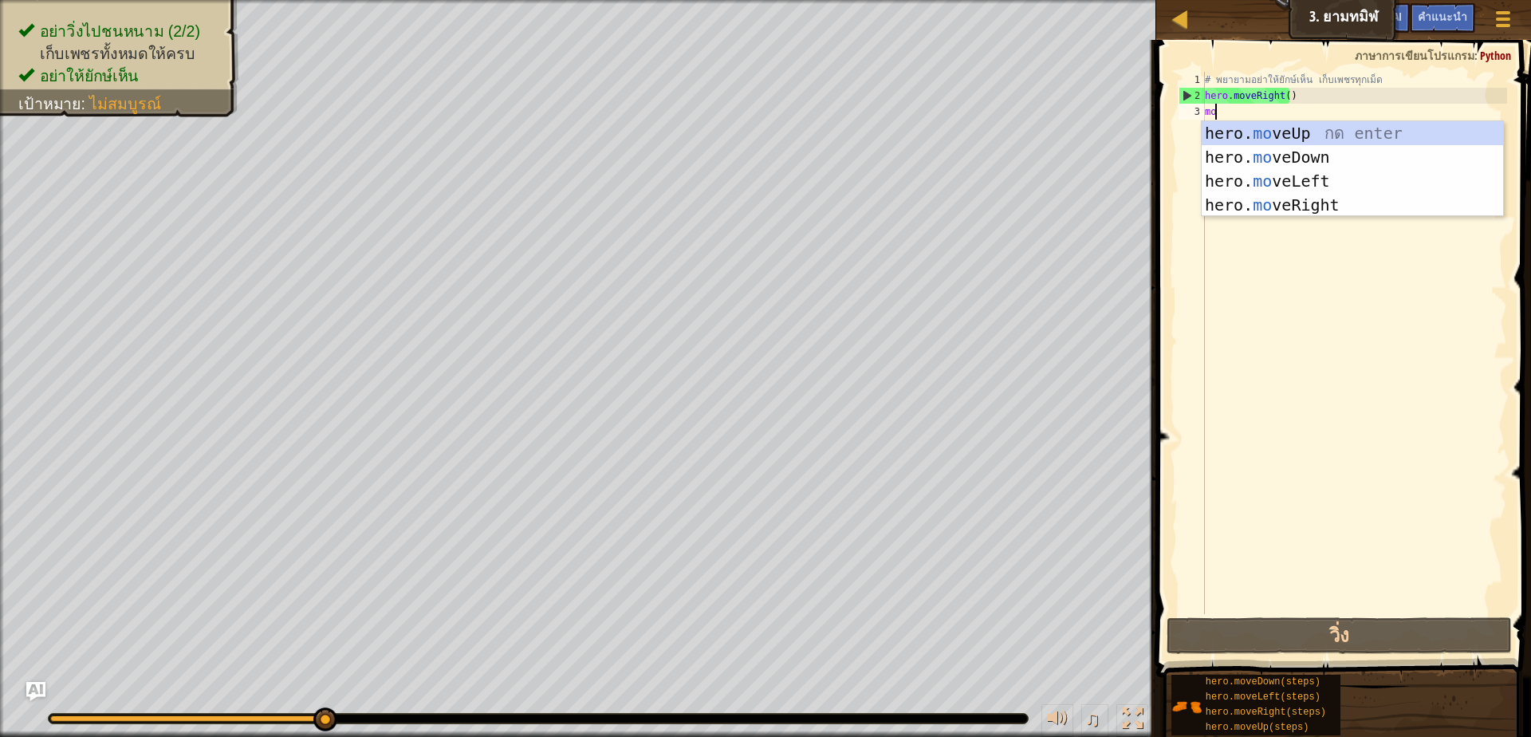
type textarea "move"
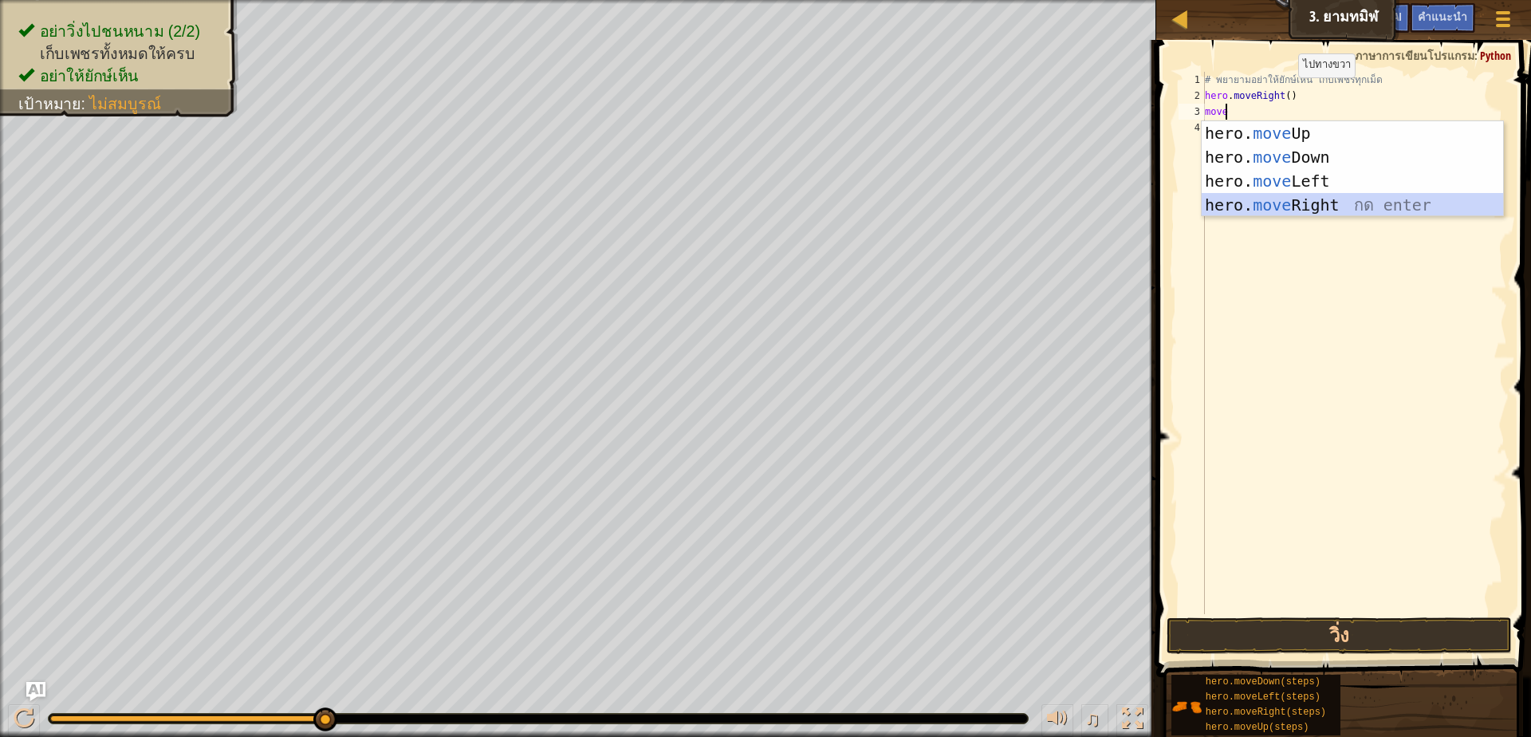
click at [1276, 208] on div "hero. move Up กด enter hero. move Down กด enter hero. move Left กด enter hero. …" at bounding box center [1352, 193] width 301 height 144
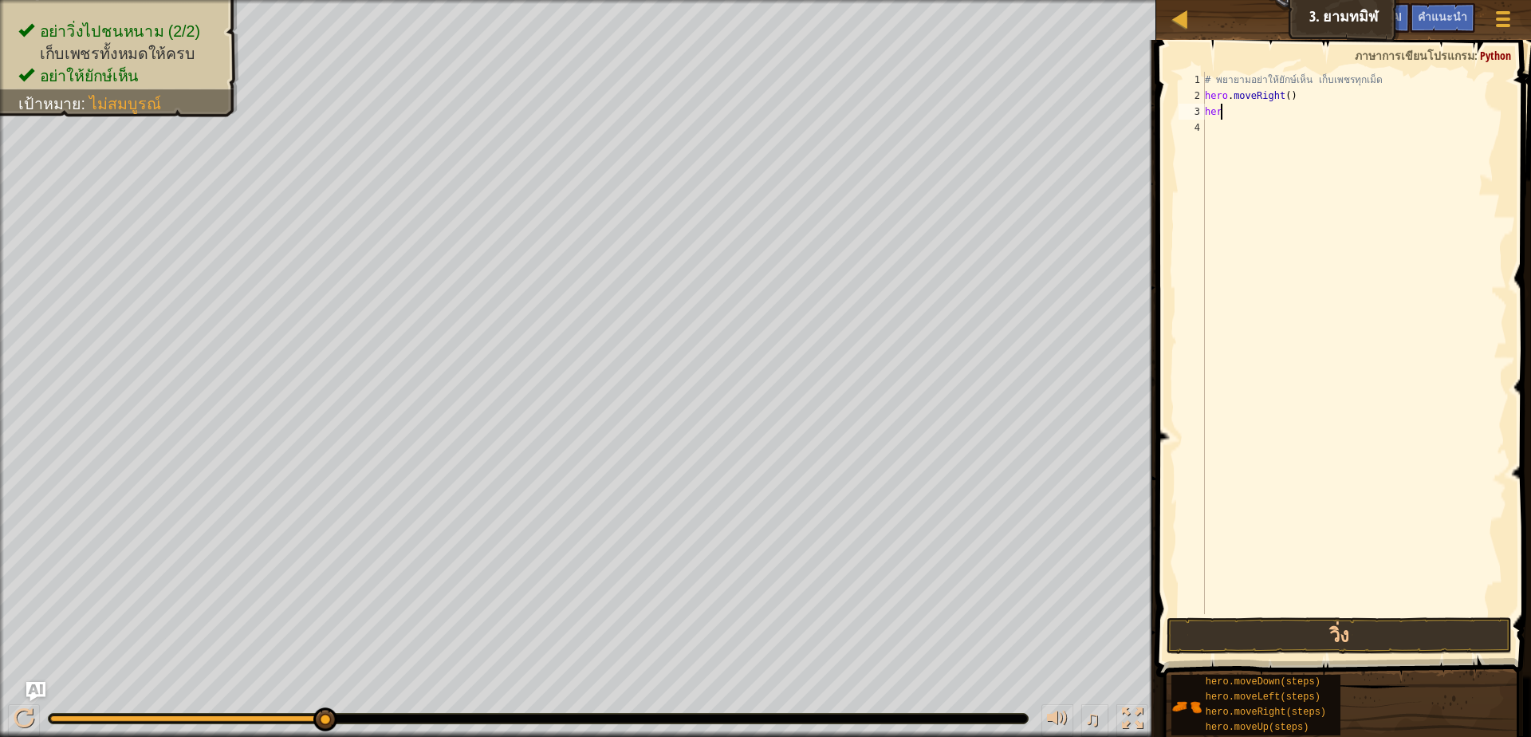
type textarea "h"
type textarea "m"
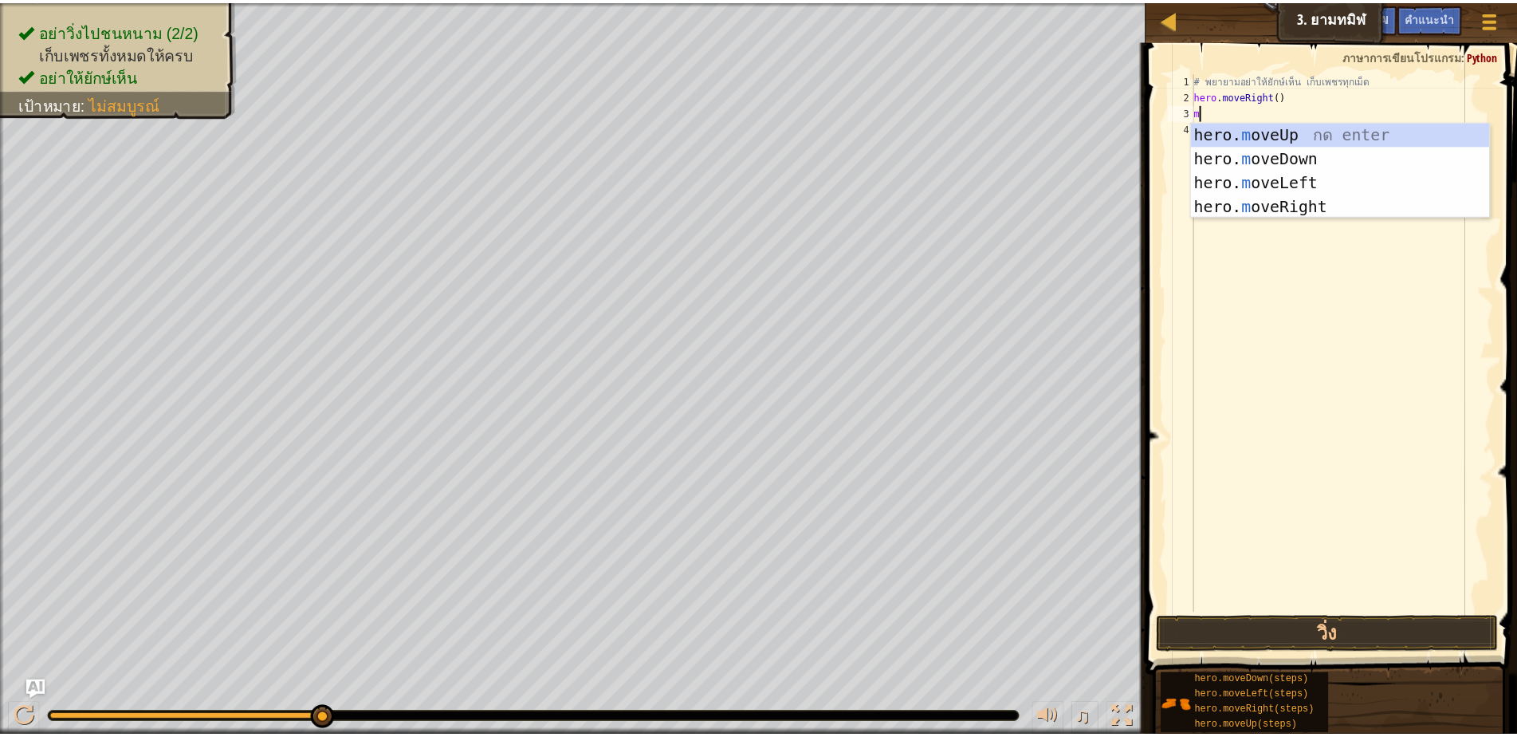
scroll to position [3, 3]
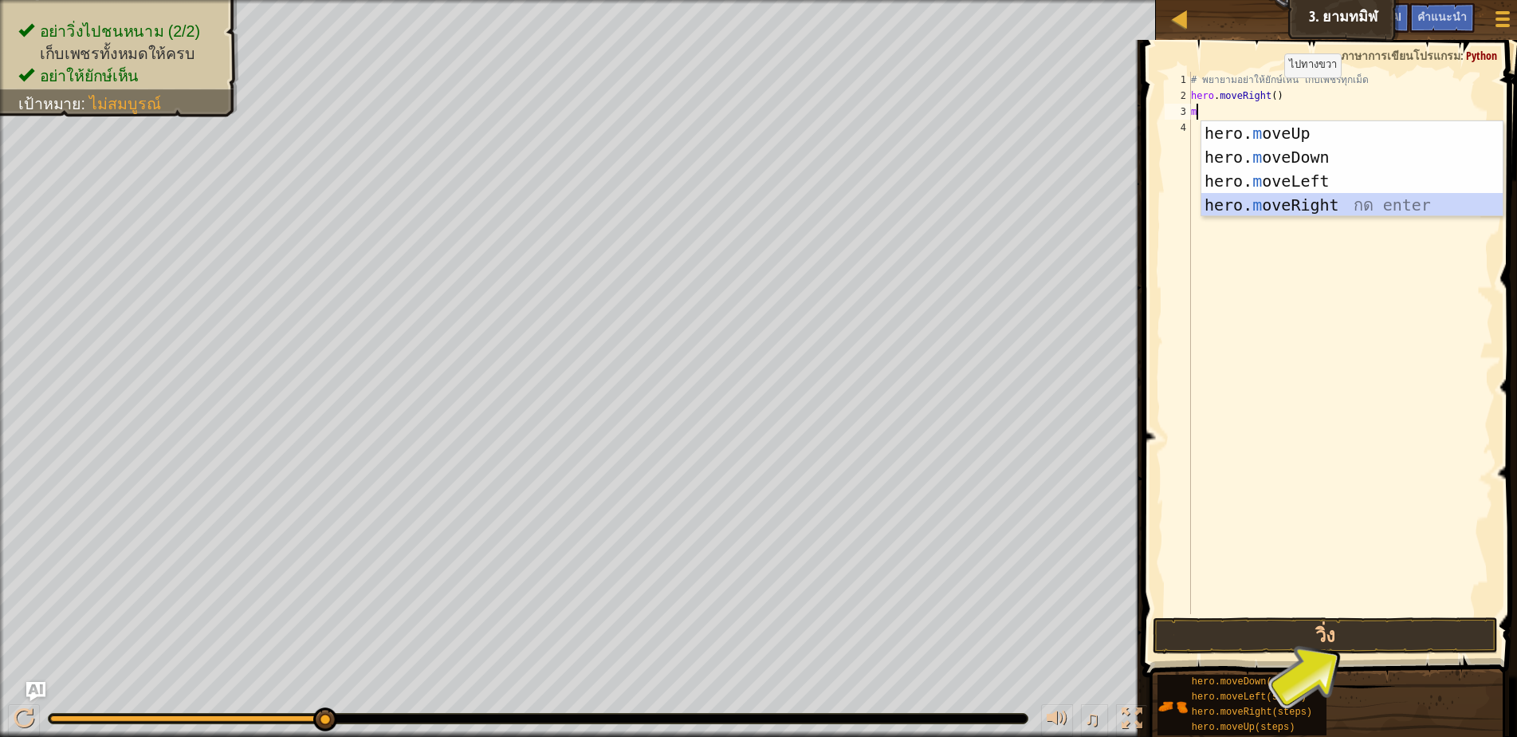
click at [1291, 208] on div "hero. m oveUp กด enter hero. m oveDown กด enter hero. m oveLeft กด enter hero. …" at bounding box center [1352, 193] width 301 height 144
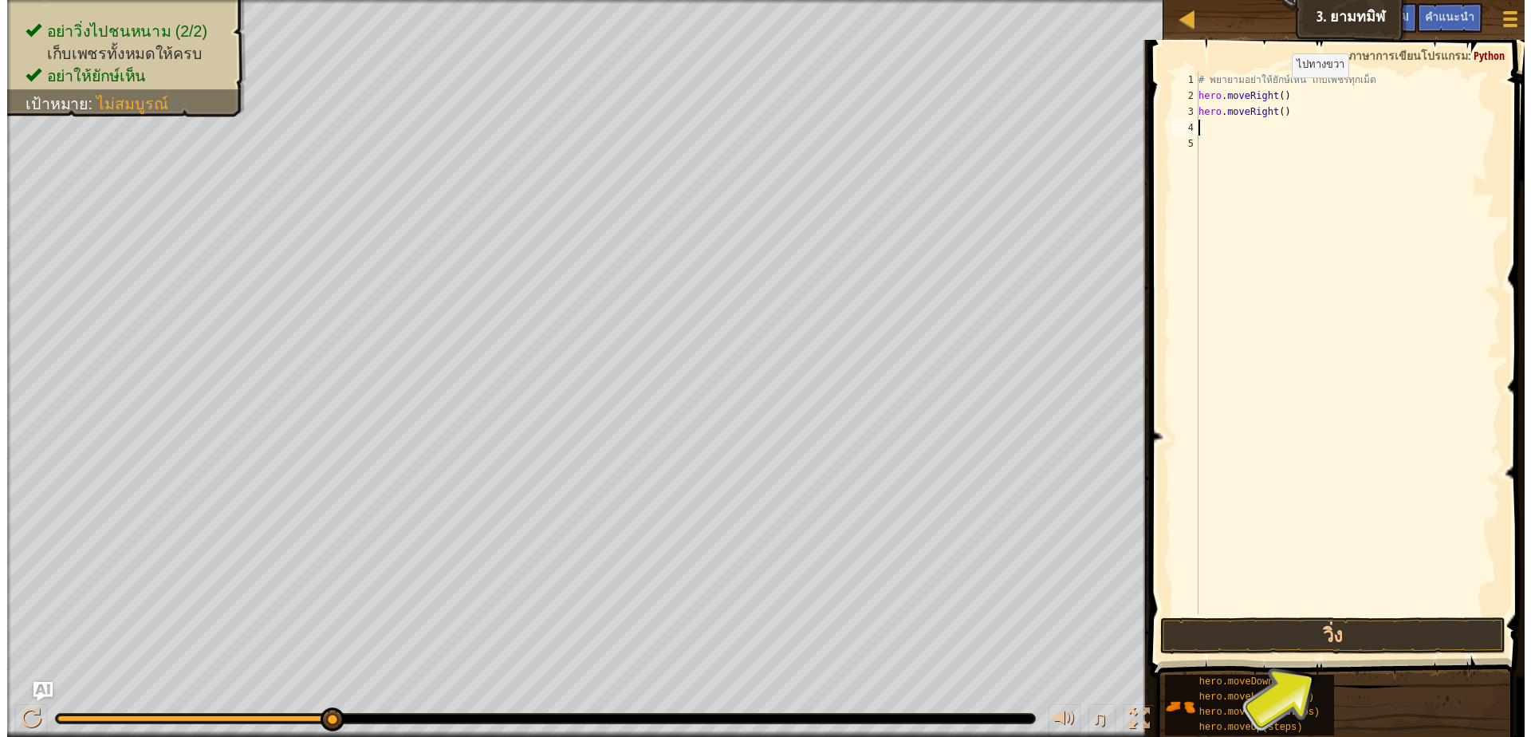
scroll to position [3, 0]
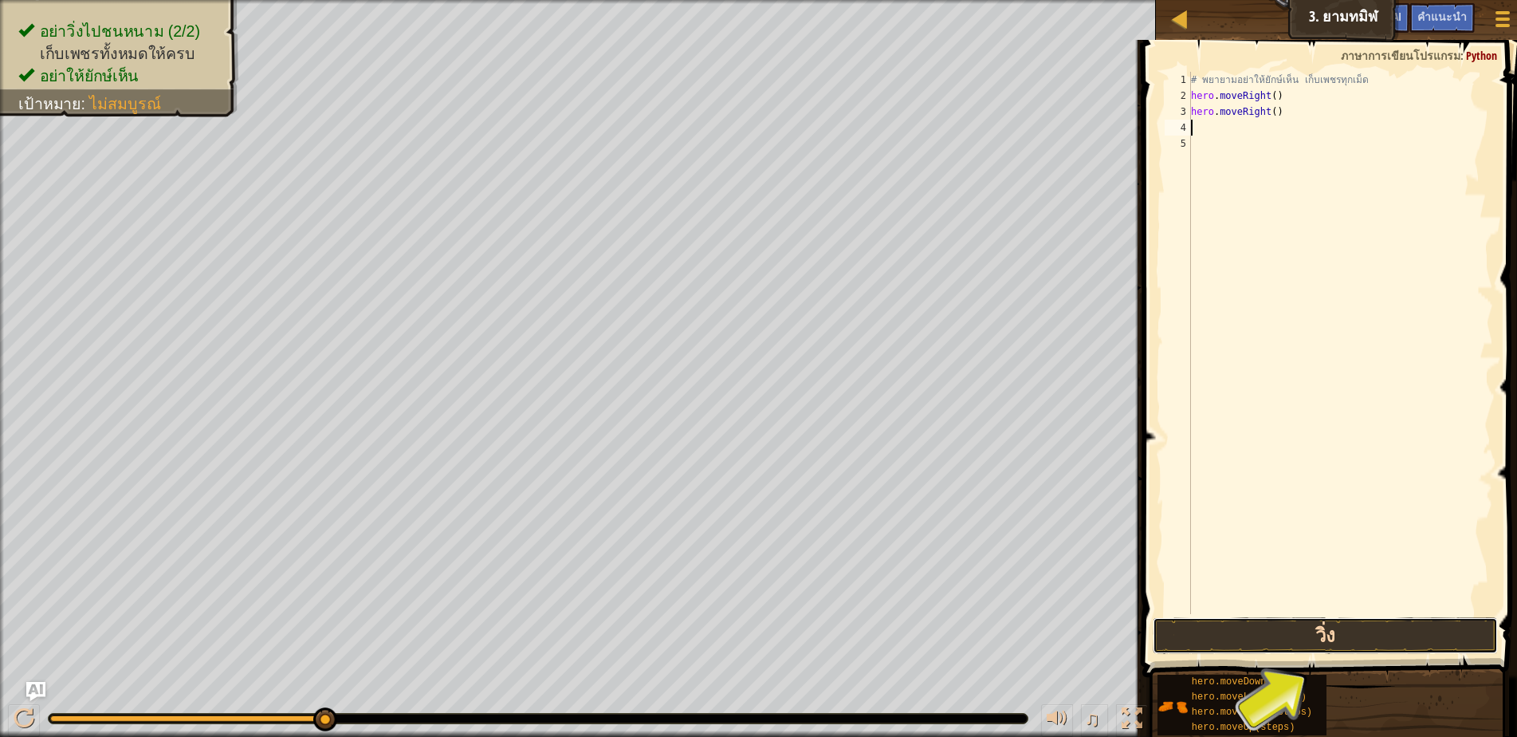
click at [1358, 629] on button "วิ่ง" at bounding box center [1325, 635] width 345 height 37
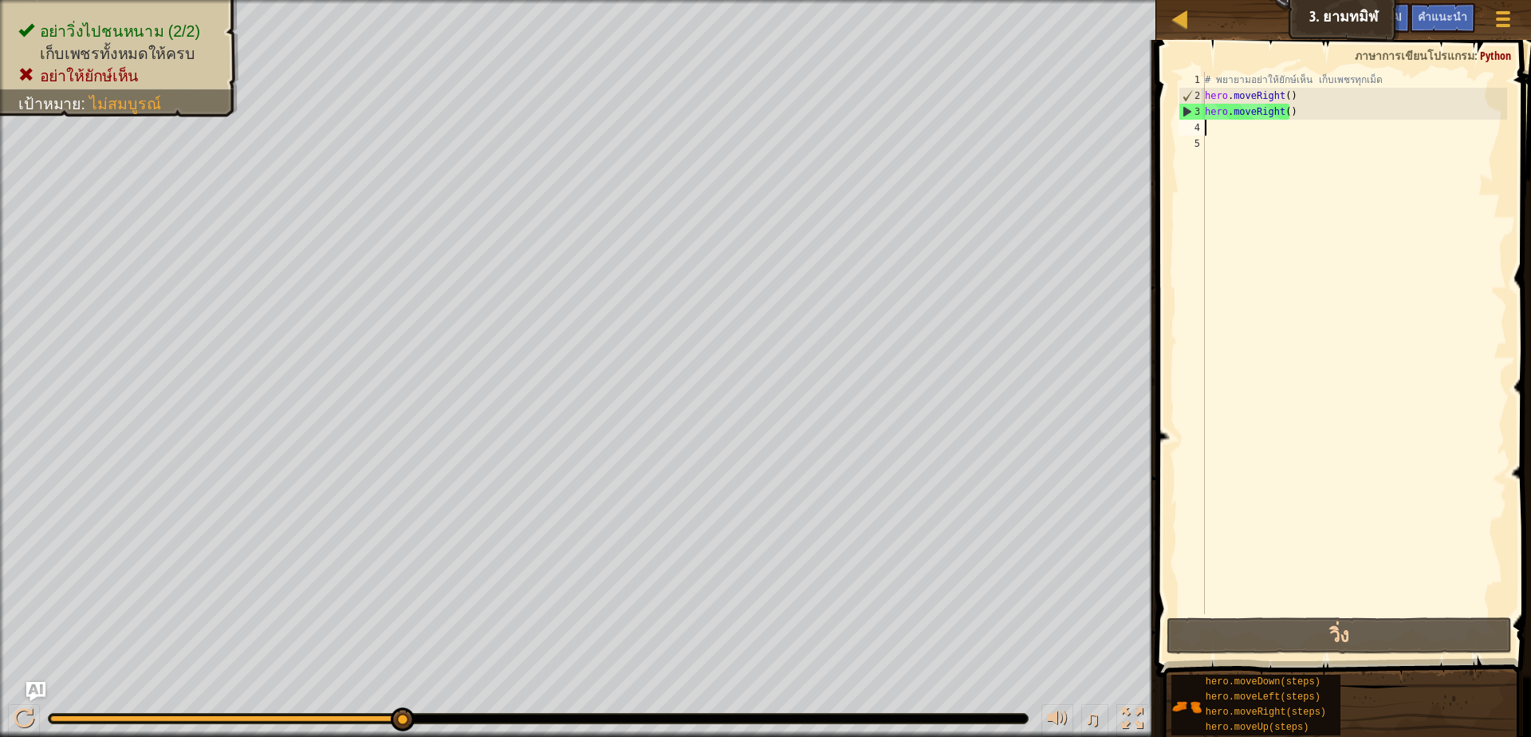
click at [1308, 108] on div "# [PERSON_NAME]อย่าให้ยักษ์เห็น เก็บเพชรทุกเม็ด hero . moveRight ( ) hero . mov…" at bounding box center [1354, 359] width 305 height 574
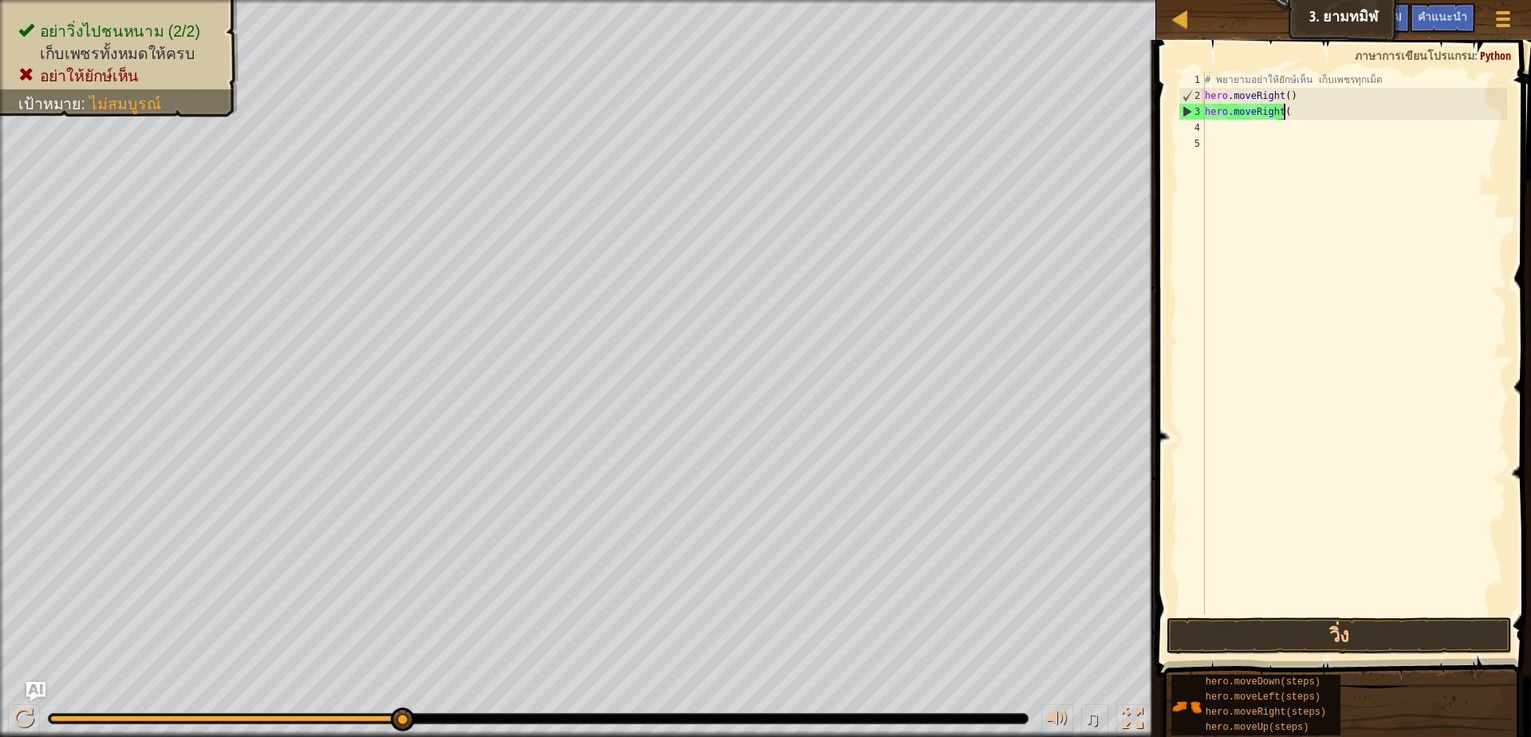
type textarea "h"
type textarea "hero.moveRight(m"
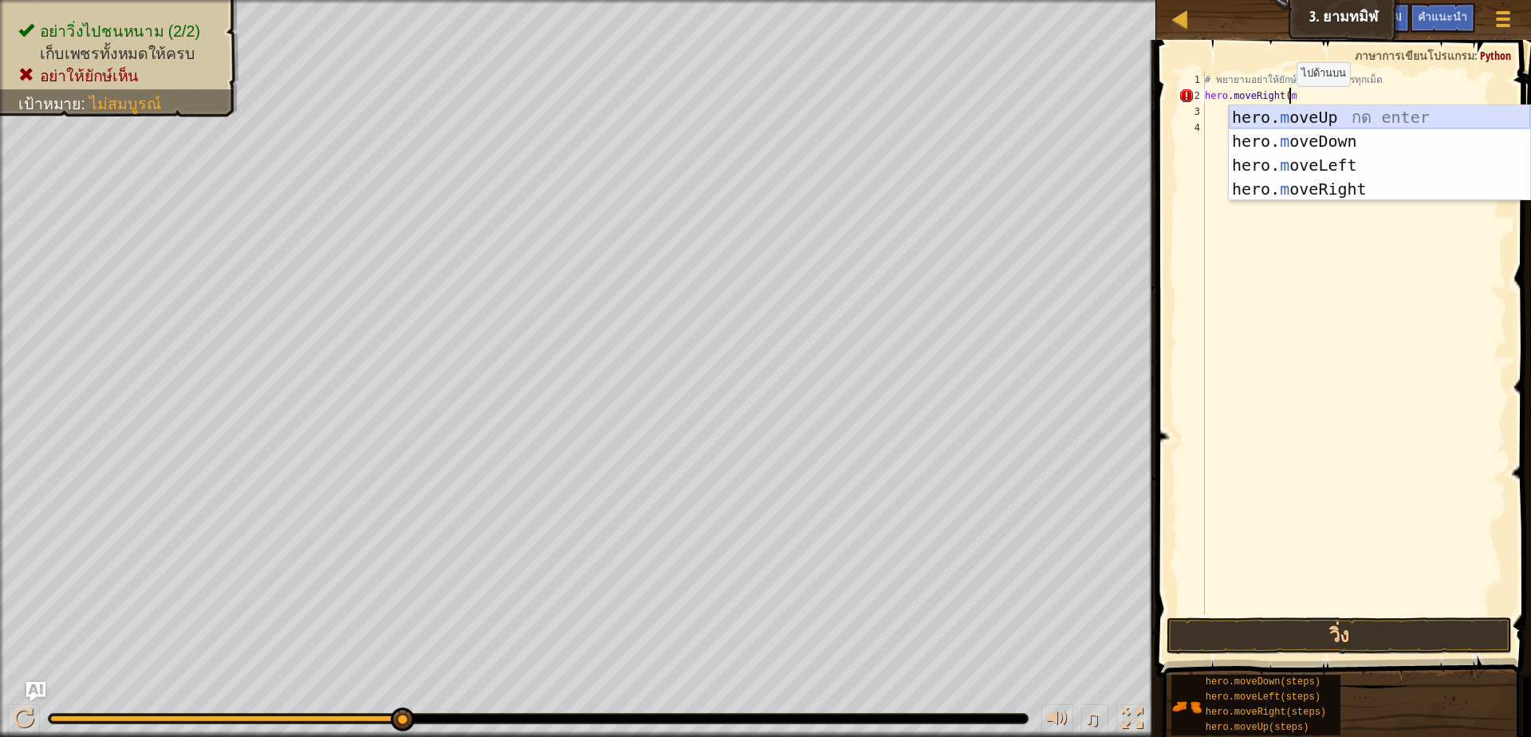
click at [1292, 115] on div "hero. m oveUp กด enter hero. m oveDown กด enter hero. m oveLeft กด enter hero. …" at bounding box center [1379, 177] width 301 height 144
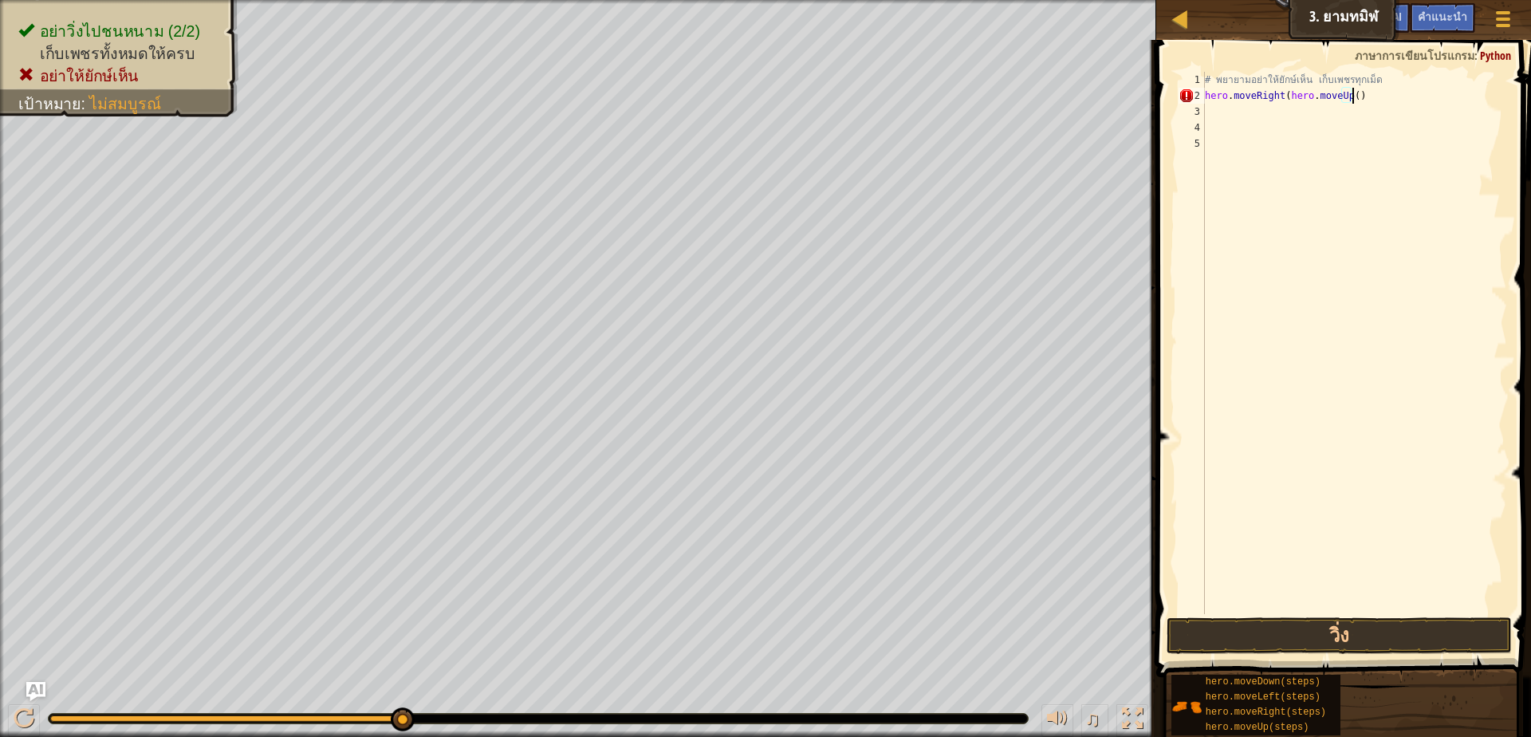
click at [1373, 89] on div "# [PERSON_NAME]อย่าให้ยักษ์เห็น เก็บเพชรทุกเม็ด hero . moveRight ( hero . moveU…" at bounding box center [1354, 359] width 305 height 574
type textarea "h"
type textarea "#"
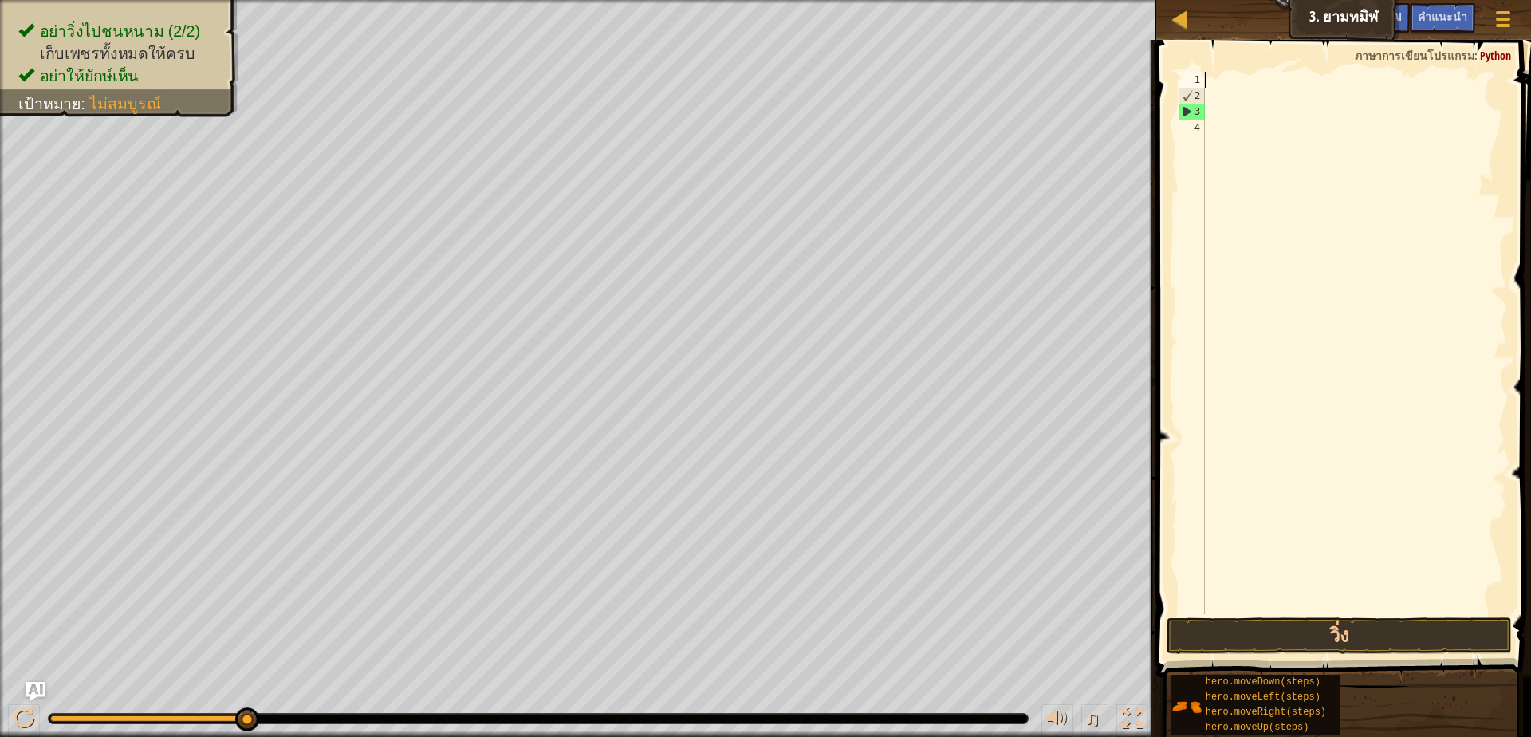
type textarea "m"
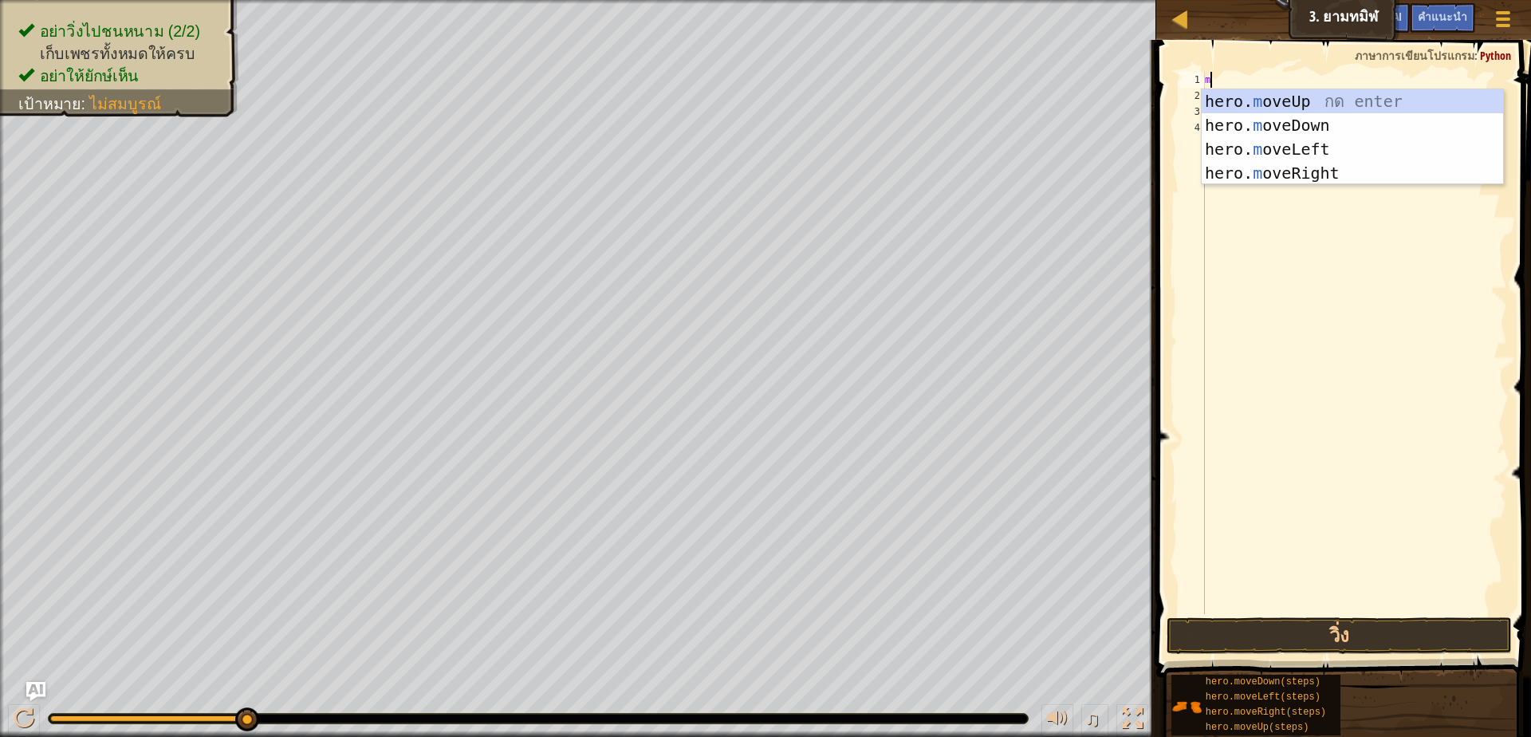
scroll to position [3, 3]
click at [1308, 175] on div "hero. m oveUp กด enter hero. m oveDown กด enter hero. m oveLeft กด enter hero. …" at bounding box center [1352, 161] width 301 height 144
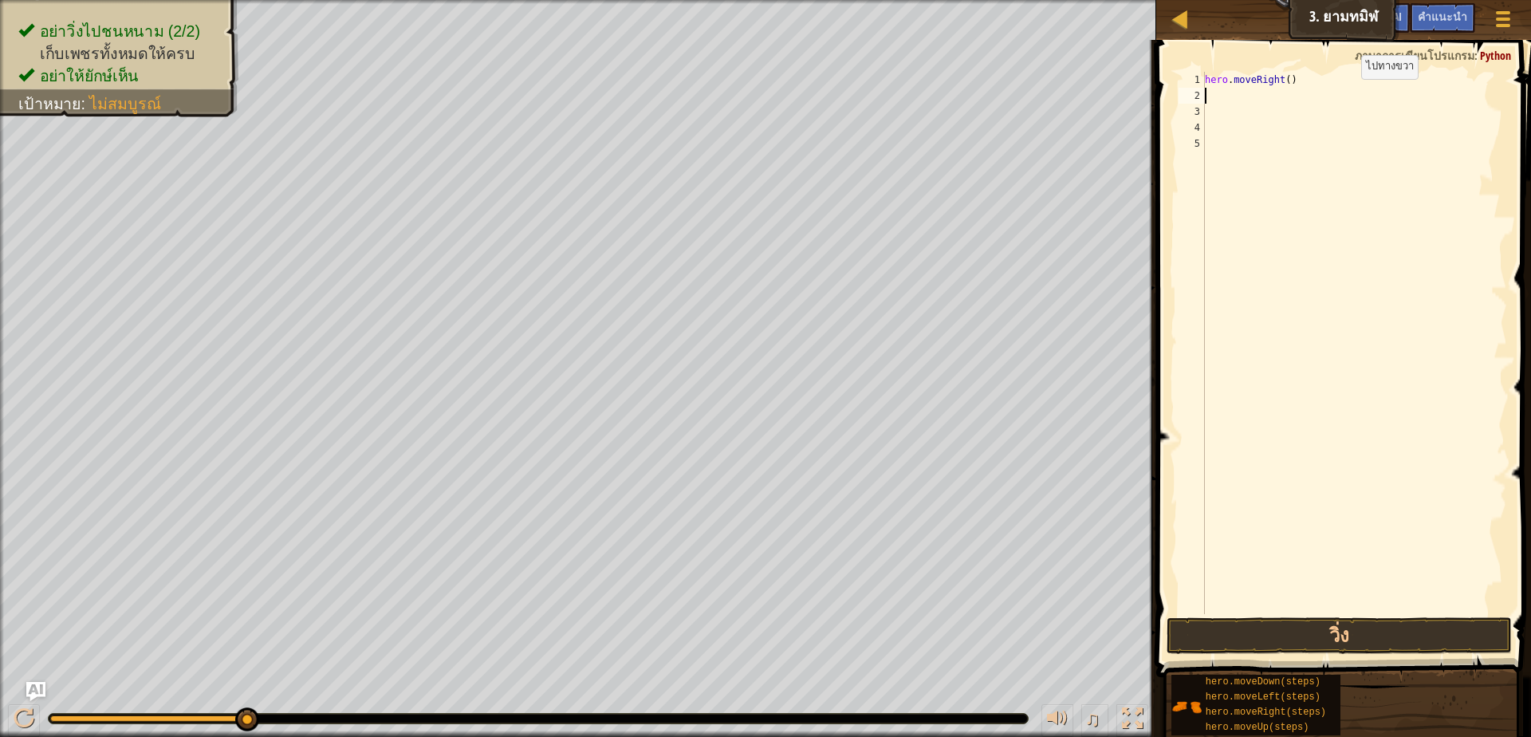
scroll to position [3, 0]
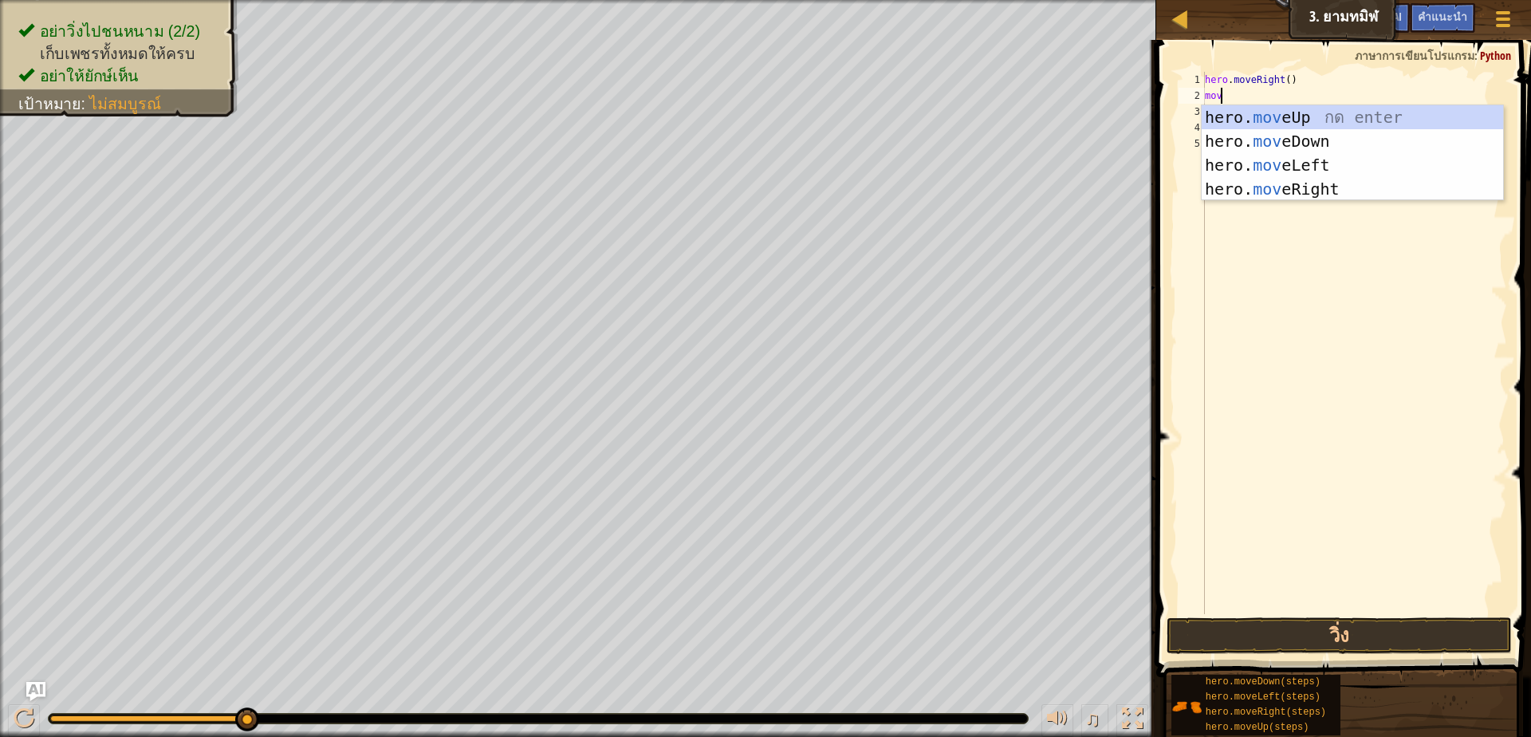
type textarea "move"
click at [1311, 117] on div "hero. move Up กด enter hero. move Down กด enter hero. move Left กด enter hero. …" at bounding box center [1352, 177] width 301 height 144
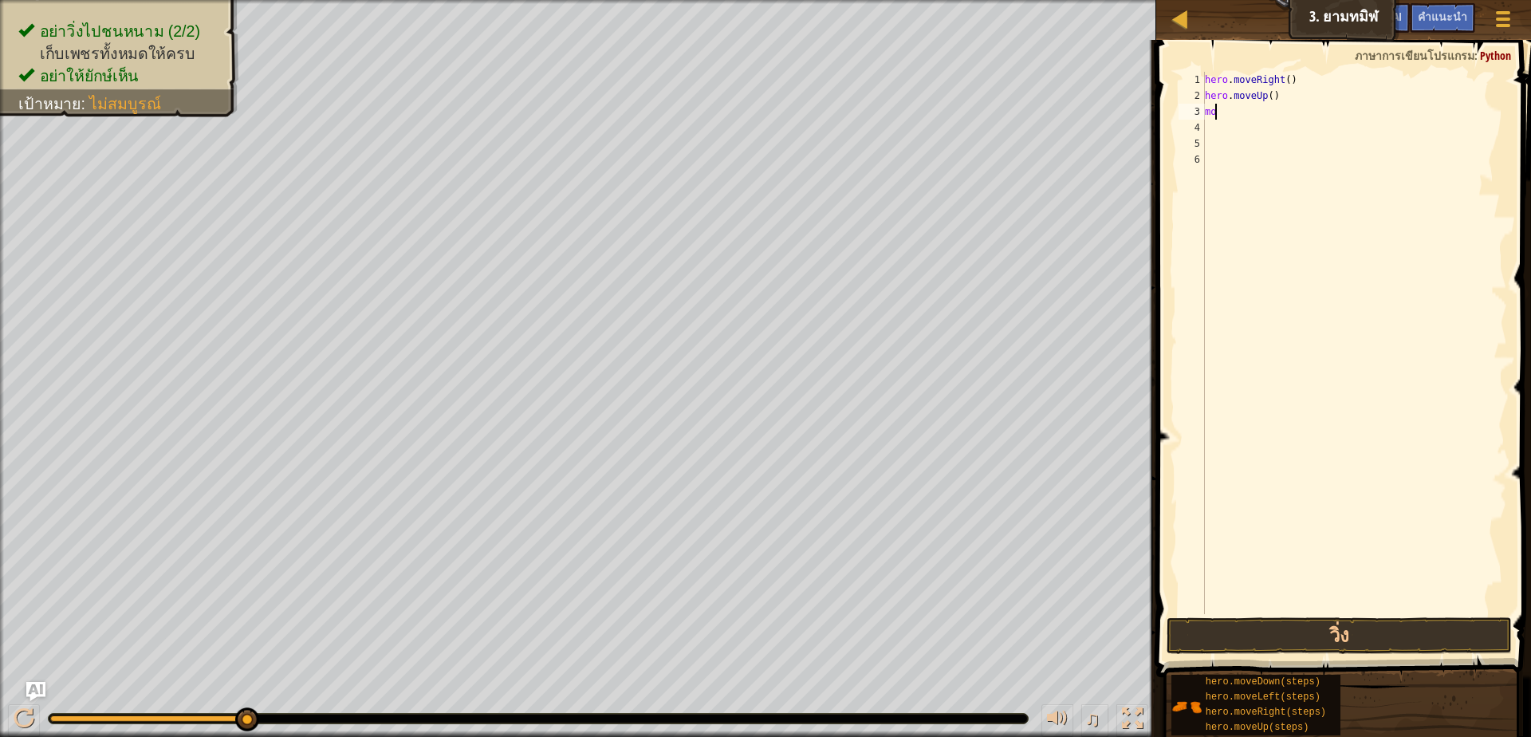
type textarea "mov"
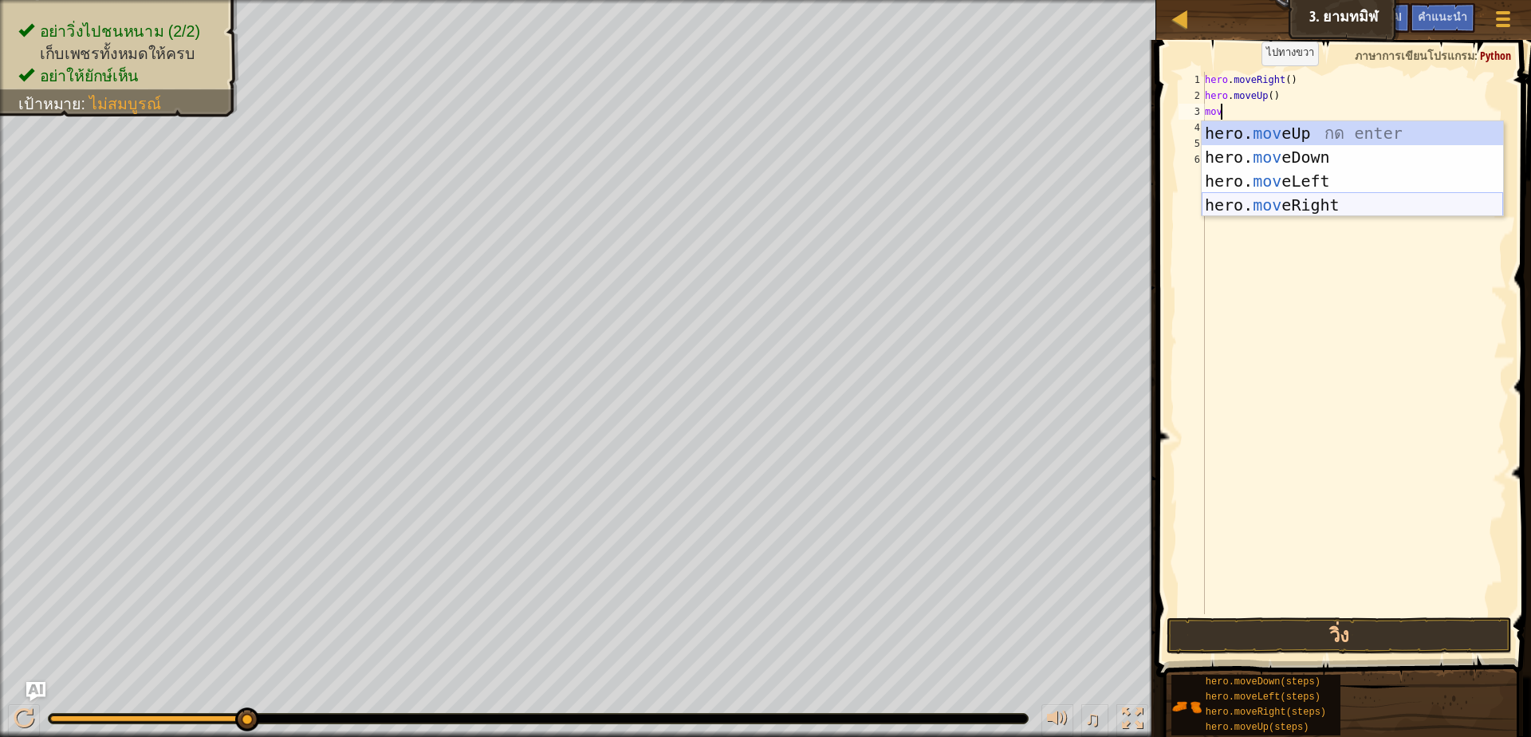
click at [1312, 210] on div "hero. mov eUp กด enter hero. mov eDown กด enter hero. mov eLeft กด enter hero. …" at bounding box center [1352, 193] width 301 height 144
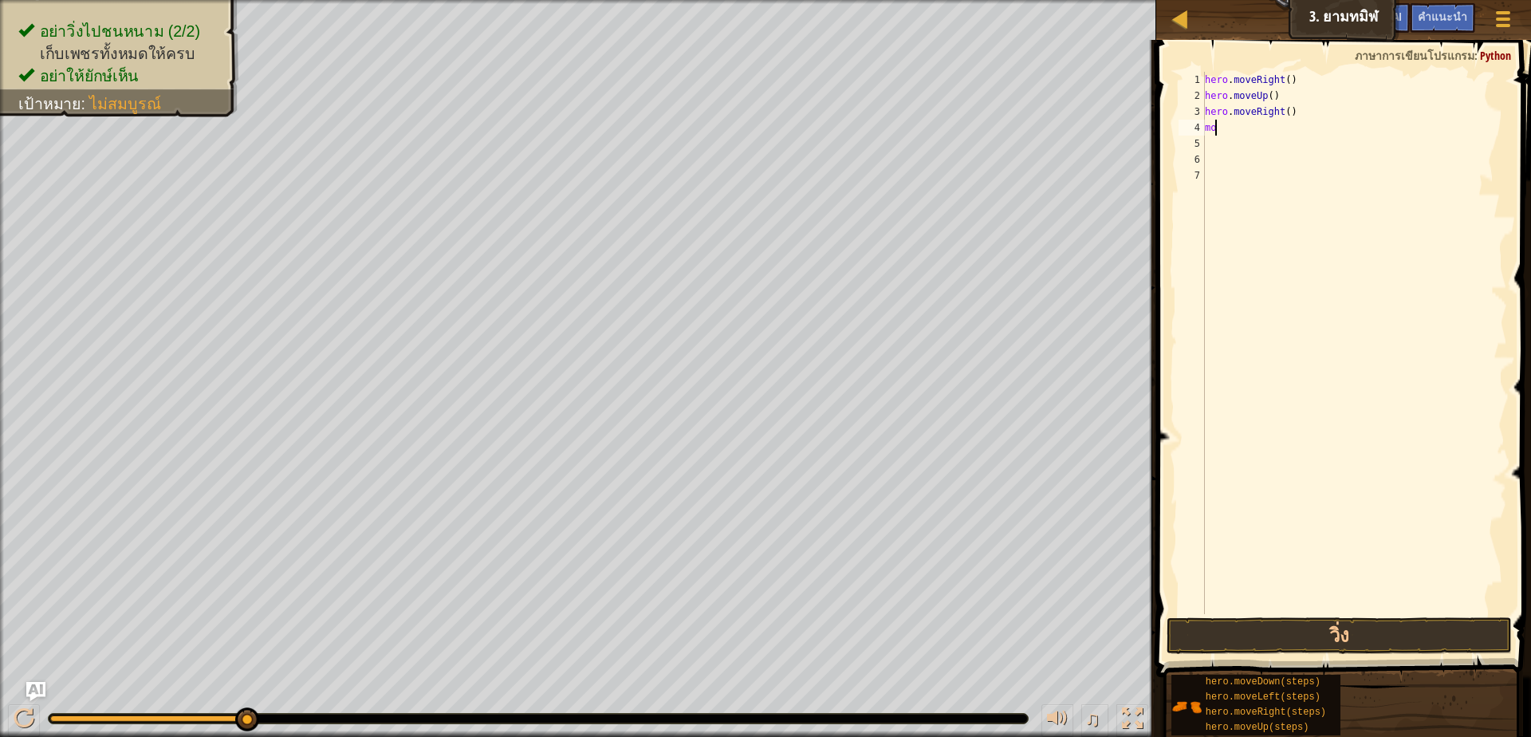
scroll to position [3, 8]
type textarea "move"
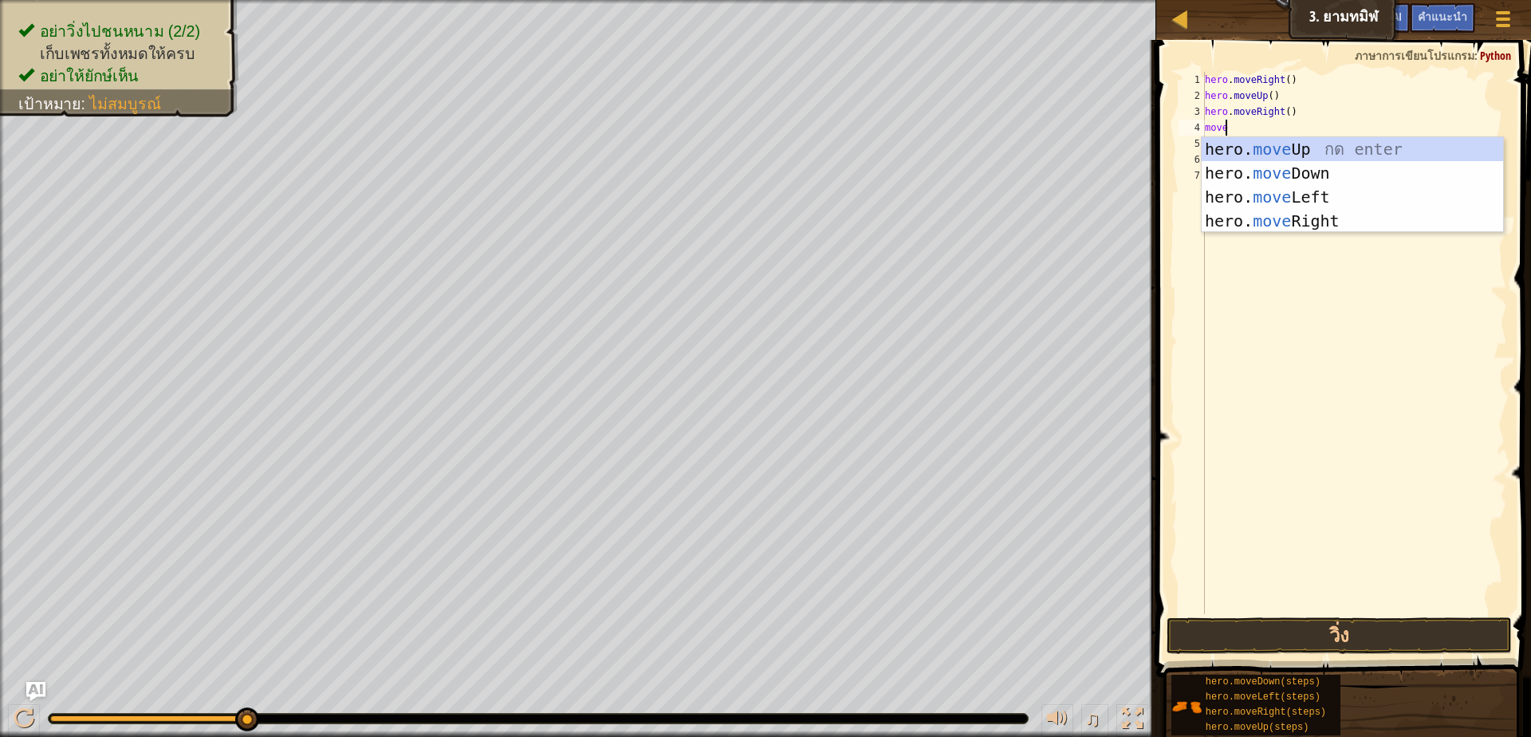
scroll to position [3, 17]
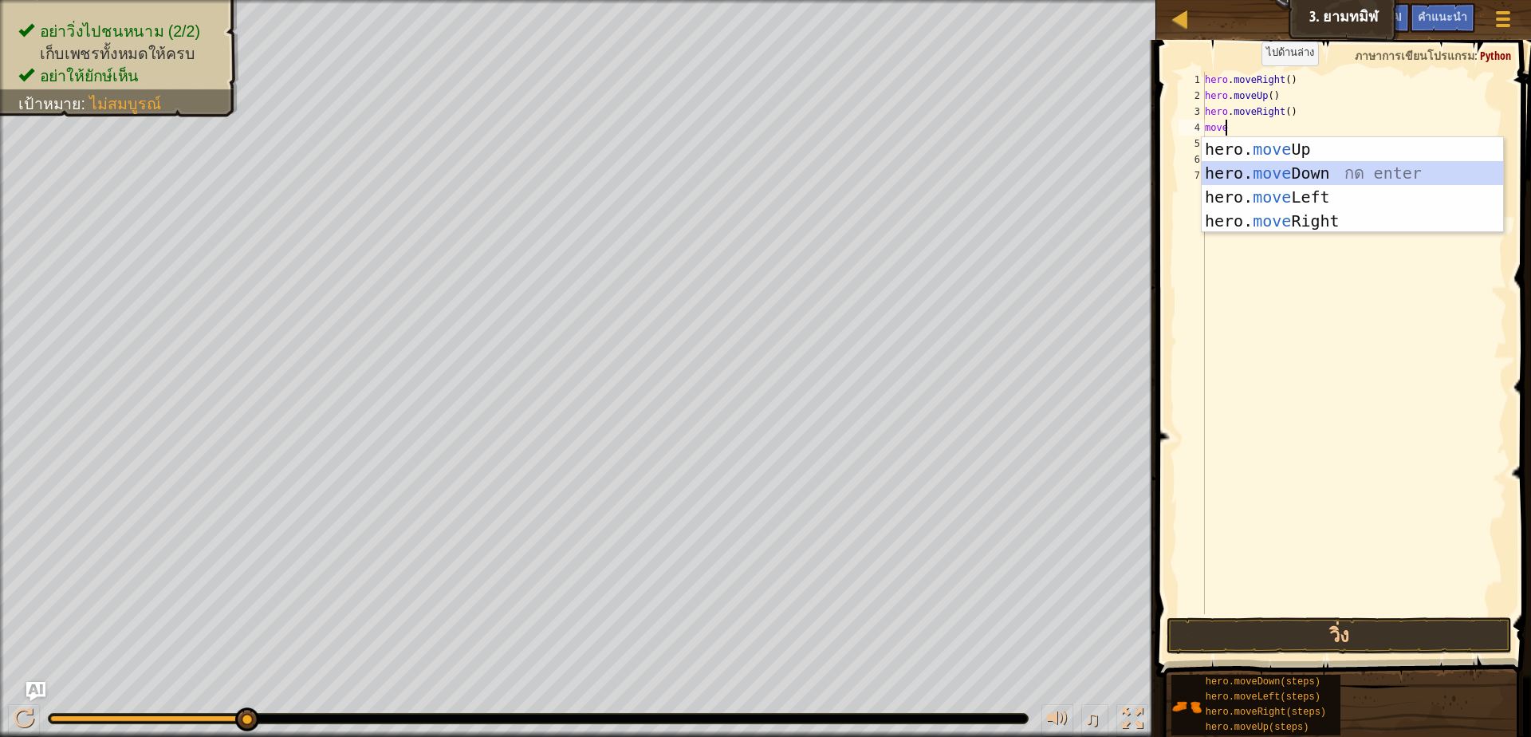
click at [1307, 174] on div "hero. move Up กด enter hero. move Down กด enter hero. move Left กด enter hero. …" at bounding box center [1352, 209] width 301 height 144
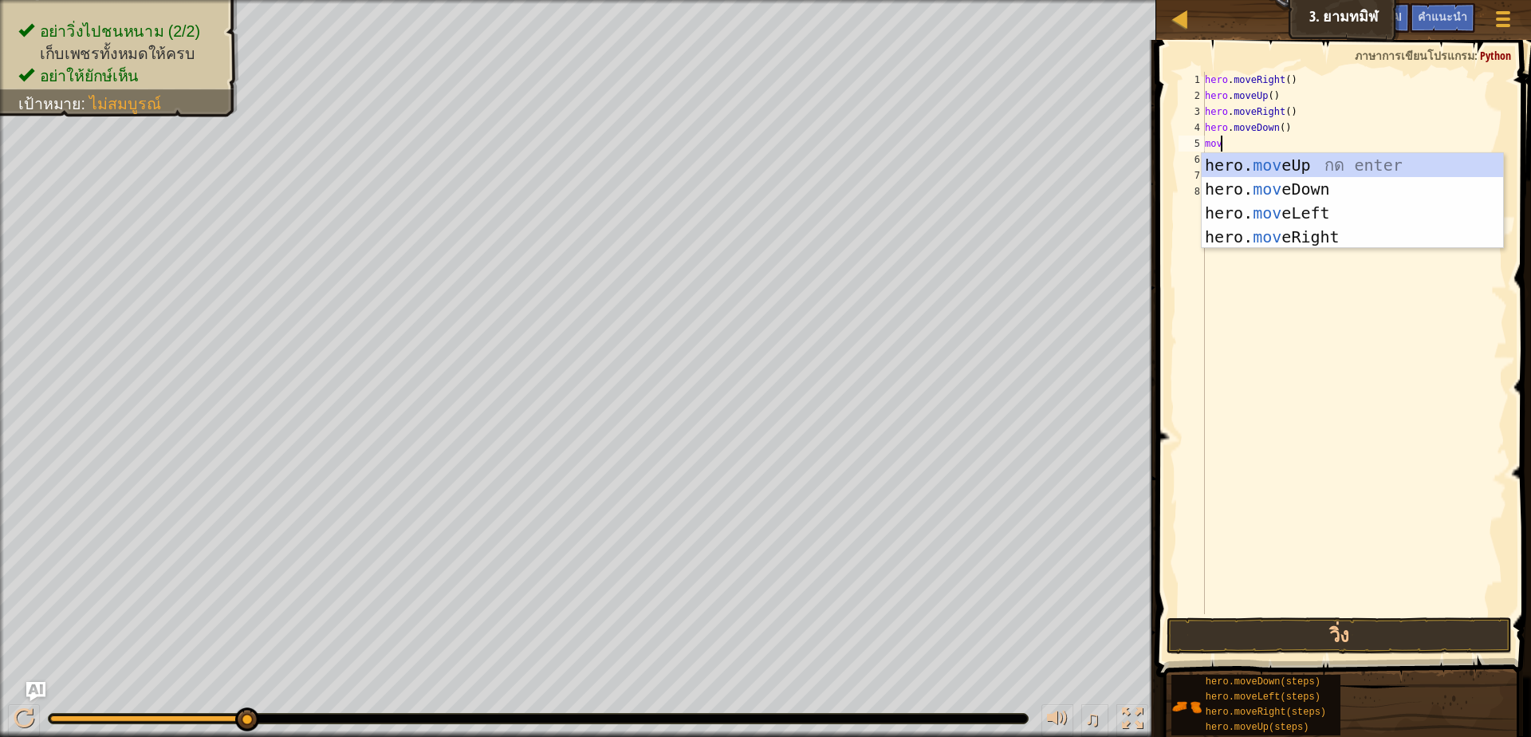
scroll to position [3, 12]
type textarea "move"
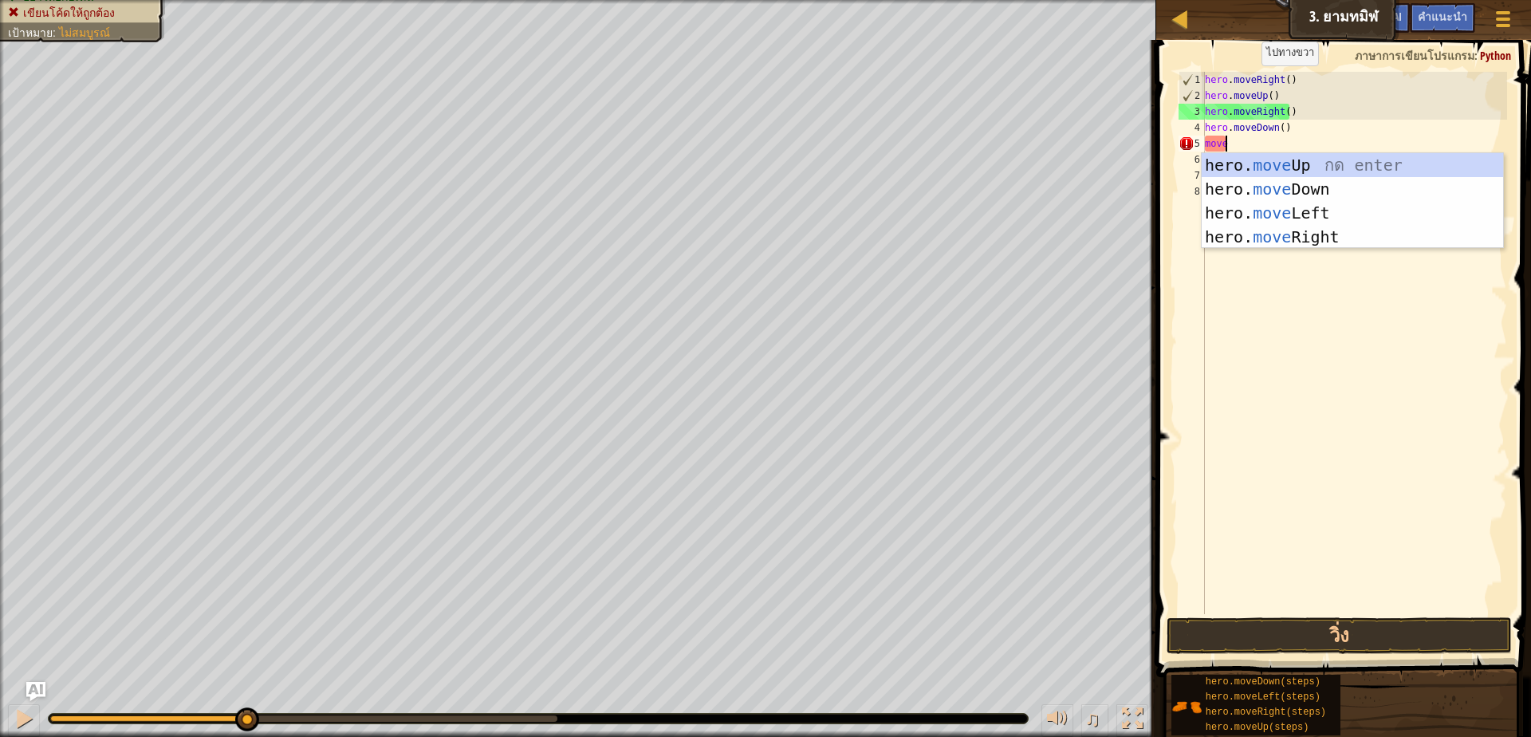
click at [1319, 243] on div "hero. move Up กด enter hero. move Down กด enter hero. move Left กด enter hero. …" at bounding box center [1352, 225] width 301 height 144
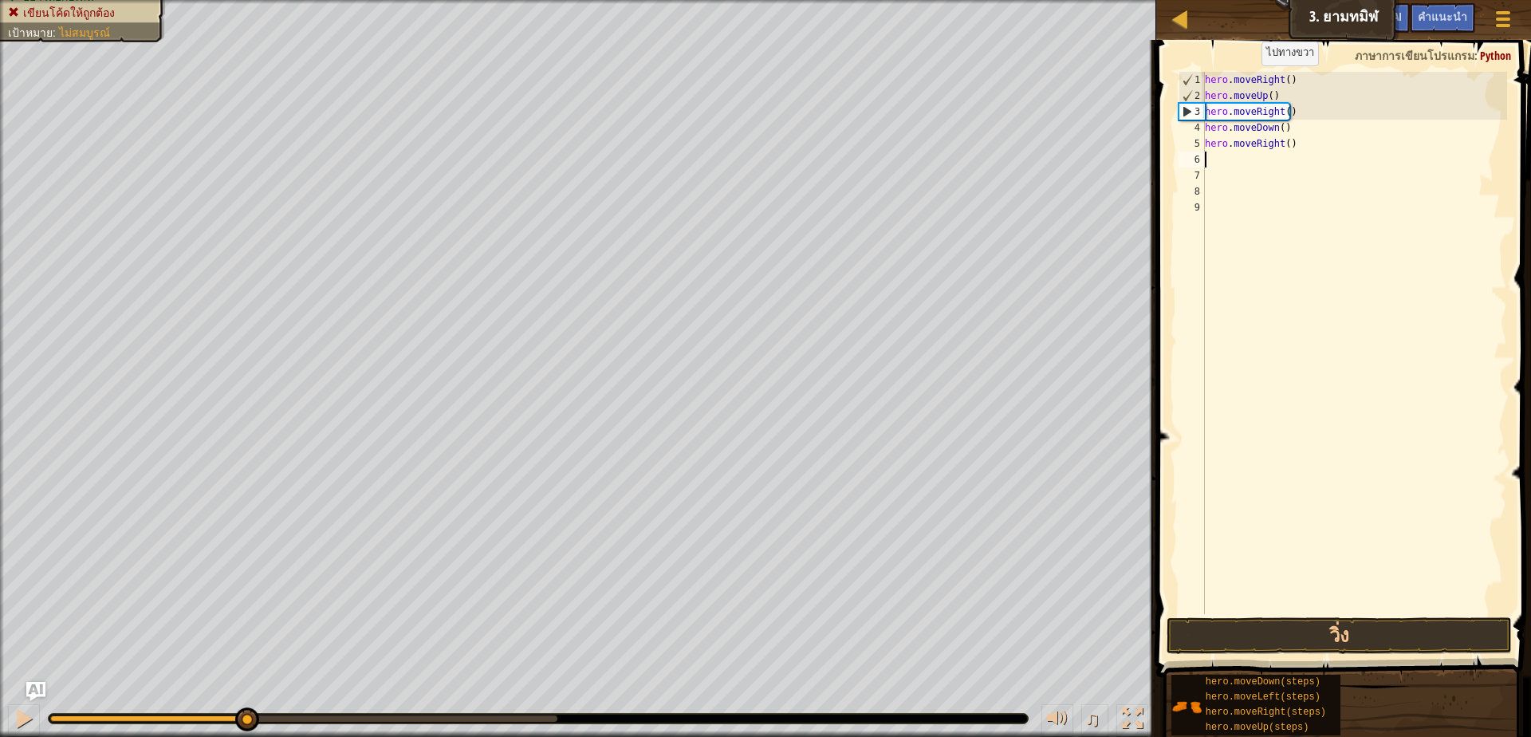
scroll to position [3, 0]
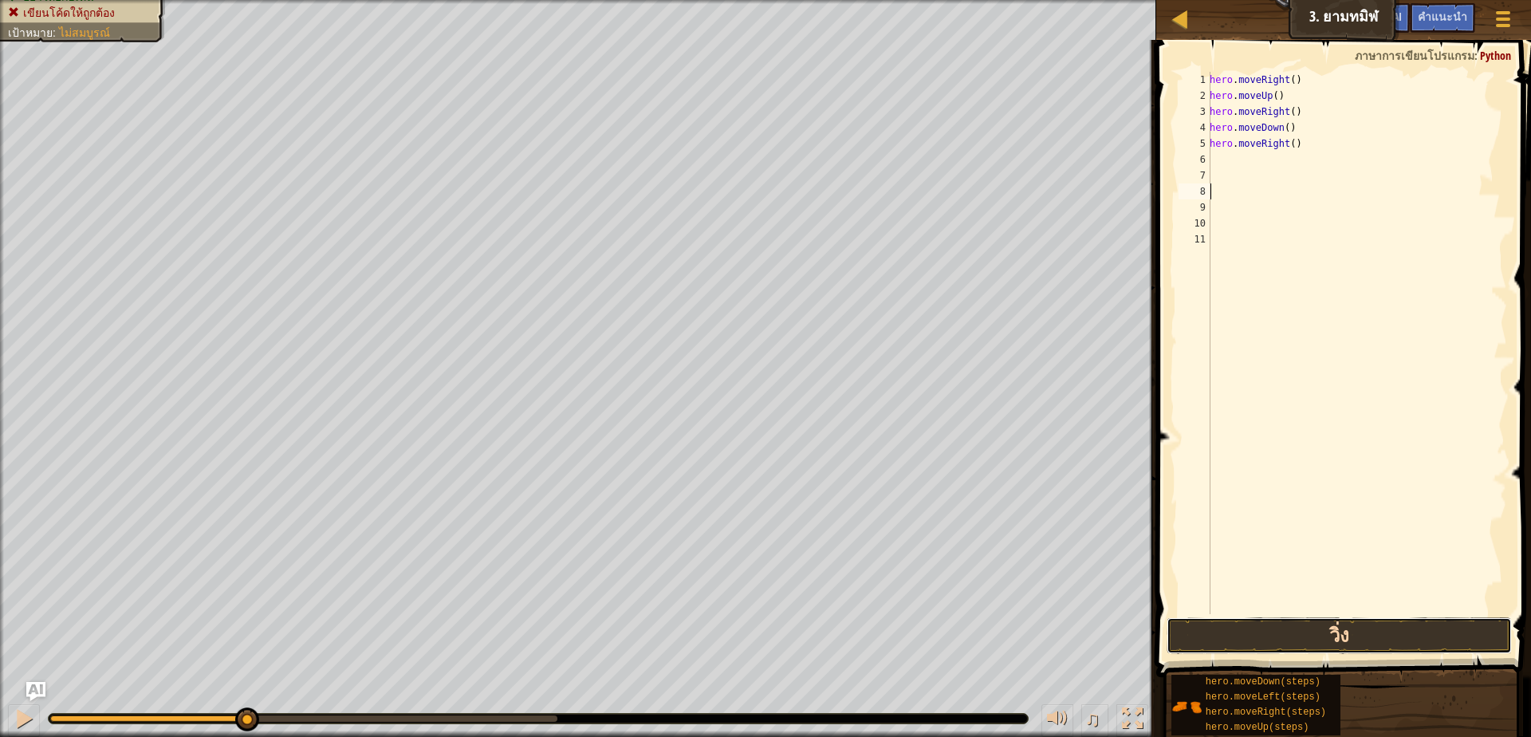
click at [1354, 618] on button "วิ่ง" at bounding box center [1338, 635] width 345 height 37
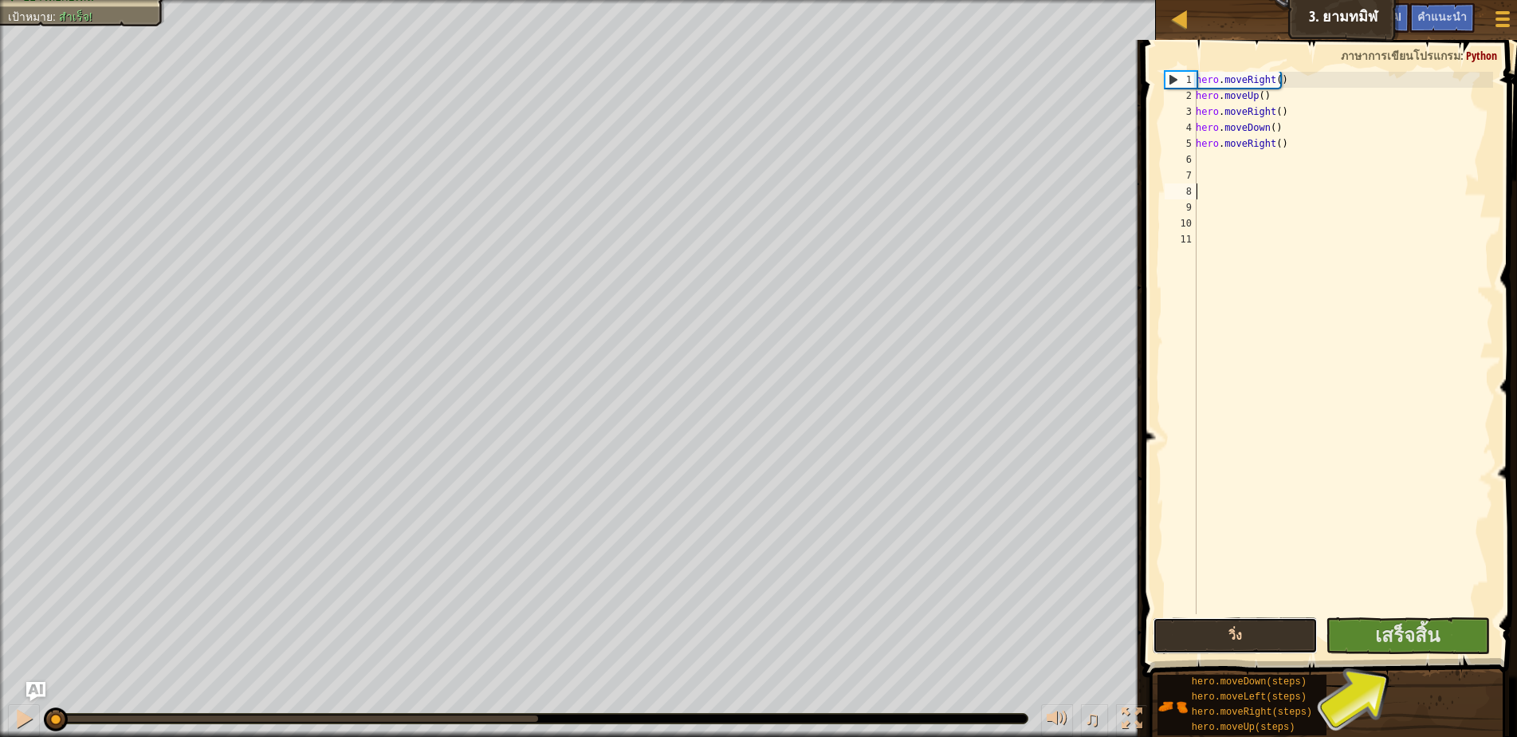
click at [1272, 635] on button "วิ่ง" at bounding box center [1235, 635] width 165 height 37
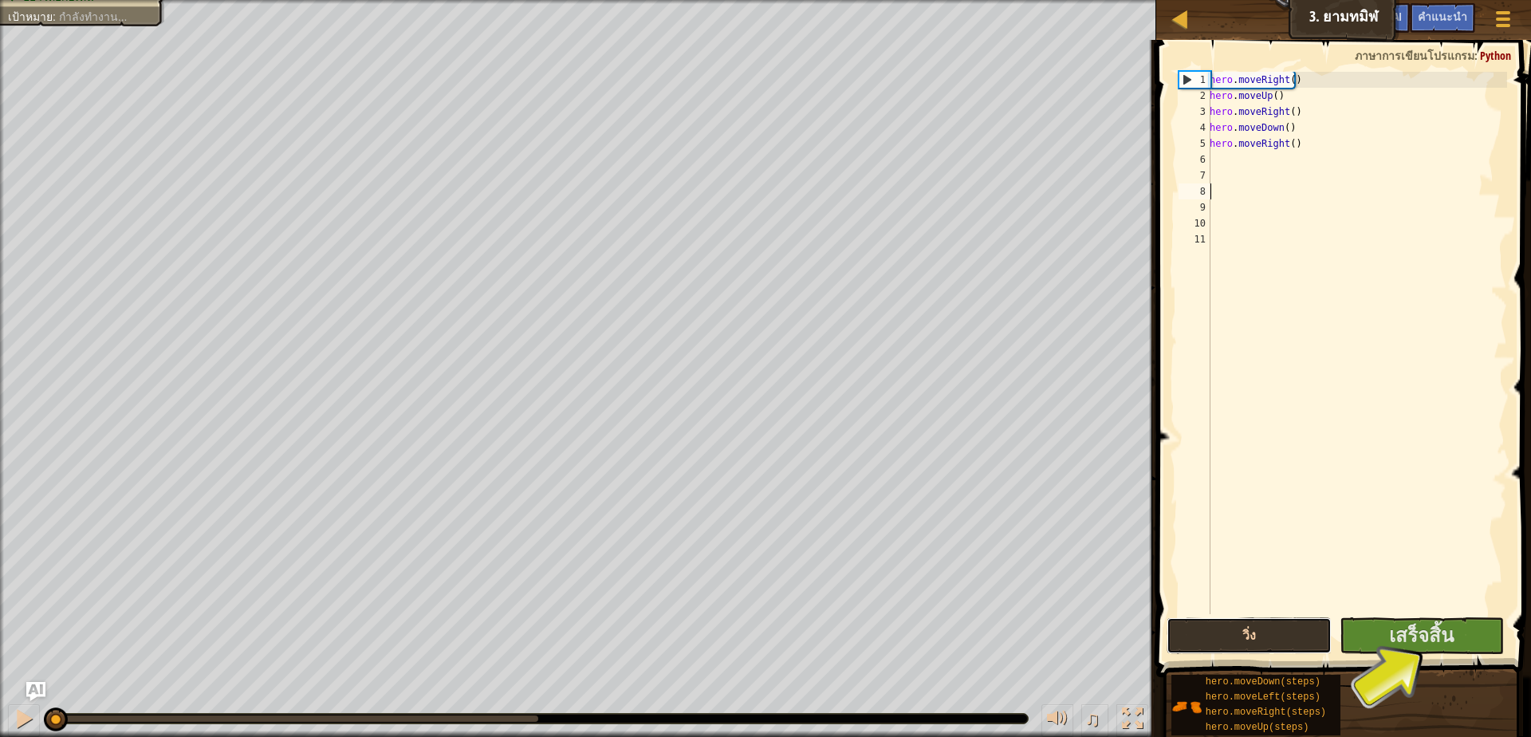
click at [1272, 635] on button "วิ่ง" at bounding box center [1248, 635] width 165 height 37
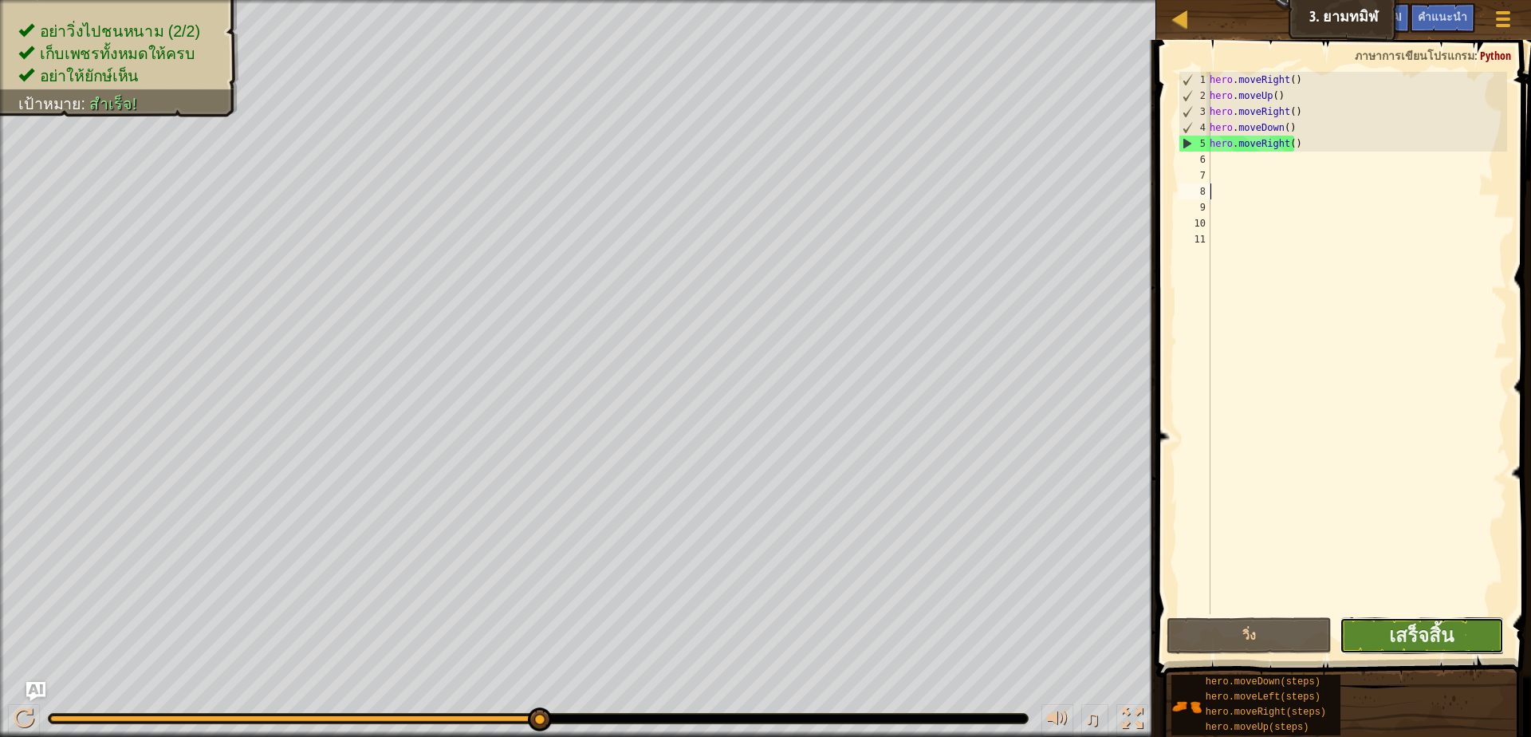
click at [1374, 621] on button "เสร็จสิ้น" at bounding box center [1421, 635] width 165 height 37
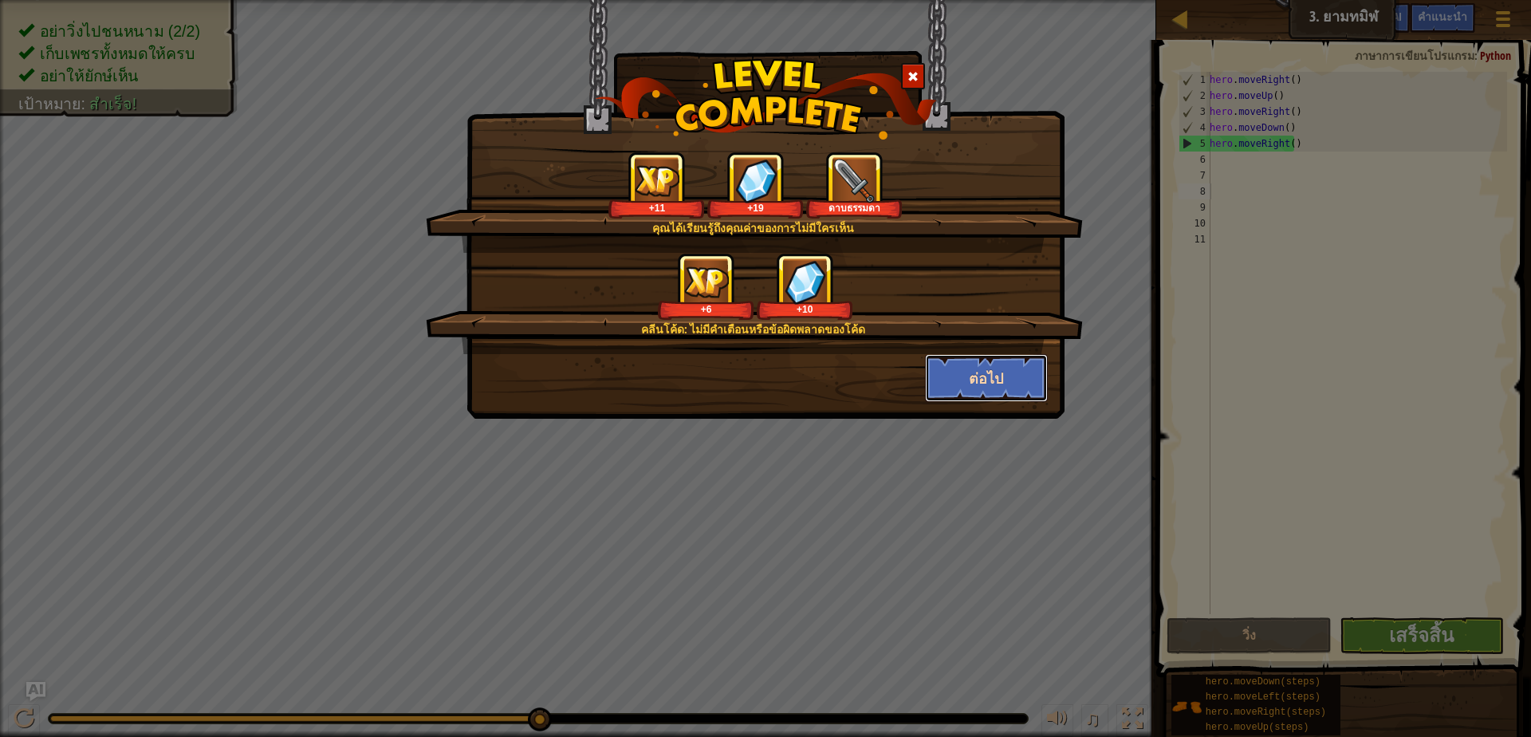
click at [971, 387] on button "ต่อไป" at bounding box center [987, 378] width 124 height 48
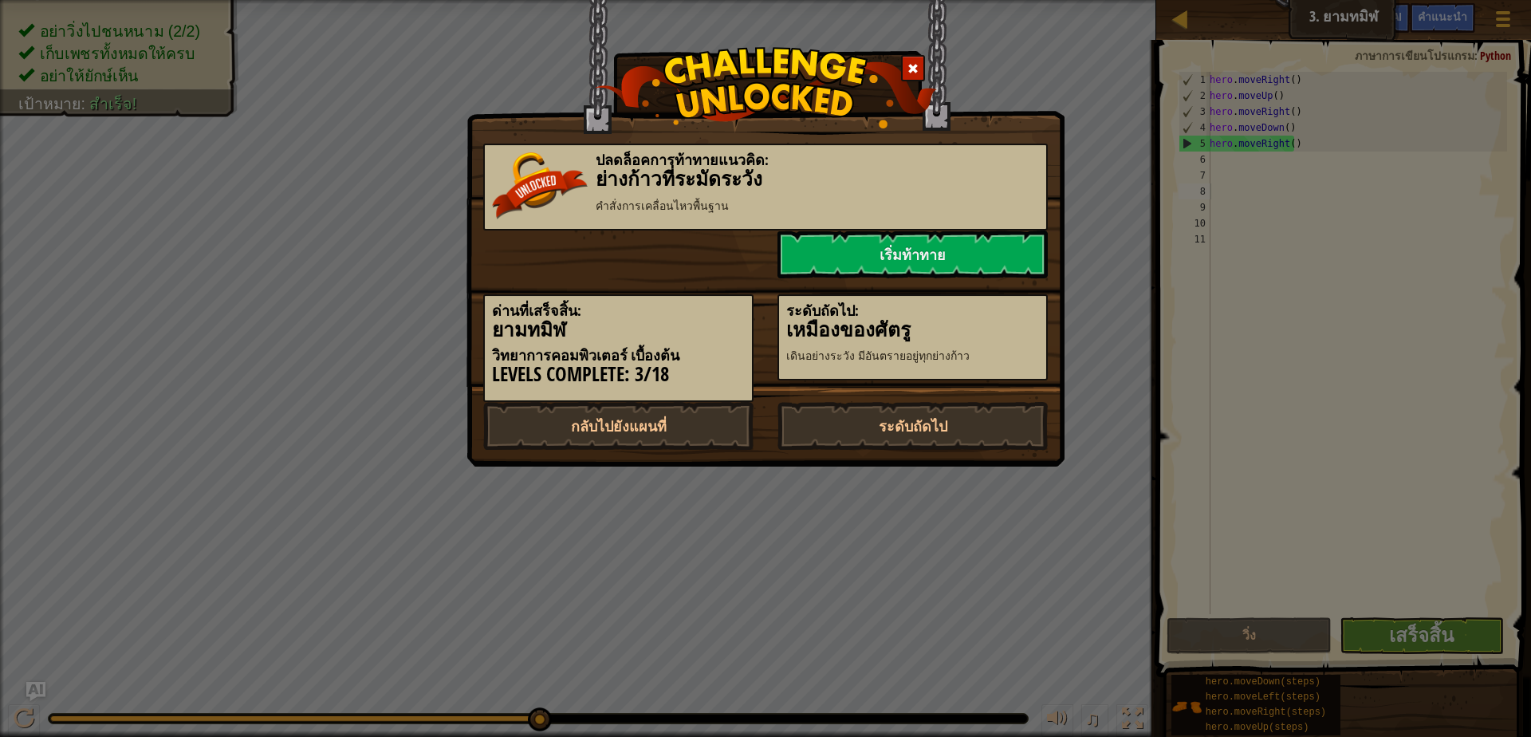
click at [944, 459] on div "ปลดล็อคการท้าทายแนวคิด: ย่างก้าว[PERSON_NAME] คำ[PERSON_NAME]เคลื่อนไหวพื้นฐาน …" at bounding box center [765, 233] width 598 height 466
click at [961, 429] on link "ระดับถัดไป" at bounding box center [912, 426] width 270 height 48
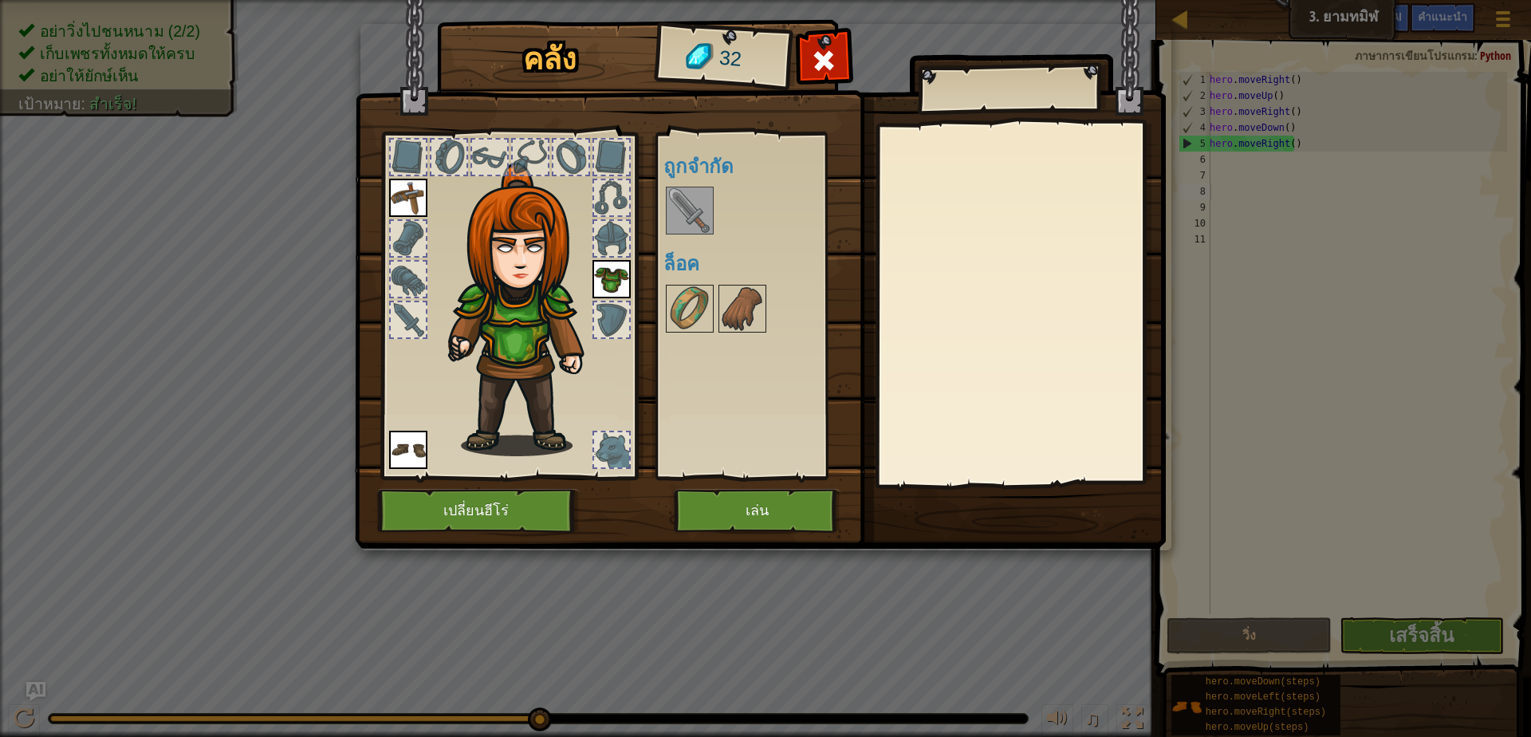
click at [674, 216] on img at bounding box center [689, 210] width 45 height 45
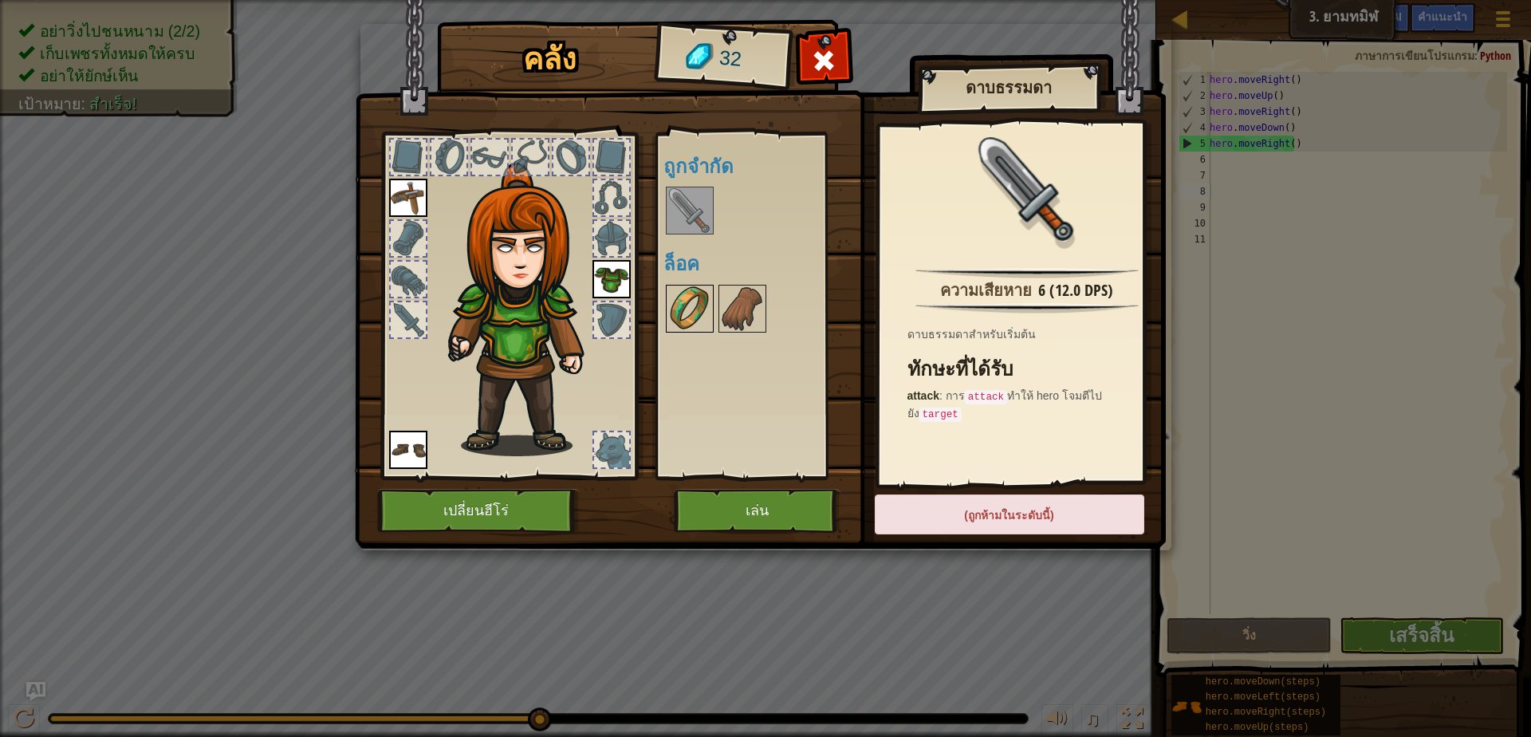
click at [683, 307] on img at bounding box center [689, 308] width 45 height 45
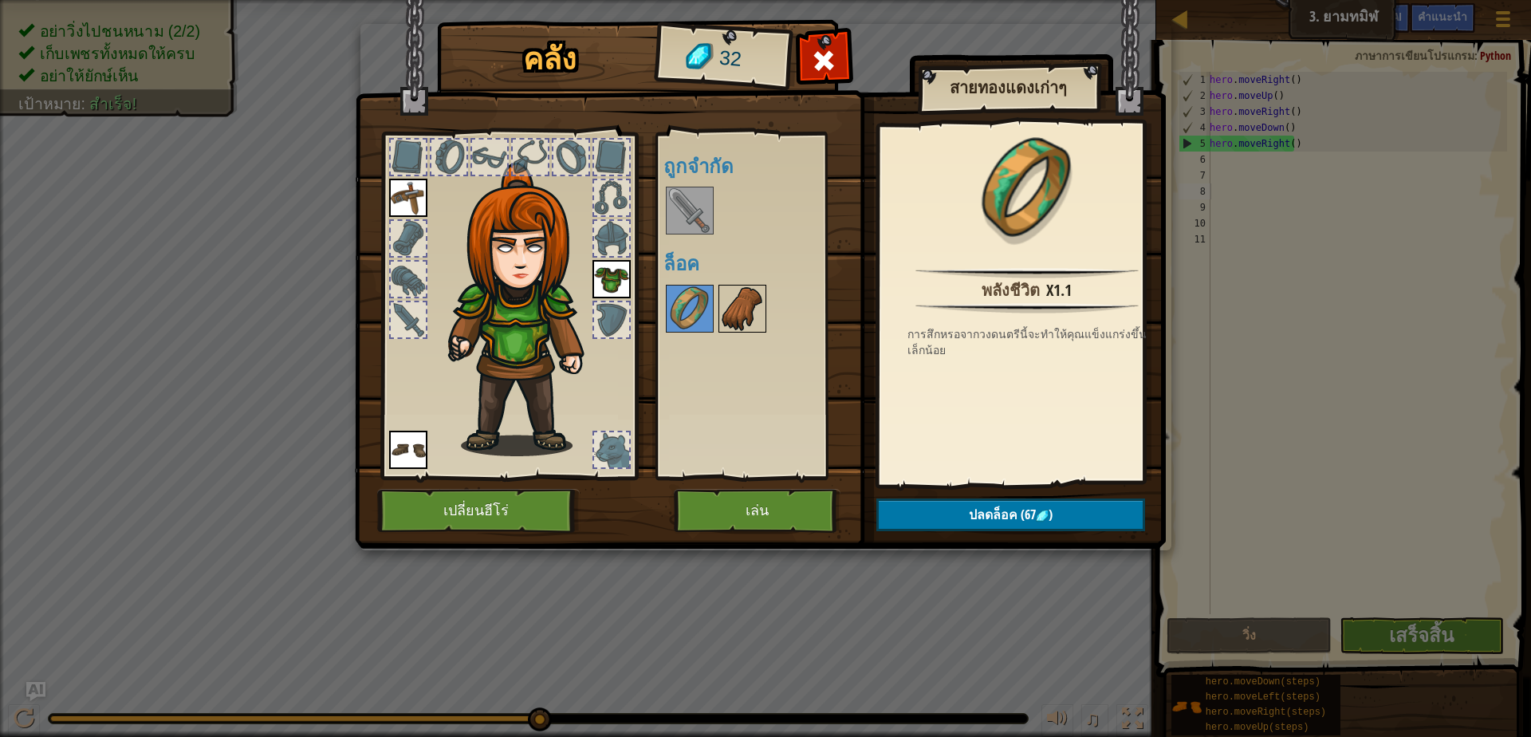
click at [744, 319] on img at bounding box center [742, 308] width 45 height 45
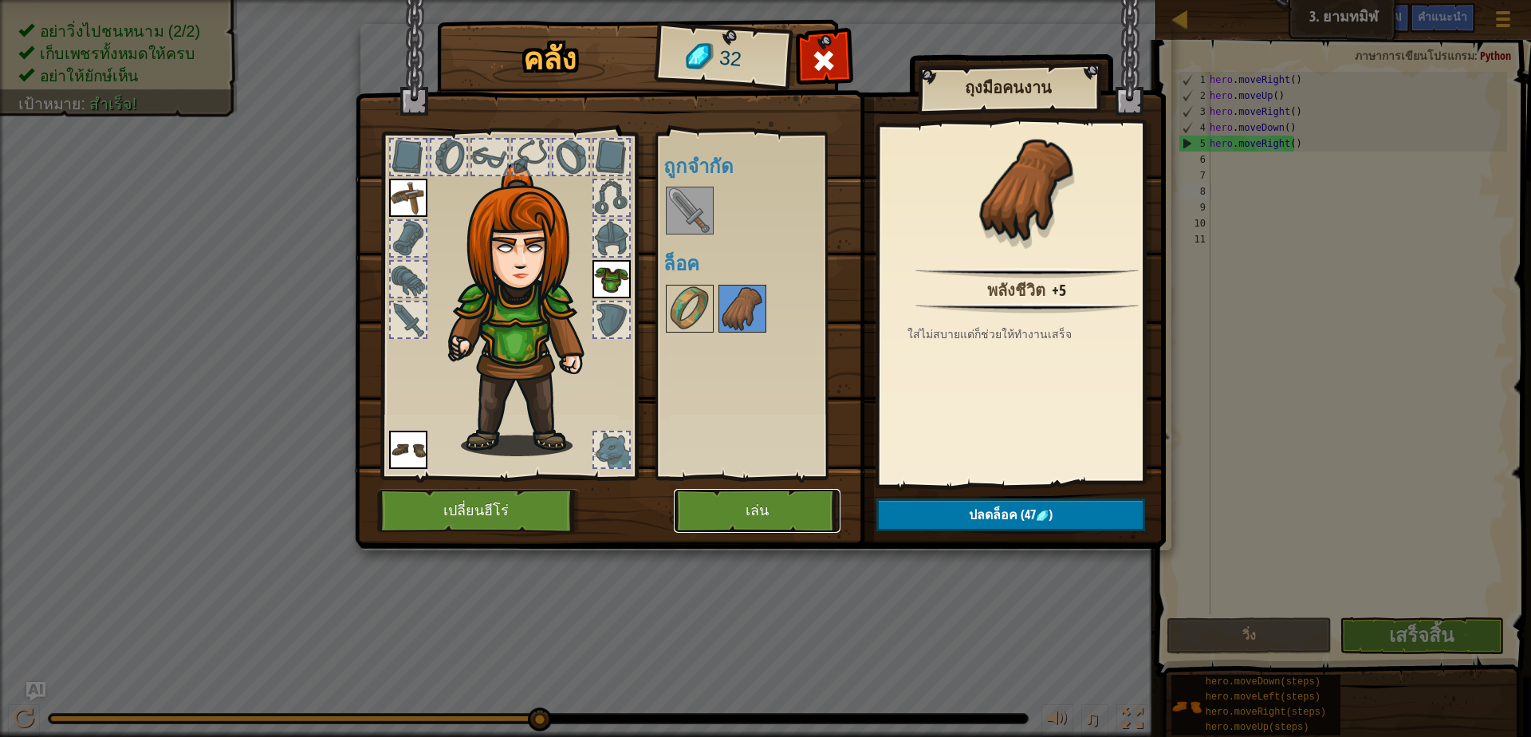
click at [810, 518] on button "เล่น" at bounding box center [757, 511] width 167 height 44
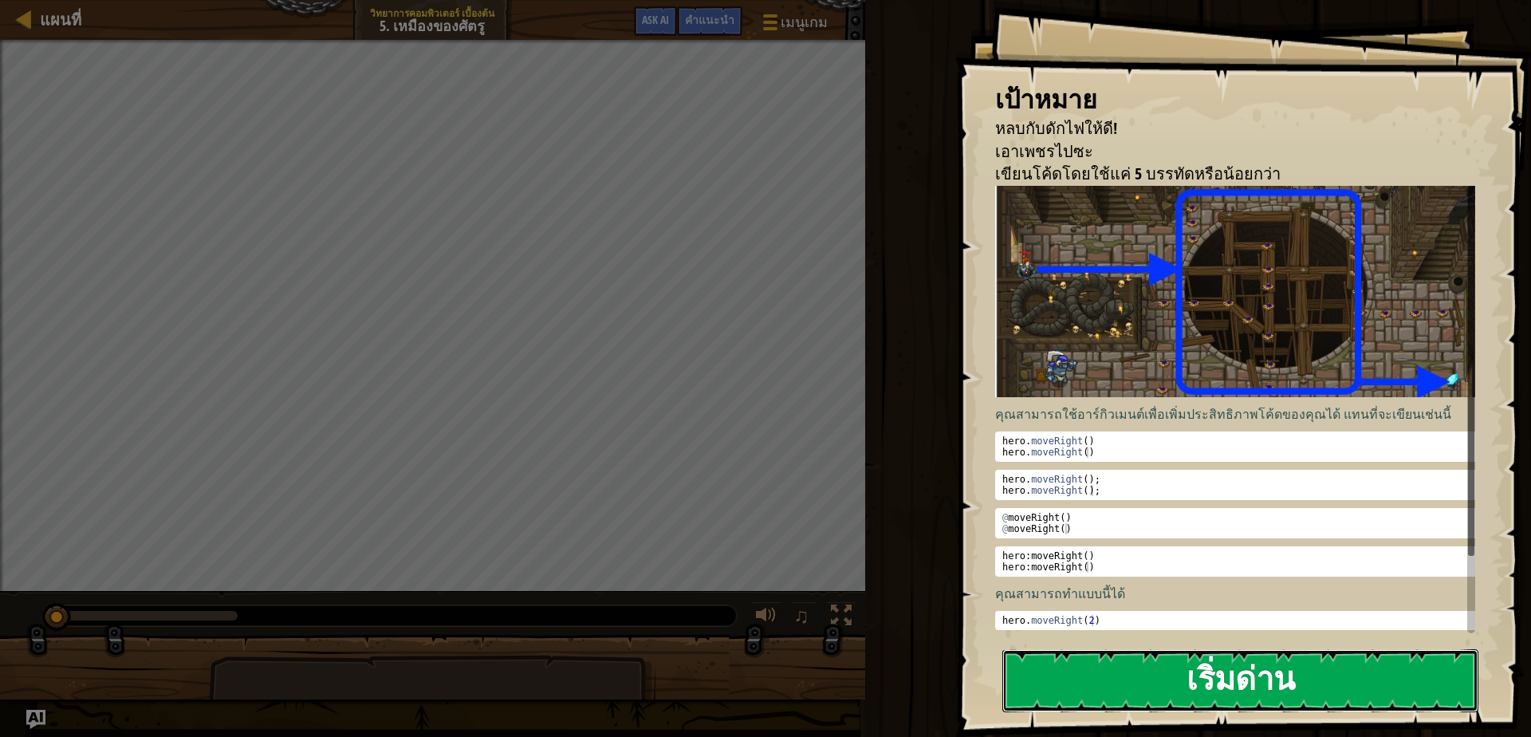
click at [1250, 686] on button "เริ่มด่าน" at bounding box center [1240, 680] width 476 height 63
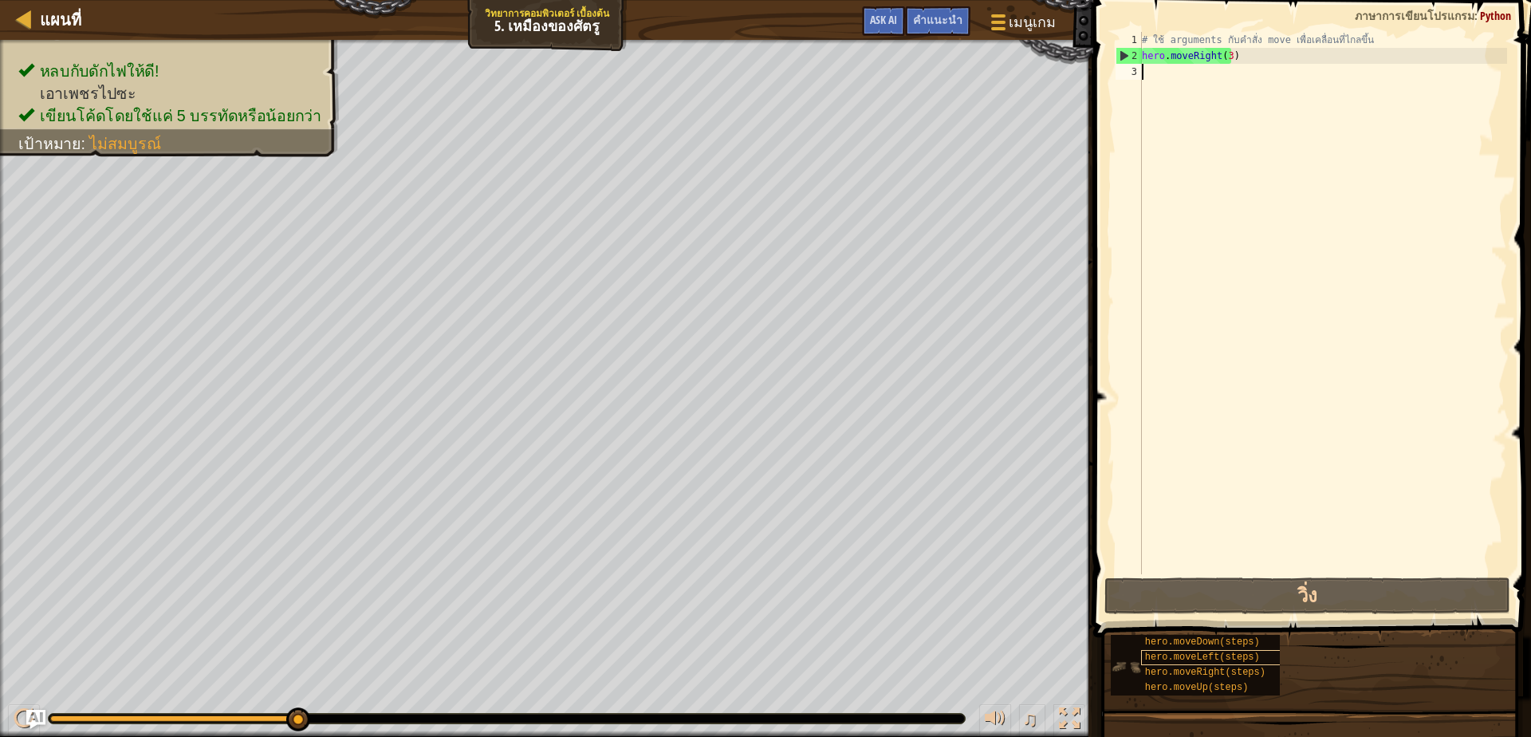
type textarea "m"
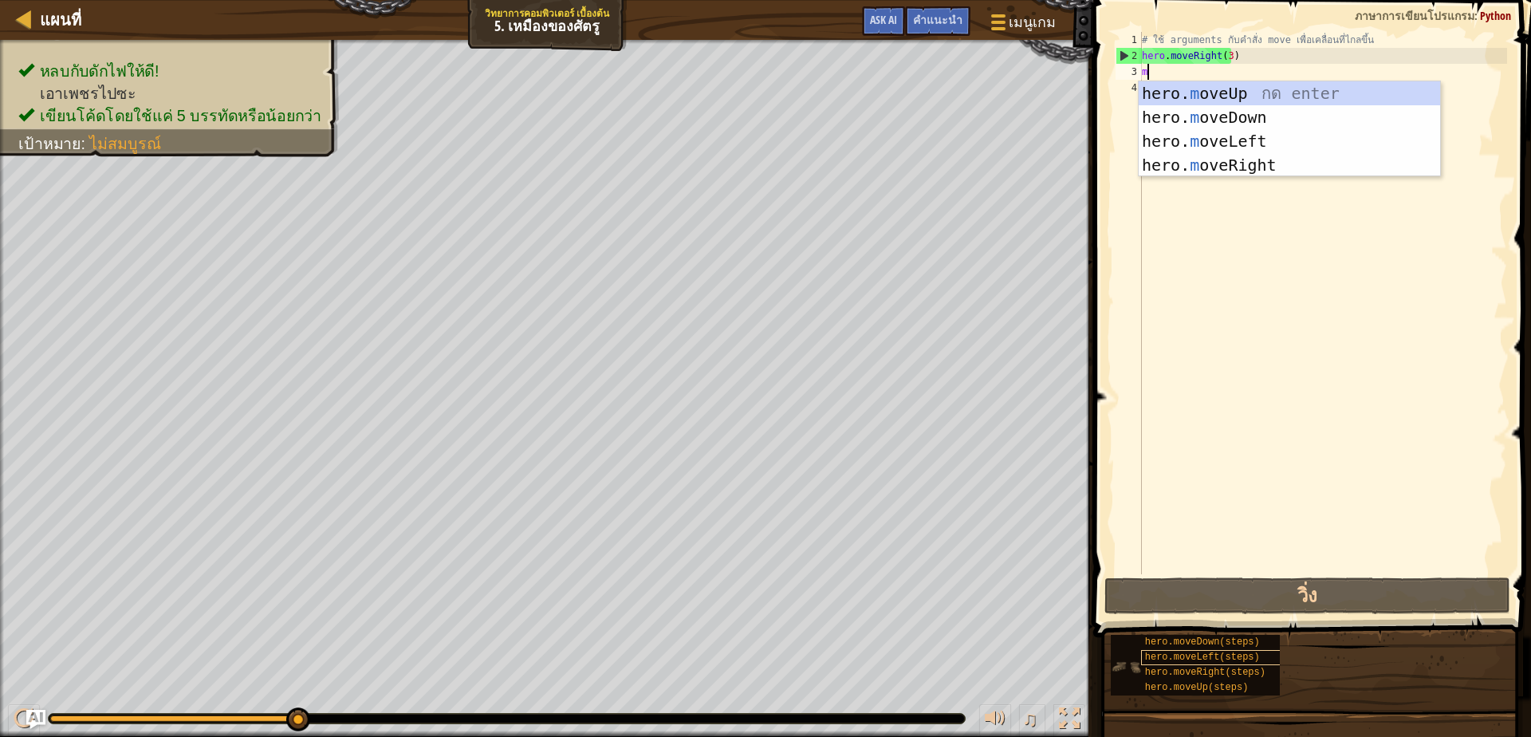
scroll to position [3, 4]
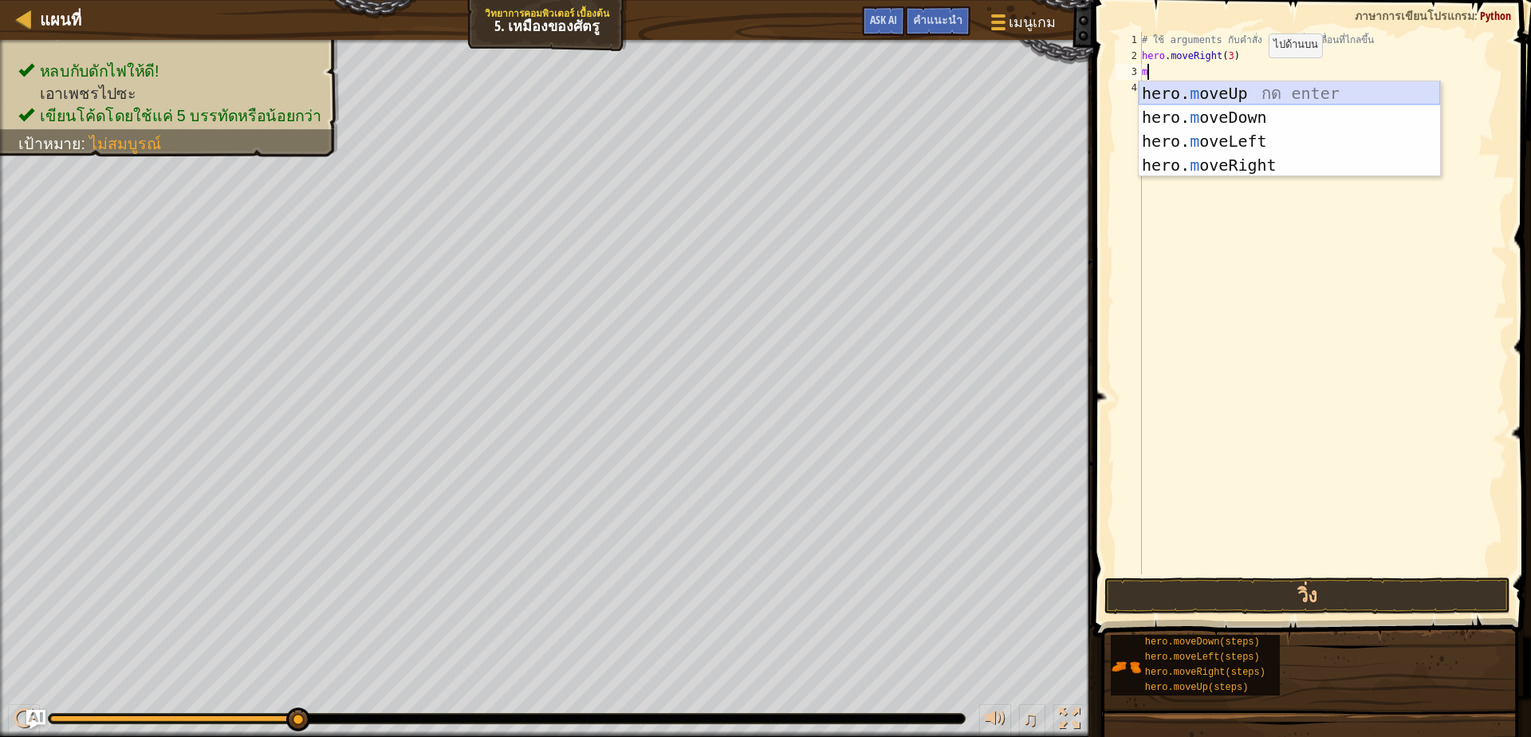
click at [1257, 93] on div "hero. m oveUp กด enter hero. m oveDown กด enter hero. m oveLeft กด enter hero. …" at bounding box center [1289, 153] width 301 height 144
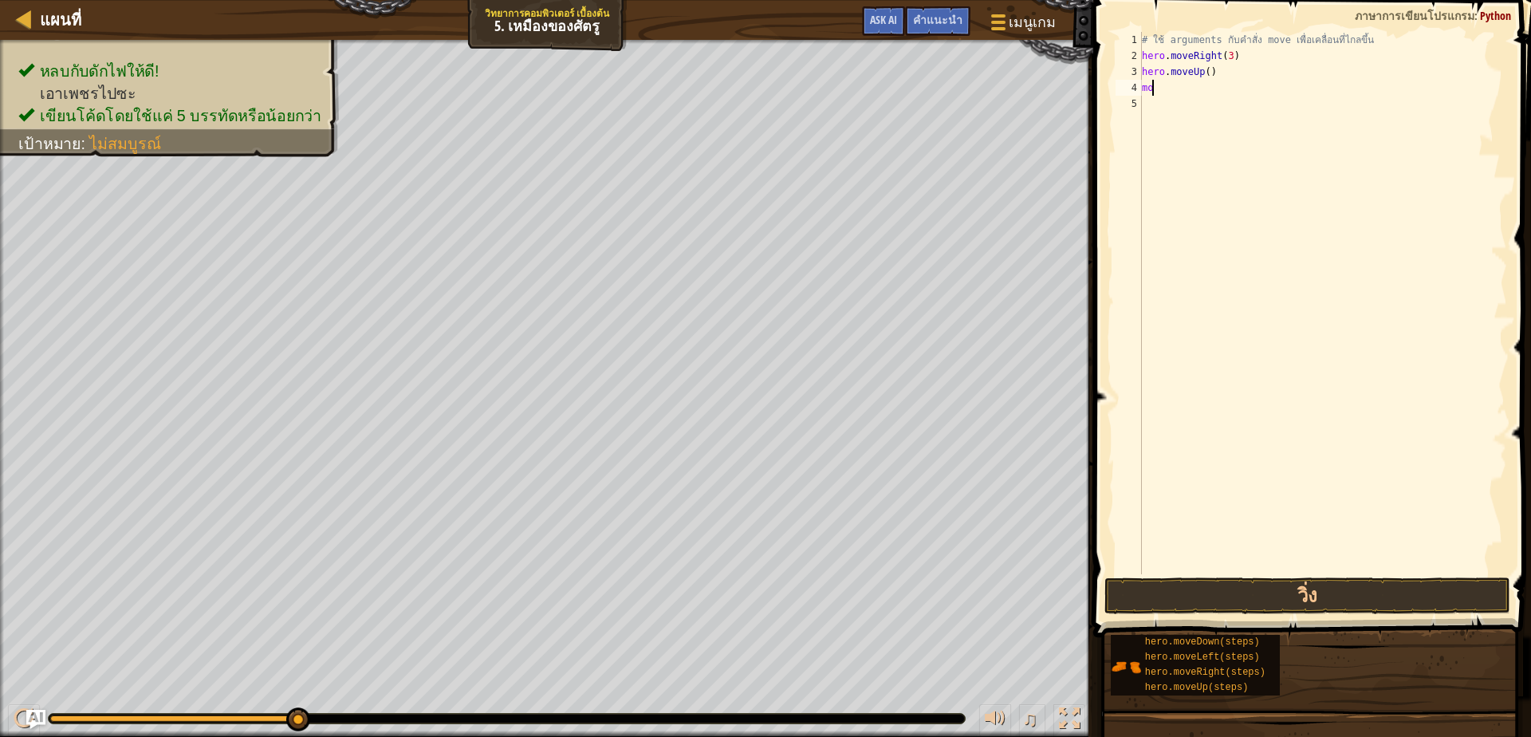
scroll to position [3, 8]
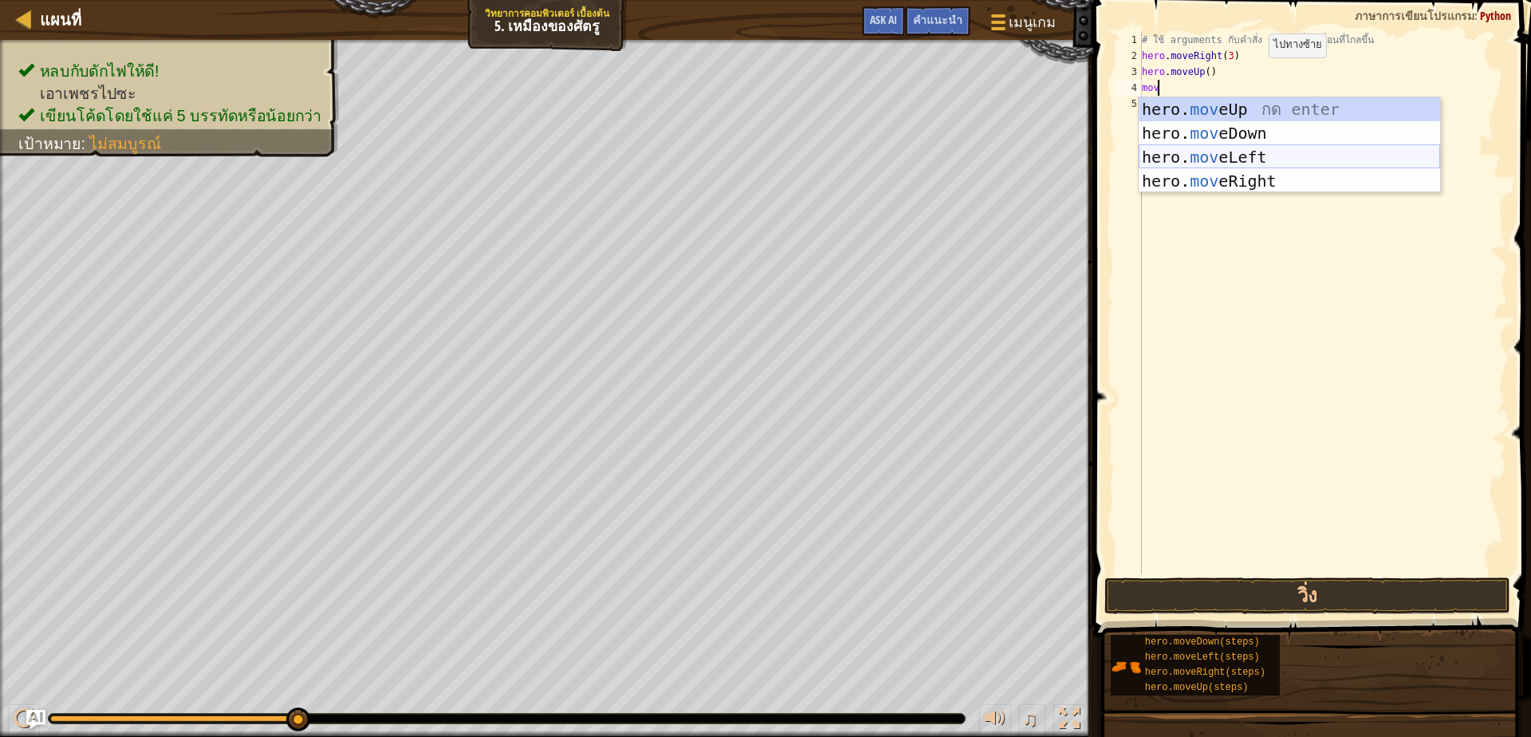
type textarea "move"
click at [1250, 179] on div "hero. move Up กด enter hero. move Down กด enter hero. move Left กด enter hero. …" at bounding box center [1289, 169] width 301 height 144
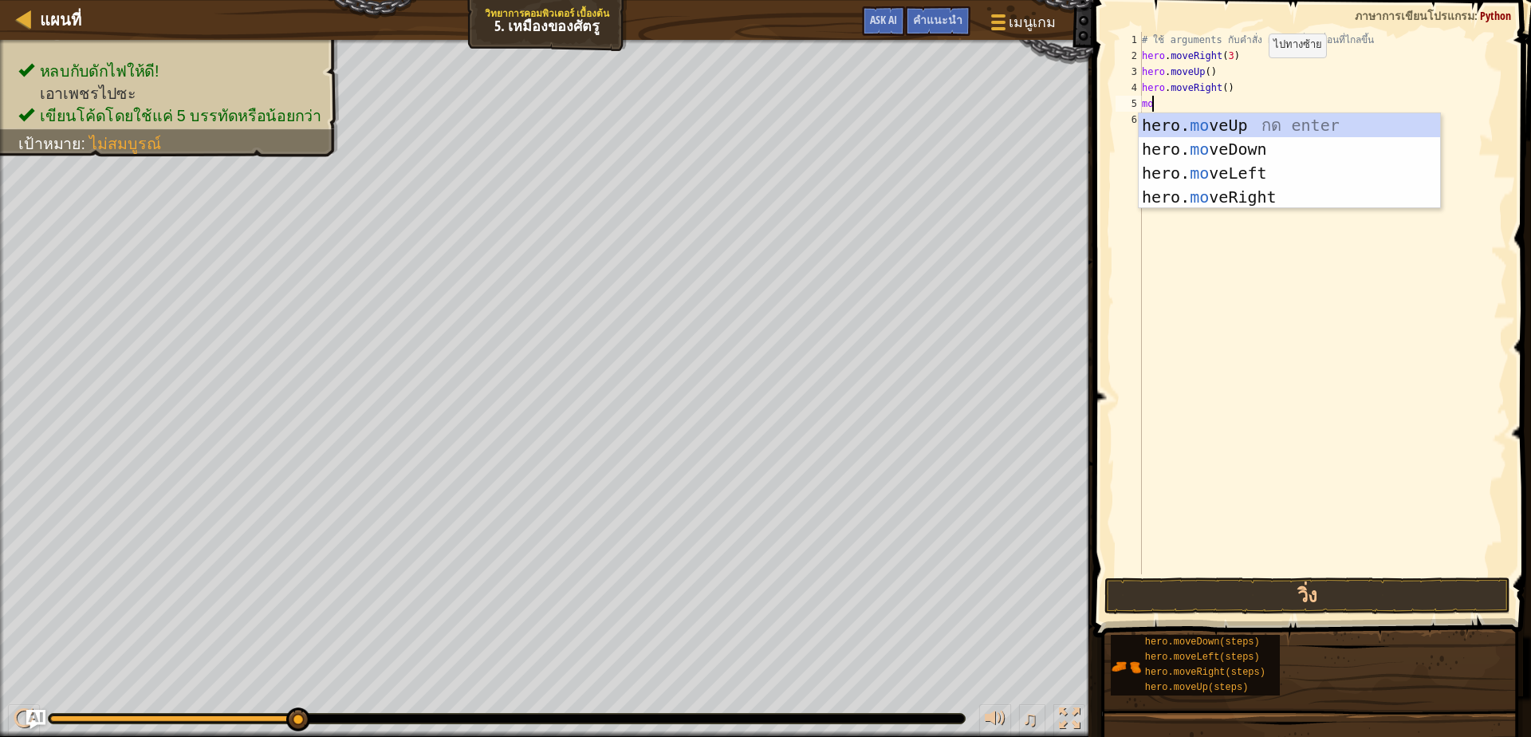
scroll to position [3, 8]
type textarea "move"
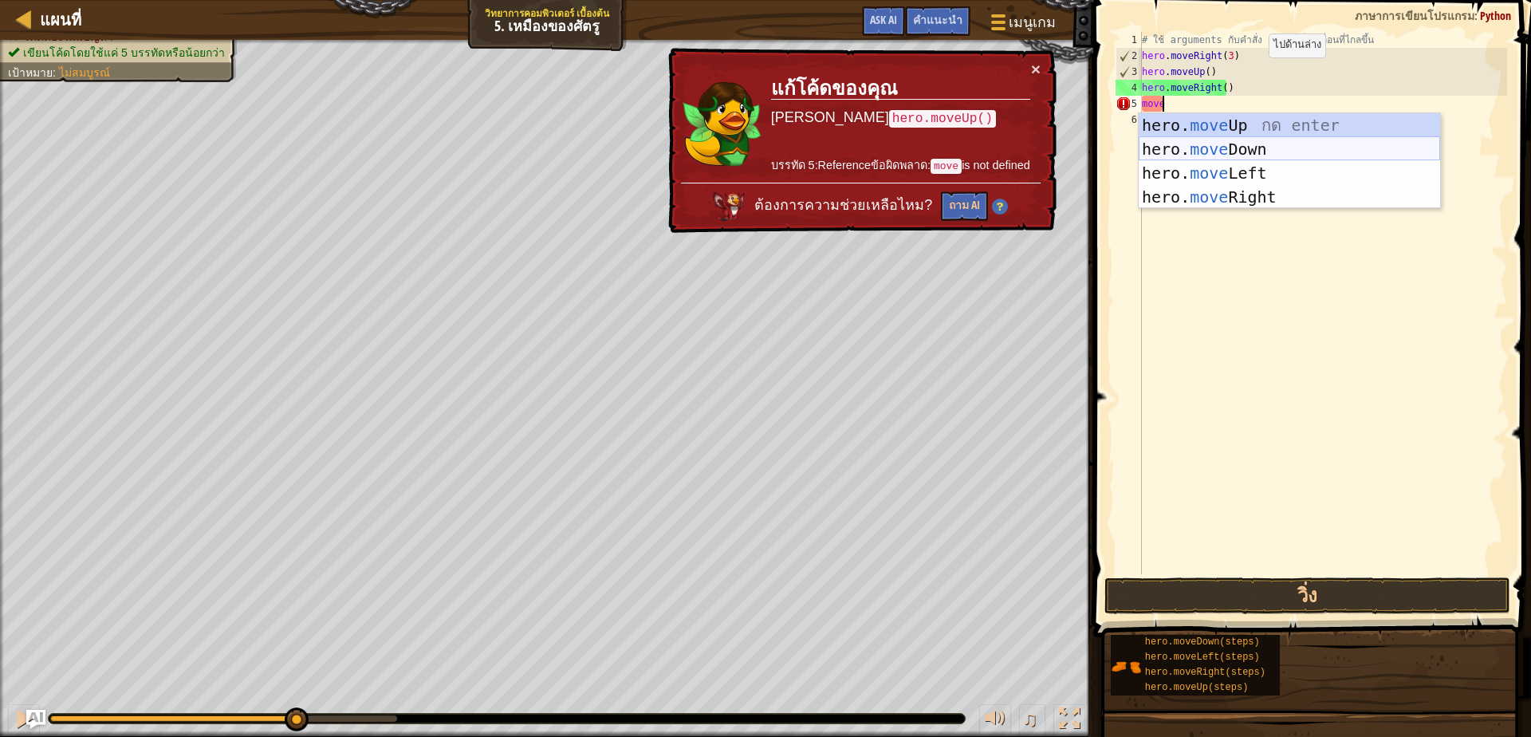
click at [1219, 146] on div "hero. move Up กด enter hero. move Down กด enter hero. move Left กด enter hero. …" at bounding box center [1289, 185] width 301 height 144
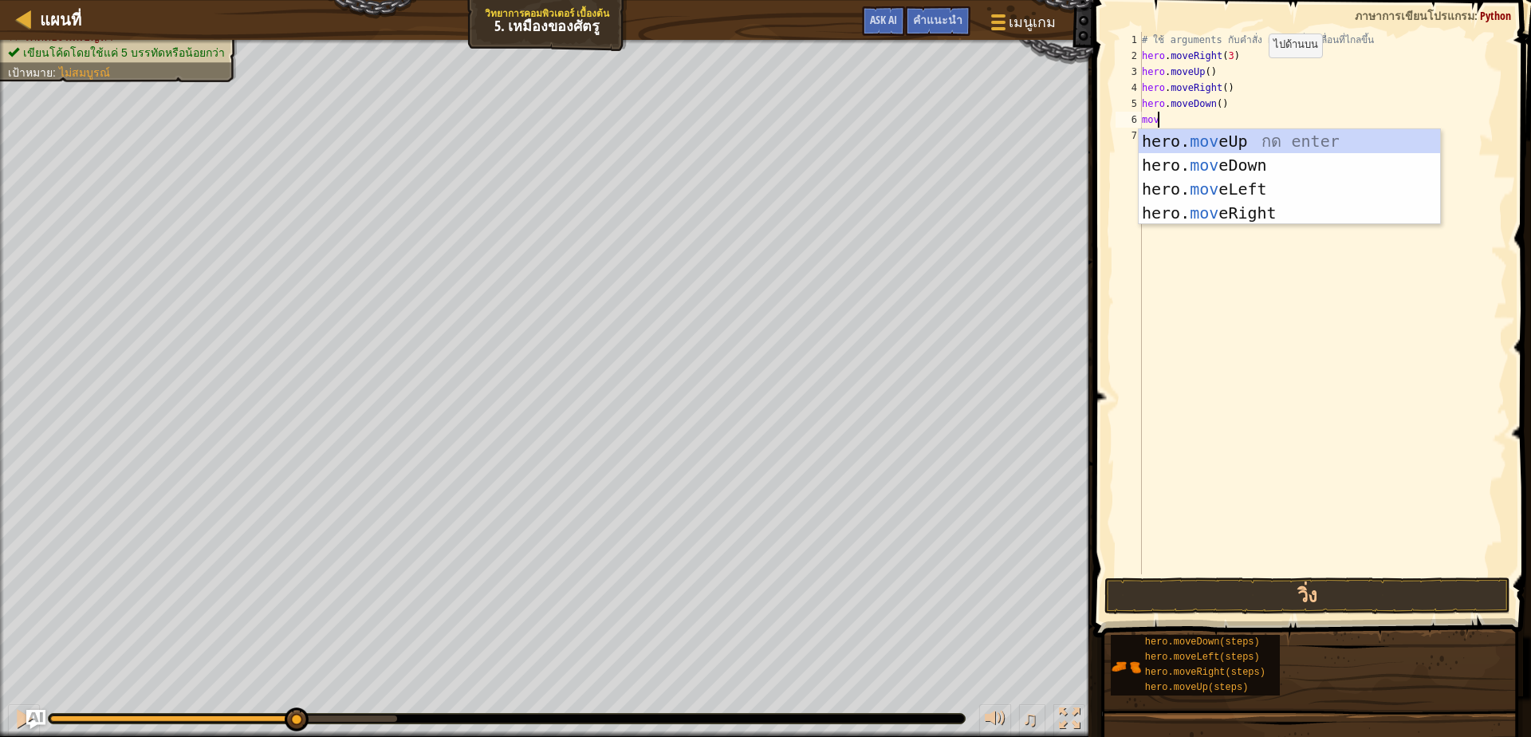
scroll to position [3, 13]
type textarea "move"
click at [1237, 162] on div "hero. move Up กด enter hero. move Down กด enter hero. move Left กด enter hero. …" at bounding box center [1289, 201] width 301 height 144
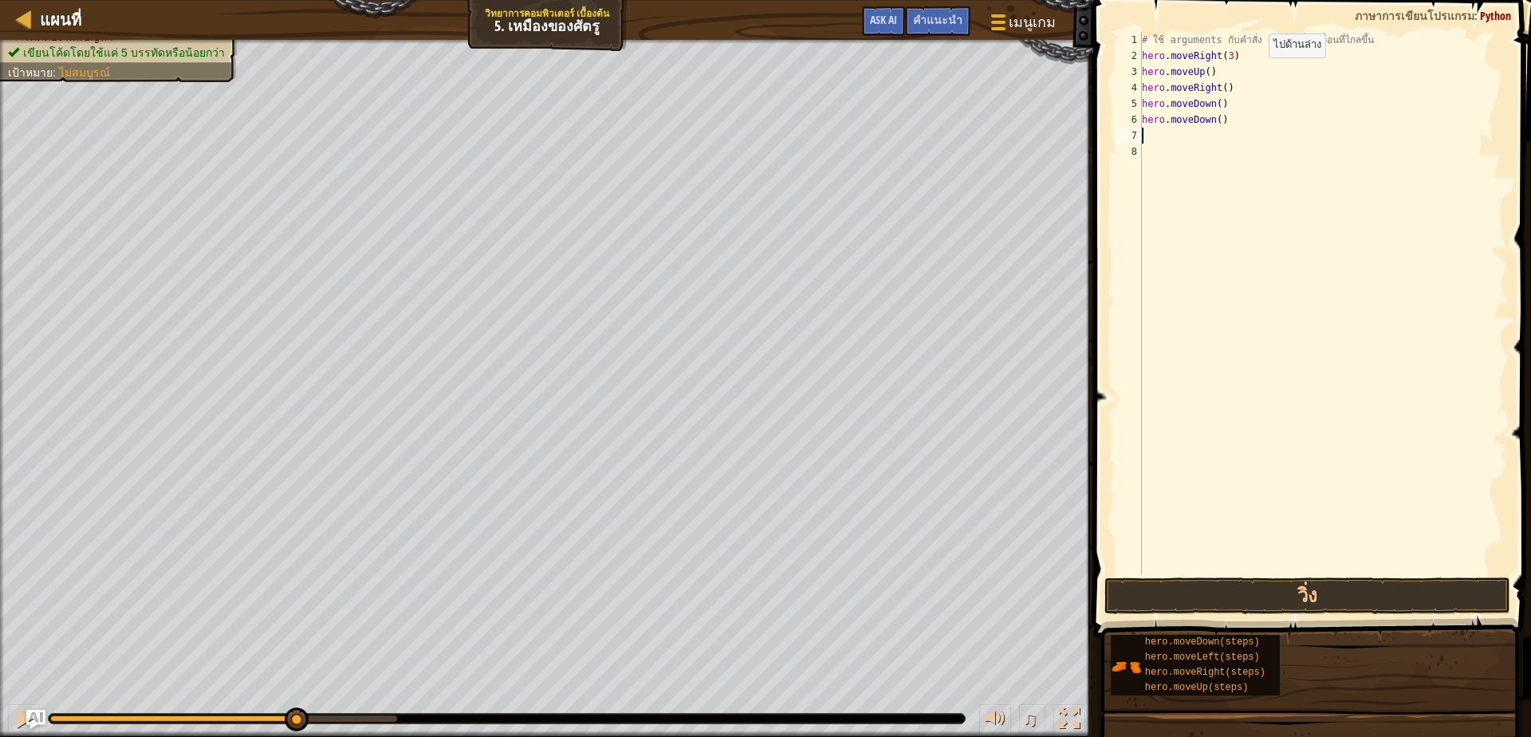
scroll to position [3, 0]
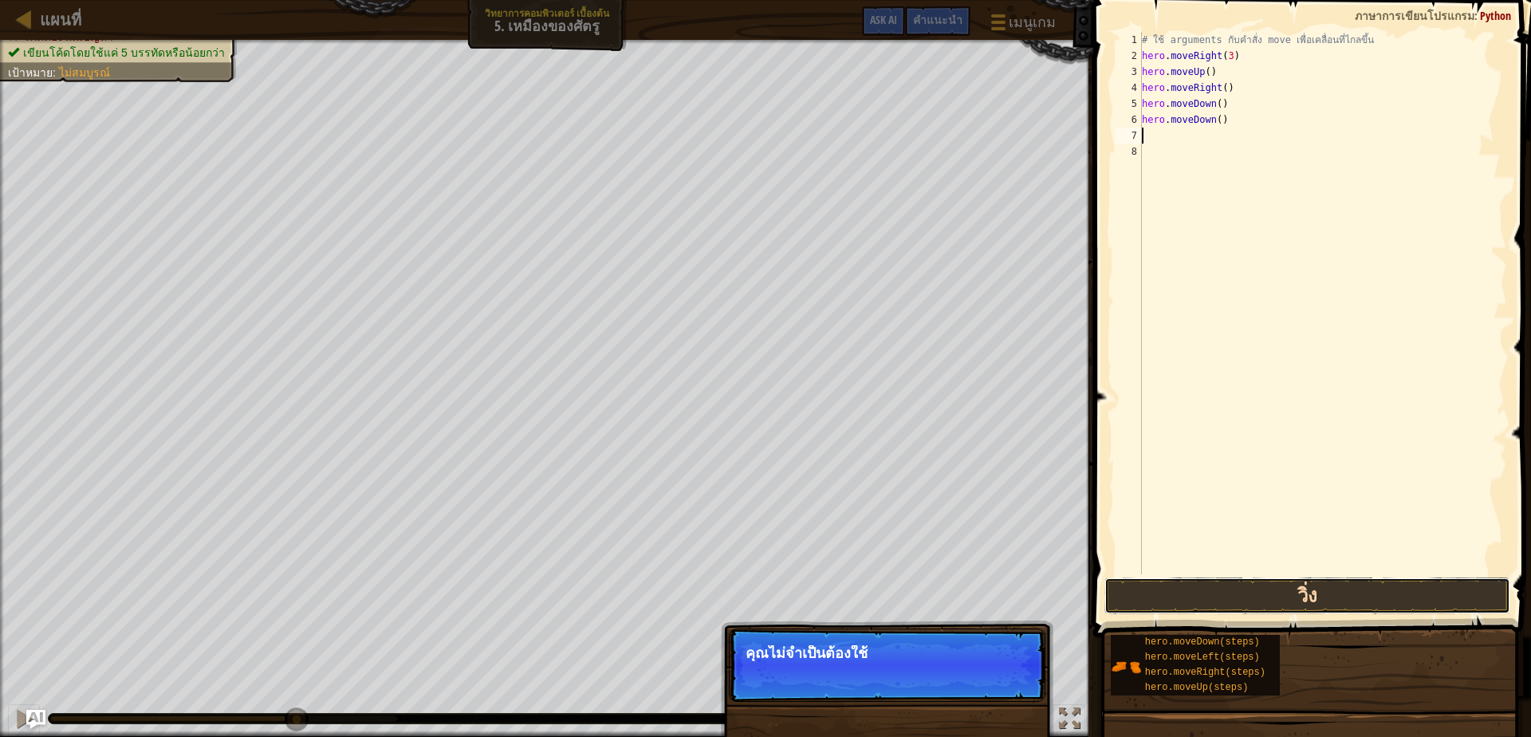
click at [1390, 602] on button "วิ่ง" at bounding box center [1307, 595] width 406 height 37
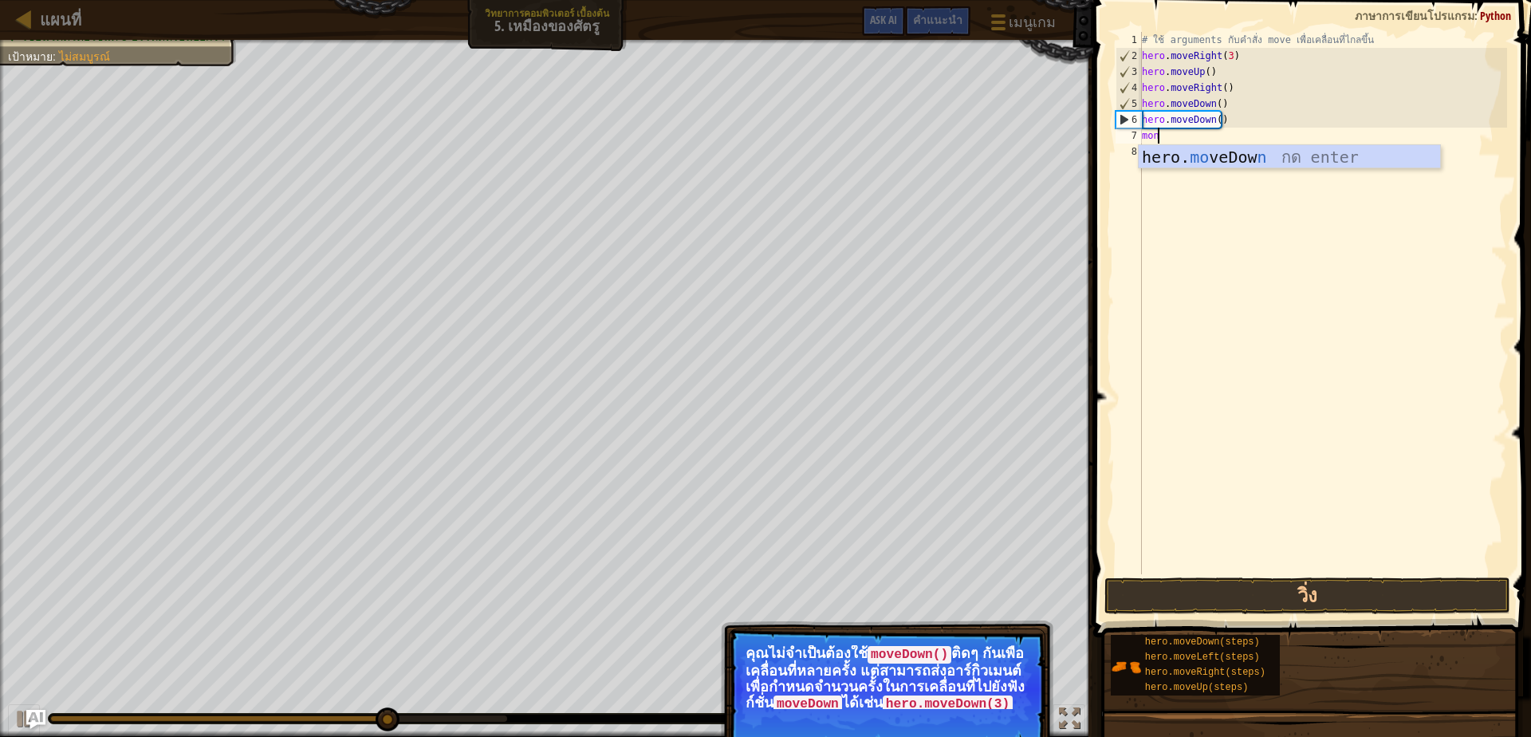
scroll to position [3, 13]
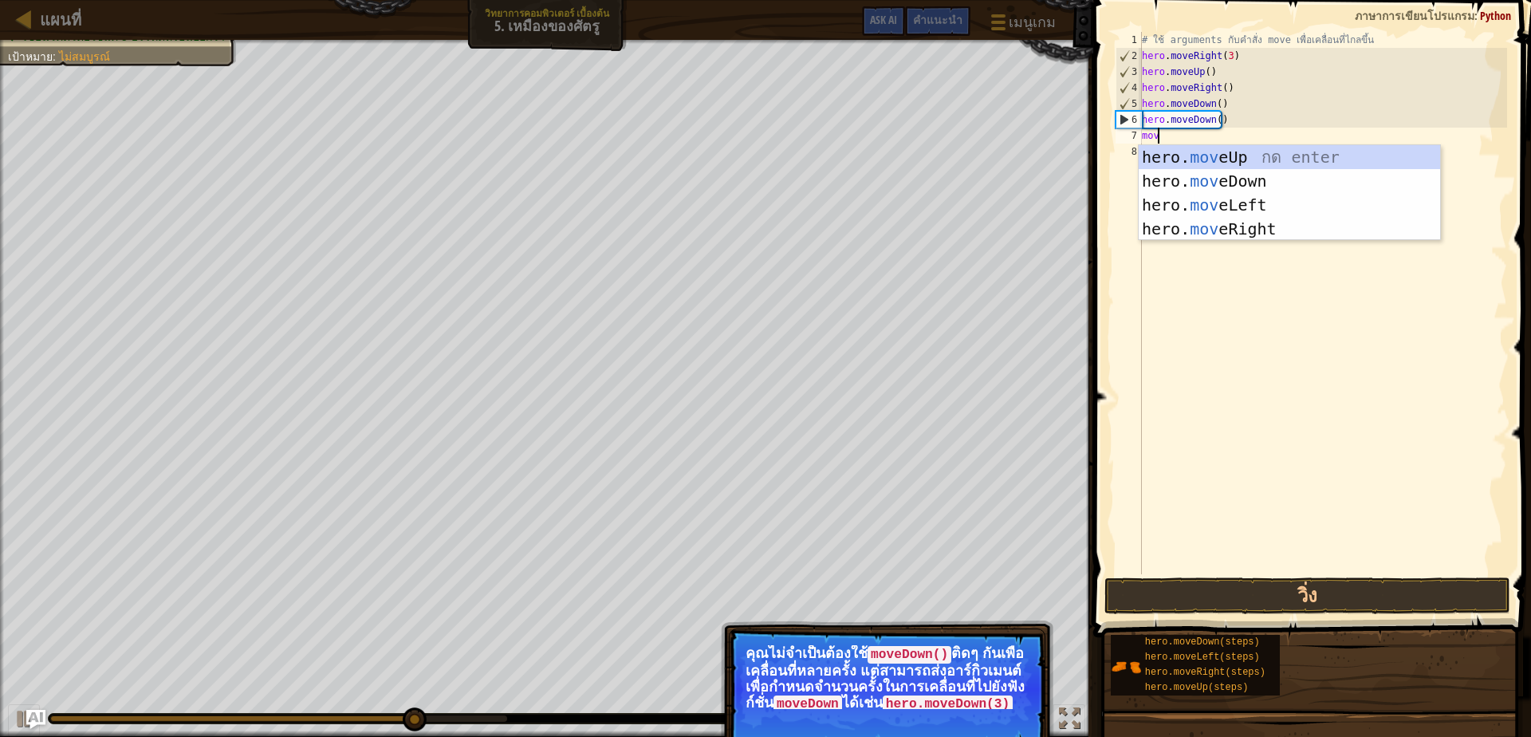
type textarea "move"
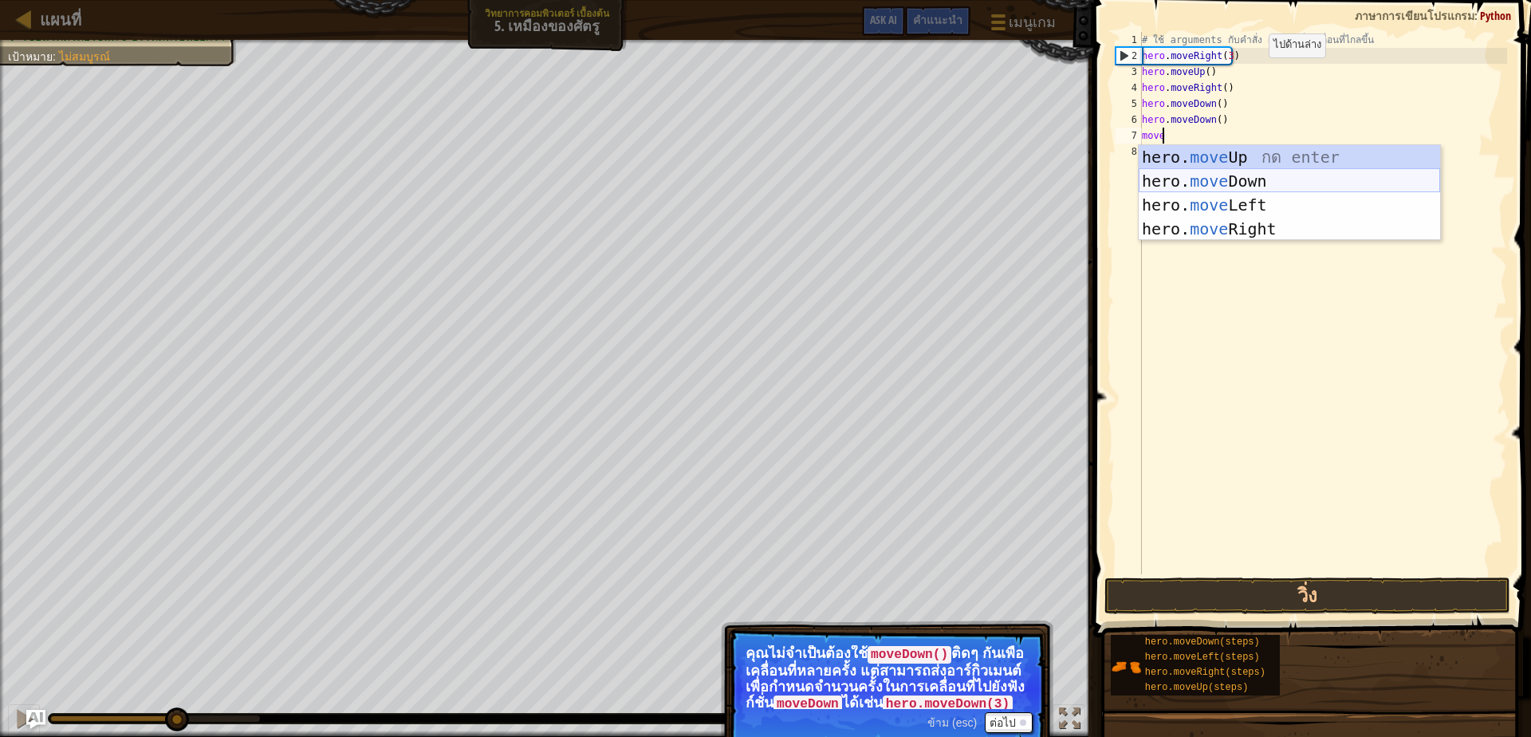
click at [1320, 182] on div "hero. move Up กด enter hero. move Down กด enter hero. move Left กด enter hero. …" at bounding box center [1289, 217] width 301 height 144
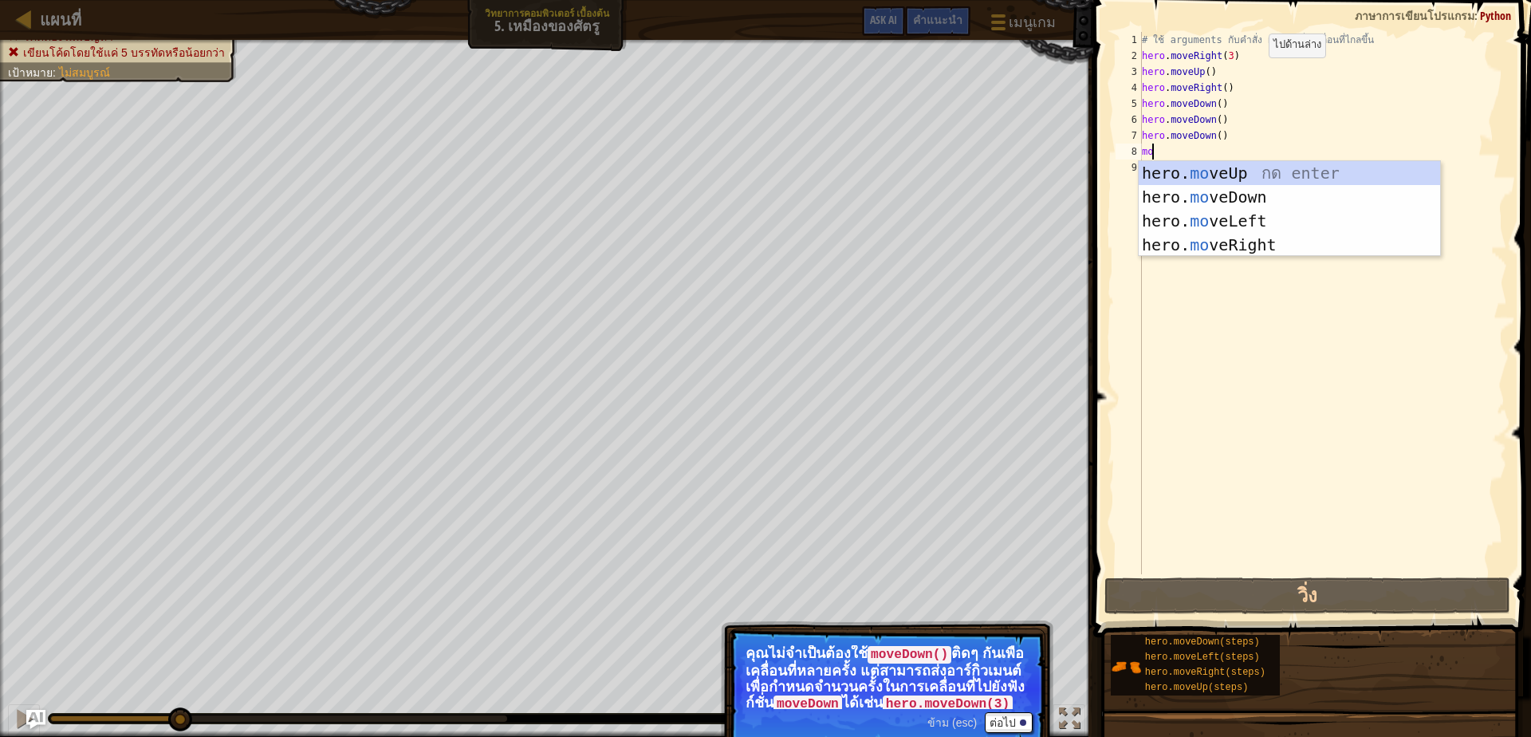
scroll to position [3, 8]
type textarea "move"
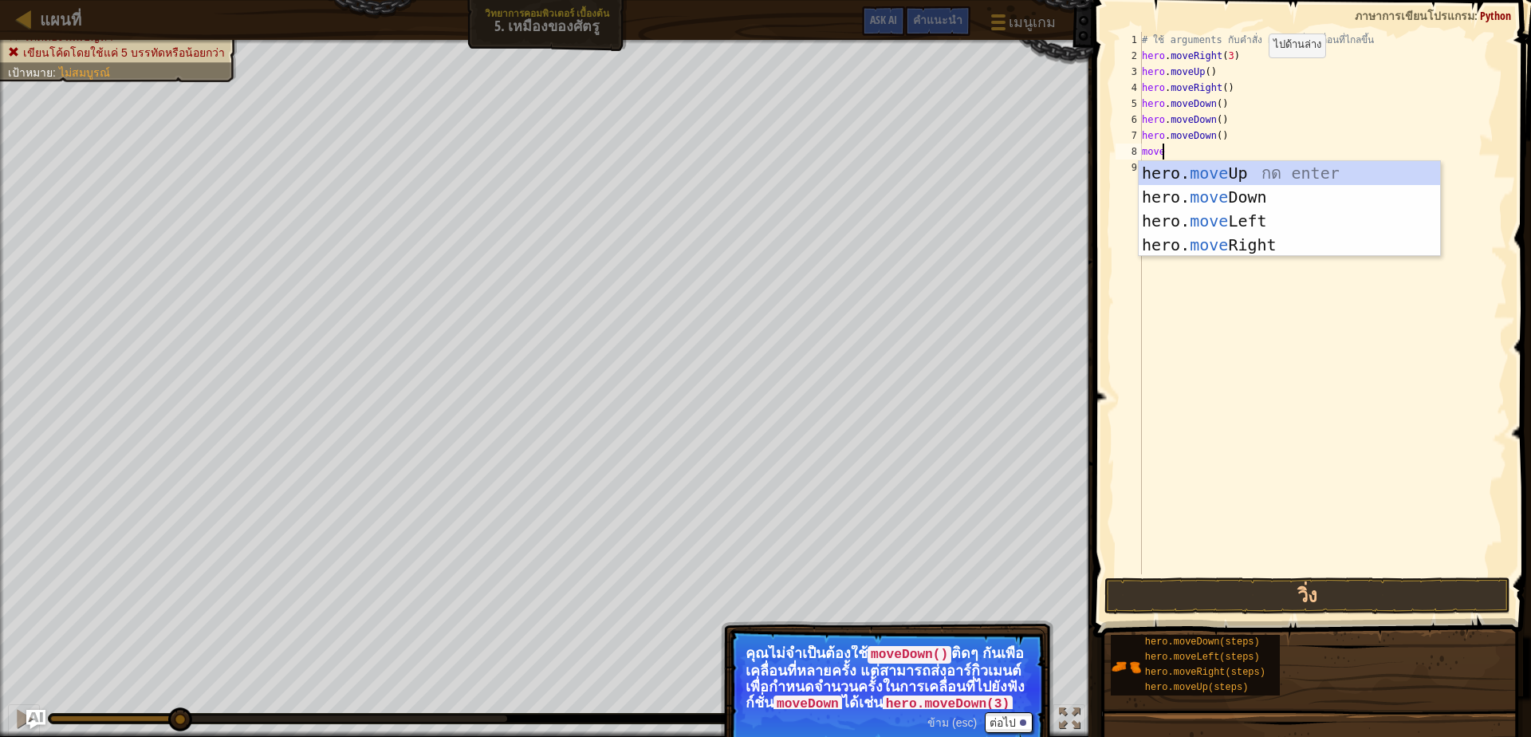
scroll to position [3, 17]
click at [1212, 244] on div "hero. move Up กด enter hero. move Down กด enter hero. move Left กด enter hero. …" at bounding box center [1289, 233] width 301 height 144
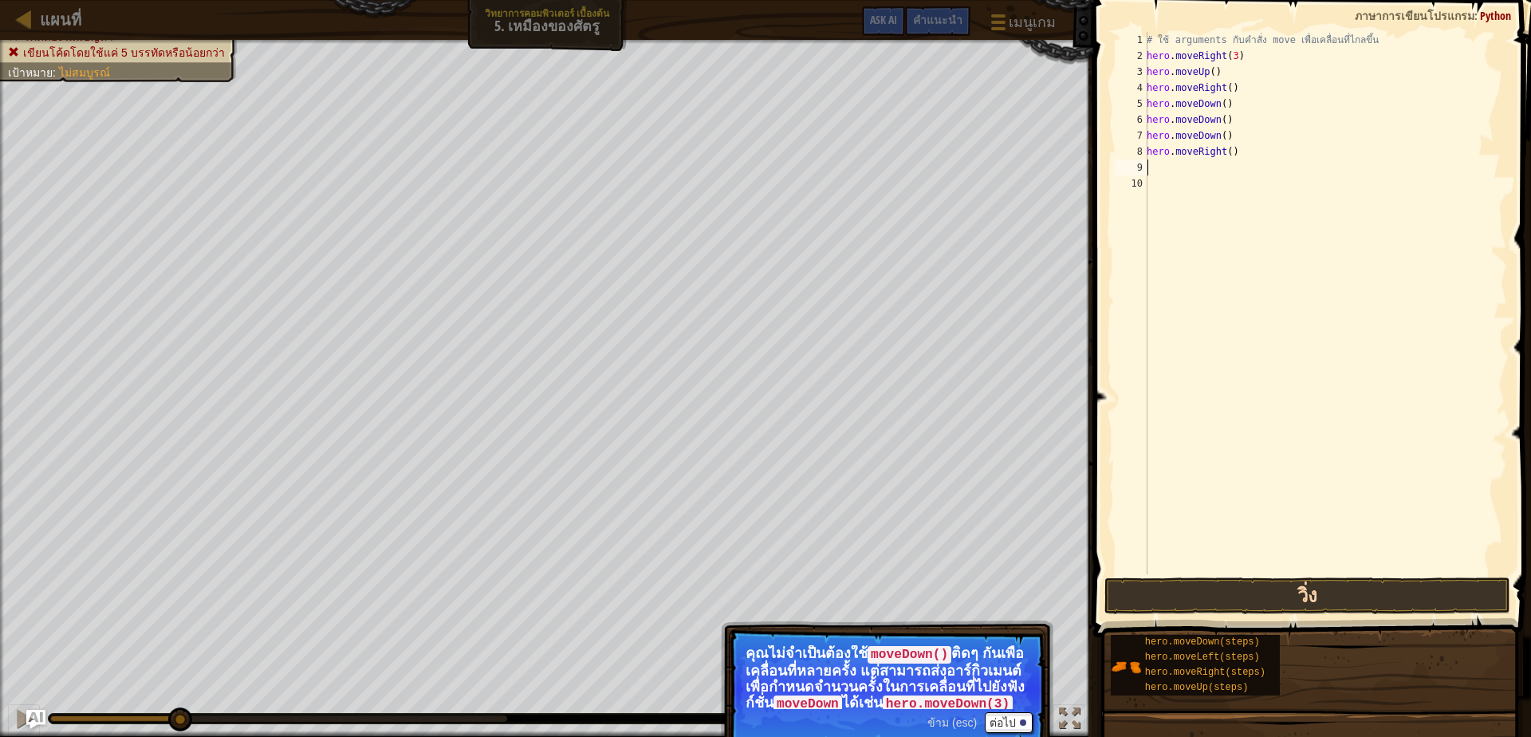
scroll to position [3, 0]
click at [1258, 585] on button "วิ่ง" at bounding box center [1307, 595] width 406 height 37
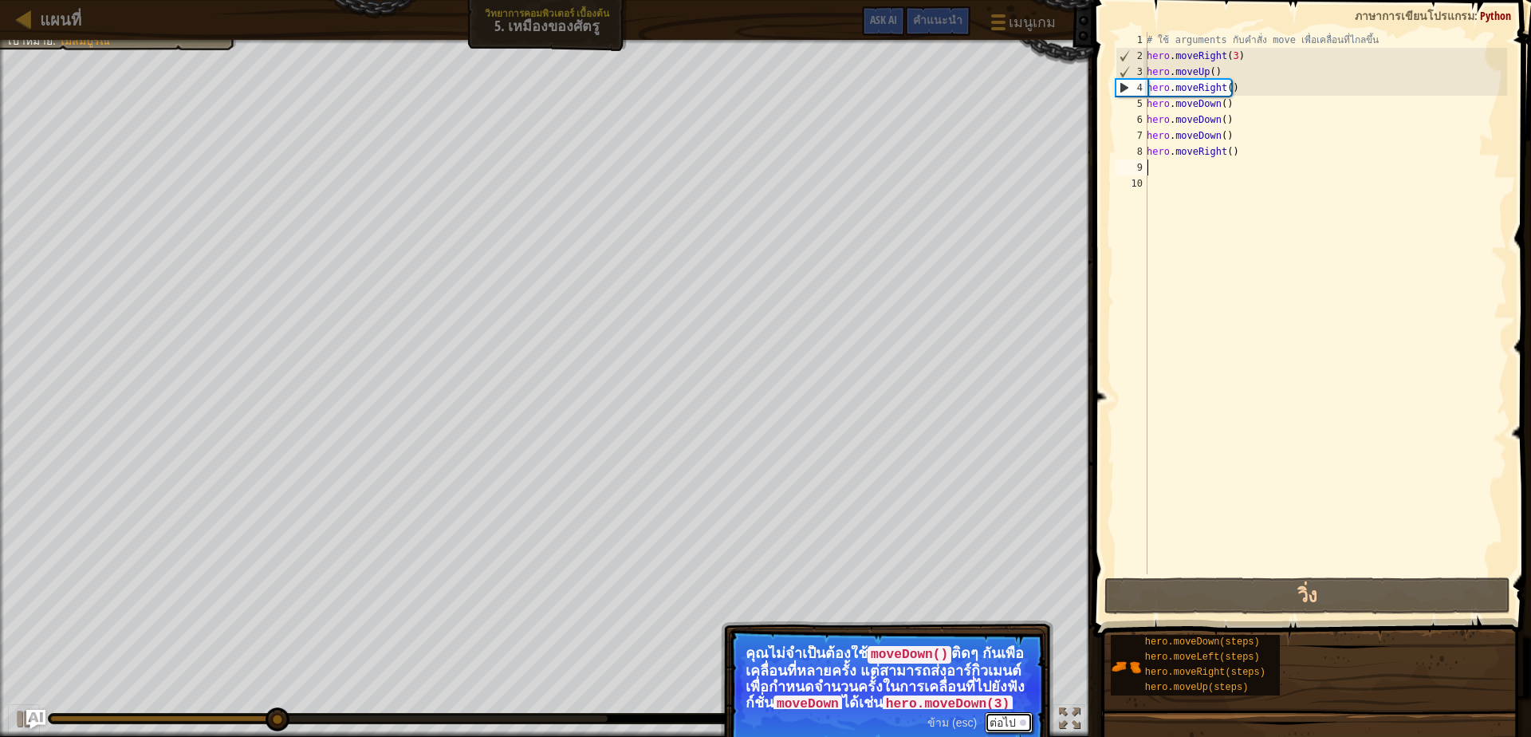
click at [1013, 718] on button "ต่อไป" at bounding box center [1009, 722] width 48 height 21
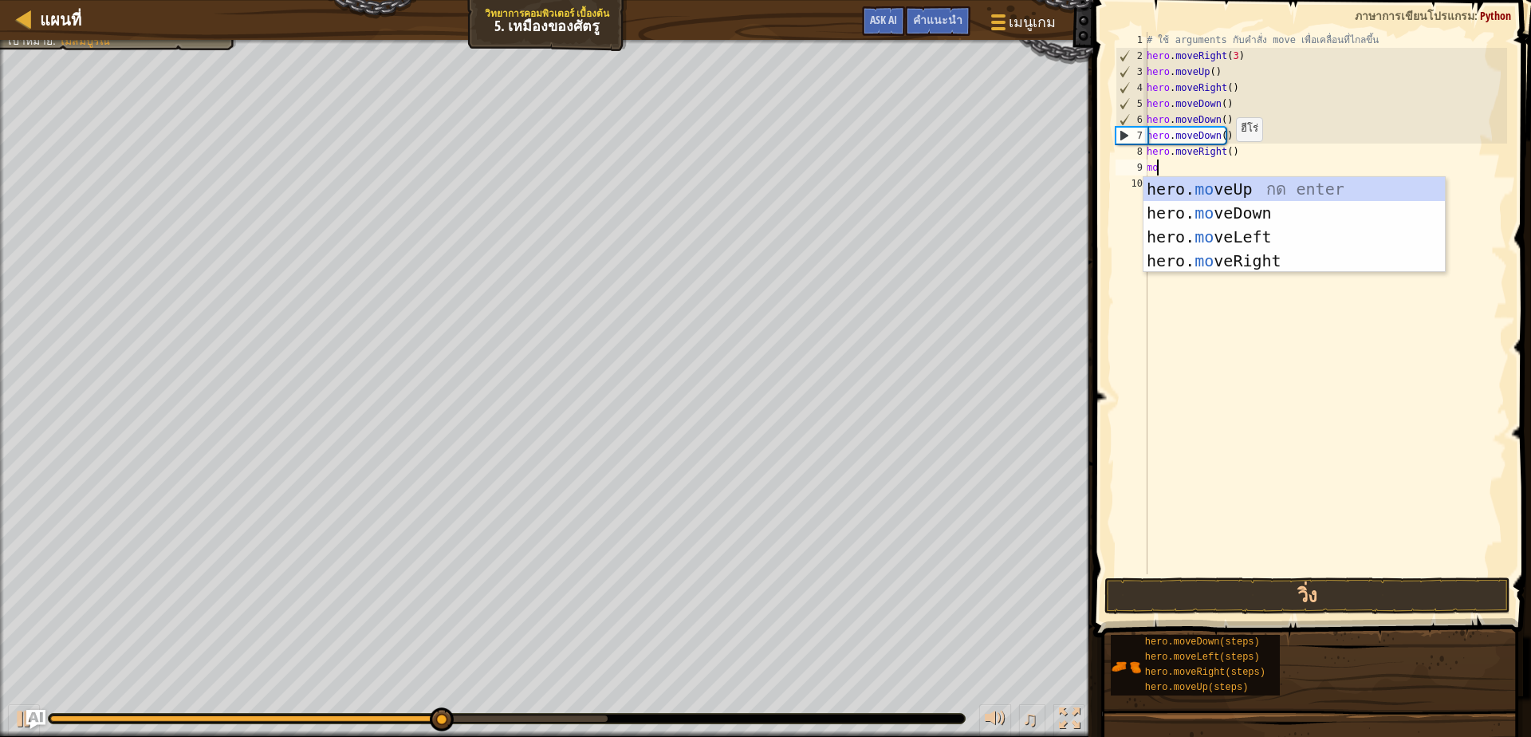
scroll to position [3, 8]
type textarea "move"
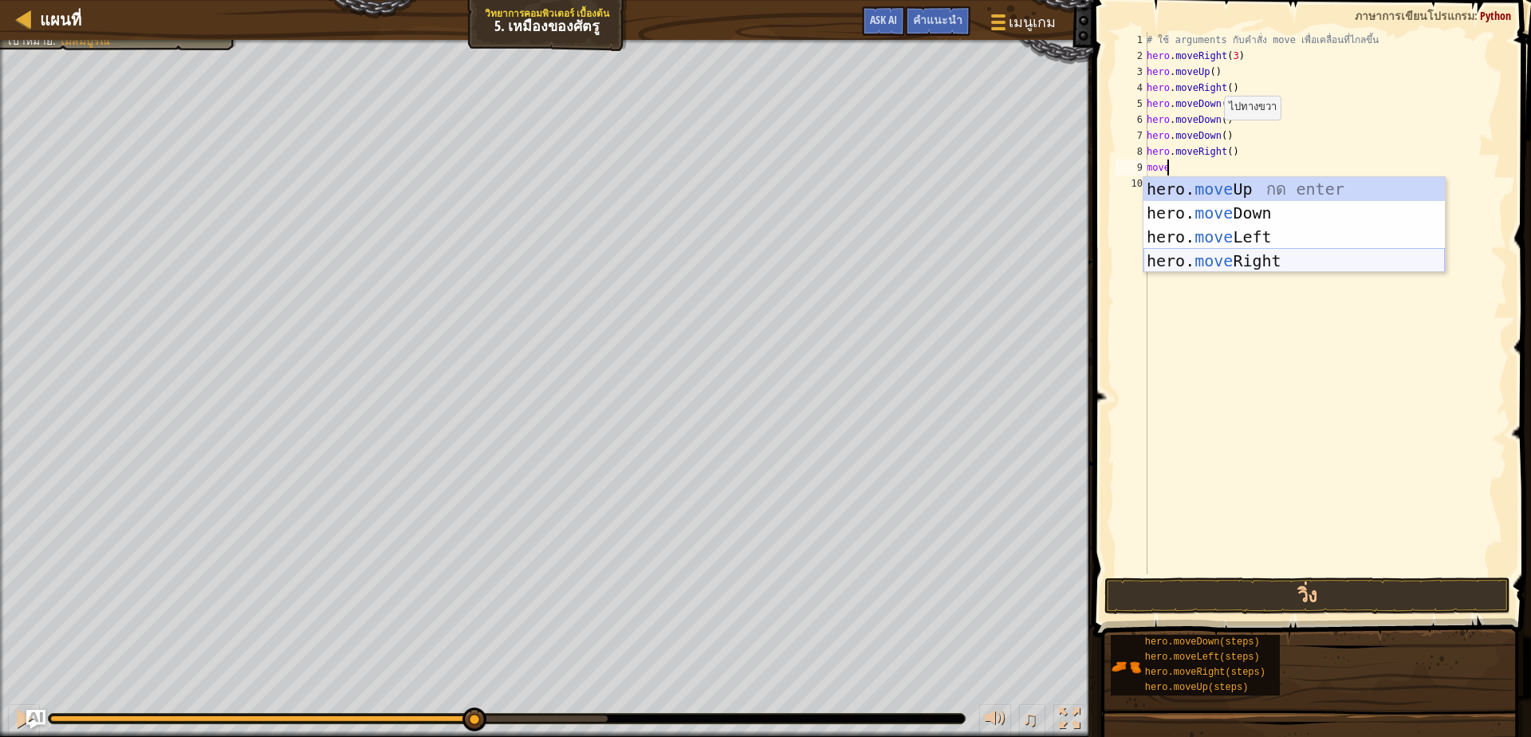
click at [1238, 269] on div "hero. move Up กด enter hero. move Down กด enter hero. move Left กด enter hero. …" at bounding box center [1293, 249] width 301 height 144
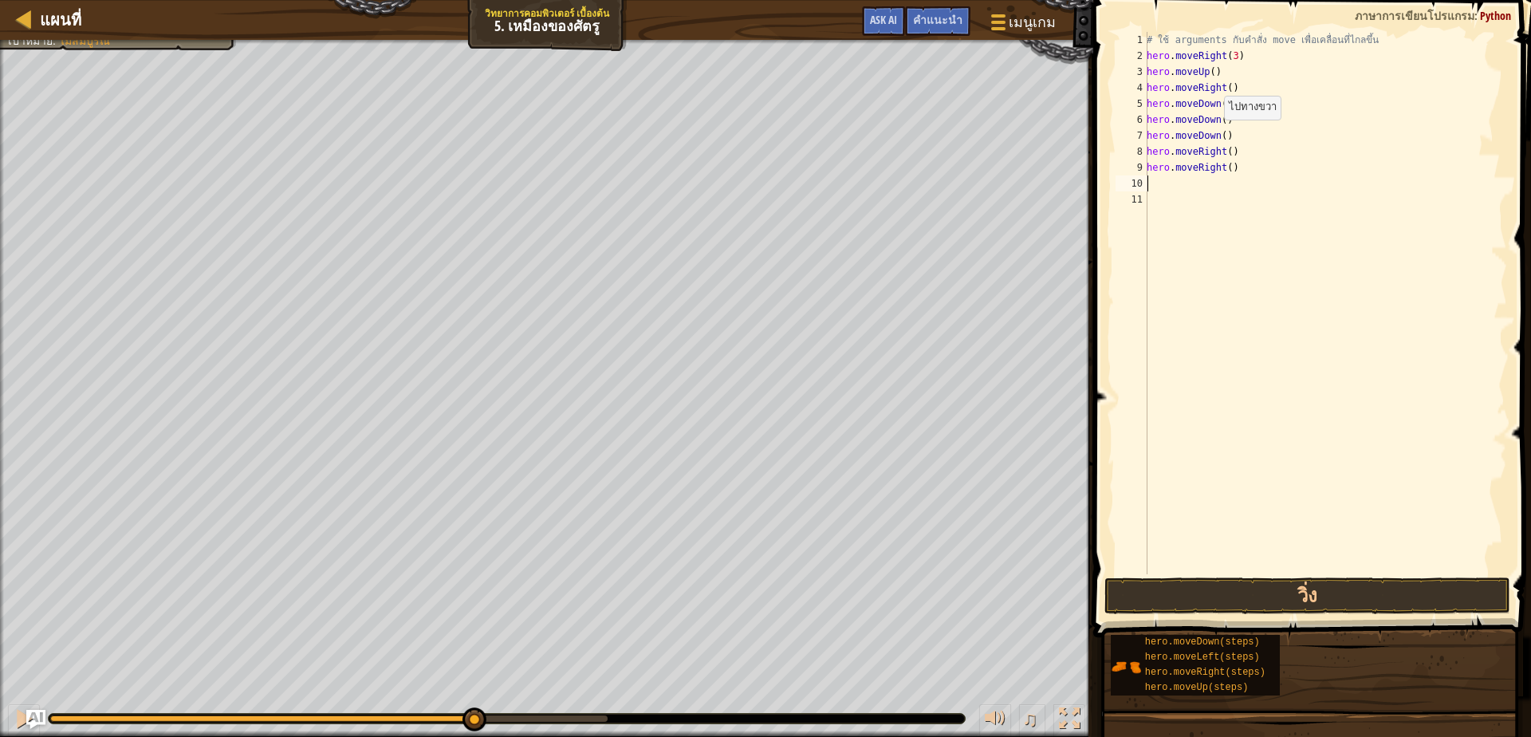
scroll to position [3, 0]
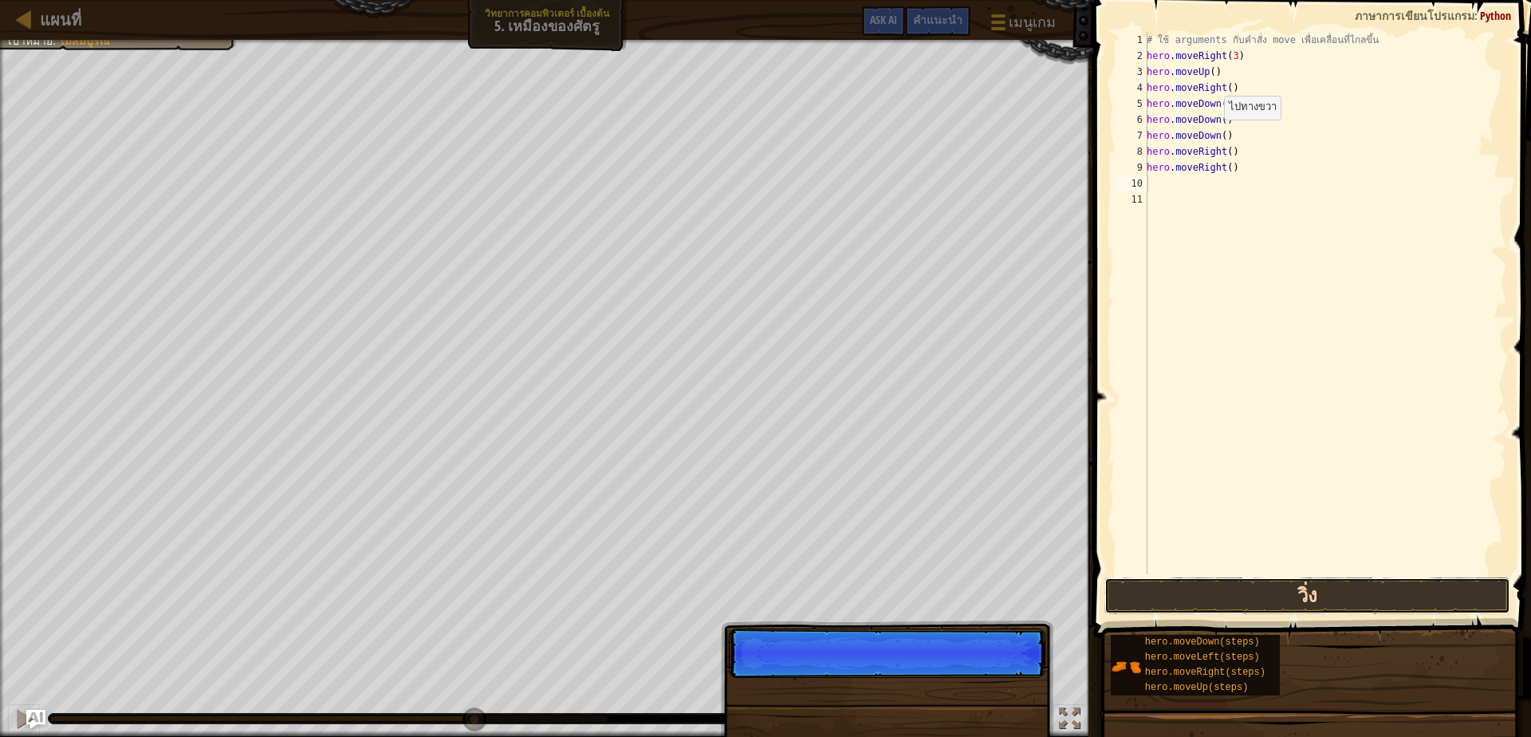
click at [1226, 596] on button "วิ่ง" at bounding box center [1307, 595] width 406 height 37
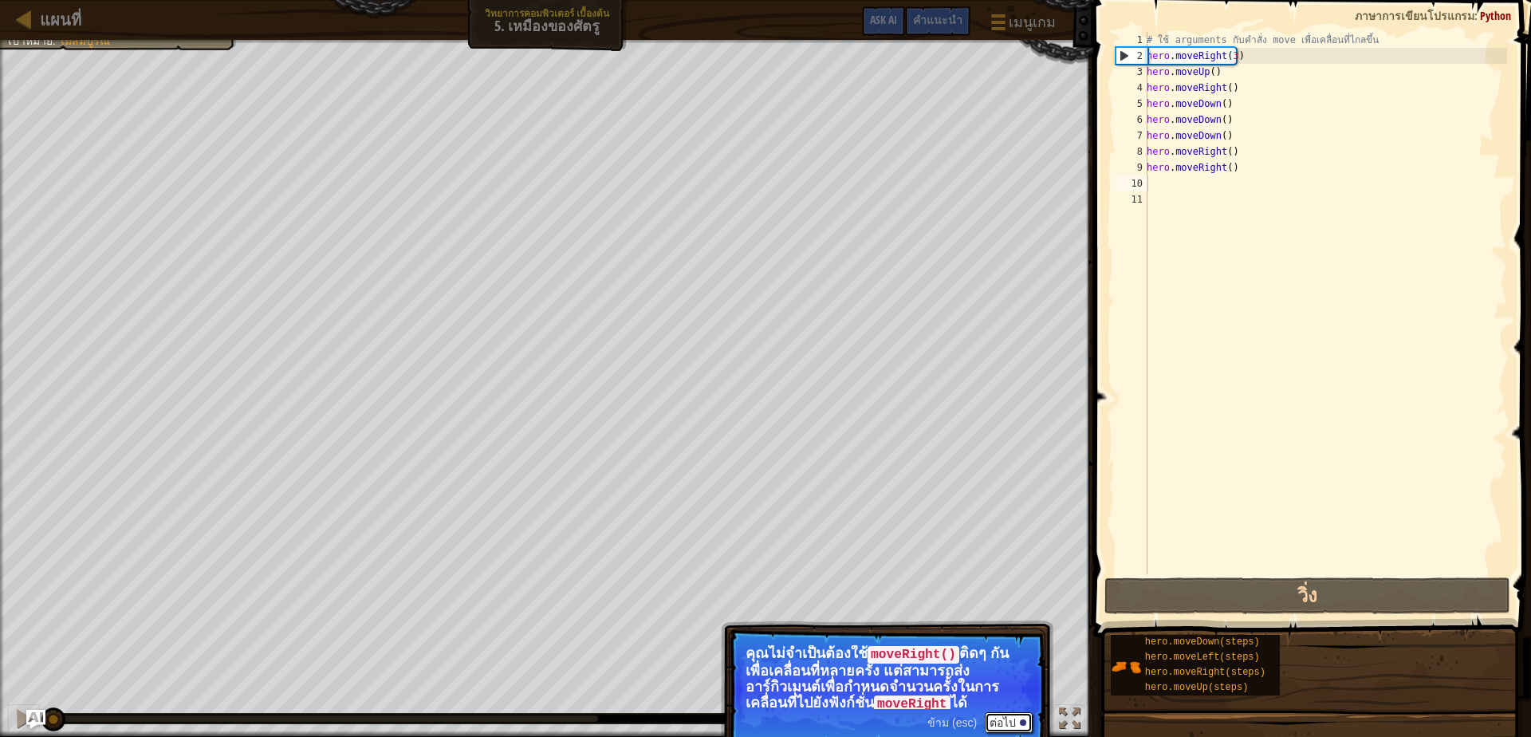
click at [1006, 722] on button "ต่อไป" at bounding box center [1009, 722] width 48 height 21
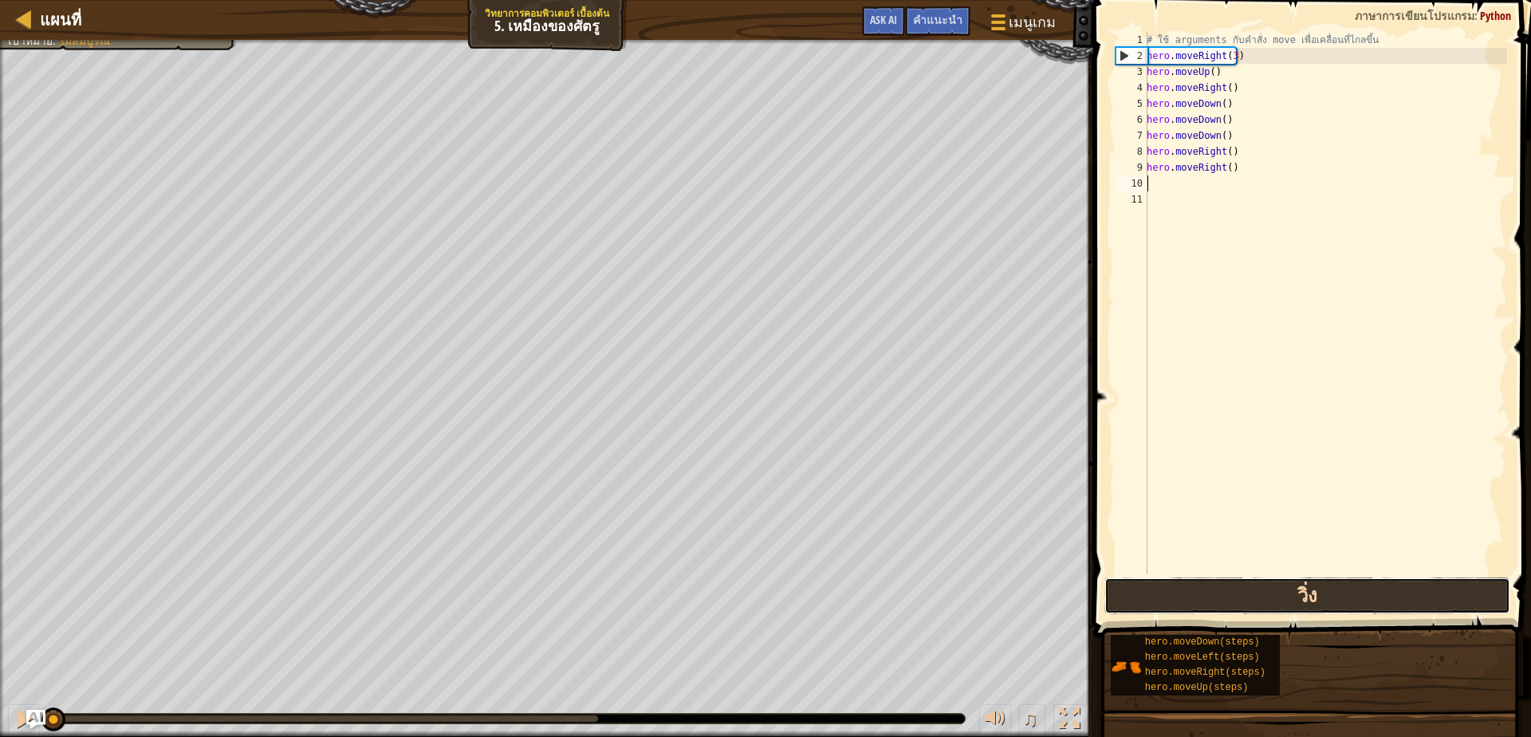
click at [1206, 589] on button "วิ่ง" at bounding box center [1307, 595] width 406 height 37
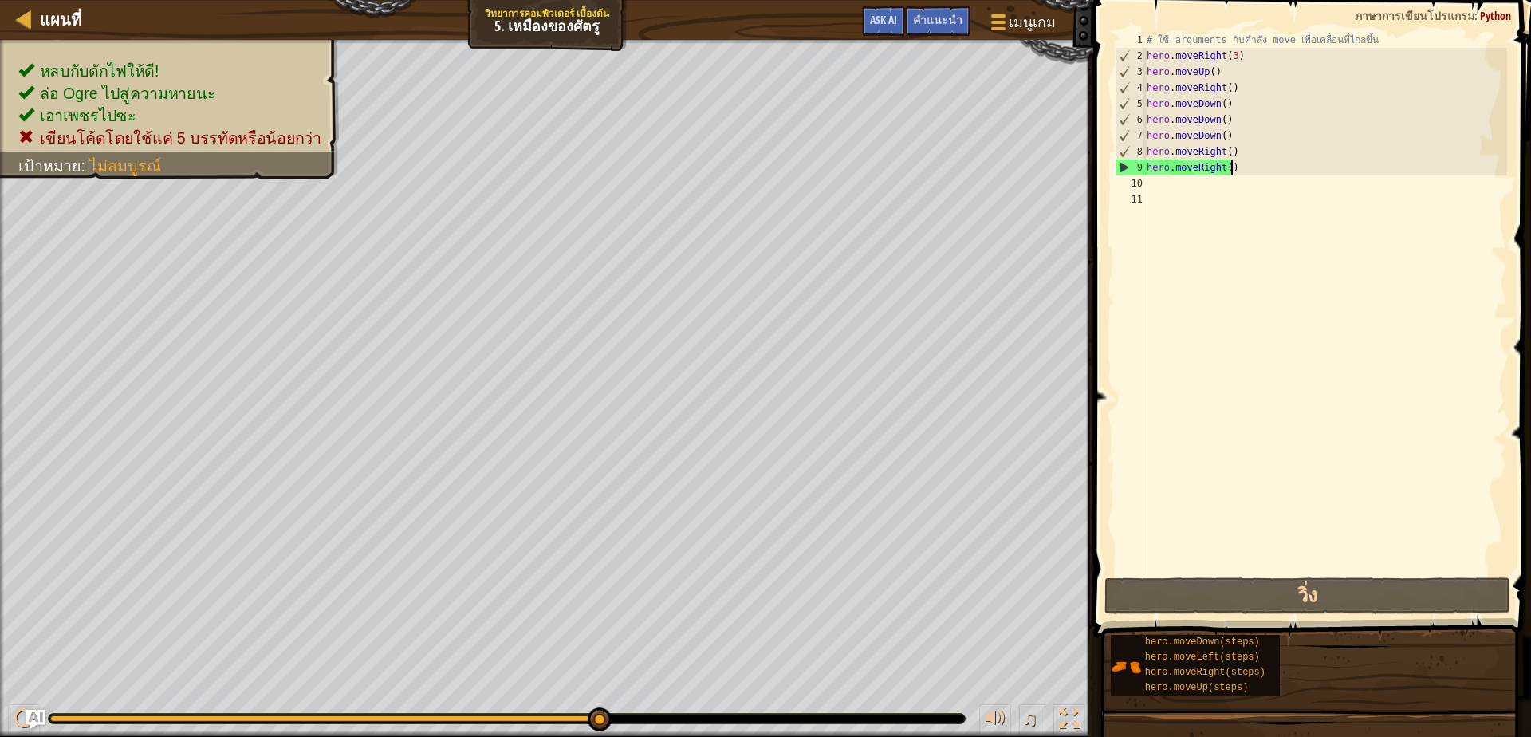
click at [1261, 168] on div "# ใช้ arguments กับคำสั่ง move เพื่อเคลื่อนที่ไกลขึ้น hero . moveRight ( 3 ) he…" at bounding box center [1325, 319] width 364 height 574
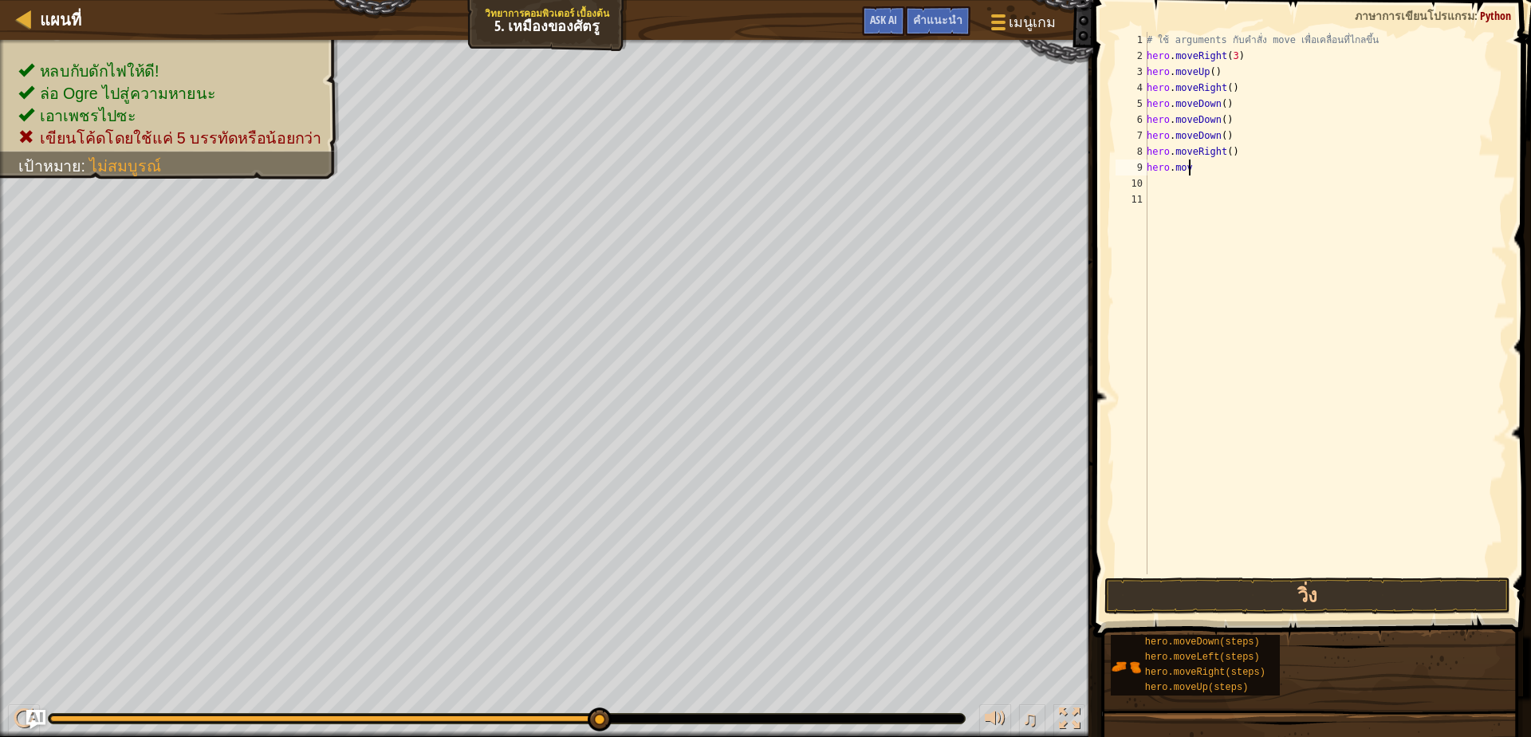
type textarea "h"
click at [1249, 153] on div "# ใช้ arguments กับคำสั่ง move เพื่อเคลื่อนที่ไกลขึ้น hero . moveRight ( 3 ) he…" at bounding box center [1325, 319] width 364 height 574
type textarea "h"
click at [1250, 132] on div "# ใช้ arguments กับคำสั่ง move เพื่อเคลื่อนที่ไกลขึ้น hero . moveRight ( 3 ) he…" at bounding box center [1325, 319] width 364 height 574
type textarea "h"
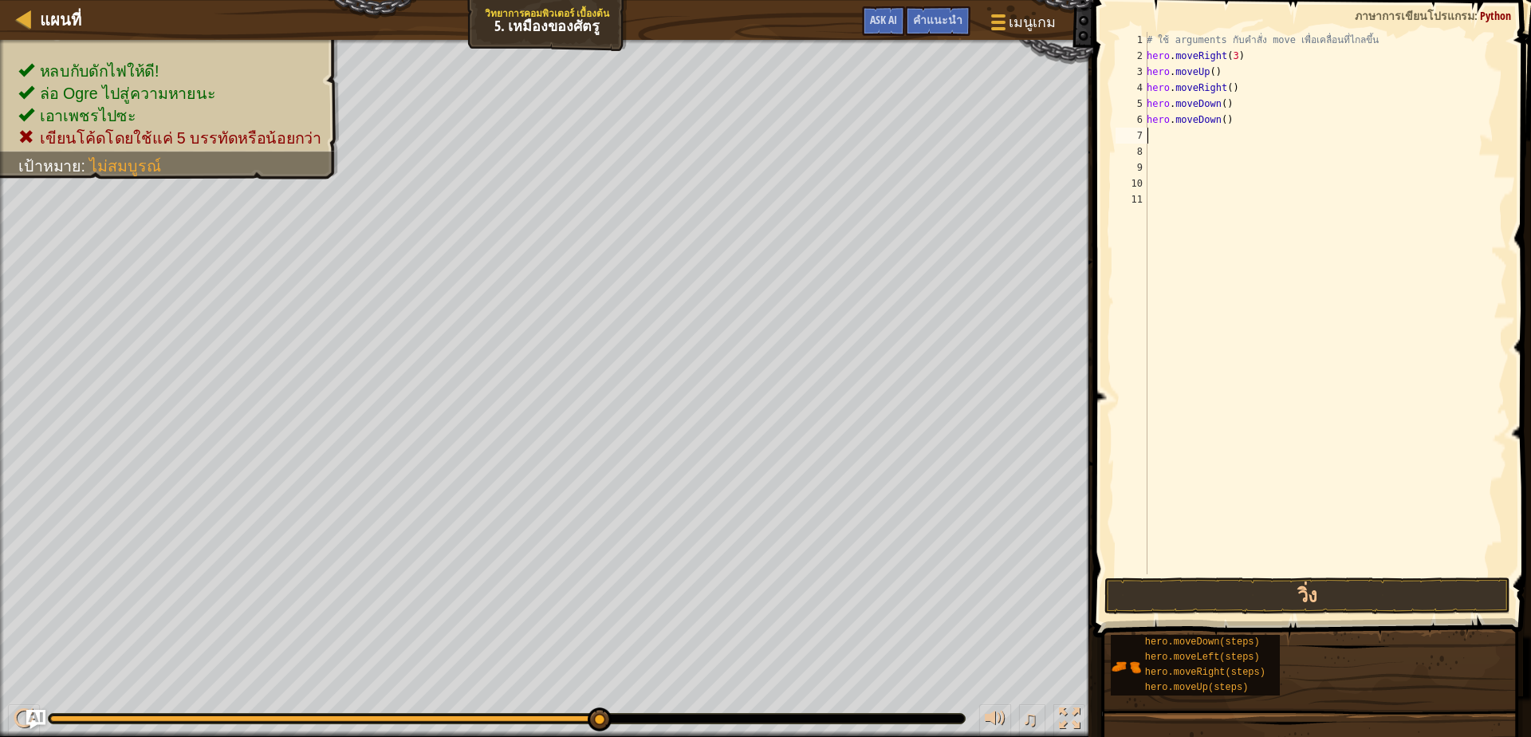
click at [1245, 123] on div "# ใช้ arguments กับคำสั่ง move เพื่อเคลื่อนที่ไกลขึ้น hero . moveRight ( 3 ) he…" at bounding box center [1325, 319] width 364 height 574
type textarea "h"
type textarea "hero.moveDo"
click at [1249, 115] on div "# ใช้ arguments กับคำสั่ง move เพื่อเคลื่อนที่ไกลขึ้น hero . moveRight ( 3 ) he…" at bounding box center [1325, 319] width 364 height 574
click at [1260, 100] on div "# ใช้ arguments กับคำสั่ง move เพื่อเคลื่อนที่ไกลขึ้น hero . moveRight ( 3 ) he…" at bounding box center [1323, 319] width 368 height 574
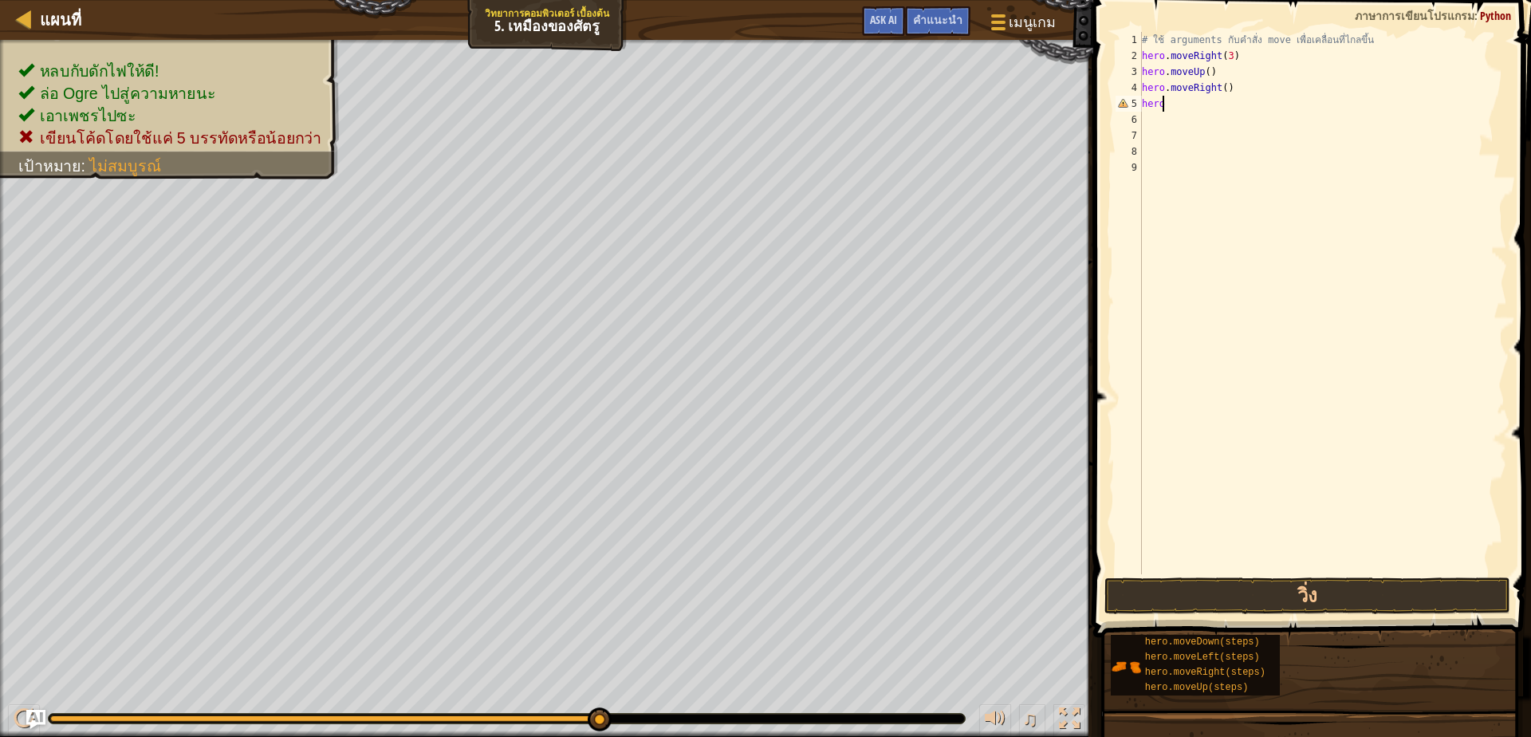
type textarea "h"
click at [1261, 86] on div "# ใช้ arguments กับคำสั่ง move เพื่อเคลื่อนที่ไกลขึ้น hero . moveRight ( 3 ) he…" at bounding box center [1323, 319] width 368 height 574
type textarea "h"
type textarea "o"
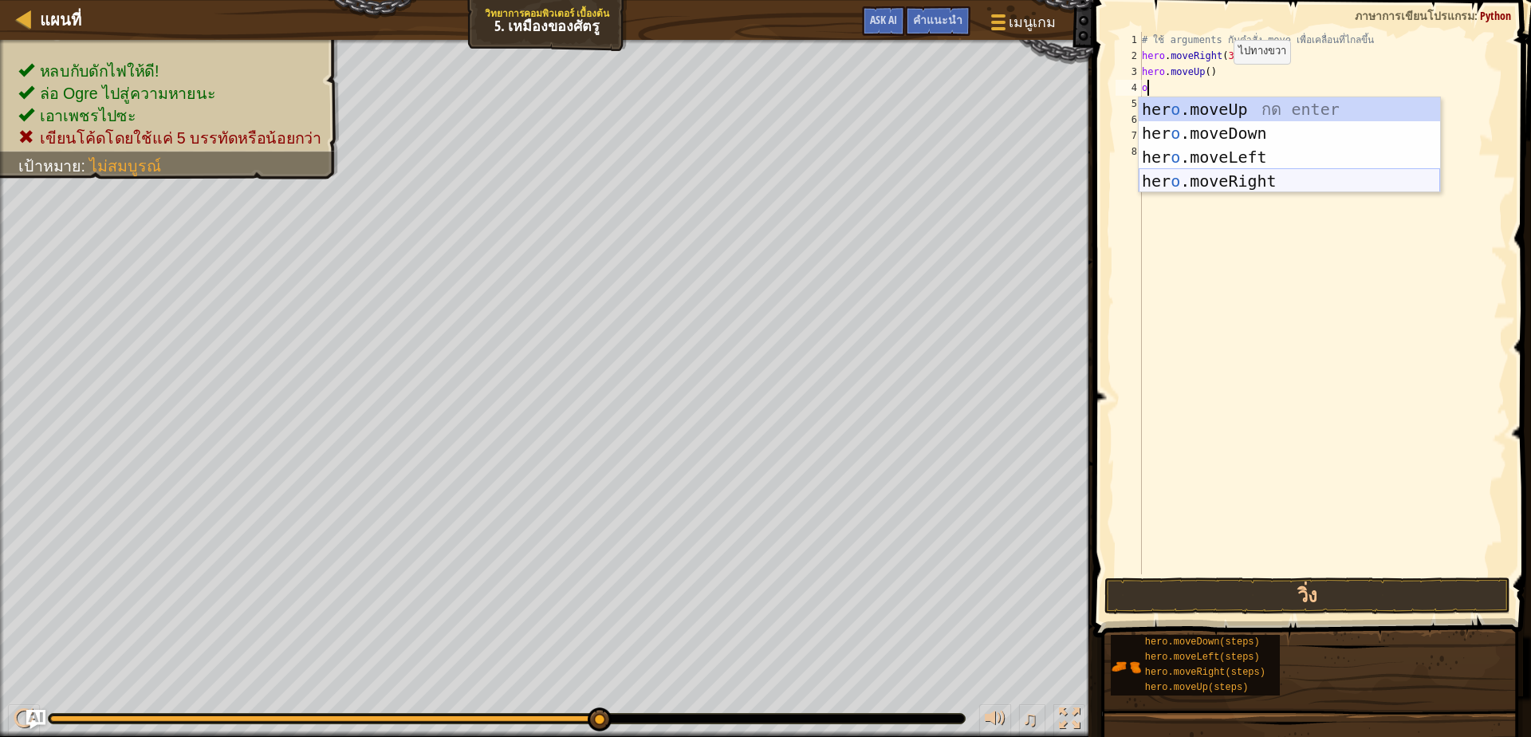
click at [1296, 177] on div "her o .moveUp กด enter her o .moveDown กด enter her o .moveLeft กด enter her o …" at bounding box center [1289, 169] width 301 height 144
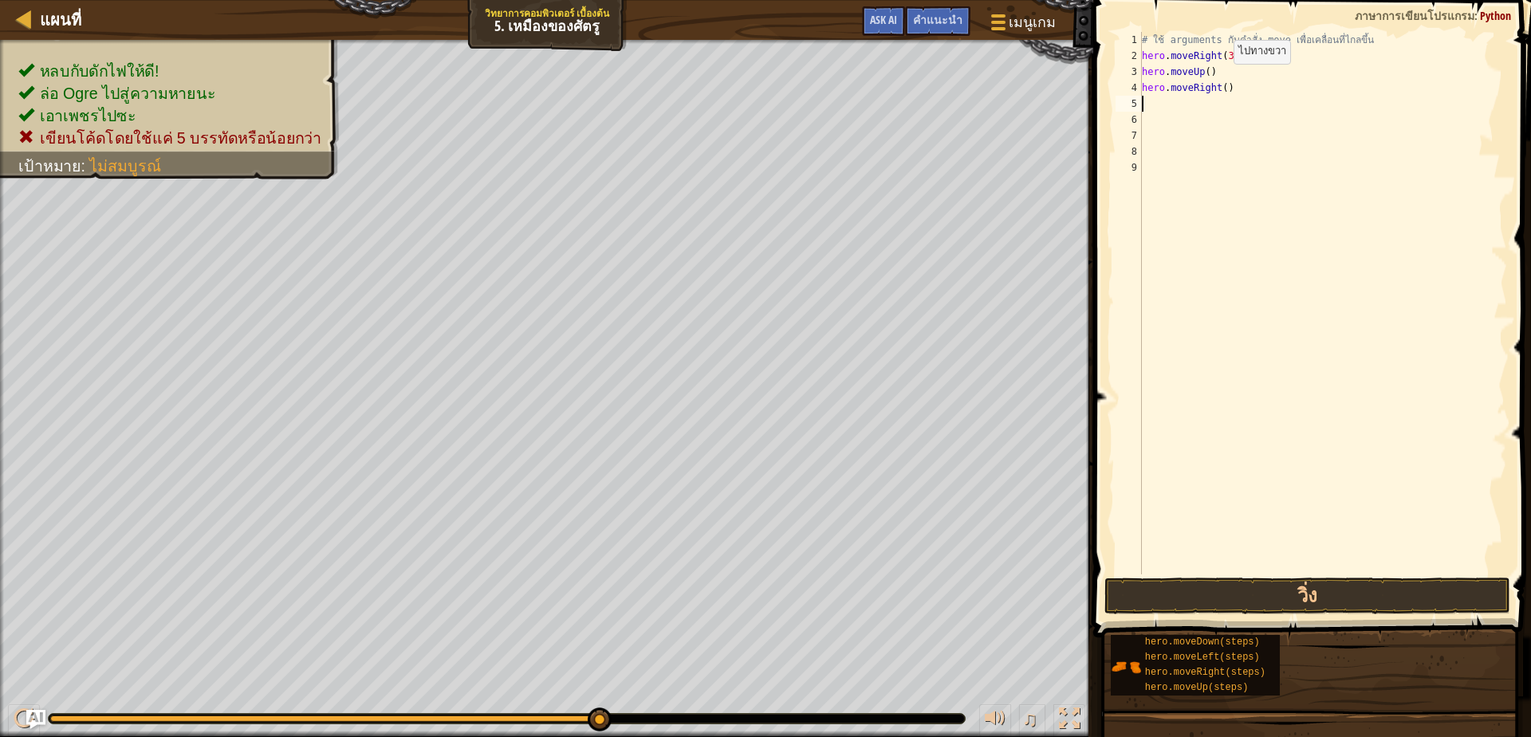
scroll to position [3, 0]
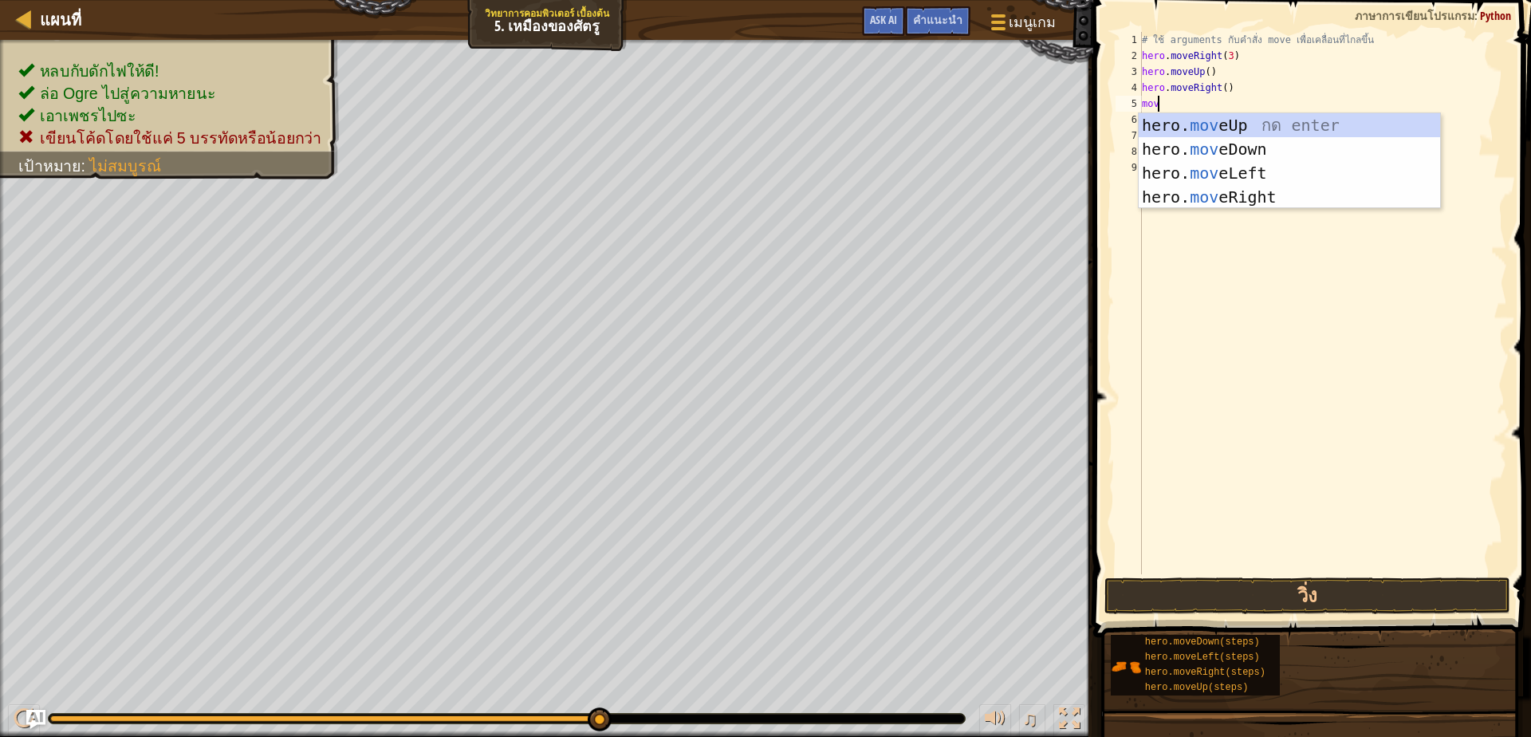
type textarea "move"
click at [1265, 145] on div "hero. move Up กด enter hero. move Down กด enter hero. move Left กด enter hero. …" at bounding box center [1289, 185] width 301 height 144
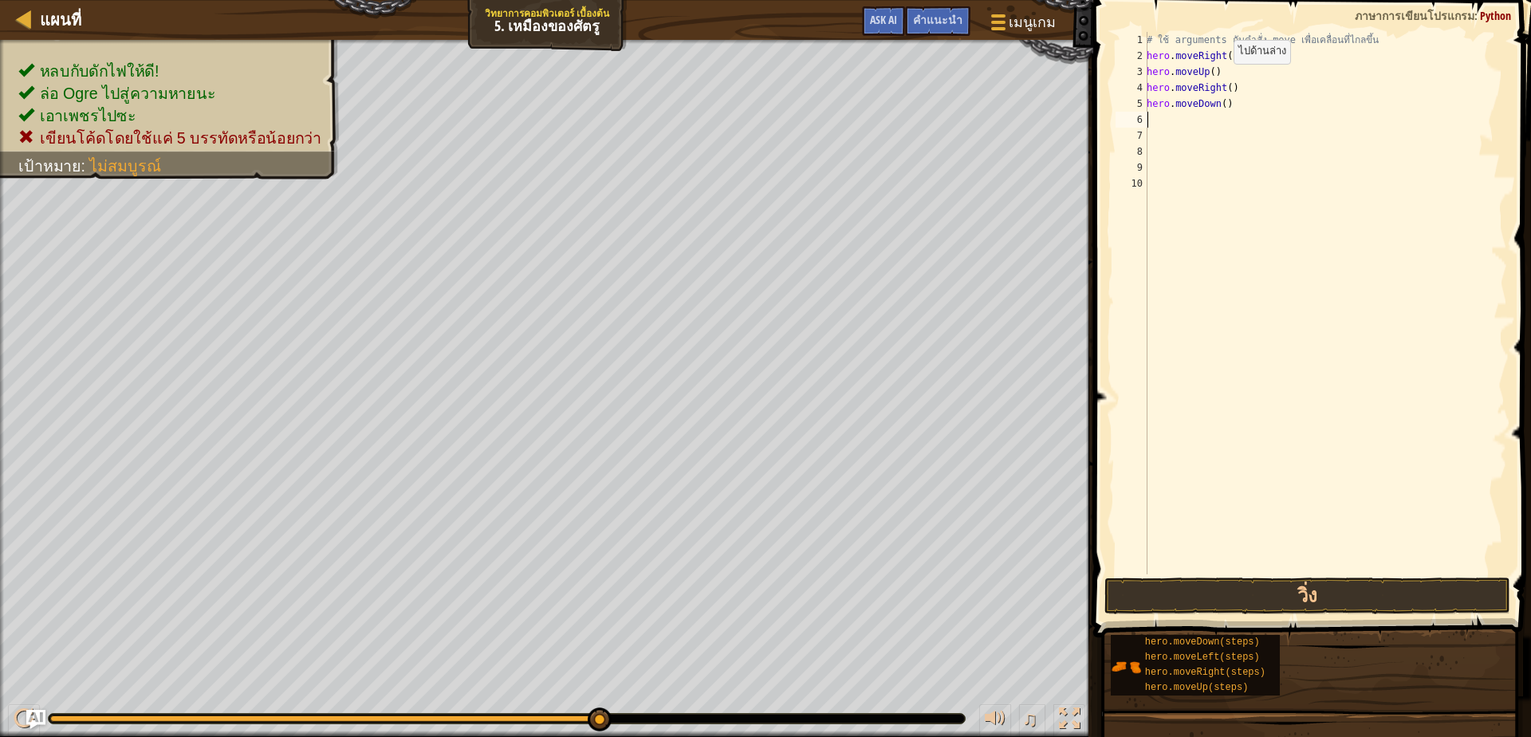
scroll to position [3, 0]
click at [1221, 108] on div "# ใช้ arguments กับคำสั่ง move เพื่อเคลื่อนที่ไกลขึ้น hero . moveRight ( 3 ) he…" at bounding box center [1325, 319] width 364 height 574
type textarea ")"
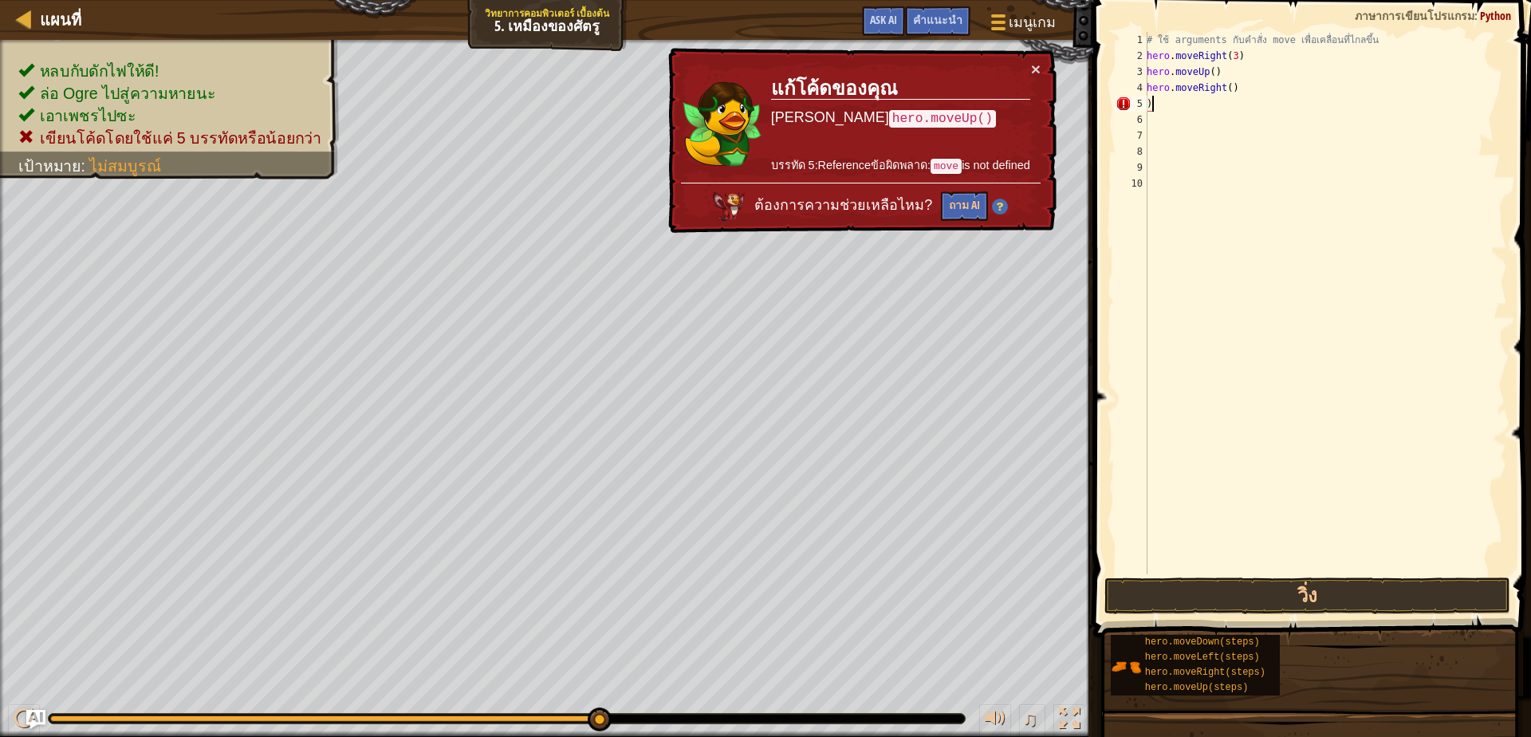
click at [1193, 100] on div "# ใช้ arguments กับคำสั่ง move เพื่อเคลื่อนที่ไกลขึ้น hero . moveRight ( 3 ) he…" at bounding box center [1325, 319] width 364 height 574
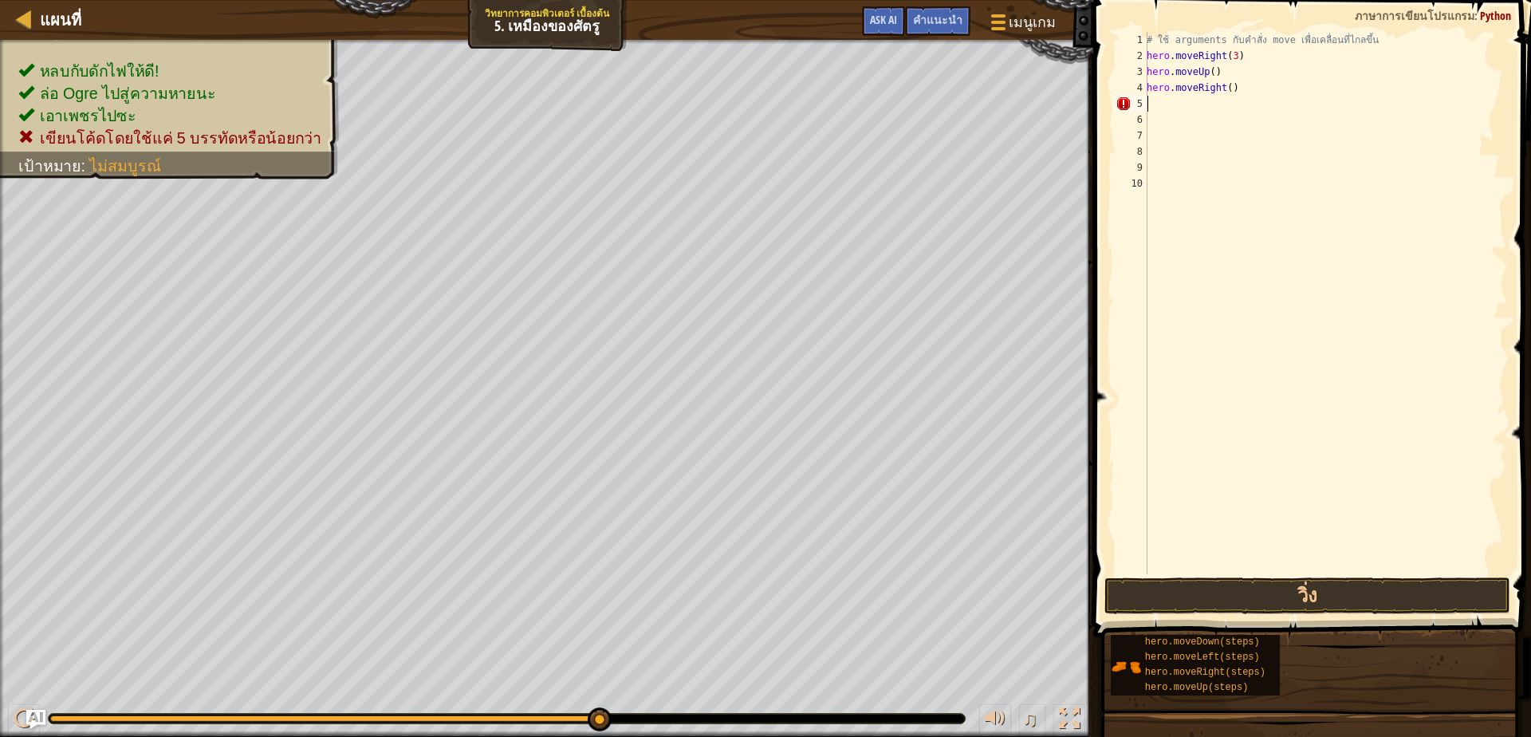
scroll to position [3, 0]
click at [1336, 594] on button "วิ่ง" at bounding box center [1307, 595] width 406 height 37
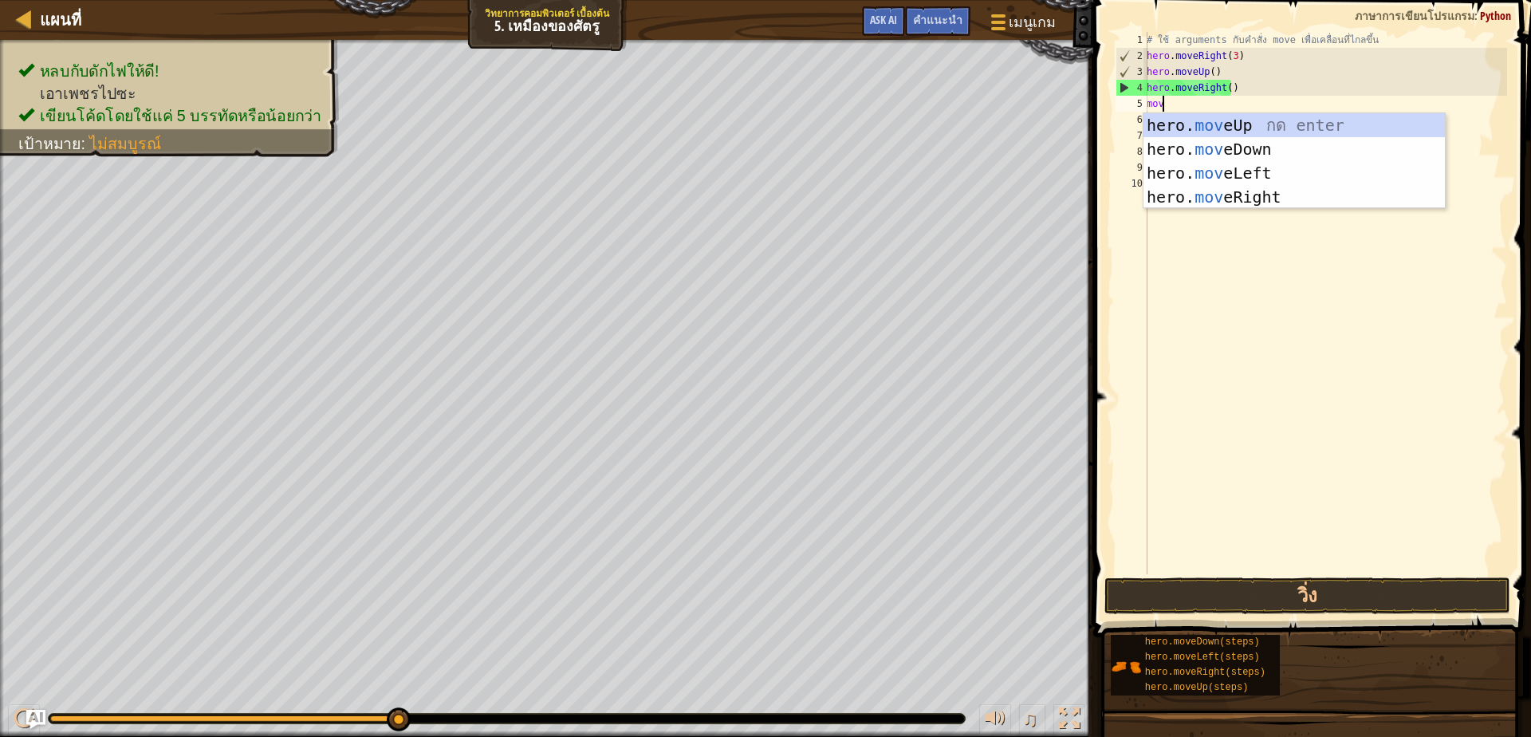
scroll to position [3, 13]
type textarea "move"
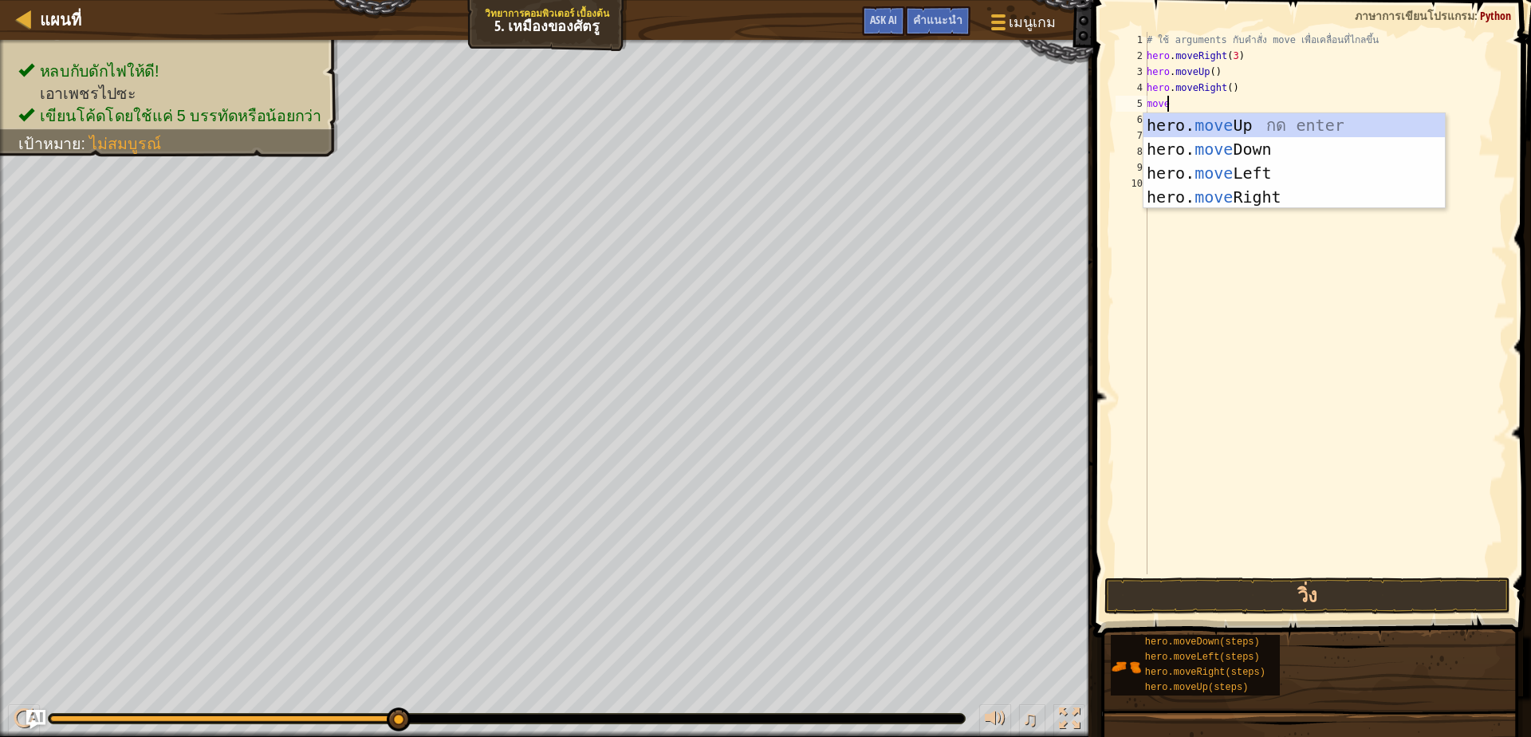
scroll to position [3, 17]
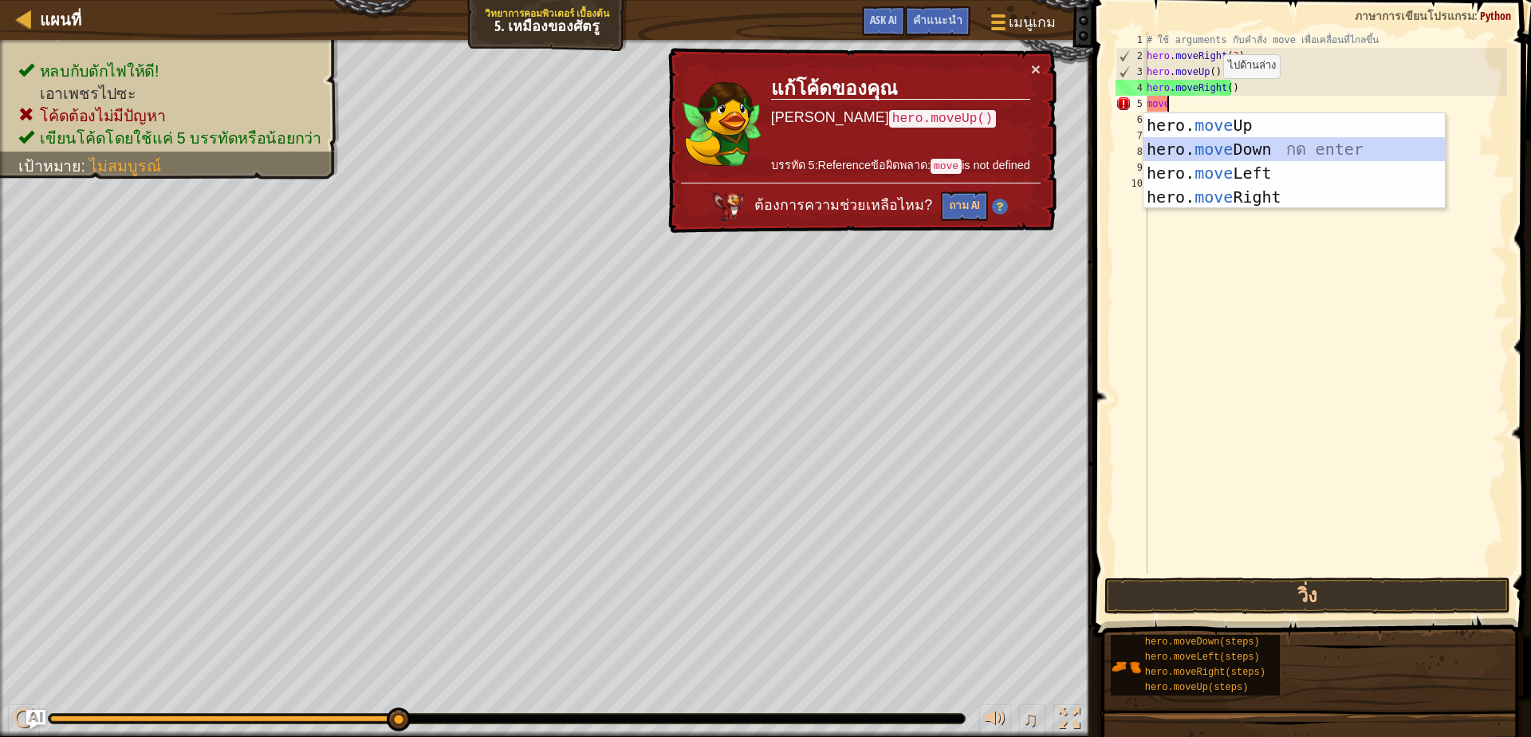
click at [1232, 149] on div "hero. move Up กด enter hero. move Down กด enter hero. move Left กด enter hero. …" at bounding box center [1293, 185] width 301 height 144
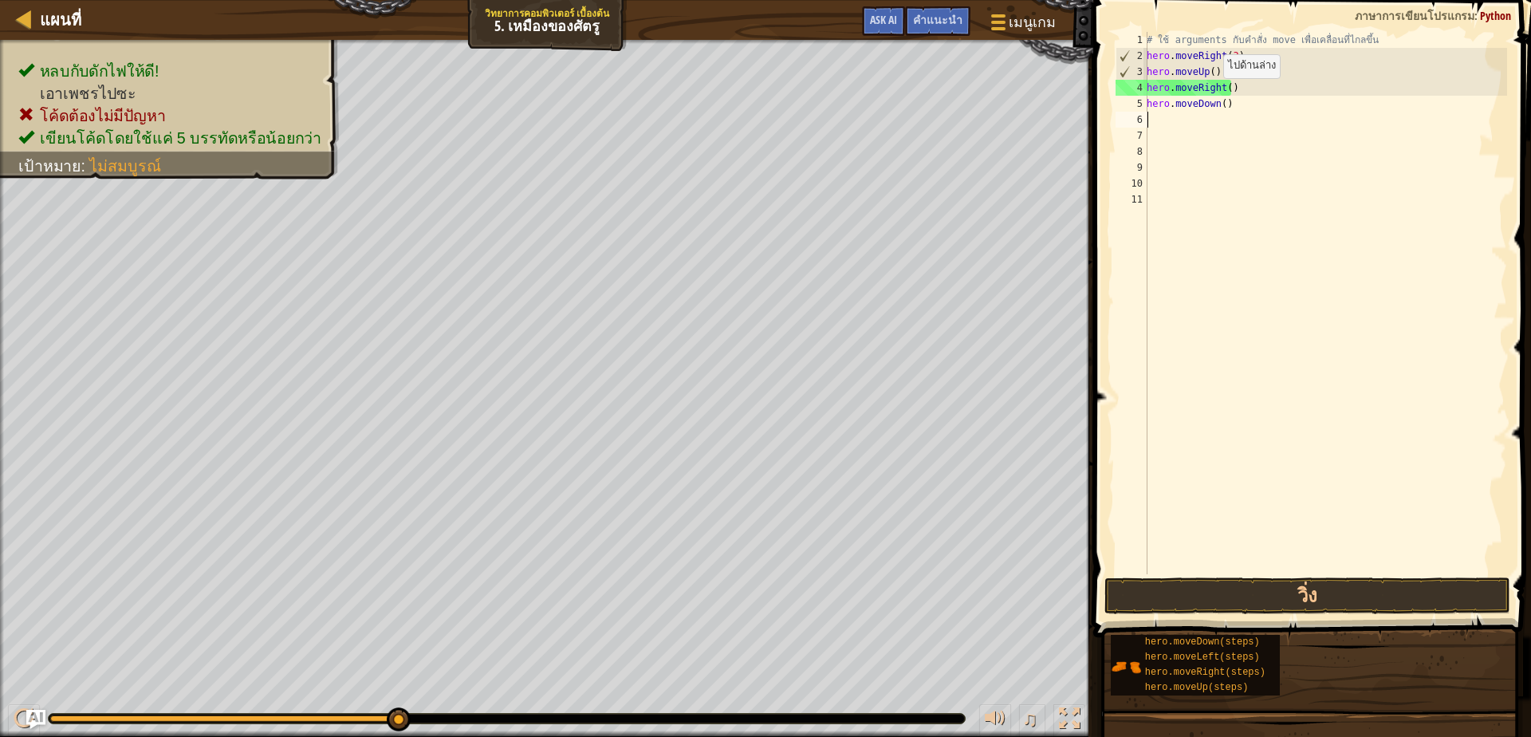
scroll to position [3, 0]
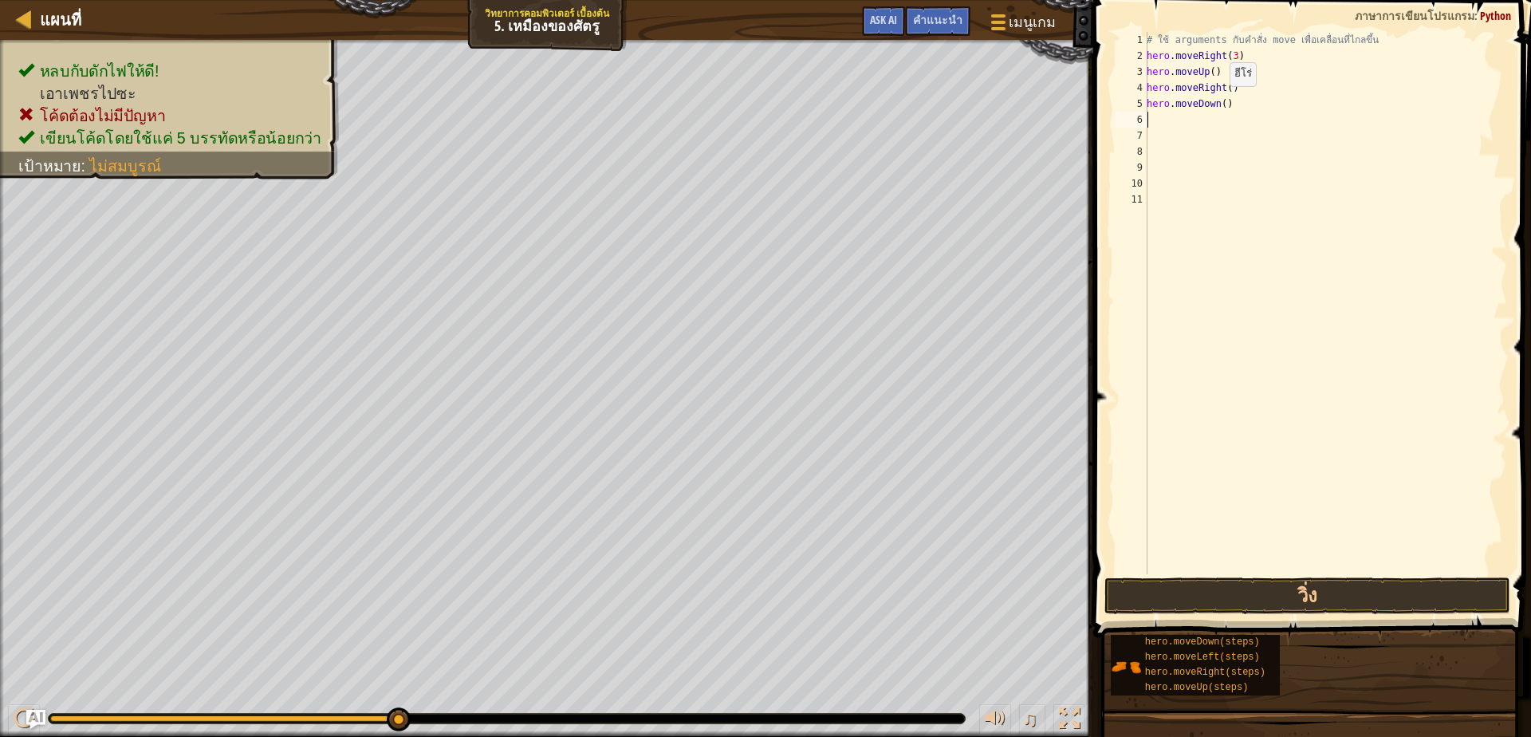
click at [1221, 102] on div "# ใช้ arguments กับคำสั่ง move เพื่อเคลื่อนที่ไกลขึ้น hero . moveRight ( 3 ) he…" at bounding box center [1325, 319] width 364 height 574
type textarea "hero.moveDown(3)"
click at [1176, 121] on div "# ใช้ arguments กับคำสั่ง move เพื่อเคลื่อนที่ไกลขึ้น hero . moveRight ( 3 ) he…" at bounding box center [1325, 319] width 364 height 574
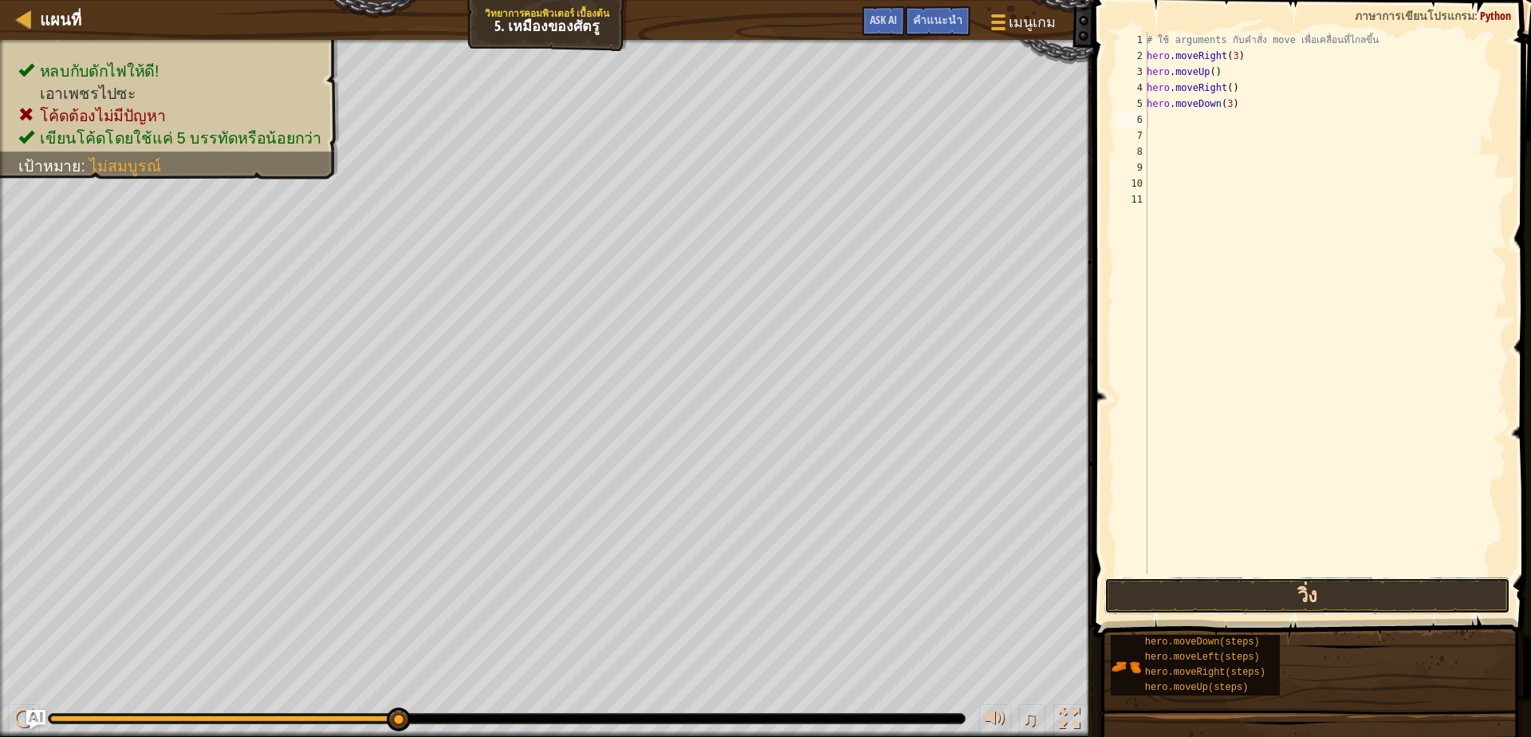
click at [1369, 585] on button "วิ่ง" at bounding box center [1307, 595] width 406 height 37
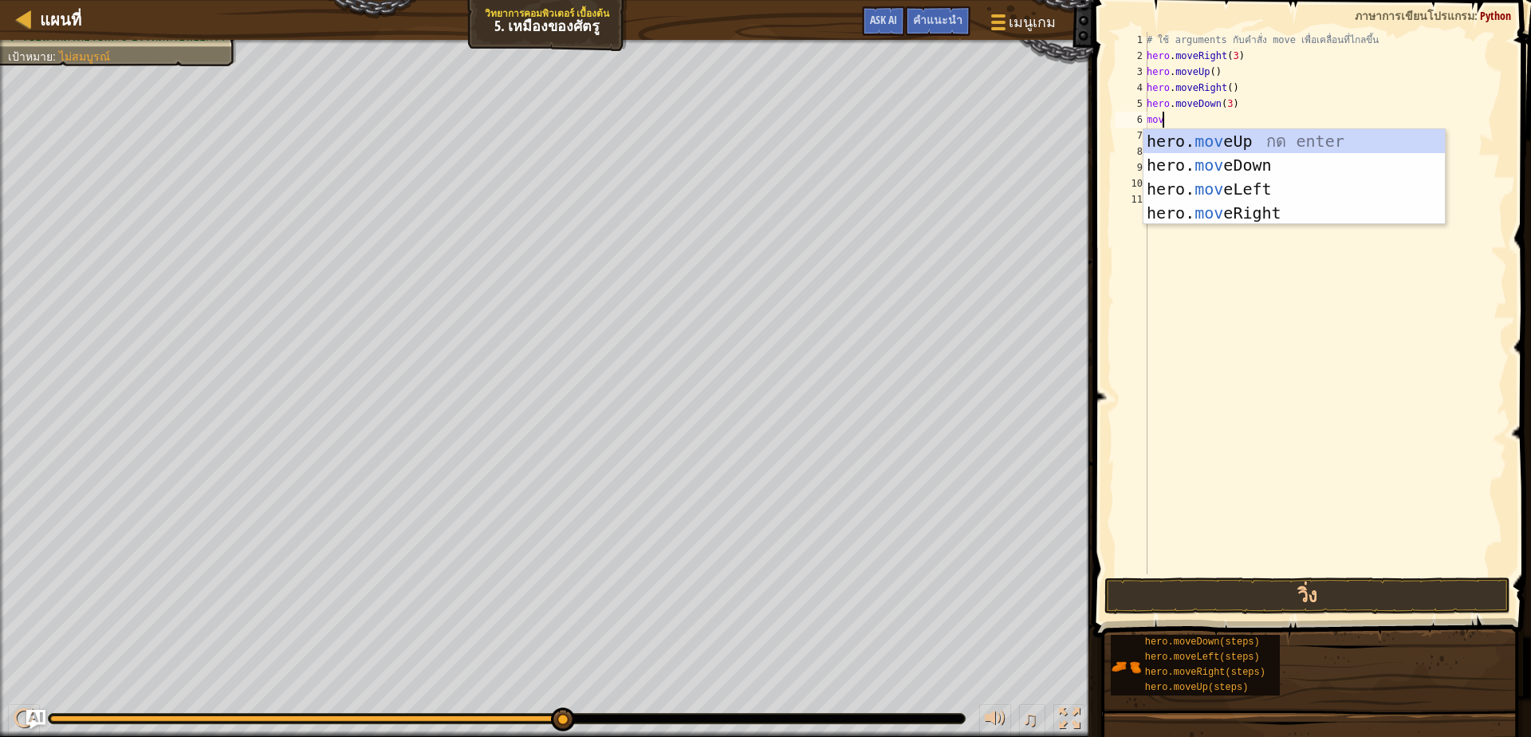
type textarea "move"
click at [1226, 218] on div "hero. move Up กด enter hero. move Down กด enter hero. move Left กด enter hero. …" at bounding box center [1293, 201] width 301 height 144
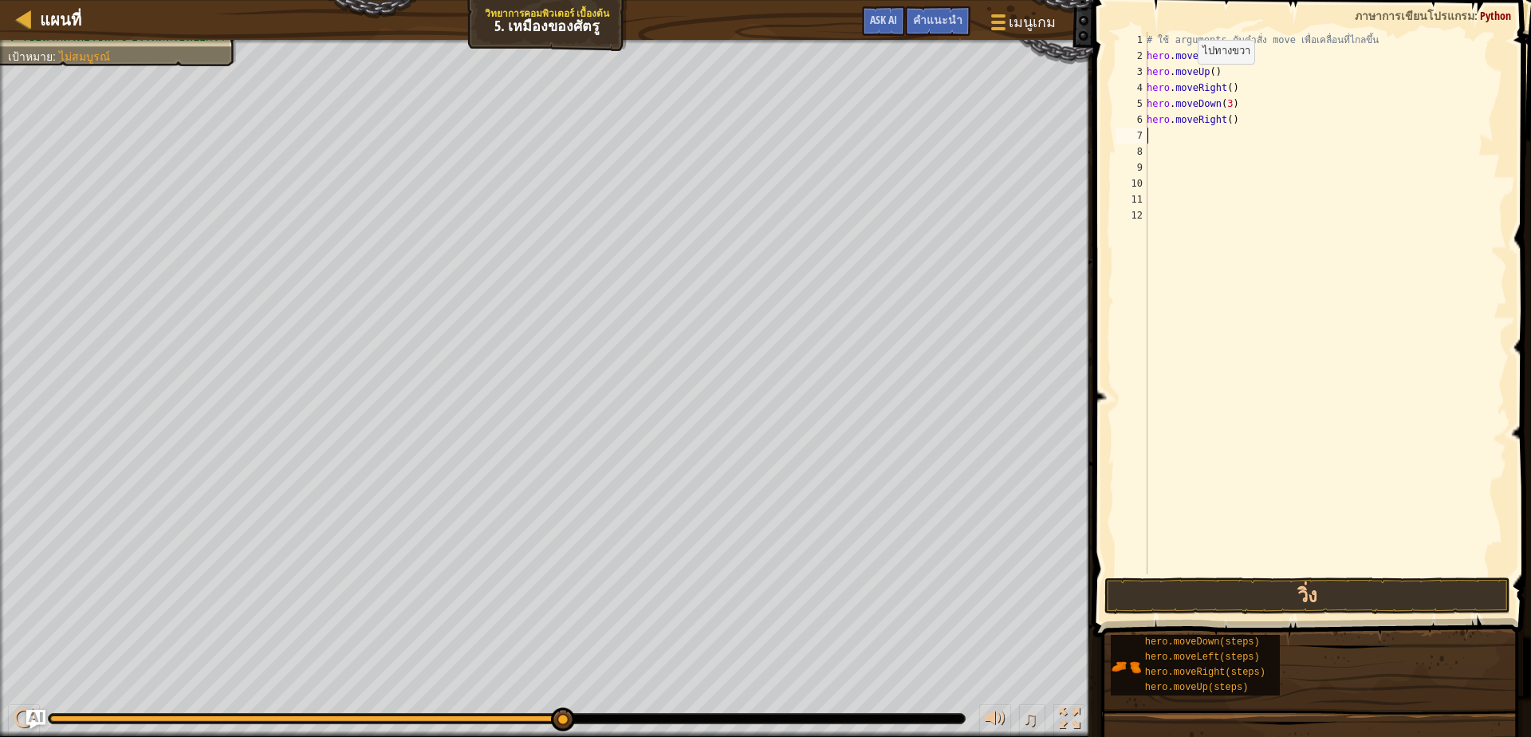
scroll to position [3, 0]
click at [1222, 120] on div "# ใช้ arguments กับคำสั่ง move เพื่อเคลื่อนที่ไกลขึ้น hero . moveRight ( 3 ) he…" at bounding box center [1325, 319] width 364 height 574
click at [1225, 120] on div "# ใช้ arguments กับคำสั่ง move เพื่อเคลื่อนที่ไกลขึ้น hero . moveRight ( 3 ) he…" at bounding box center [1325, 319] width 364 height 574
click at [1292, 578] on button "วิ่ง" at bounding box center [1307, 595] width 406 height 37
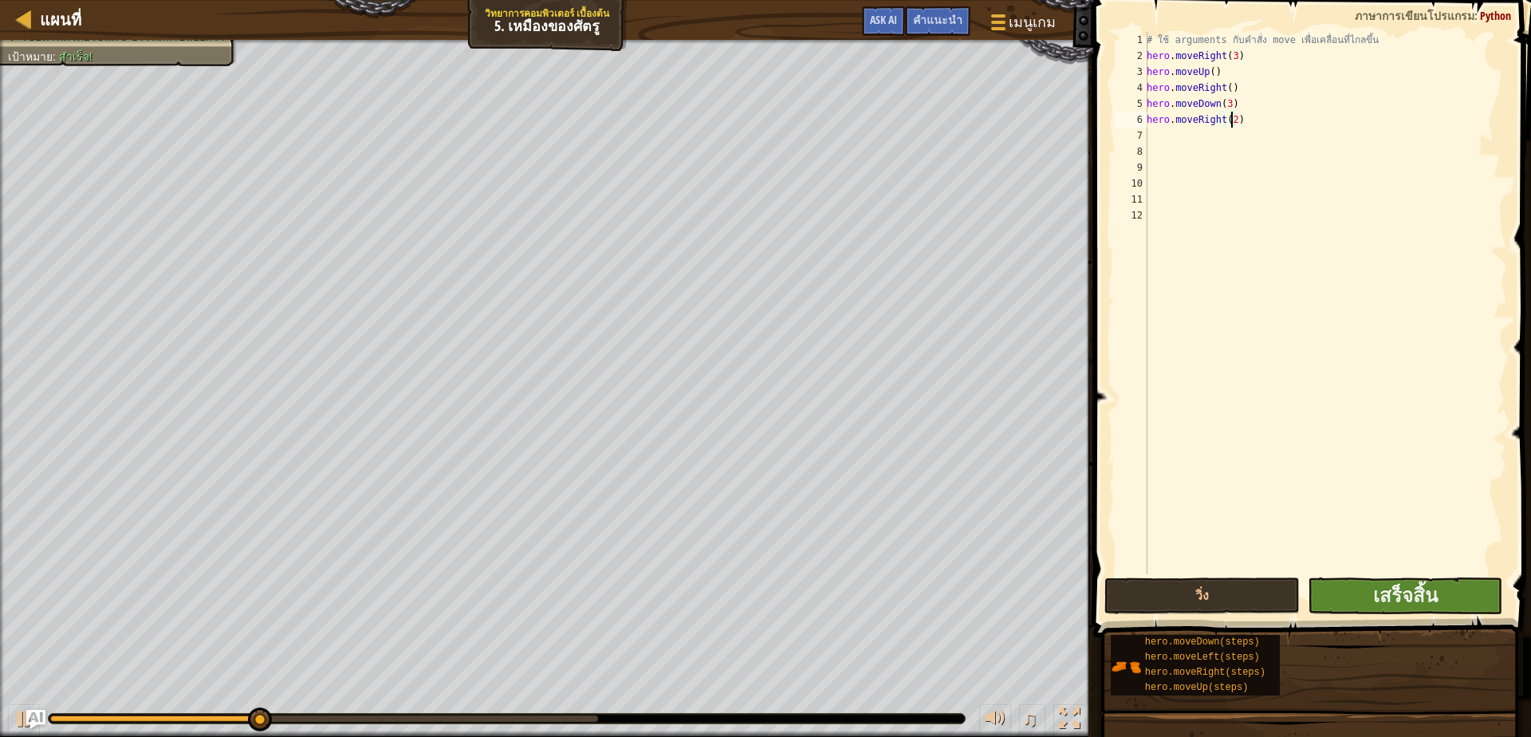
type textarea "hero.moveRight(2)"
click at [1358, 590] on button "เสร็จสิ้น" at bounding box center [1405, 595] width 195 height 37
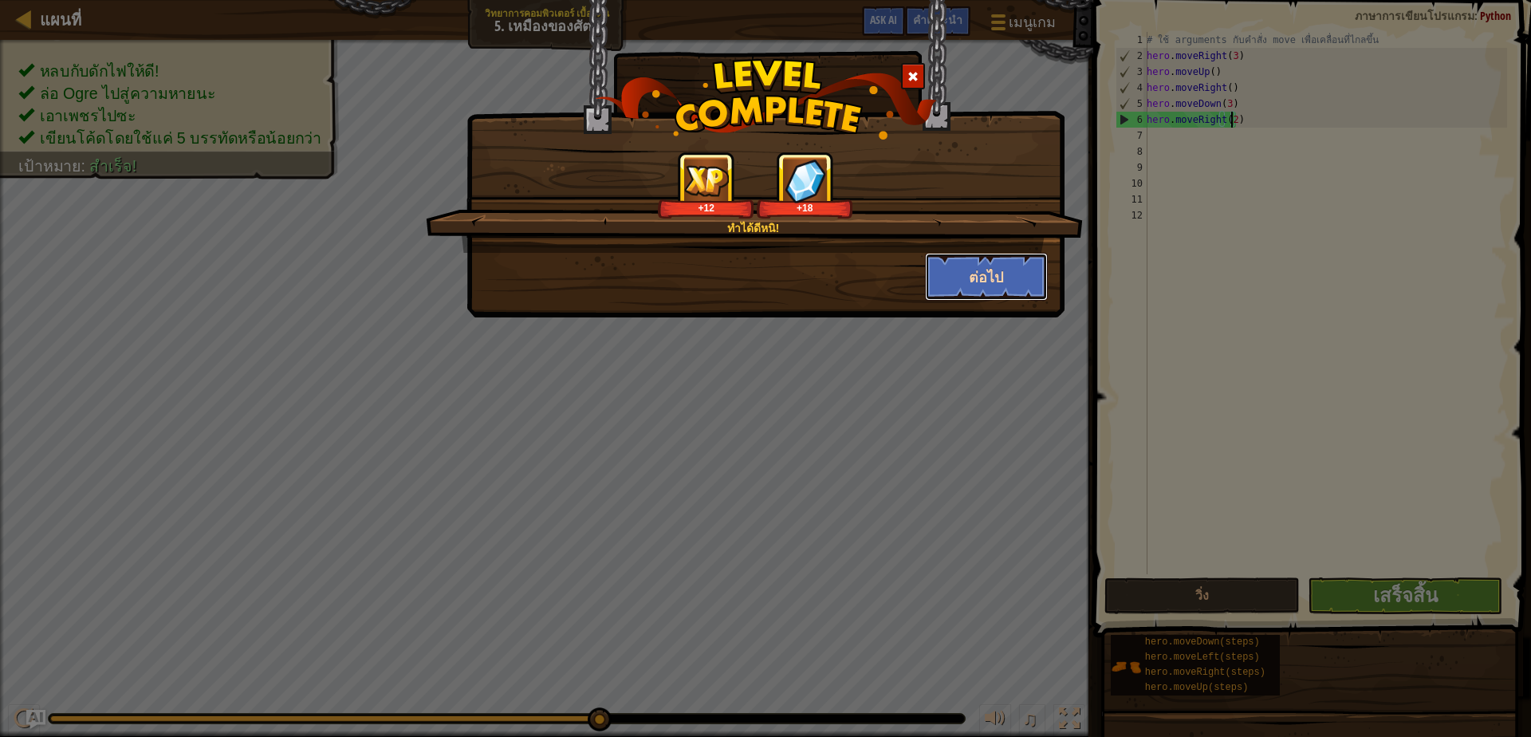
click at [1029, 262] on button "ต่อไป" at bounding box center [987, 277] width 124 height 48
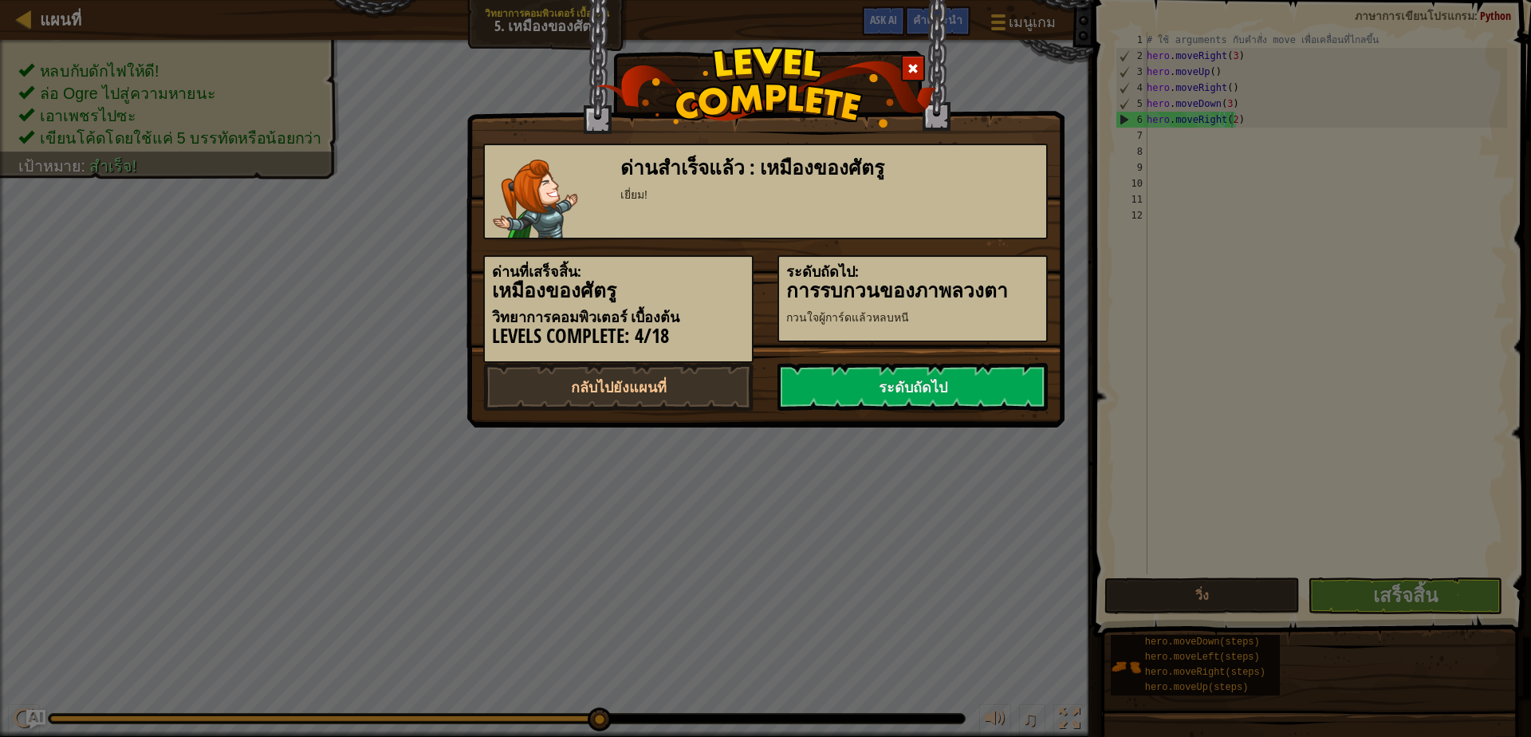
click at [1004, 259] on div "ระดับถัดไป: การรบกวนของภาพลวงตา กวนใจผู้การ์ดแล้วหลบหนี" at bounding box center [912, 298] width 270 height 87
click at [948, 384] on link "ระดับถัดไป" at bounding box center [912, 387] width 270 height 48
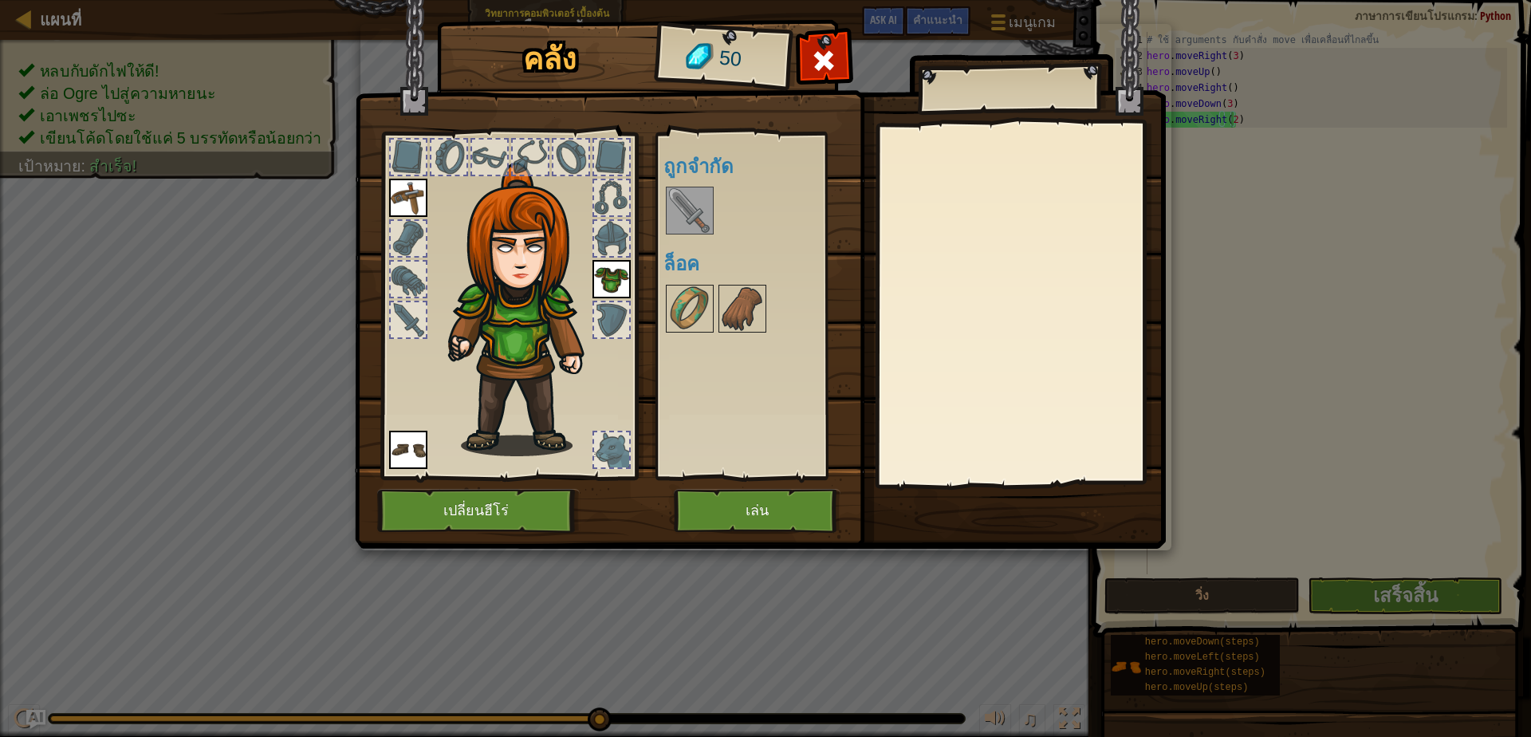
click at [669, 203] on img at bounding box center [689, 210] width 45 height 45
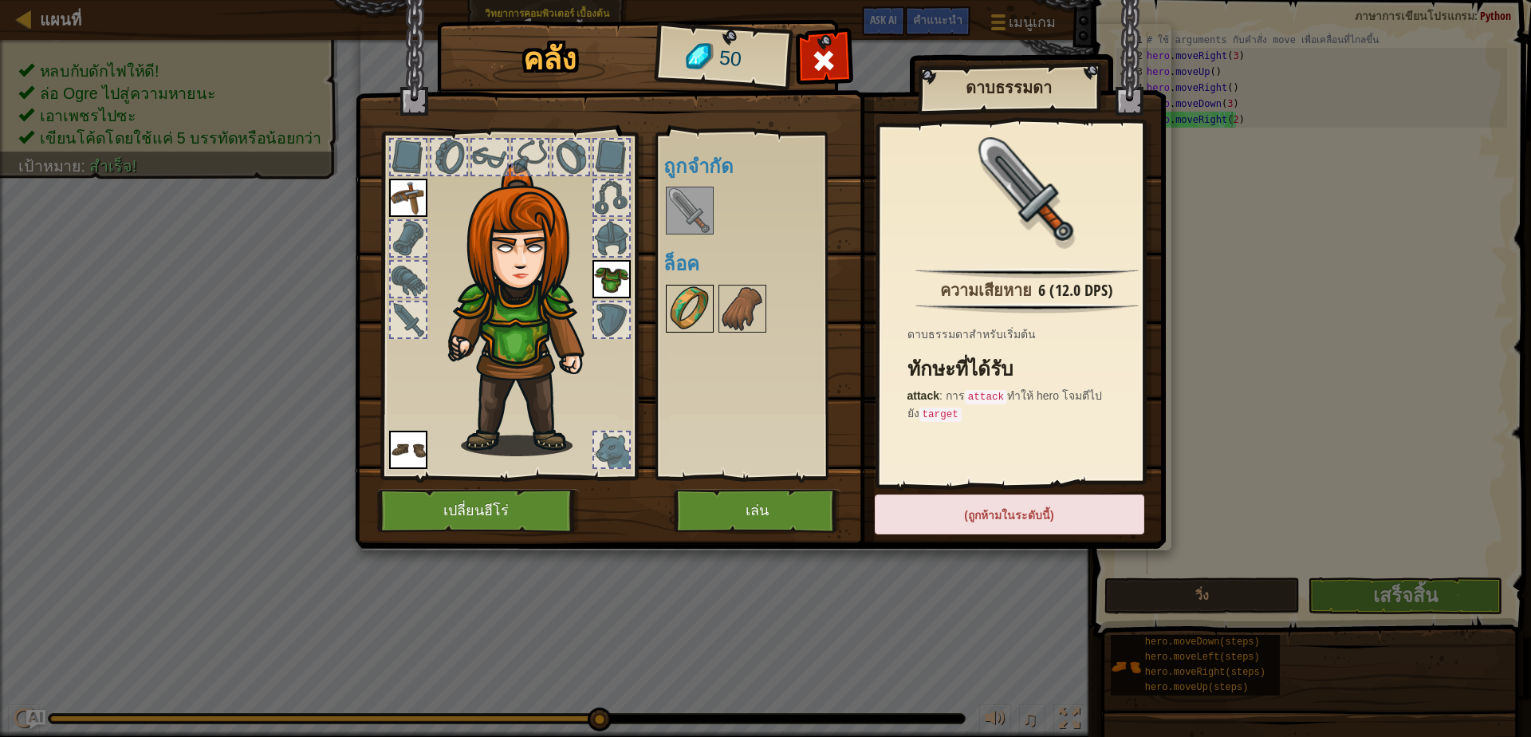
click at [702, 329] on img at bounding box center [689, 308] width 45 height 45
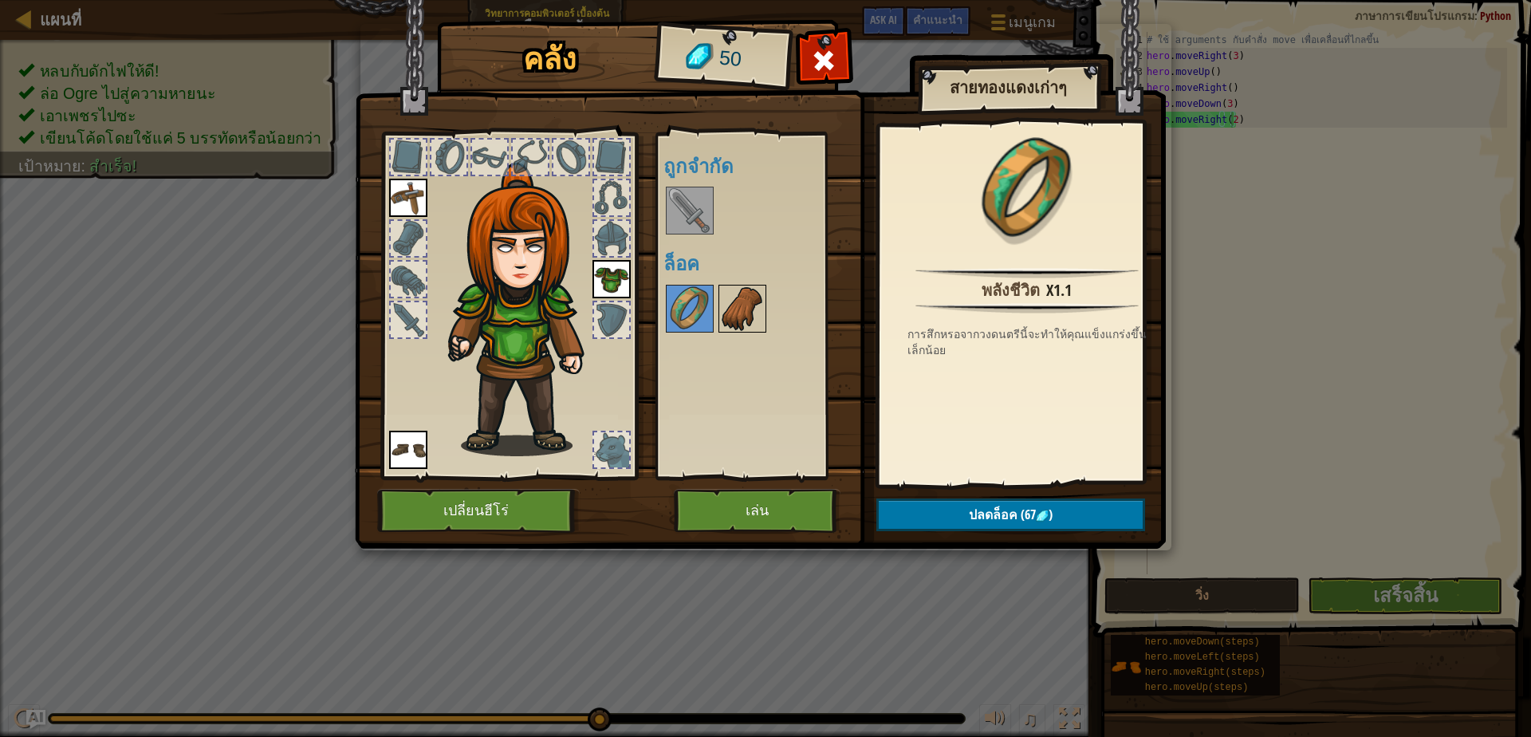
click at [738, 319] on img at bounding box center [742, 308] width 45 height 45
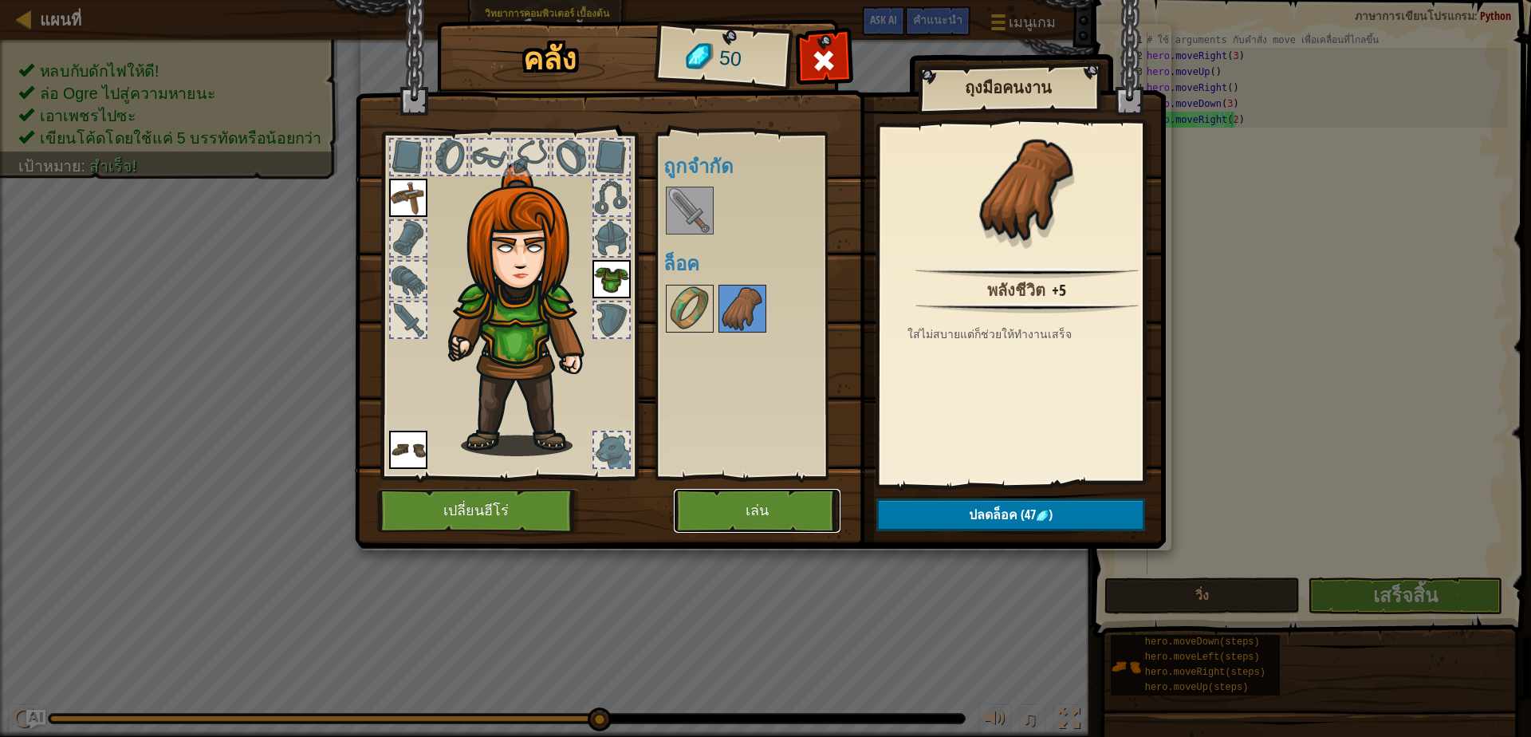
click at [739, 513] on button "เล่น" at bounding box center [757, 511] width 167 height 44
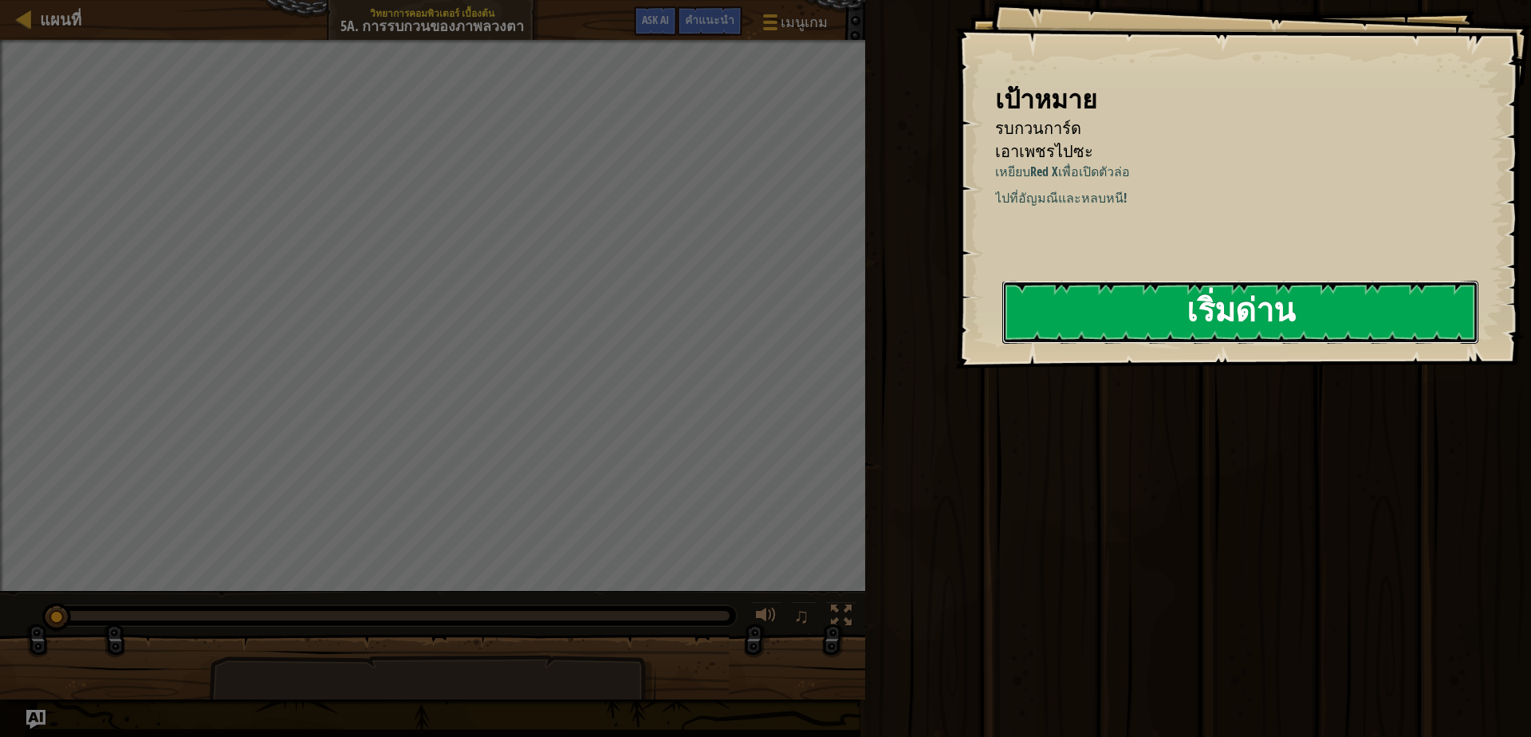
click at [1126, 320] on button "เริ่มด่าน" at bounding box center [1240, 312] width 476 height 63
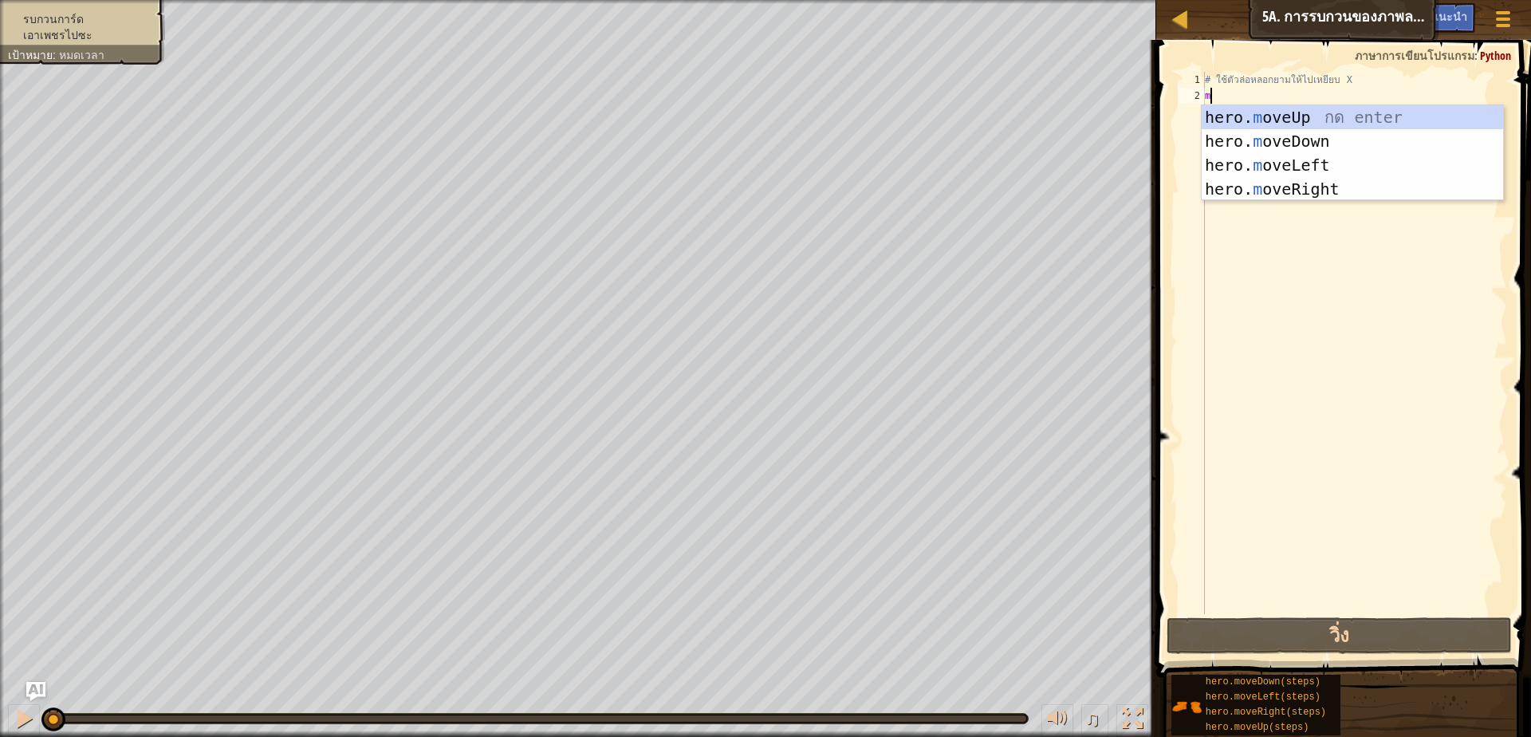
scroll to position [3, 8]
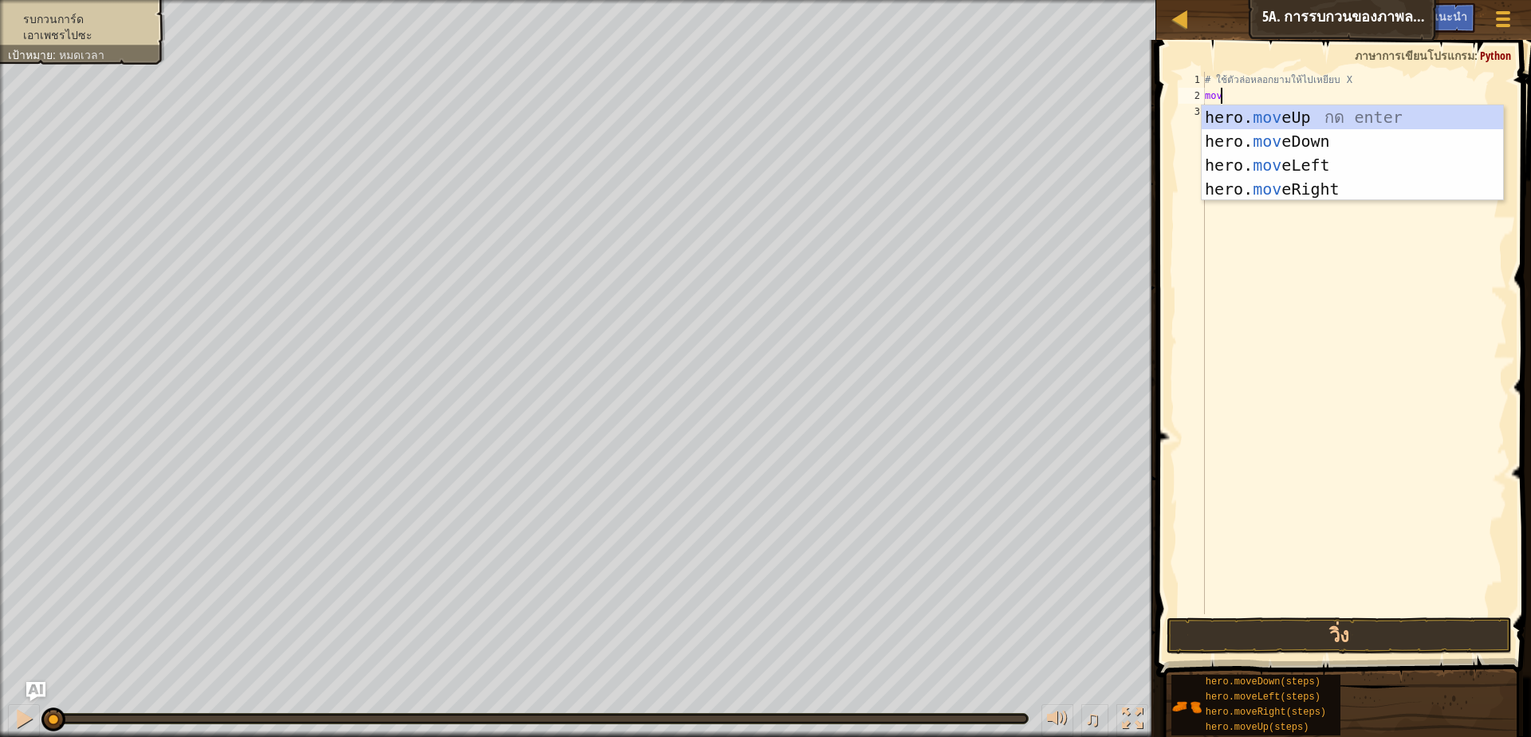
type textarea "move"
click at [1342, 193] on div "hero. move Up กด enter hero. move Down กด enter hero. move Left กด enter hero. …" at bounding box center [1352, 177] width 301 height 144
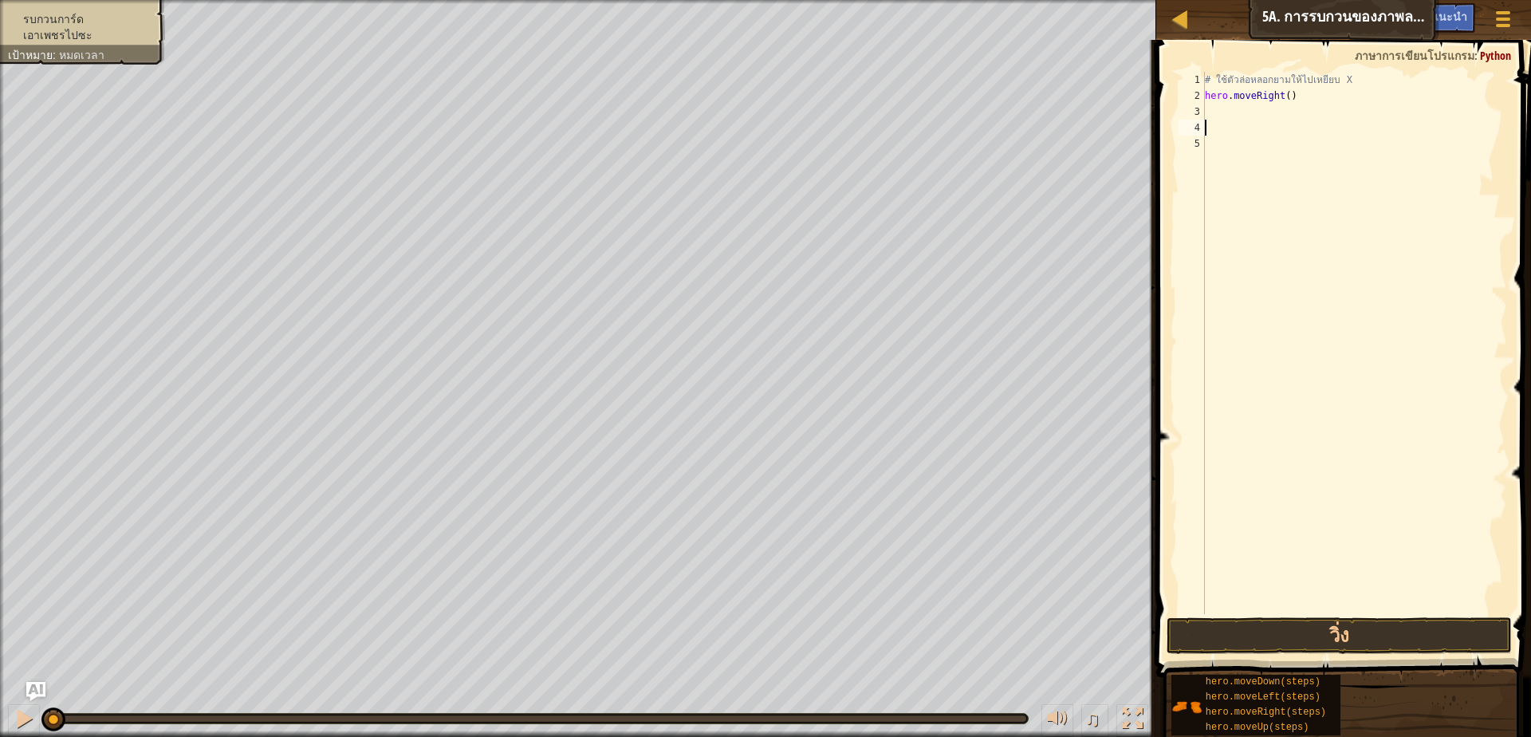
scroll to position [3, 0]
click at [1371, 639] on button "วิ่ง" at bounding box center [1338, 635] width 345 height 37
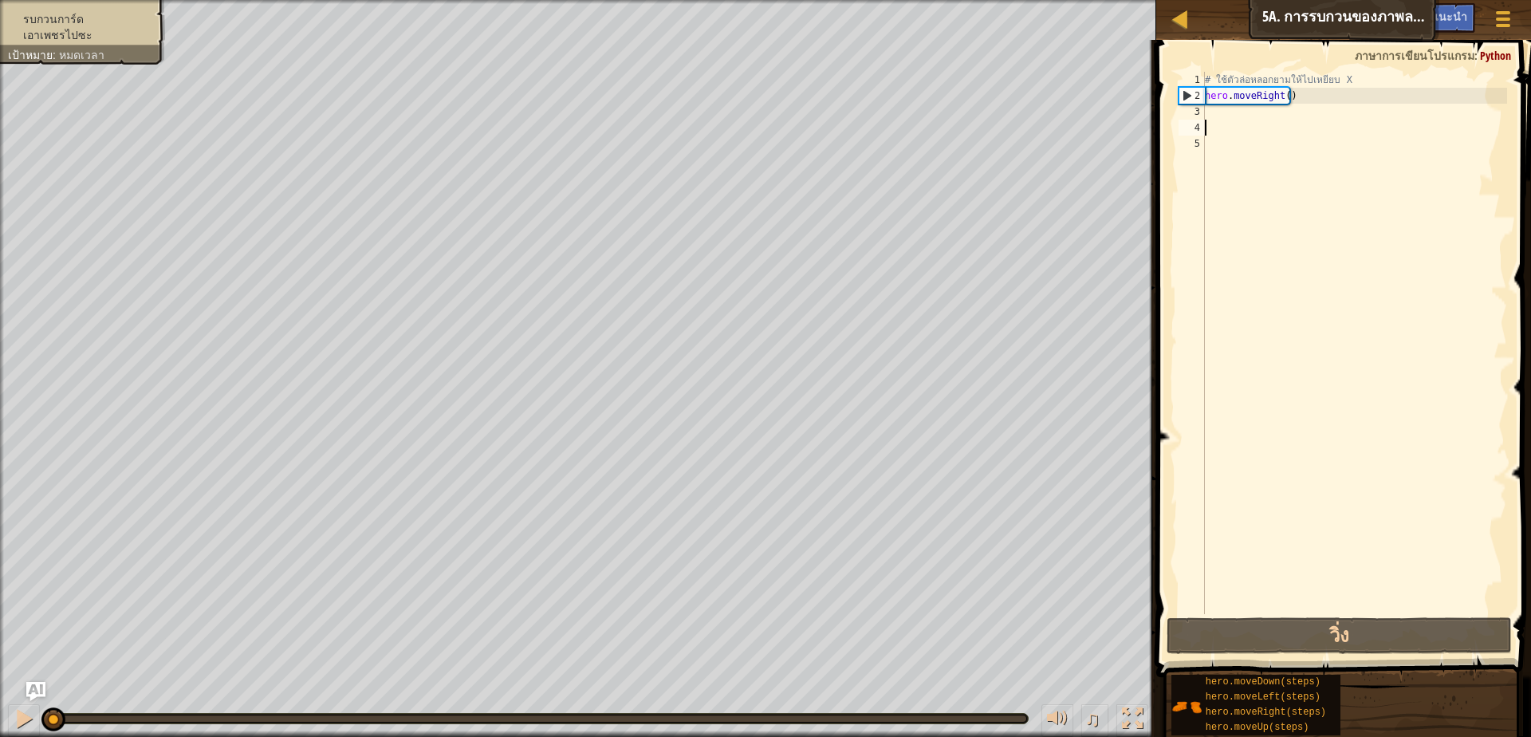
click at [1253, 115] on div "# ใช้ตัวล่อหลอกยามให้ไปเหยียบ X hero . moveRight ( )" at bounding box center [1354, 359] width 305 height 574
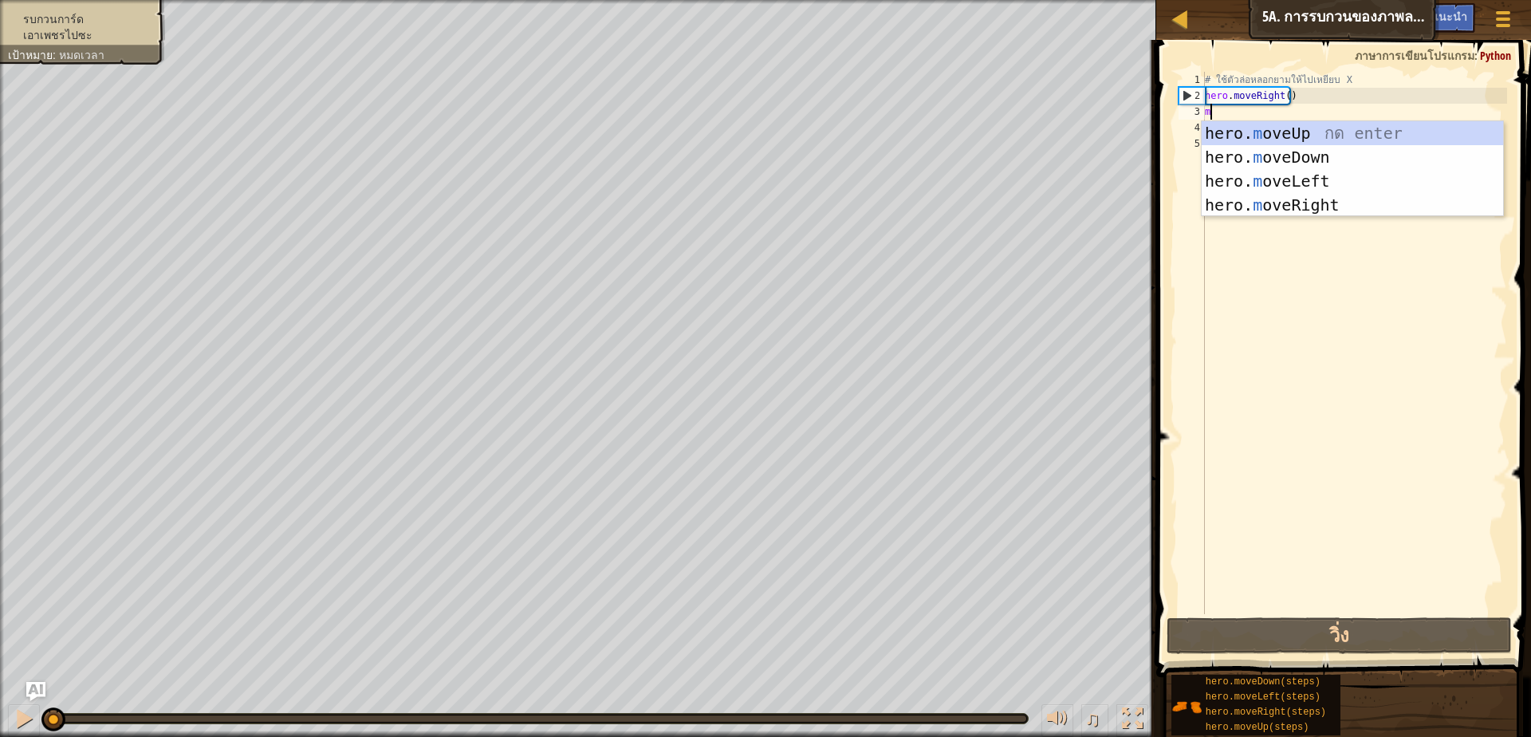
scroll to position [3, 8]
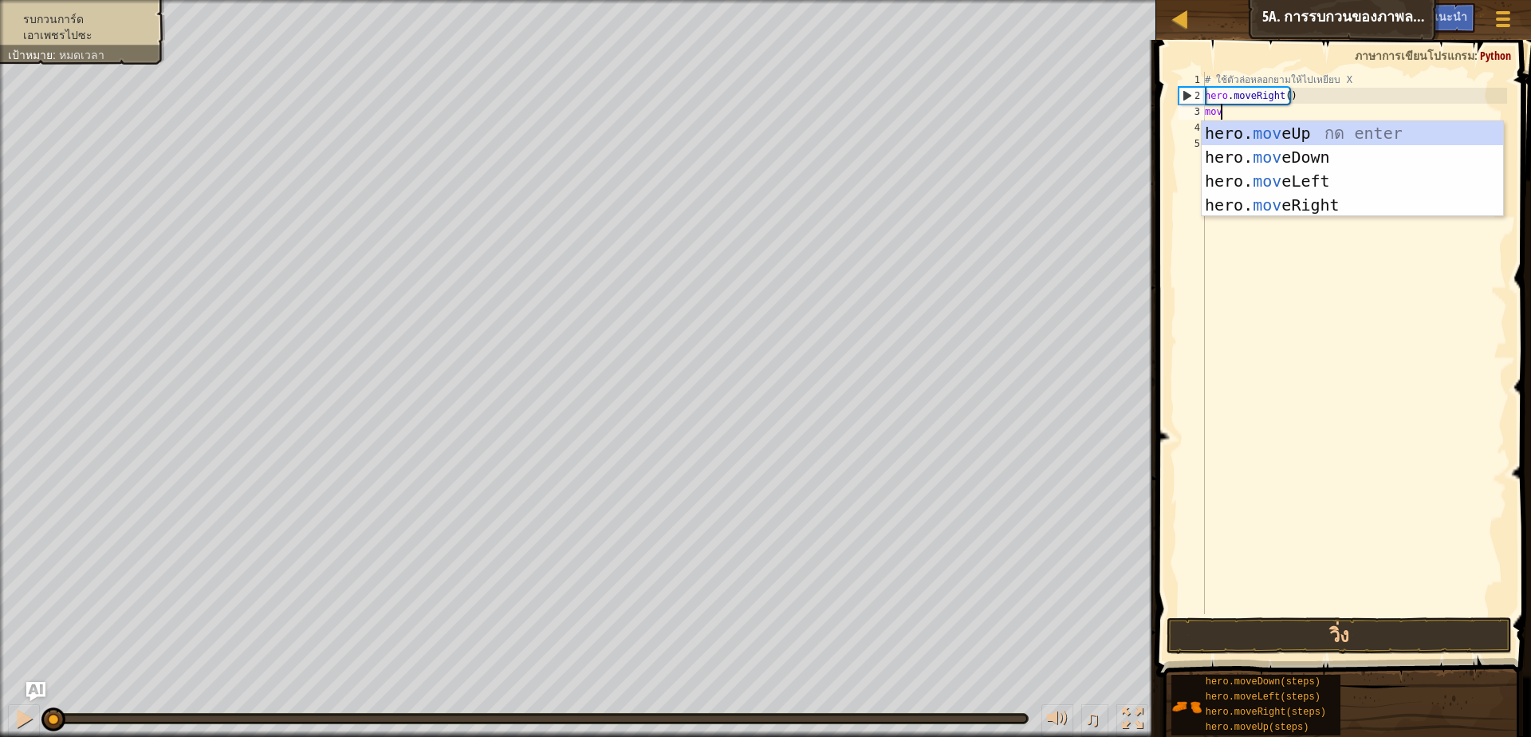
type textarea "move"
click at [1297, 151] on div "hero. move Up กด enter hero. move Down กด enter hero. move Left กด enter hero. …" at bounding box center [1352, 193] width 301 height 144
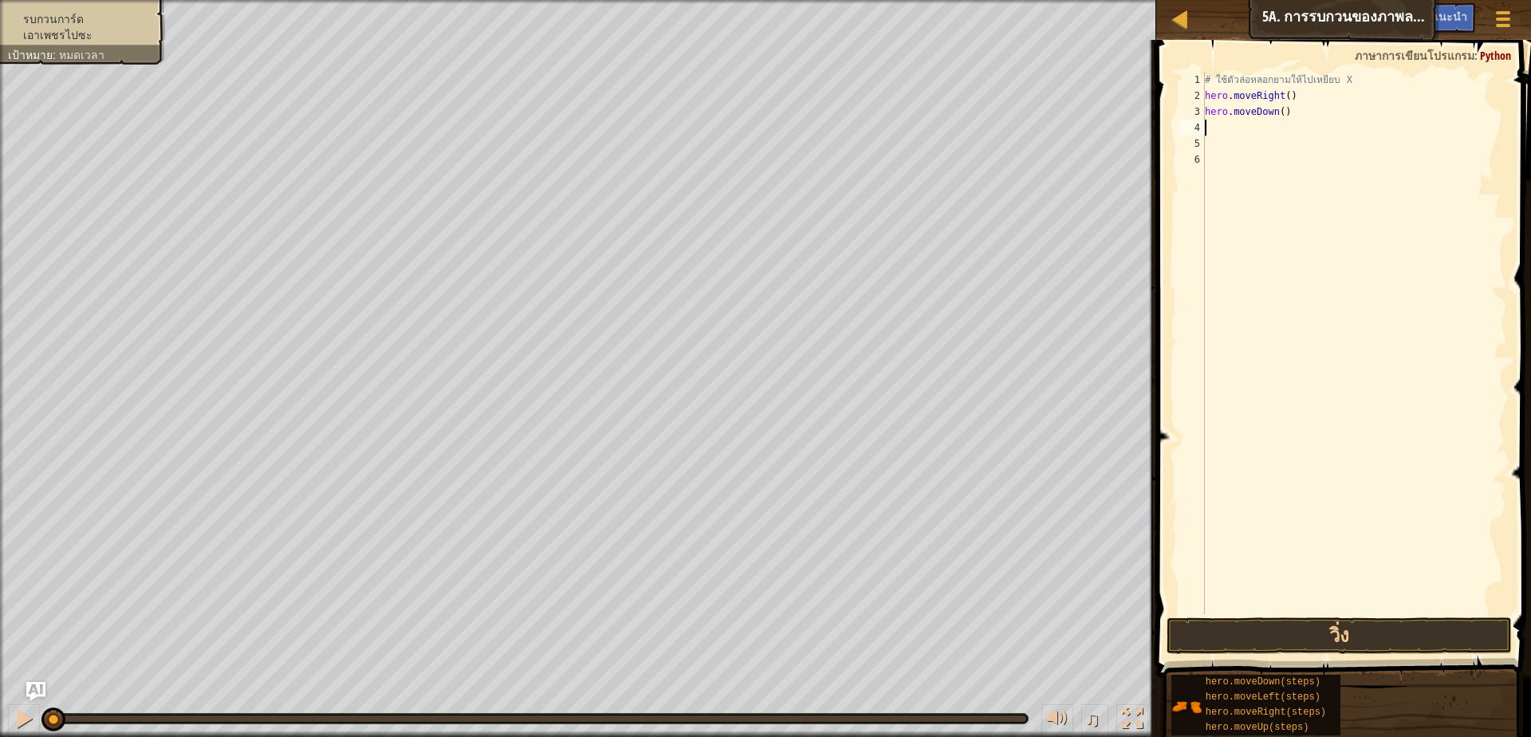
scroll to position [3, 0]
click at [1268, 631] on button "วิ่ง" at bounding box center [1338, 635] width 345 height 37
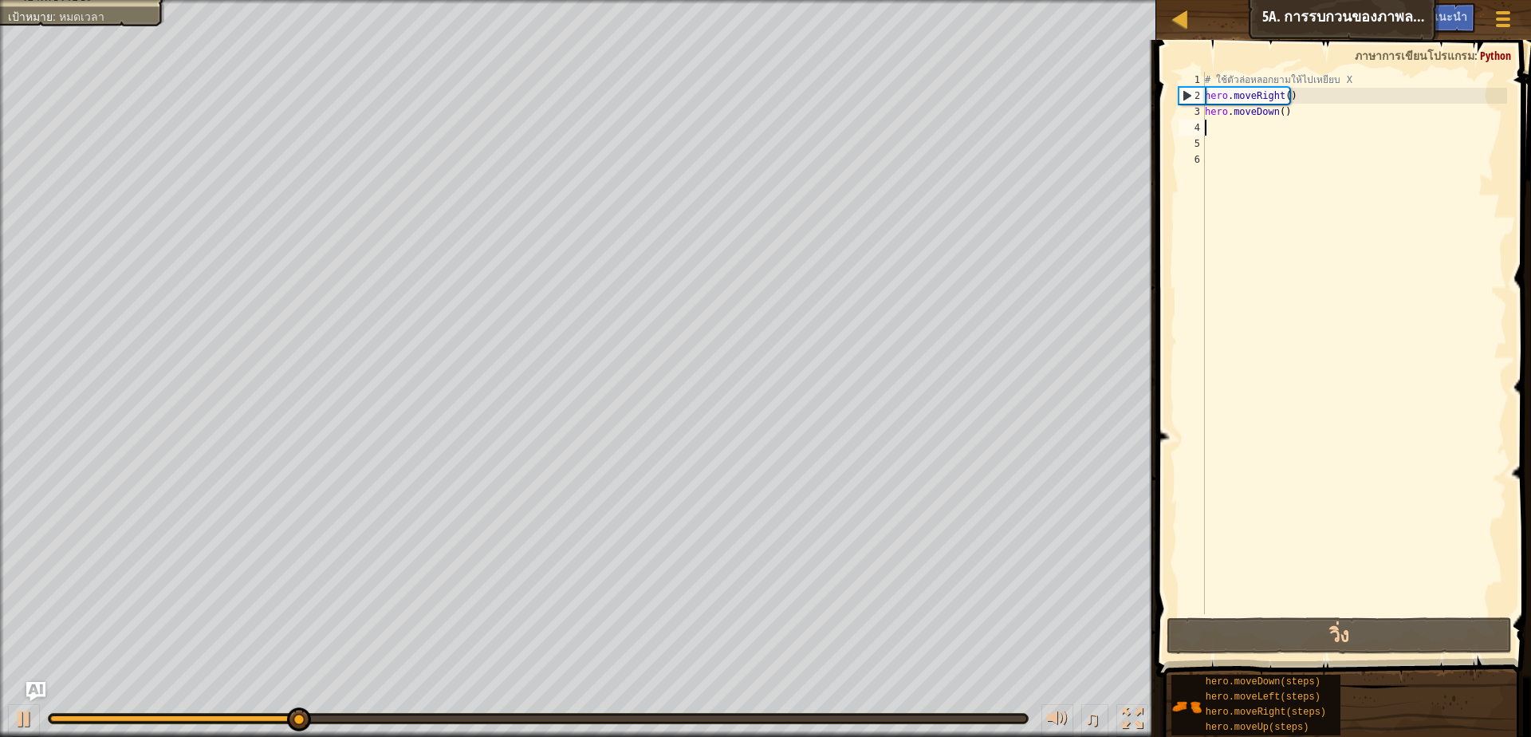
click at [1307, 119] on div "# ใช้ตัวล่อหลอกยามให้ไปเหยียบ X hero . moveRight ( ) hero . moveDown ( )" at bounding box center [1354, 359] width 305 height 574
type textarea "h"
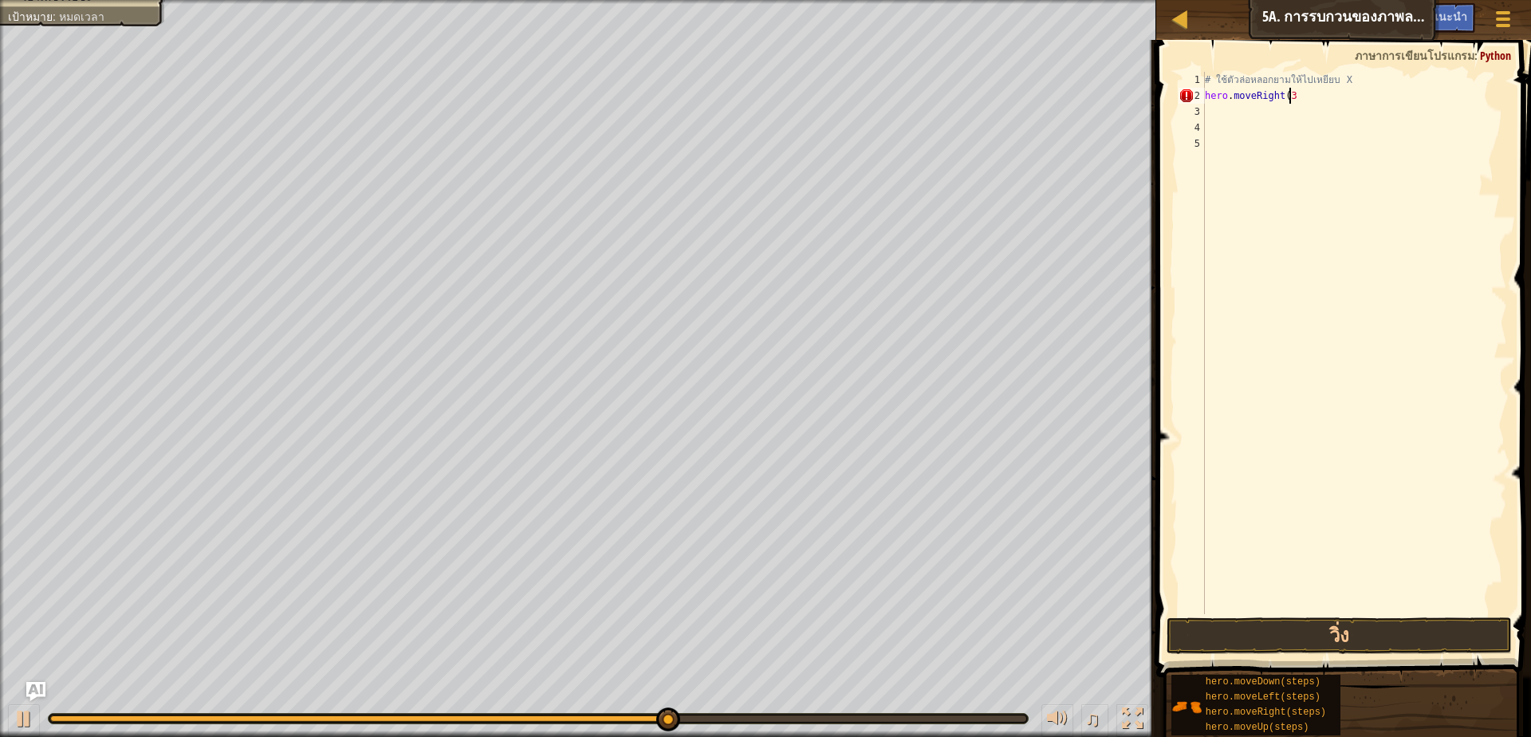
scroll to position [3, 69]
type textarea "h"
type textarea "# ใช้ตัวล่อหลอกยามให้ไ"
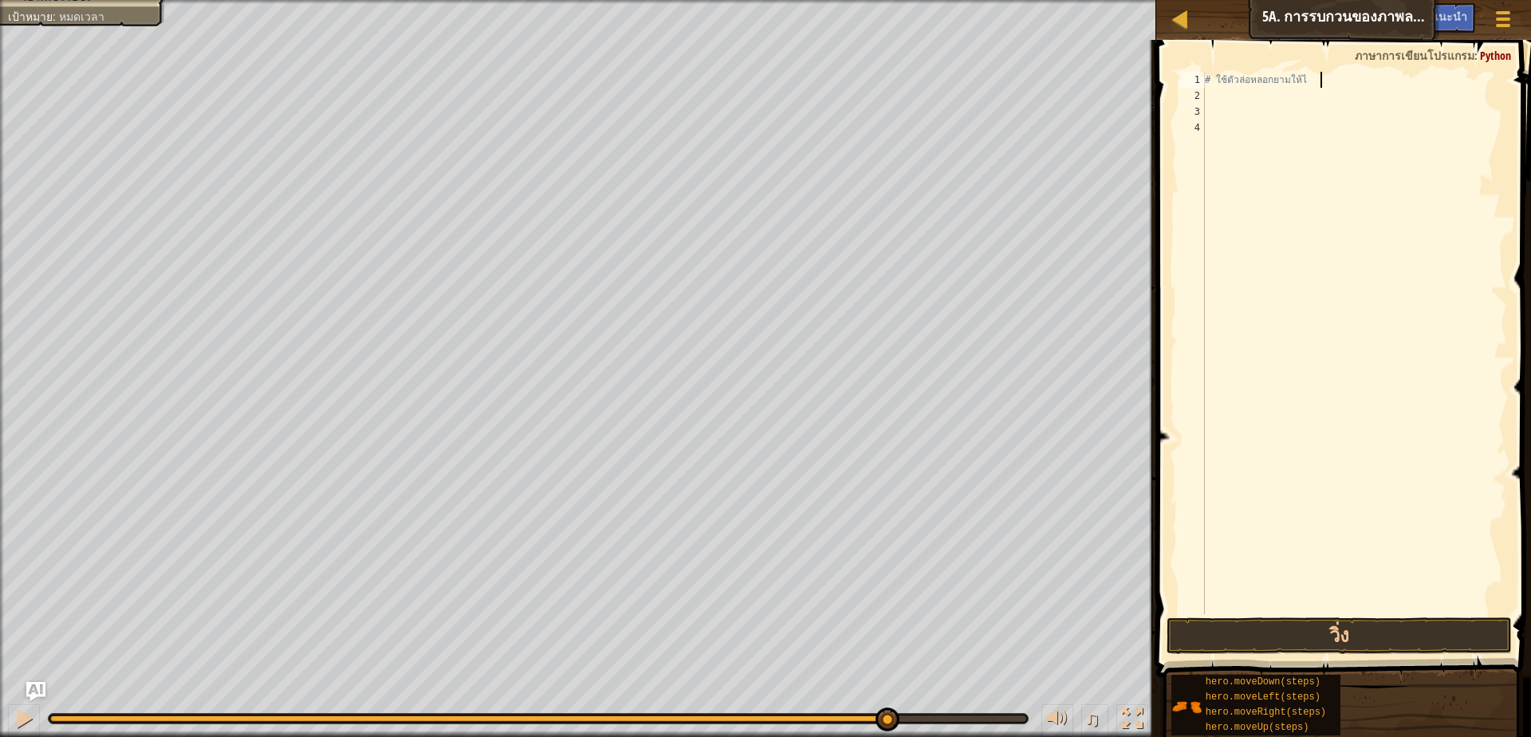
click at [1257, 100] on div "# ใช้ตัวล่อหลอกยามให้ไ" at bounding box center [1354, 359] width 305 height 574
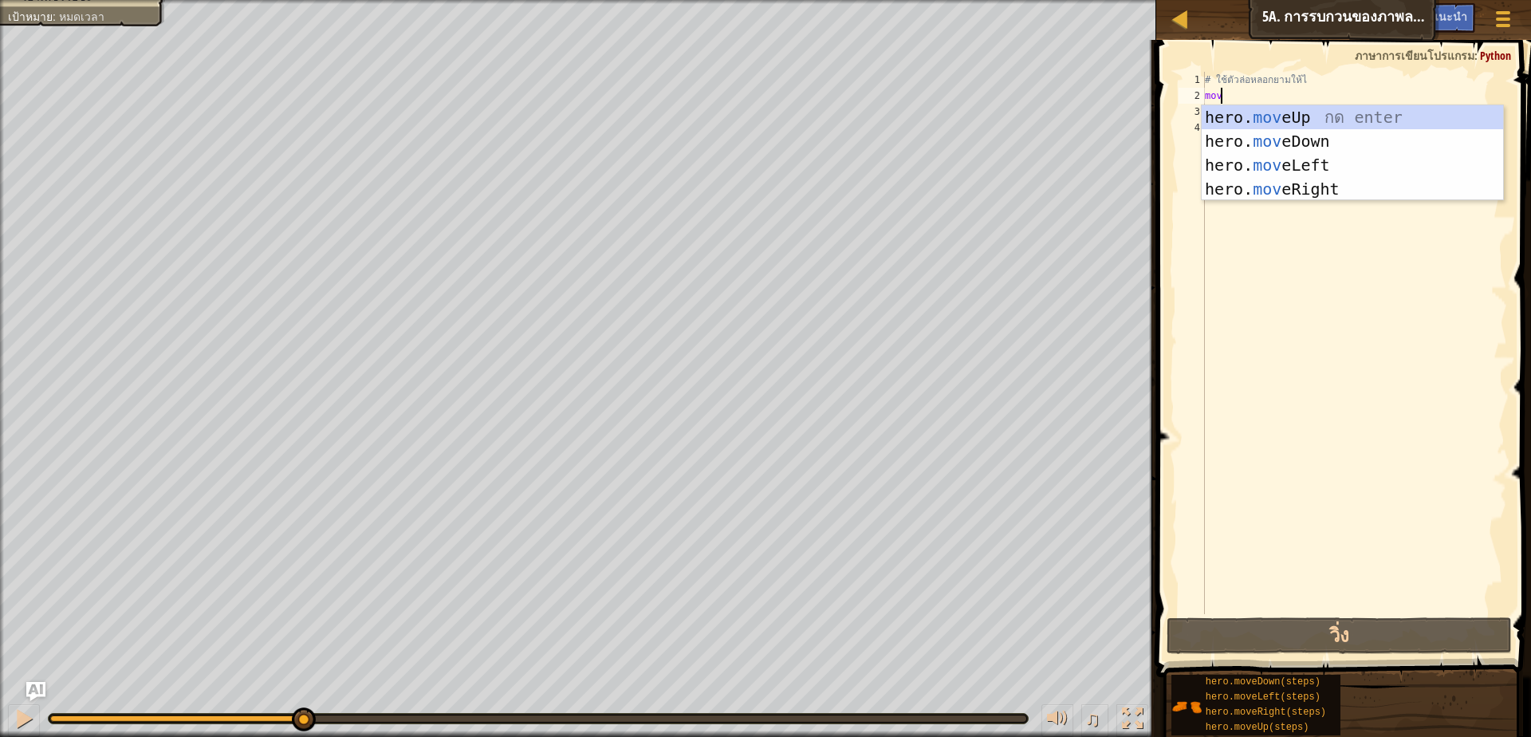
type textarea "move"
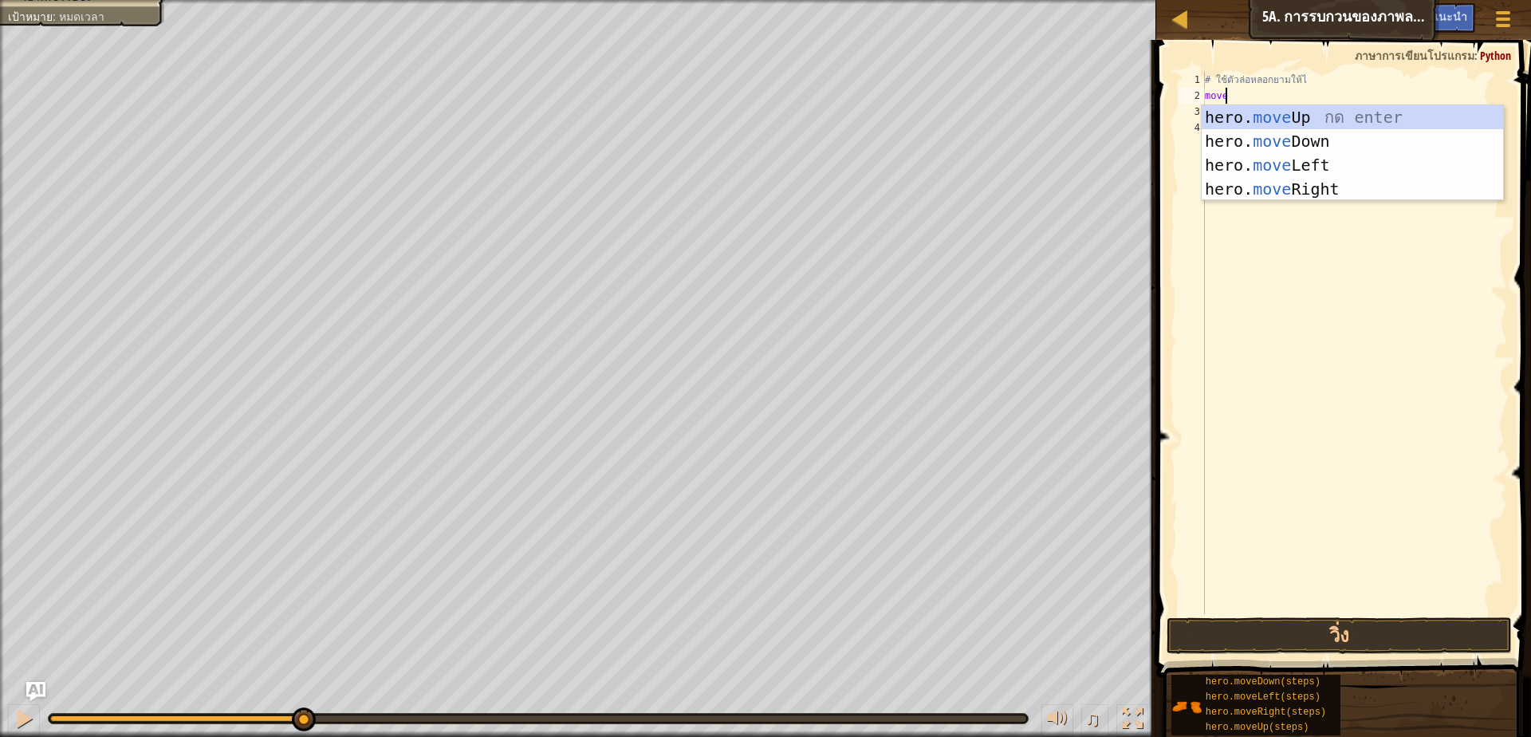
scroll to position [3, 17]
click at [1309, 195] on div "hero. move Up กด enter hero. move Down กด enter hero. move Left กด enter hero. …" at bounding box center [1352, 177] width 301 height 144
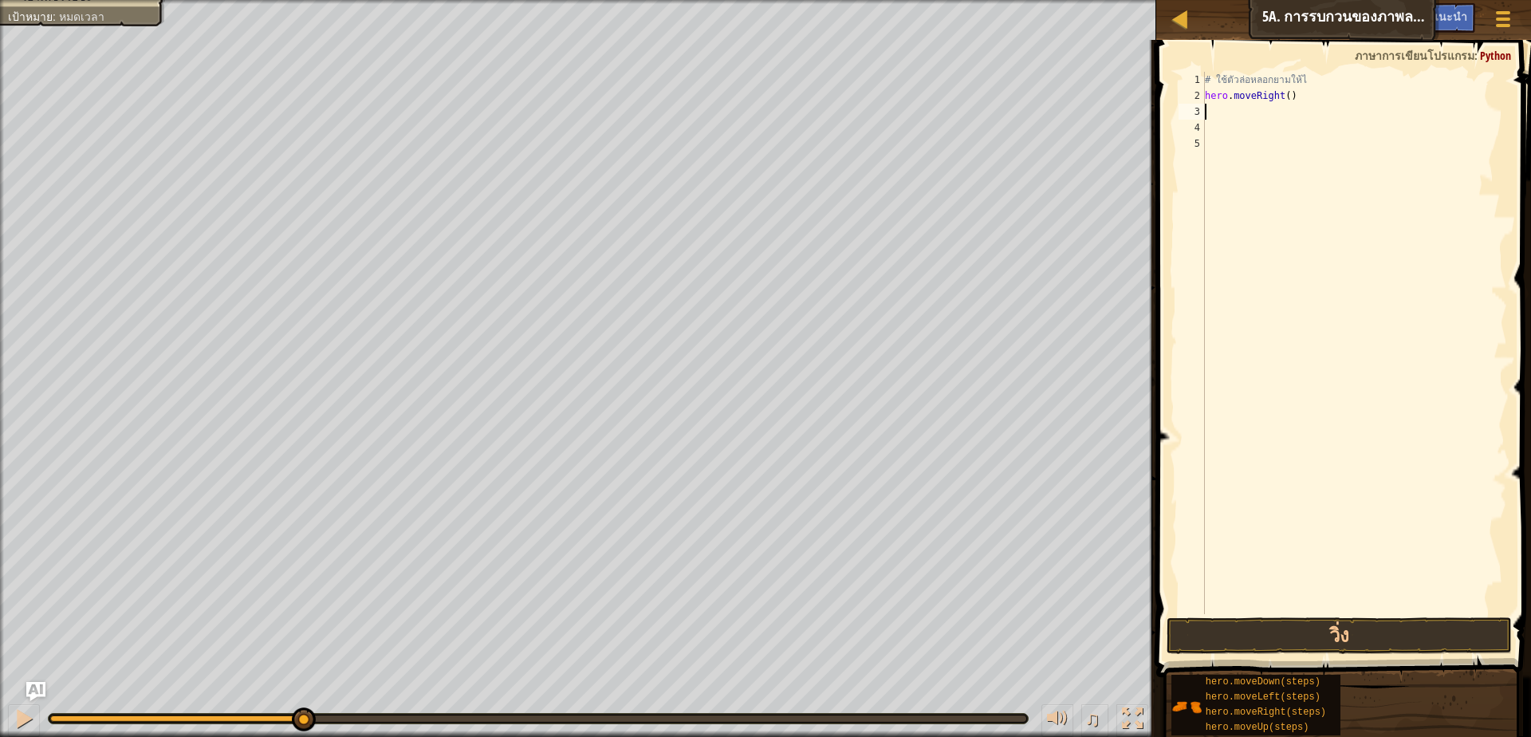
scroll to position [3, 0]
click at [1284, 96] on div "# ใช้ตัวล่อหลอกยามให้ไ hero . moveRight ( )" at bounding box center [1354, 359] width 305 height 574
type textarea "hero.moveRight(3)"
click at [1209, 112] on div "# ใช้ตัวล่อหลอกยามให้ไ hero . moveRight ( 3 )" at bounding box center [1354, 359] width 305 height 574
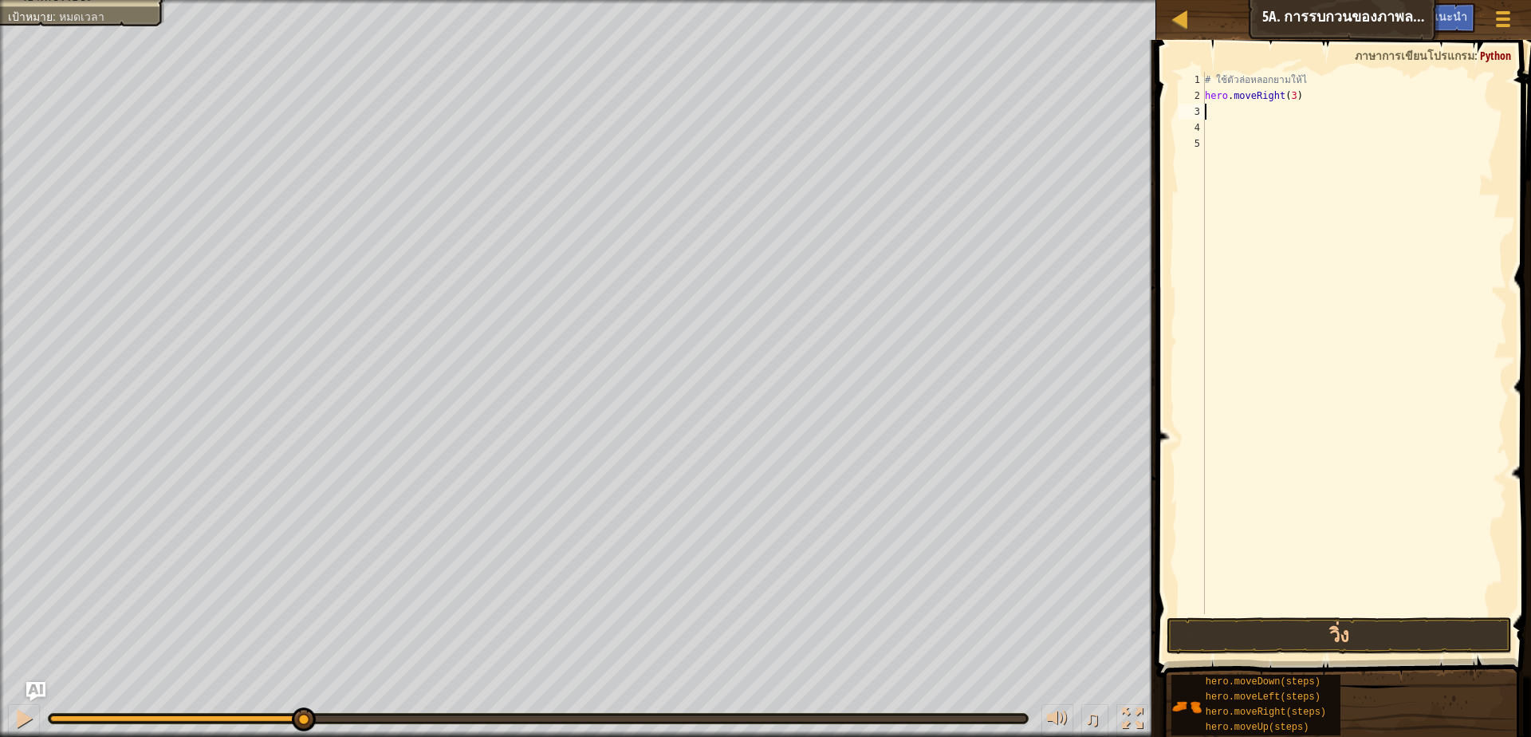
scroll to position [3, 0]
click at [1402, 651] on div "1 2 3 4 5 # ใช้ตัวล่อหลอกยามให้ไ hero . moveRight ( 3 ) ההההההההההההההההההההההה…" at bounding box center [1341, 390] width 380 height 684
click at [1387, 639] on button "วิ่ง" at bounding box center [1338, 635] width 345 height 37
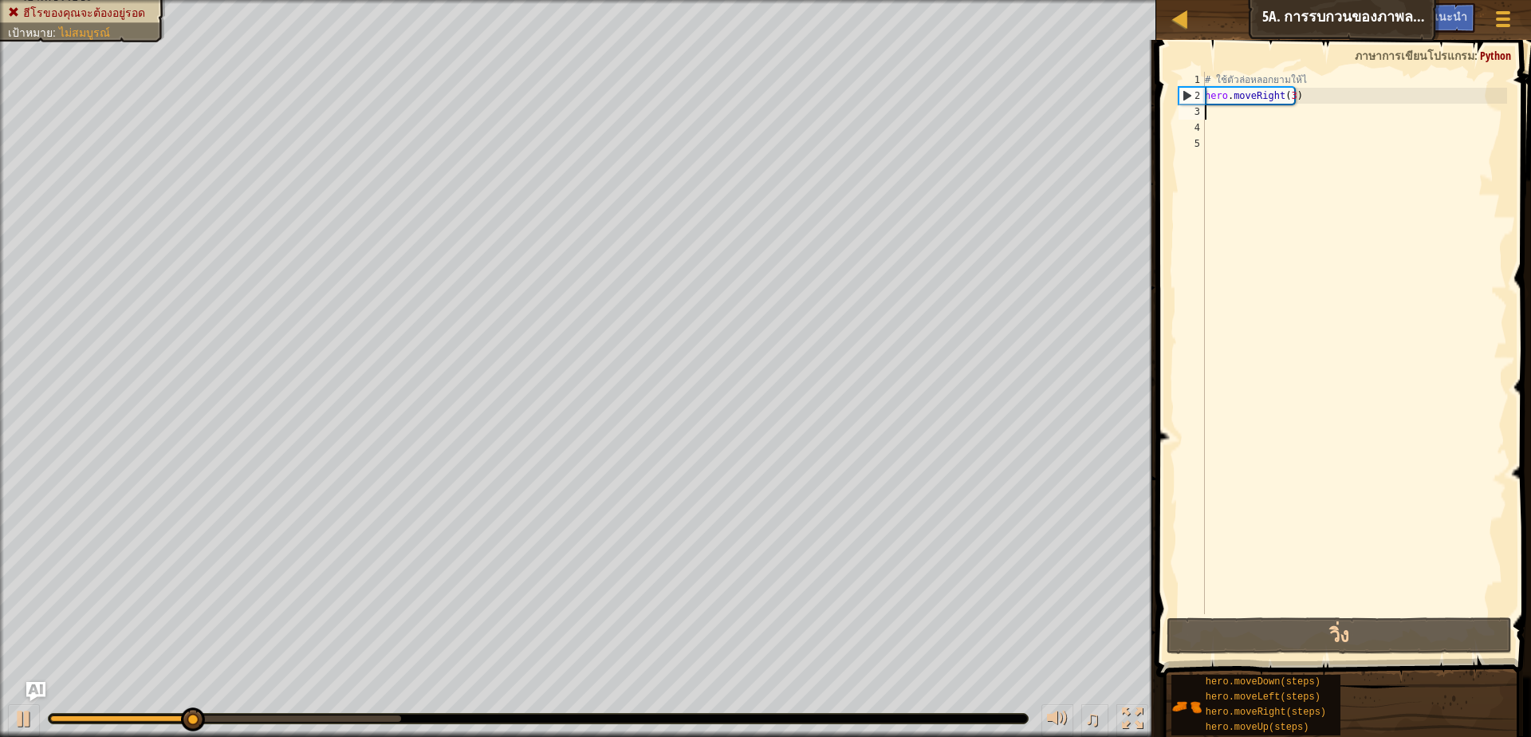
click at [1211, 113] on div "# ใช้ตัวล่อหลอกยามให้ไ hero . moveRight ( 3 )" at bounding box center [1354, 359] width 305 height 574
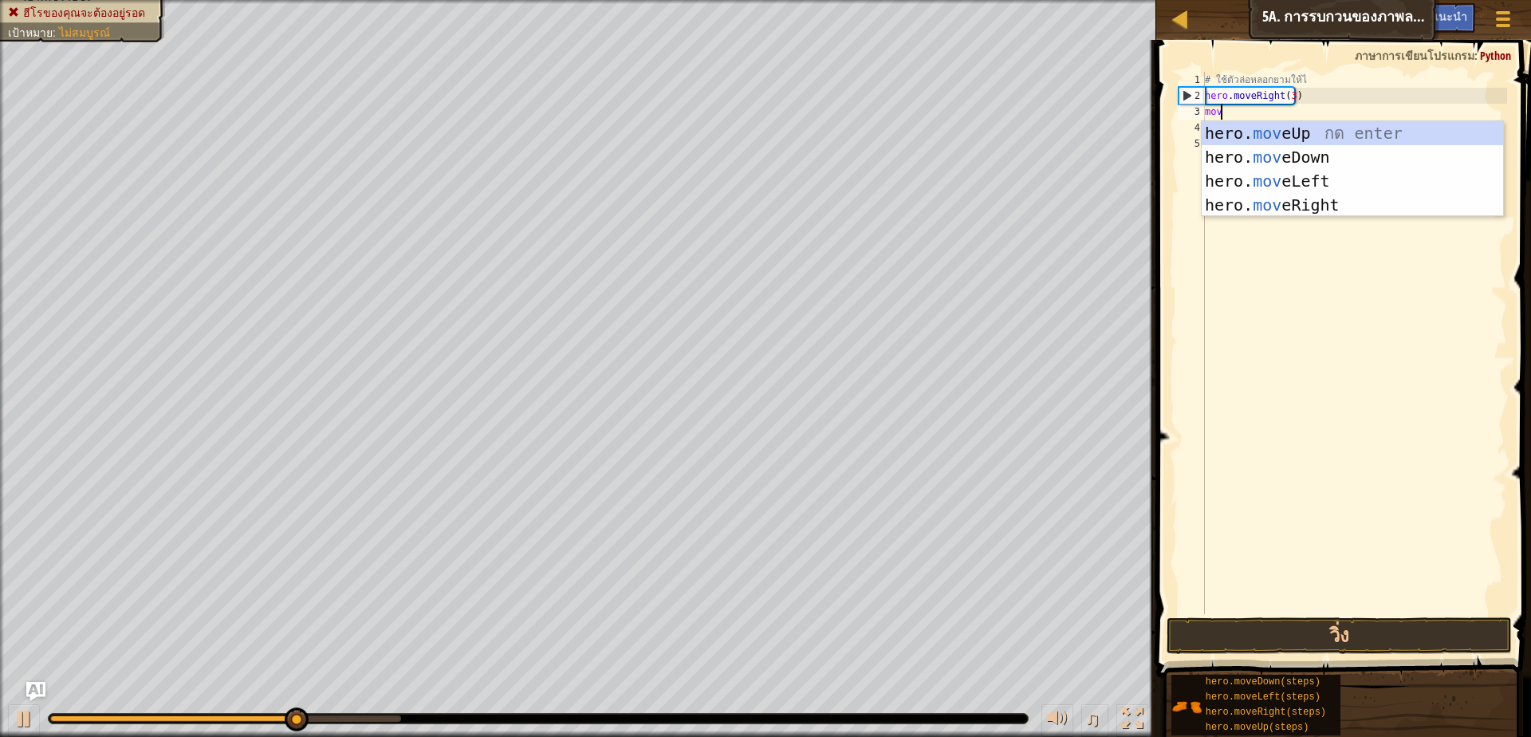
type textarea "move"
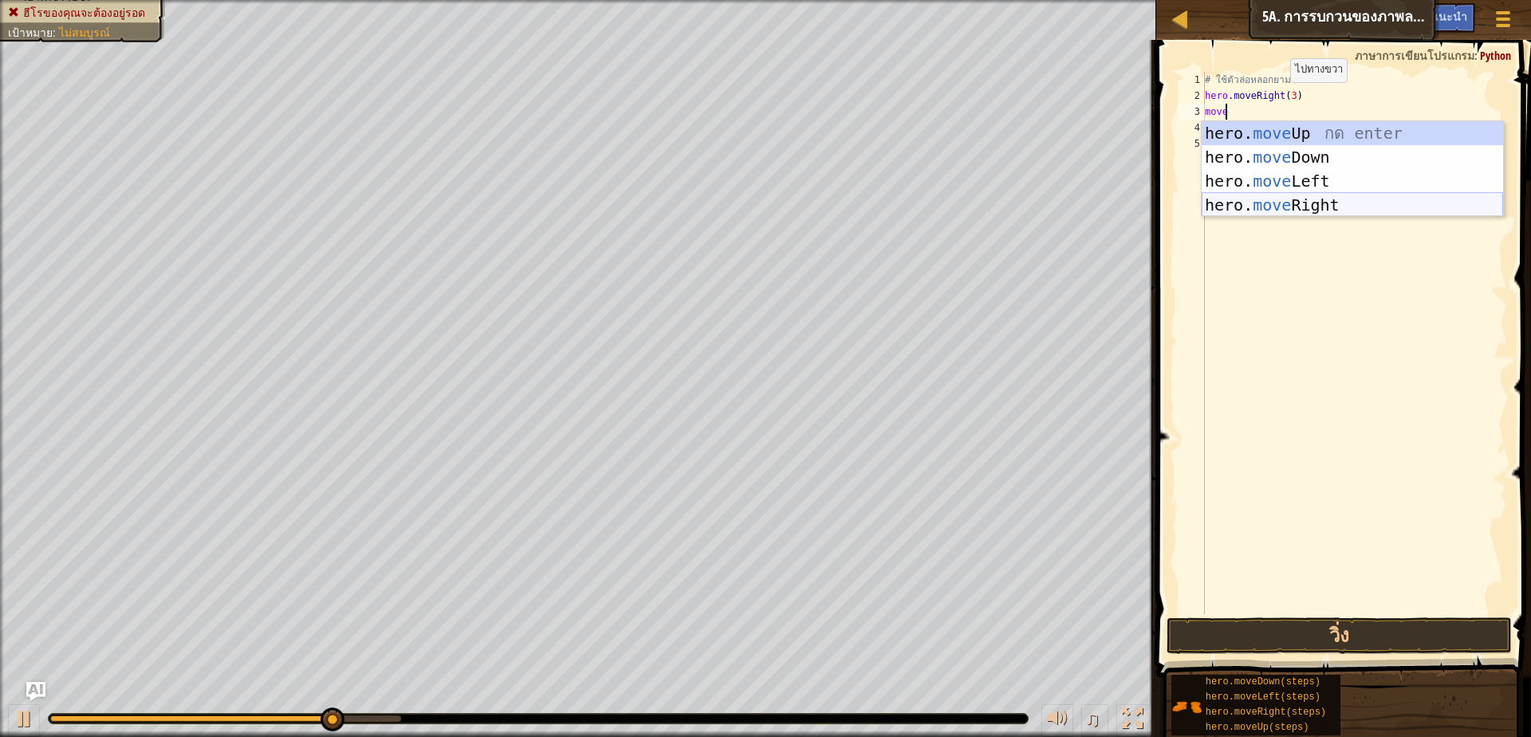
click at [1324, 180] on div "hero. move Up กด enter hero. move Down กด enter hero. move Left กด enter hero. …" at bounding box center [1352, 193] width 301 height 144
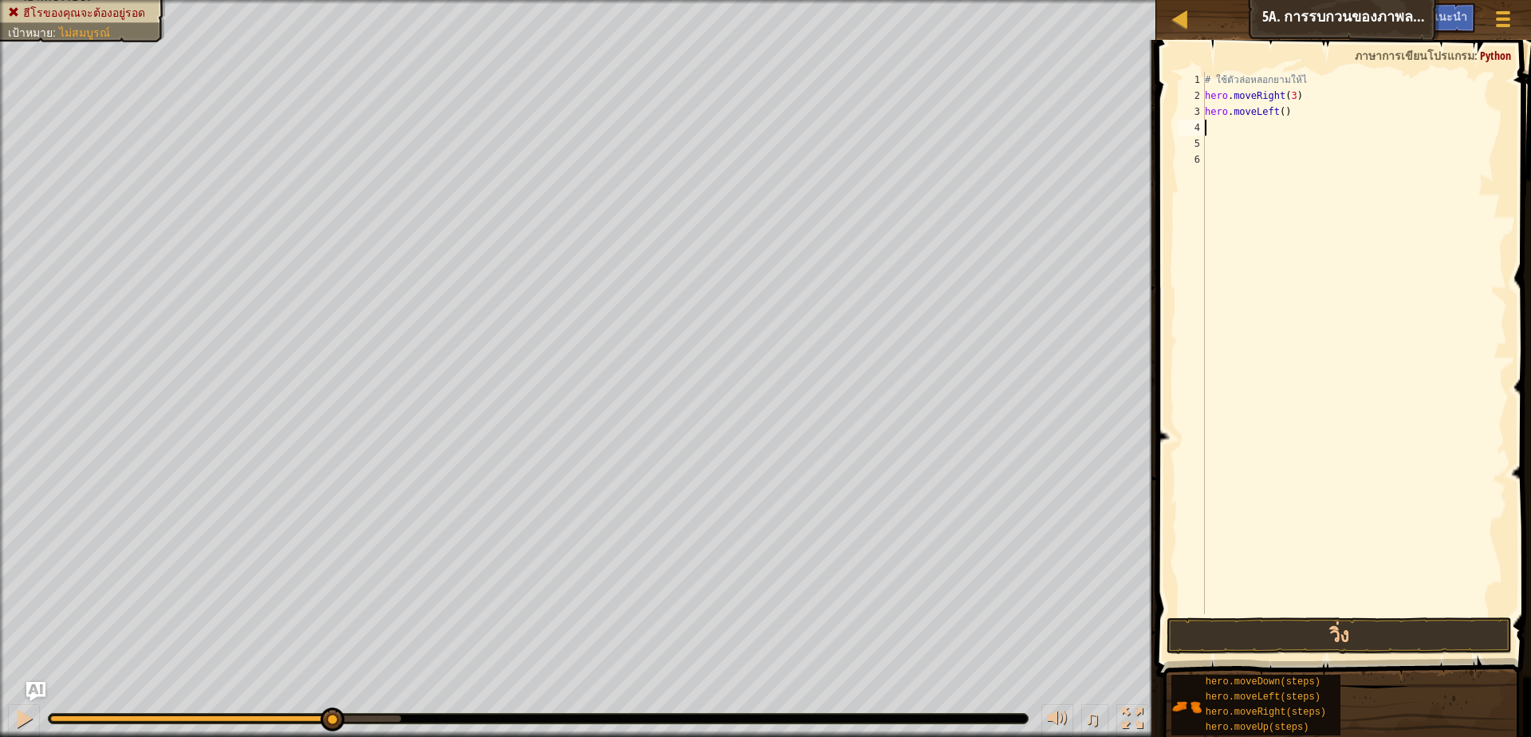
scroll to position [3, 0]
click at [1509, 24] on span at bounding box center [1503, 25] width 15 height 3
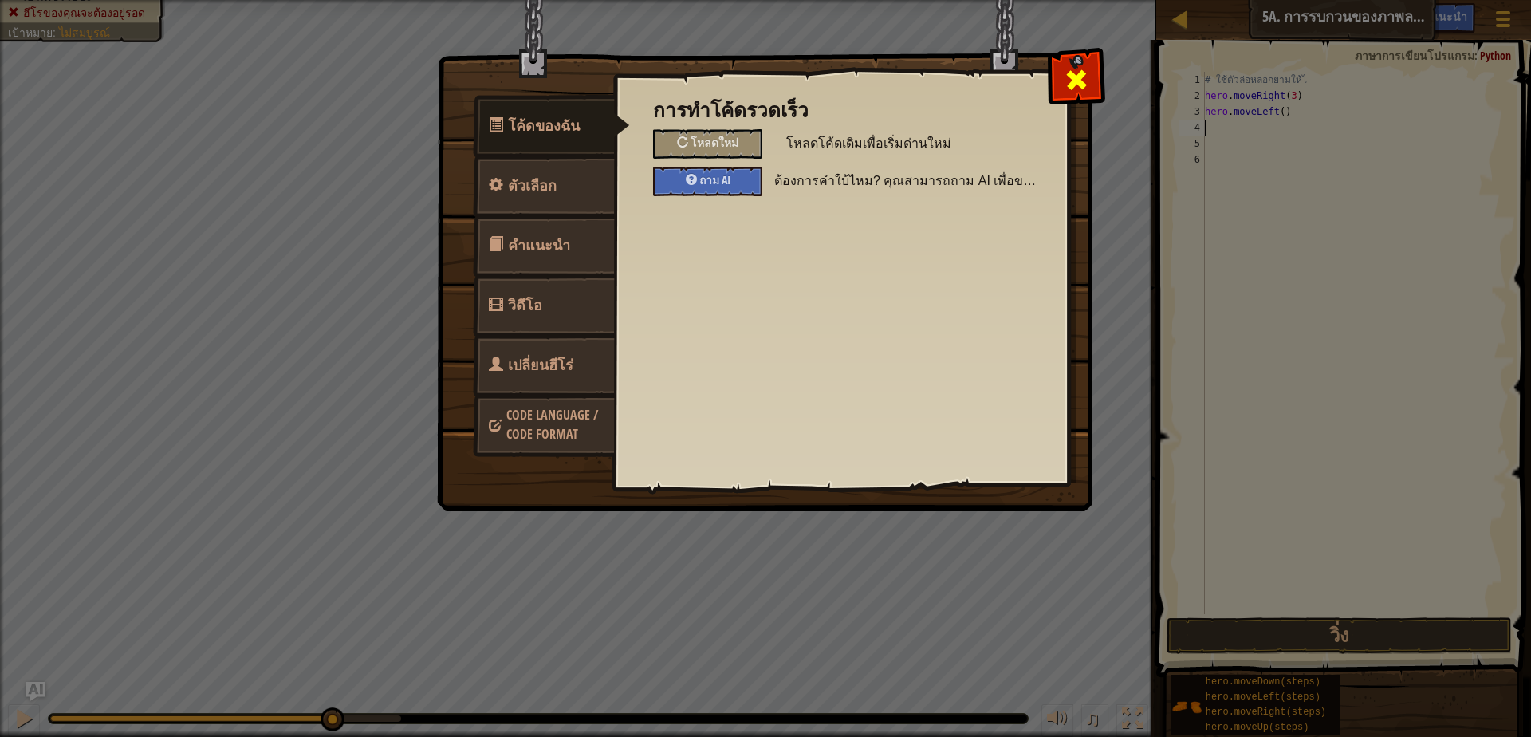
click at [1080, 75] on span at bounding box center [1077, 80] width 26 height 26
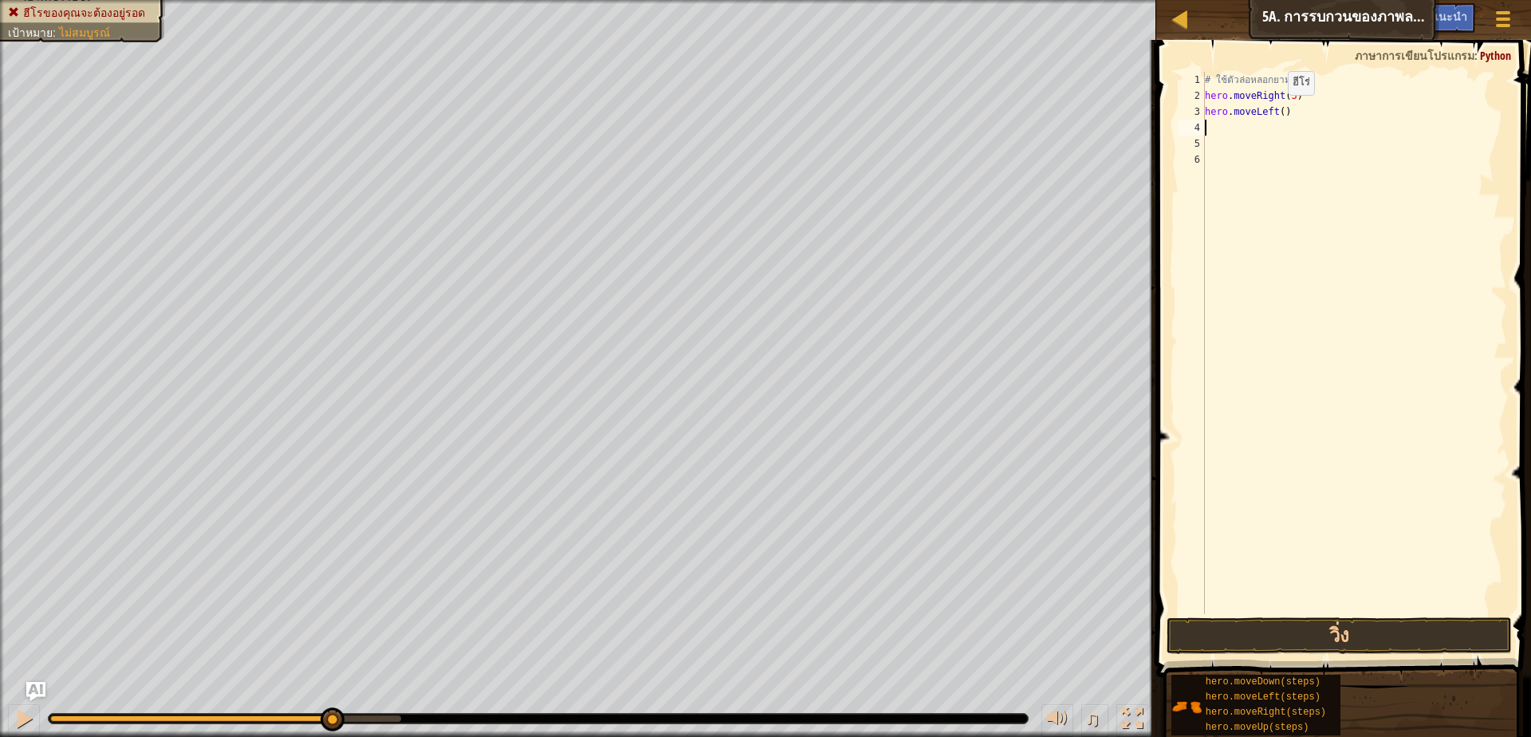
click at [1276, 112] on div "# ใช้ตัวล่อหลอกยามให้ไ hero . moveRight ( 3 ) hero . moveLeft ( )" at bounding box center [1354, 359] width 305 height 574
type textarea "hero.moveLeft(2)"
click at [1224, 132] on div "# ใช้ตัวล่อหลอกยามให้ไ hero . moveRight ( 3 ) hero . moveLeft ( 2 )" at bounding box center [1354, 359] width 305 height 574
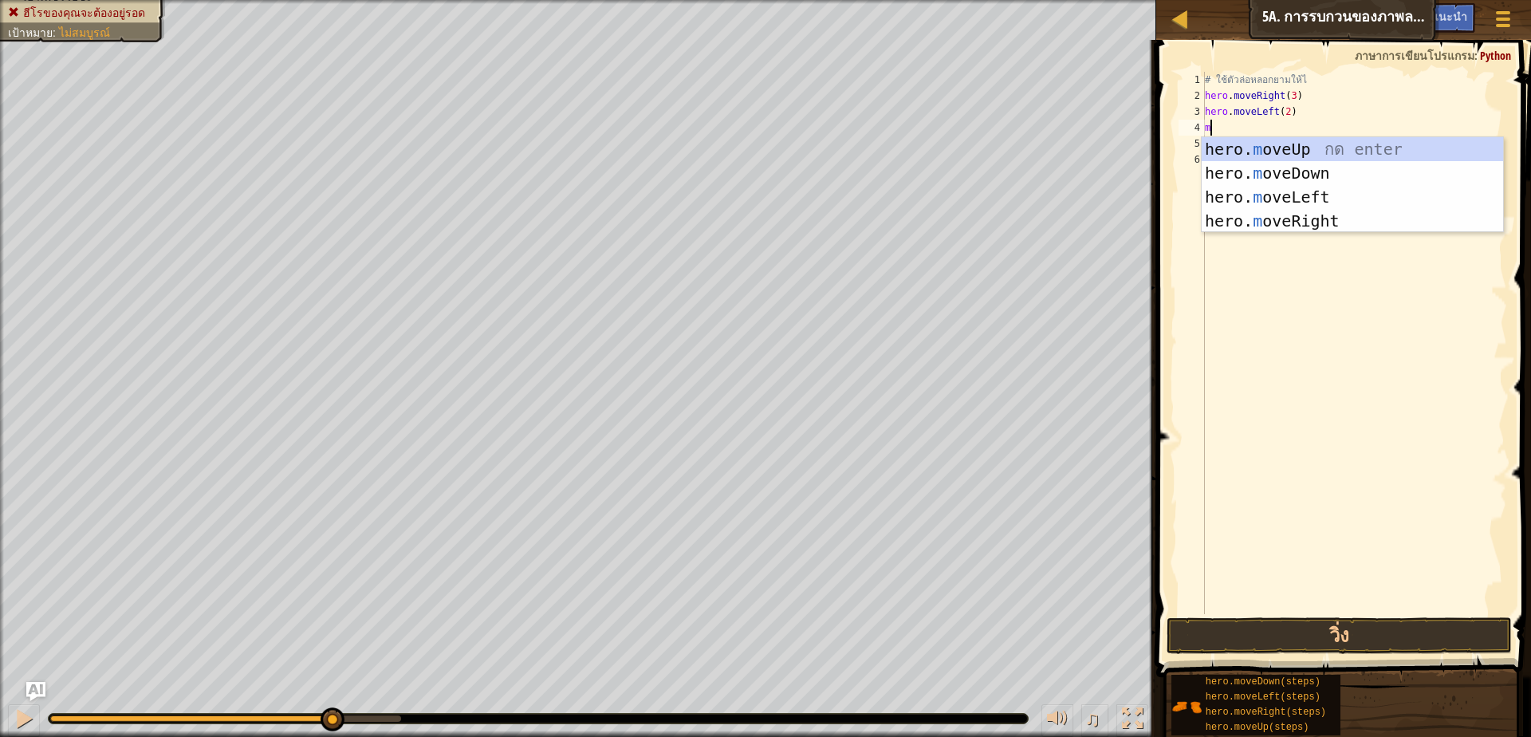
scroll to position [3, 3]
type textarea "mo"
click at [1297, 170] on div "hero. mo veUp กด enter hero. mo veDown กด enter hero. mo veLeft กด enter hero. …" at bounding box center [1352, 209] width 301 height 144
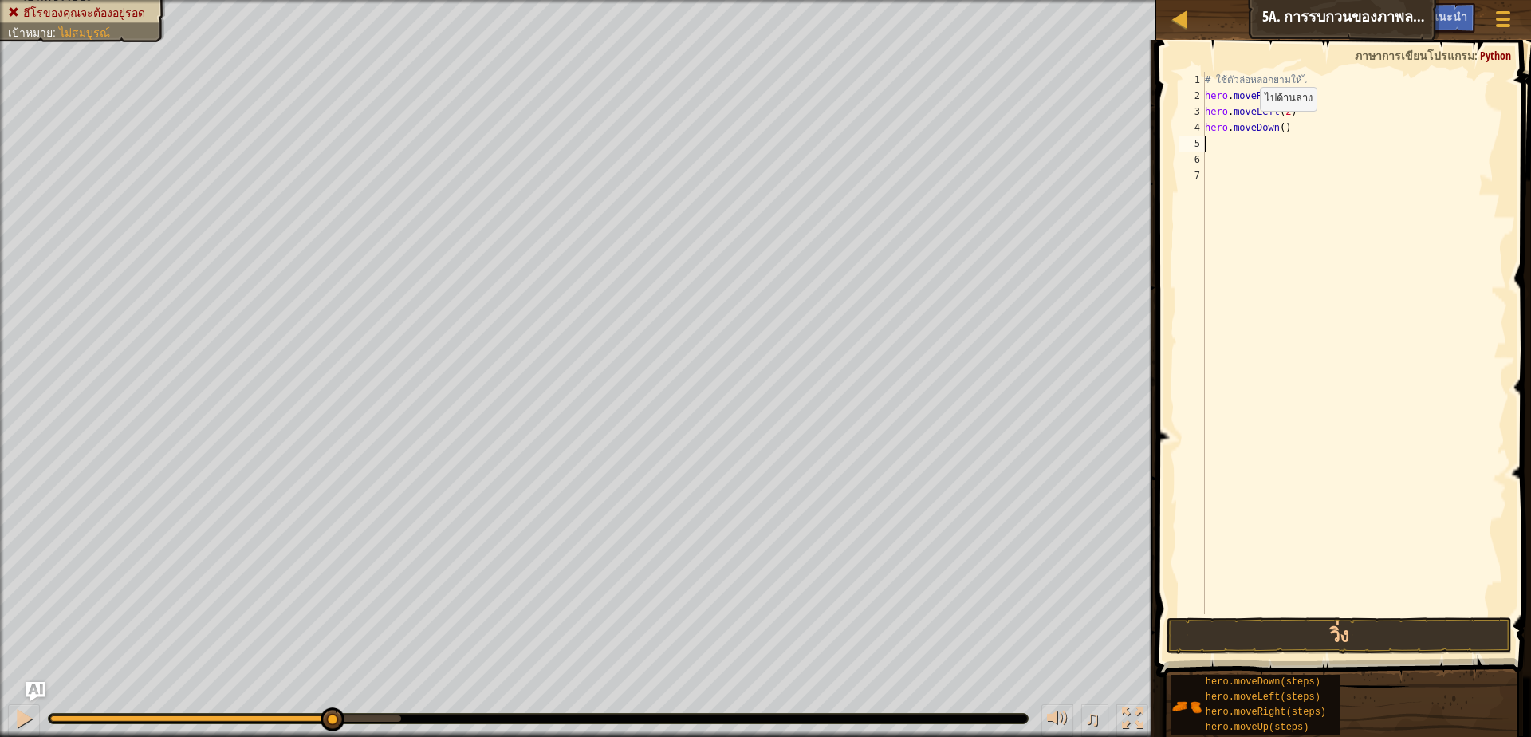
scroll to position [3, 0]
click at [1040, 0] on html "แผนที่ วิทยาการคอมพิวเตอร์ เบื้องต้น 5a. การรบกวนของภาพลวงตา เมนูเกม เสร็จ[PERS…" at bounding box center [765, 0] width 1531 height 0
click at [1416, 641] on button "วิ่ง" at bounding box center [1338, 635] width 345 height 37
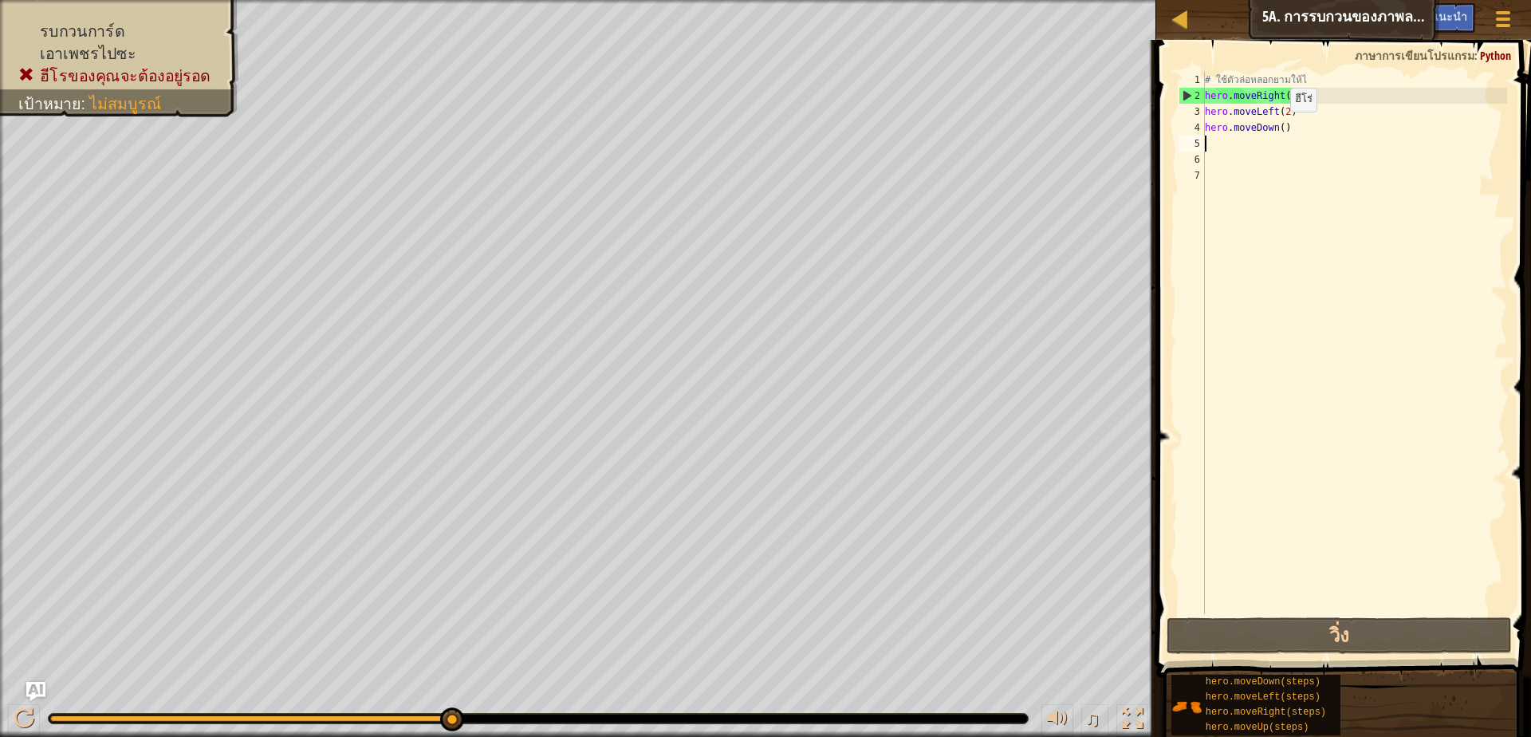
click at [1276, 128] on div "# ใช้ตัวล่อหลอกยามให้ไ hero . moveRight ( 3 ) hero . moveLeft ( 2 ) hero . move…" at bounding box center [1354, 359] width 305 height 574
type textarea "hero.moveDown(2)"
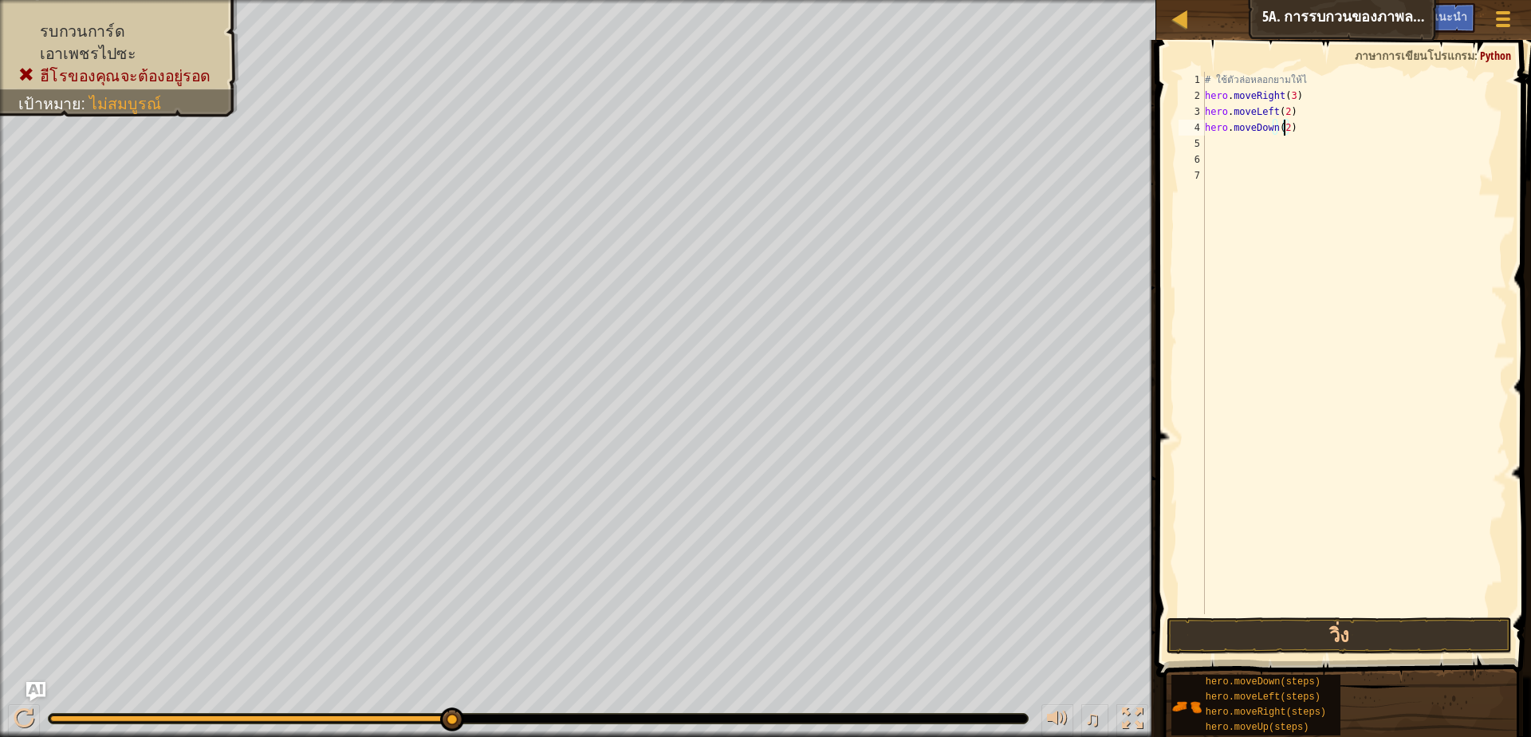
click at [1278, 145] on div "# ใช้ตัวล่อหลอกยามให้ไ hero . moveRight ( 3 ) hero . moveLeft ( 2 ) hero . move…" at bounding box center [1354, 359] width 305 height 574
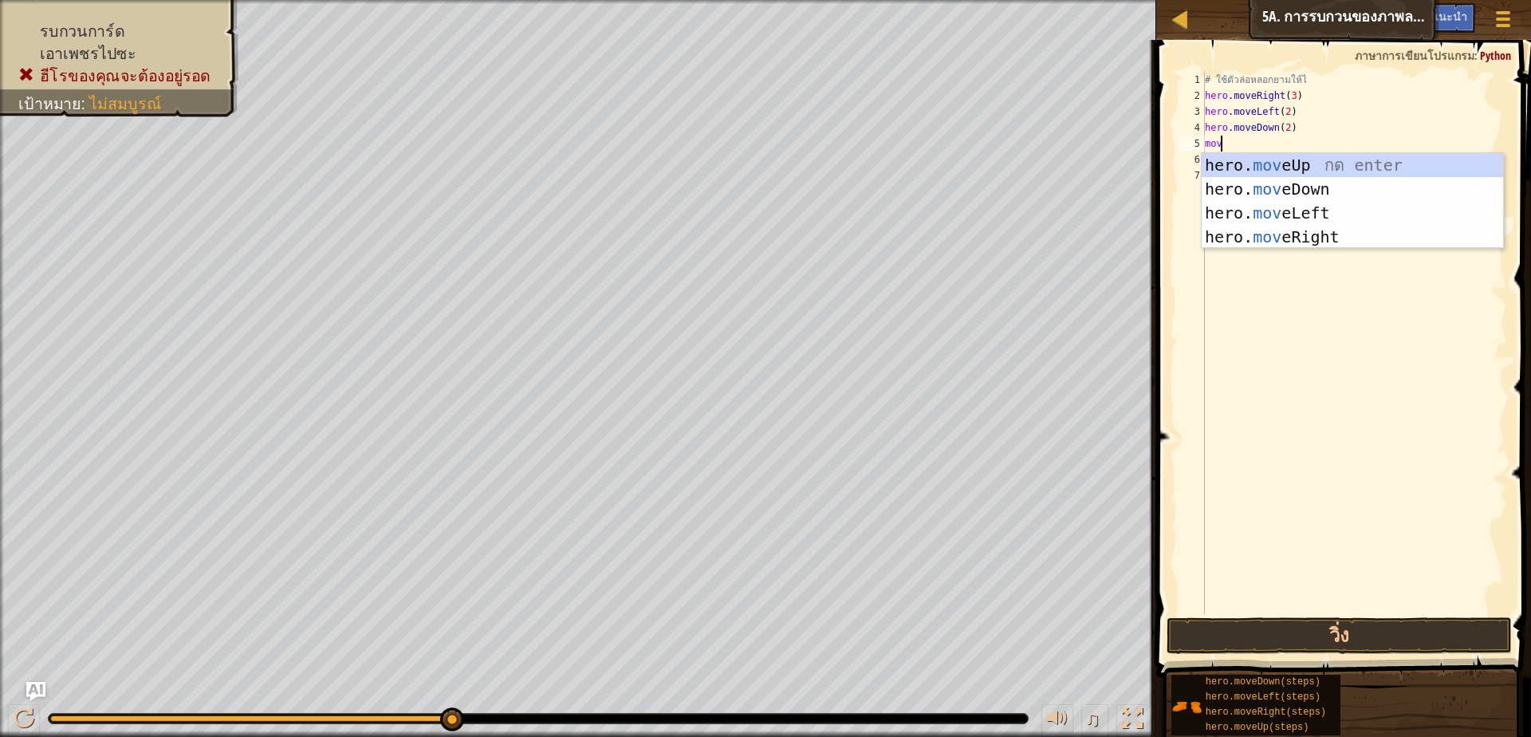
type textarea "move"
click at [1300, 230] on div "hero. move Up กด enter hero. move Down กด enter hero. move Left กด enter hero. …" at bounding box center [1352, 225] width 301 height 144
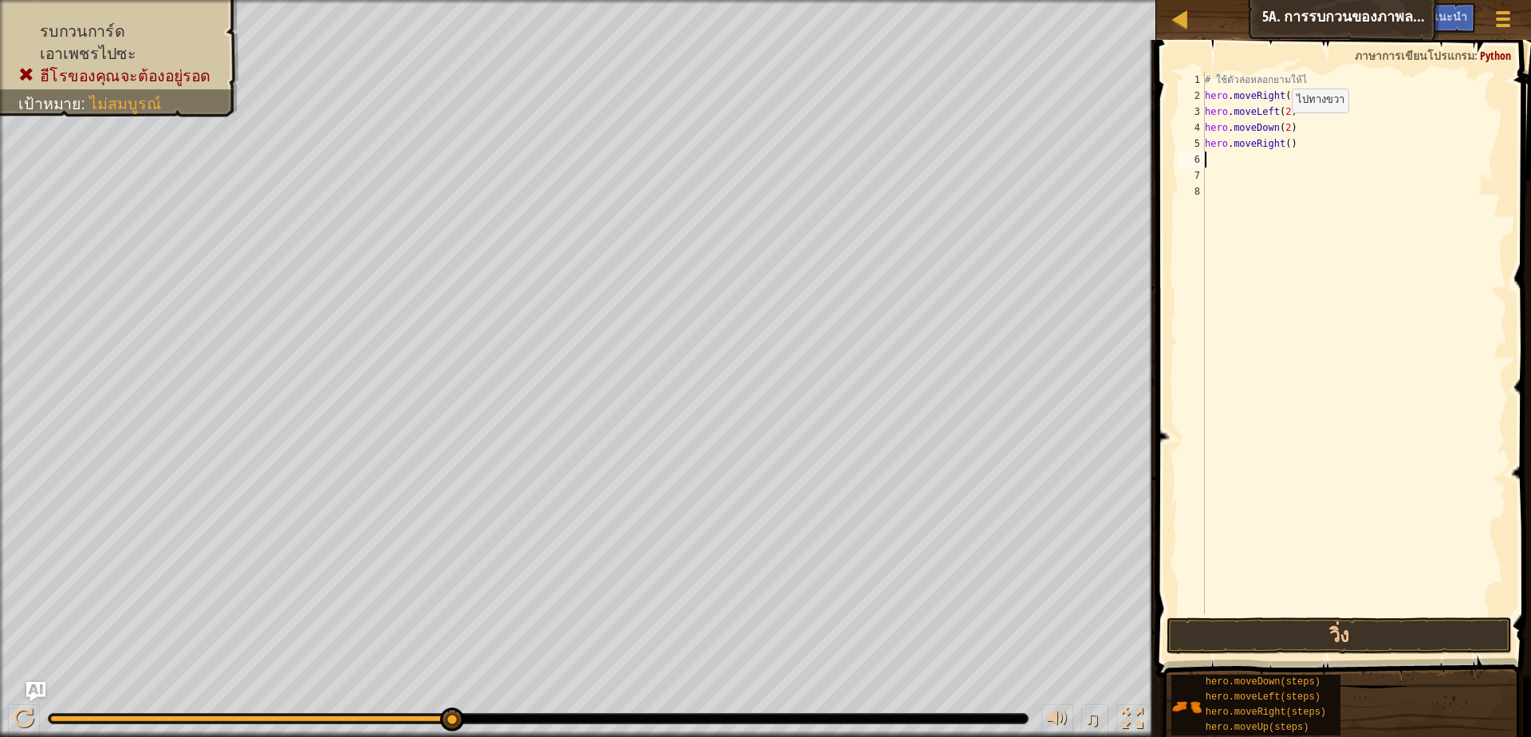
scroll to position [3, 0]
drag, startPoint x: 1340, startPoint y: 630, endPoint x: 1359, endPoint y: 638, distance: 20.7
click at [1341, 623] on button "วิ่ง" at bounding box center [1338, 635] width 345 height 37
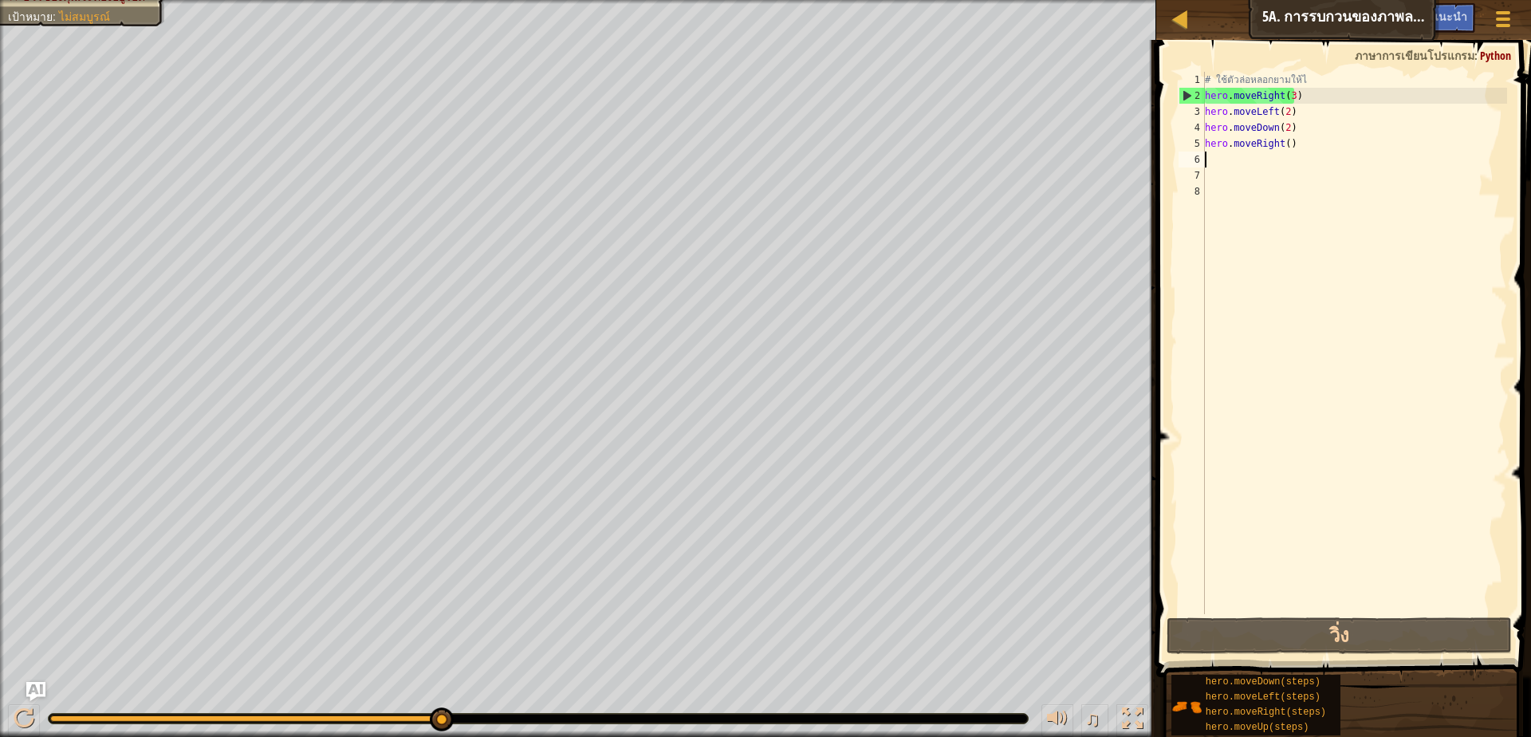
click at [1322, 90] on div "# ใช้ตัวล่อหลอกยามให้ไ hero . moveRight ( 3 ) hero . moveLeft ( 2 ) hero . move…" at bounding box center [1354, 359] width 305 height 574
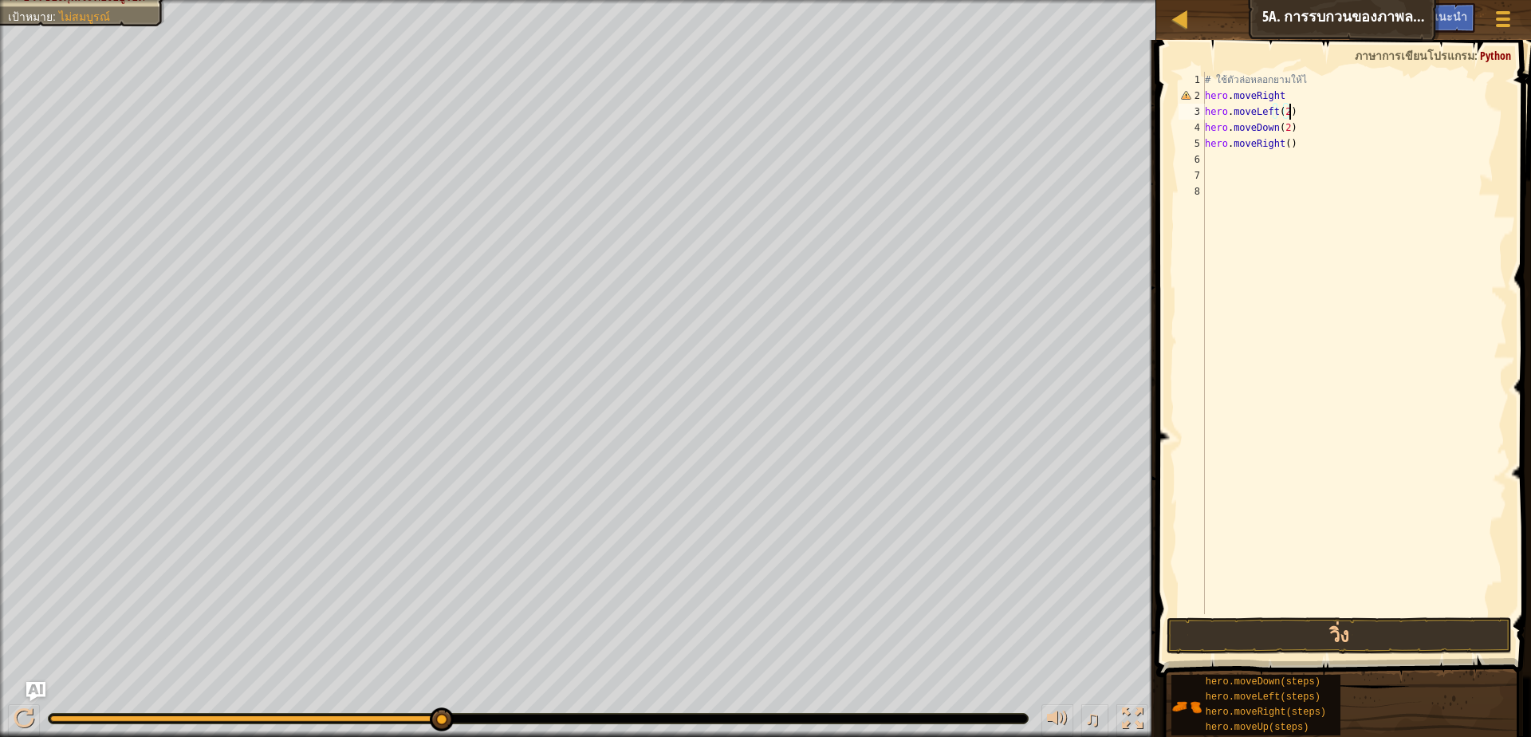
click at [1338, 115] on div "# ใช้ตัวล่อหลอกยามให้ไ hero . moveRight hero . moveLeft ( 2 ) hero . moveDown (…" at bounding box center [1354, 359] width 305 height 574
